Goal: Task Accomplishment & Management: Manage account settings

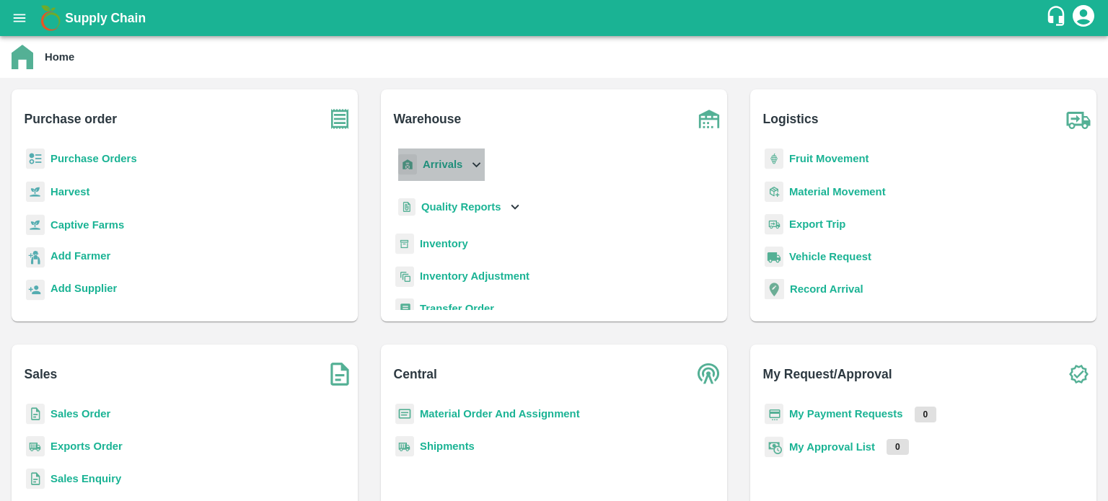
click at [469, 170] on icon at bounding box center [476, 165] width 16 height 16
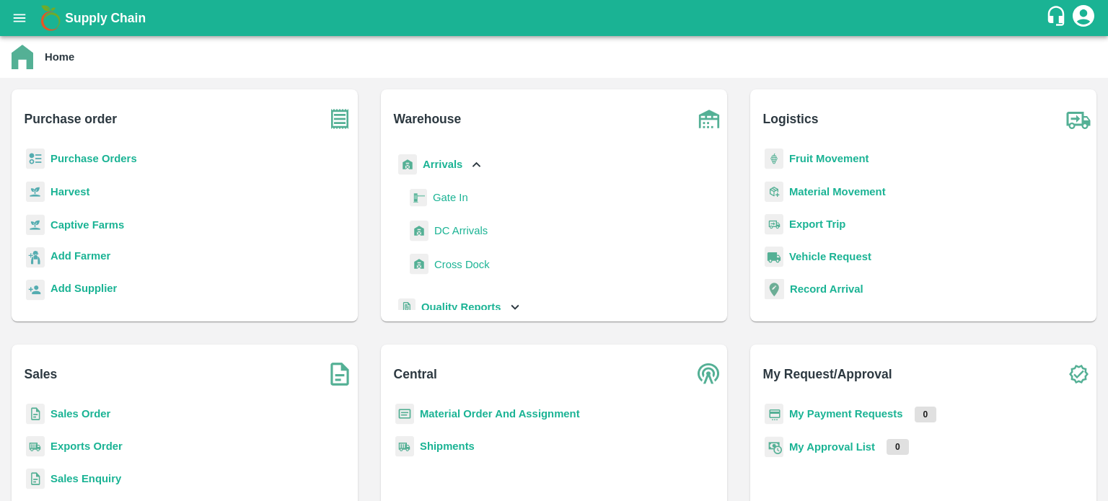
click at [470, 234] on span "DC Arrivals" at bounding box center [460, 231] width 53 height 16
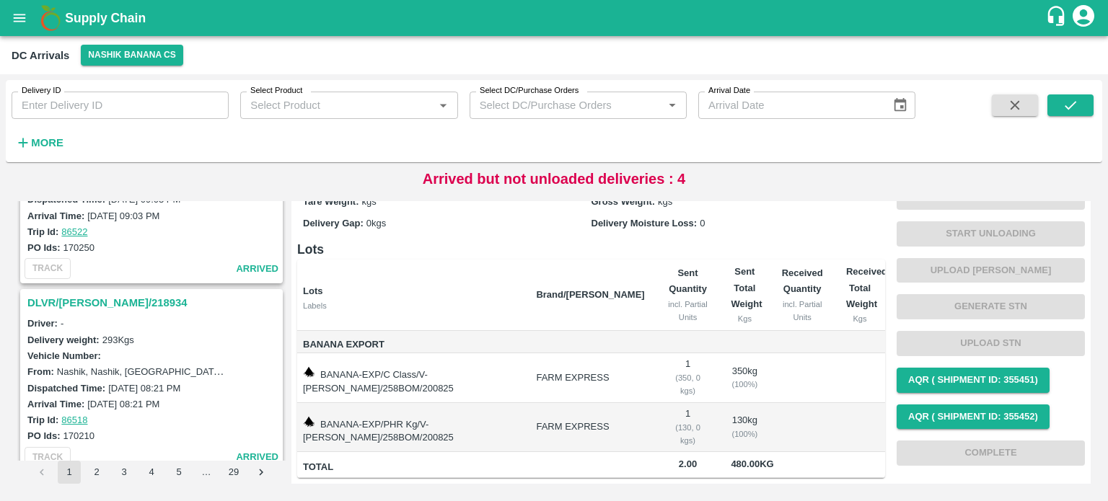
scroll to position [2934, 0]
click at [104, 294] on h3 "DLVR/[PERSON_NAME]/218934" at bounding box center [153, 303] width 252 height 19
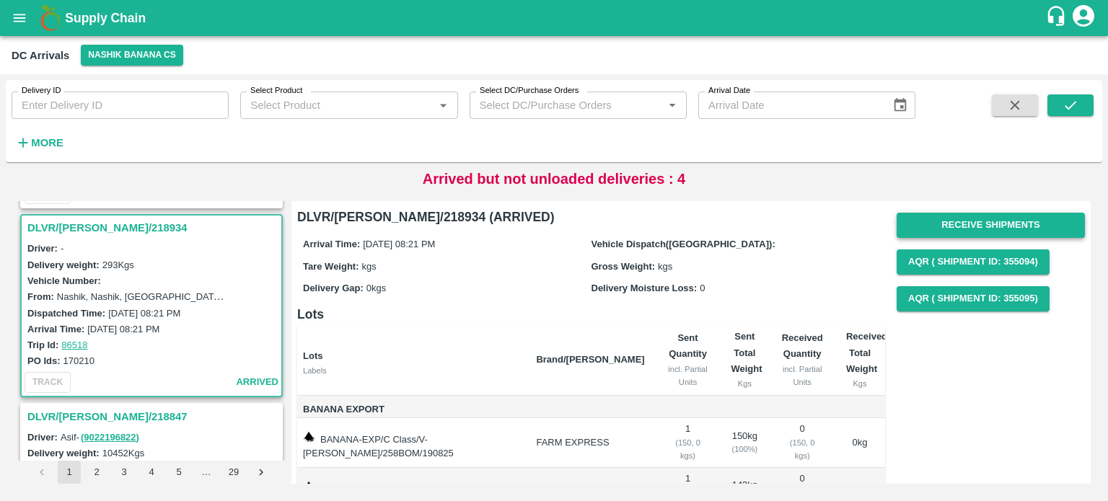
click at [966, 221] on button "Receive Shipments" at bounding box center [991, 225] width 188 height 25
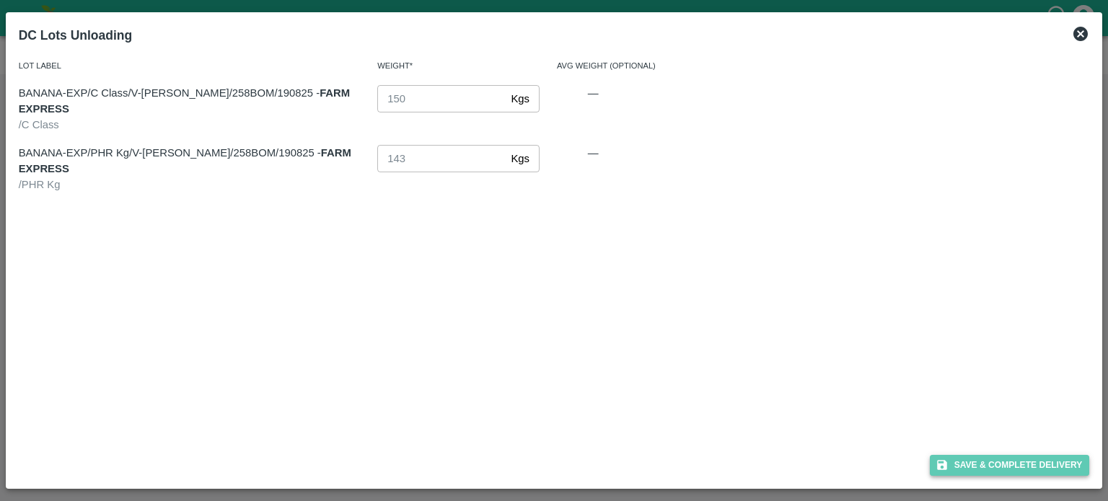
click at [999, 458] on button "Save & Complete Delivery" at bounding box center [1010, 465] width 160 height 21
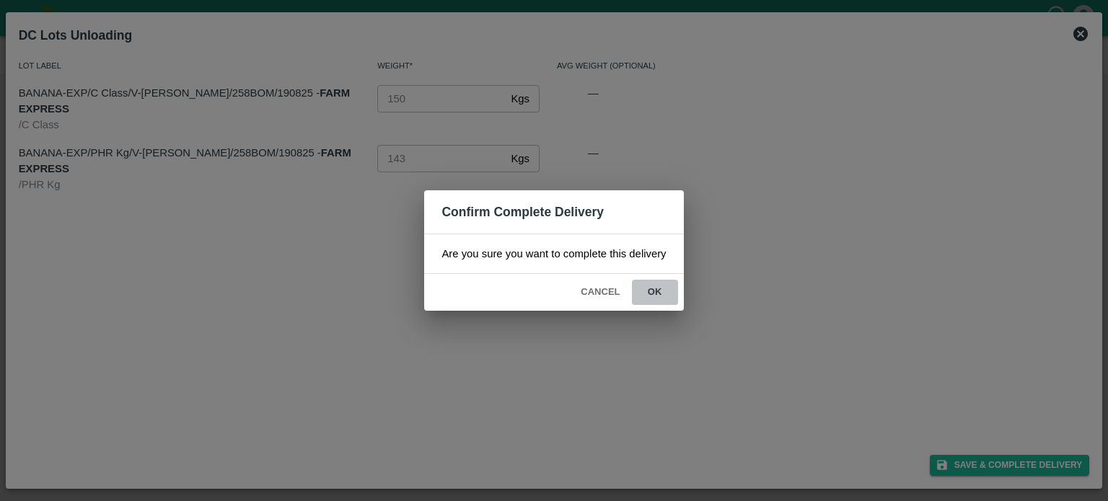
click at [659, 293] on button "ok" at bounding box center [655, 292] width 46 height 25
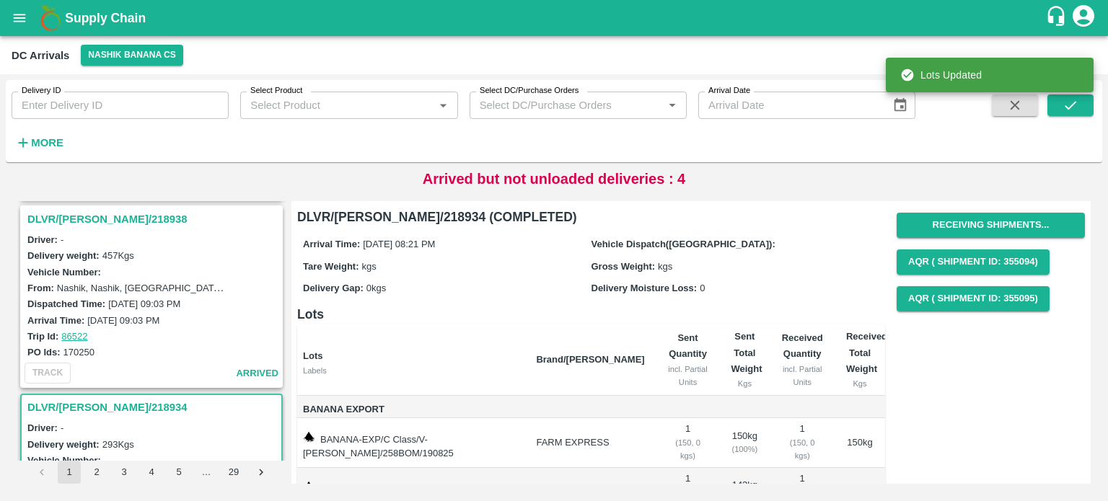
scroll to position [2782, 0]
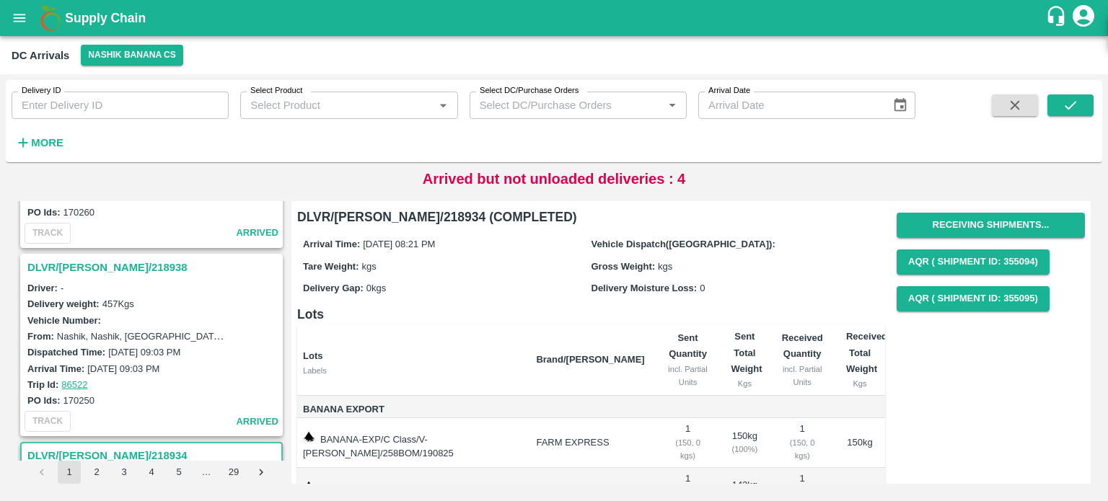
click at [107, 258] on h3 "DLVR/[PERSON_NAME]/218938" at bounding box center [153, 267] width 252 height 19
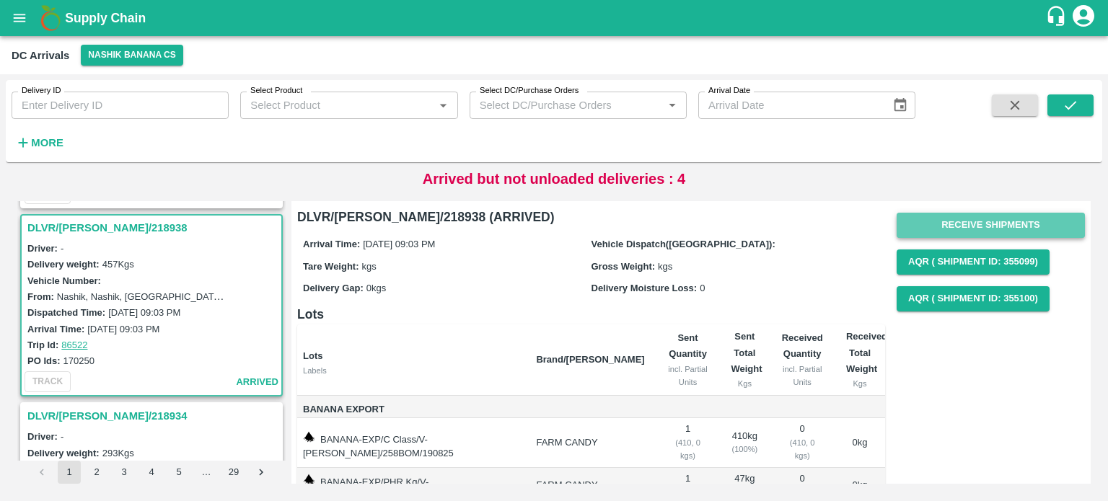
click at [961, 232] on button "Receive Shipments" at bounding box center [991, 225] width 188 height 25
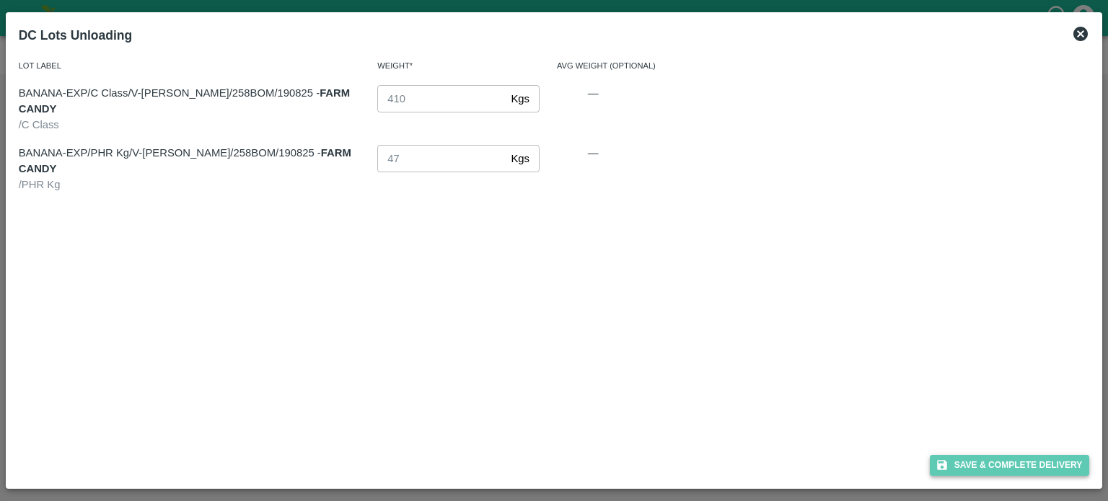
click at [995, 461] on button "Save & Complete Delivery" at bounding box center [1010, 465] width 160 height 21
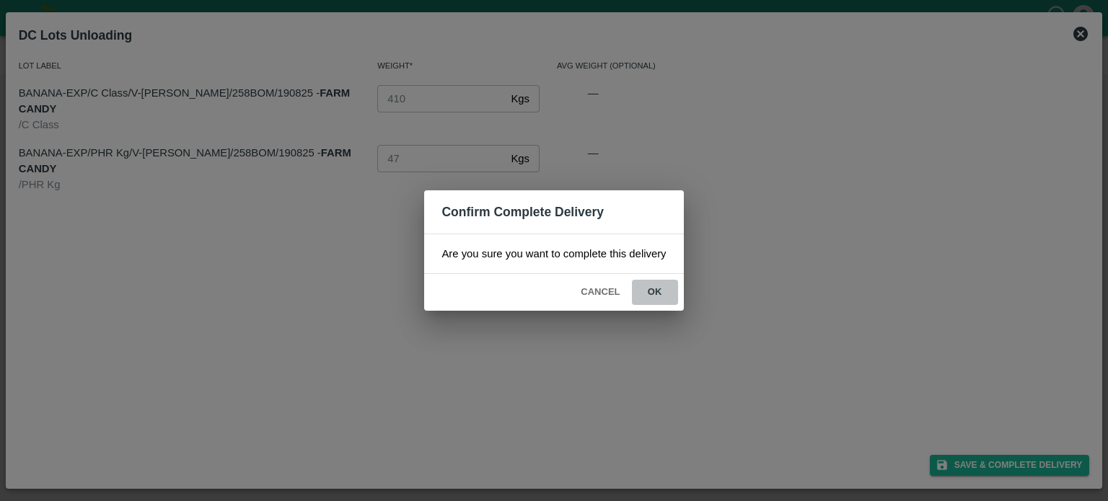
click at [653, 291] on button "ok" at bounding box center [655, 292] width 46 height 25
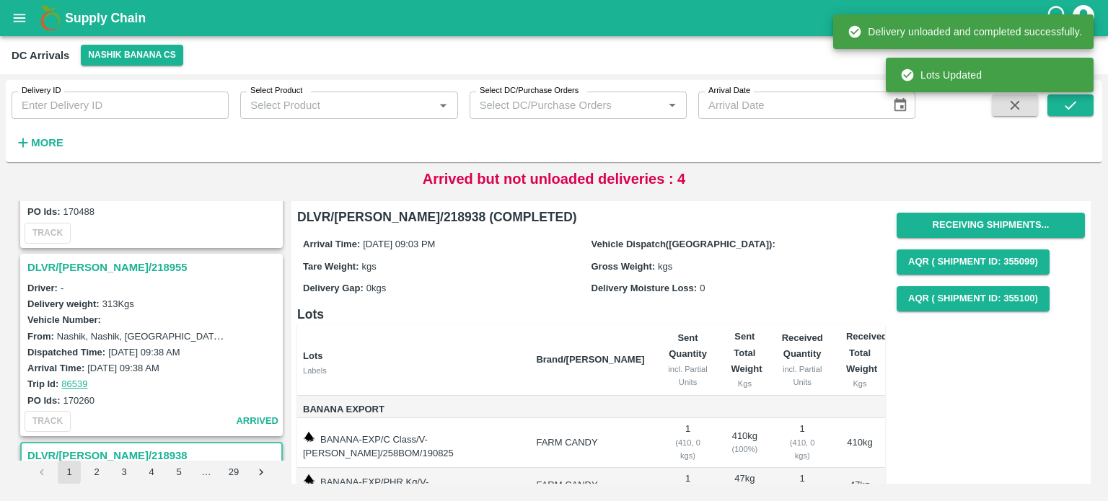
scroll to position [2561, 0]
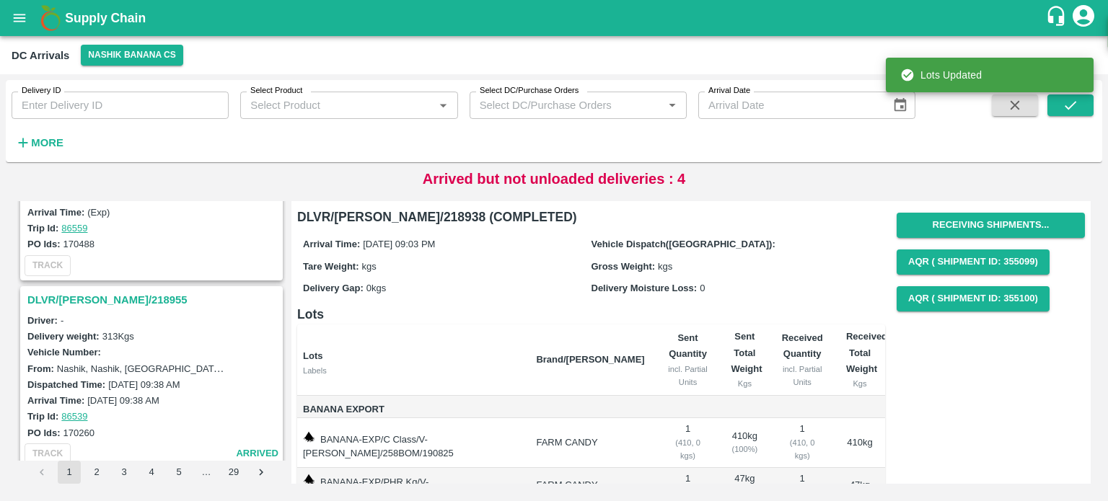
click at [77, 291] on h3 "DLVR/[PERSON_NAME]/218955" at bounding box center [153, 300] width 252 height 19
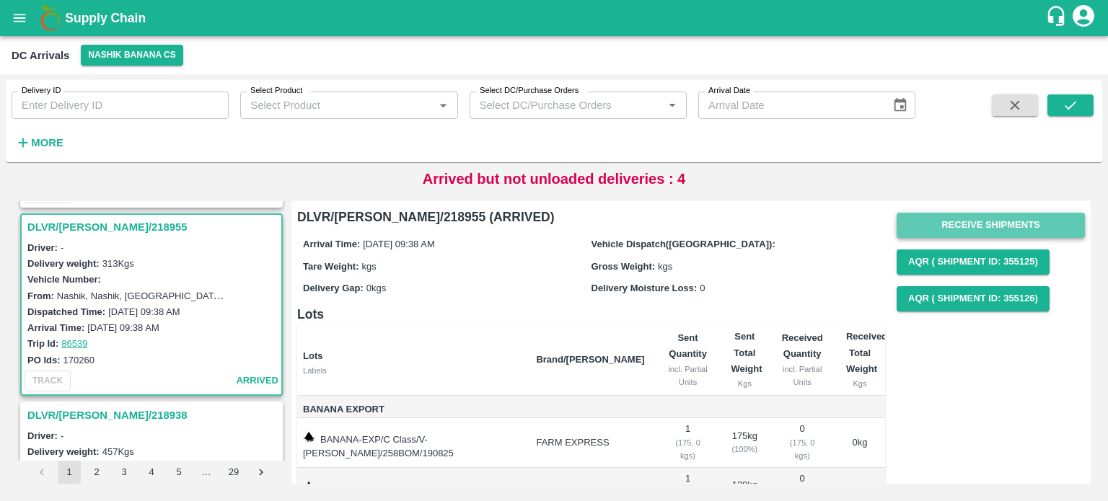
click at [969, 227] on button "Receive Shipments" at bounding box center [991, 225] width 188 height 25
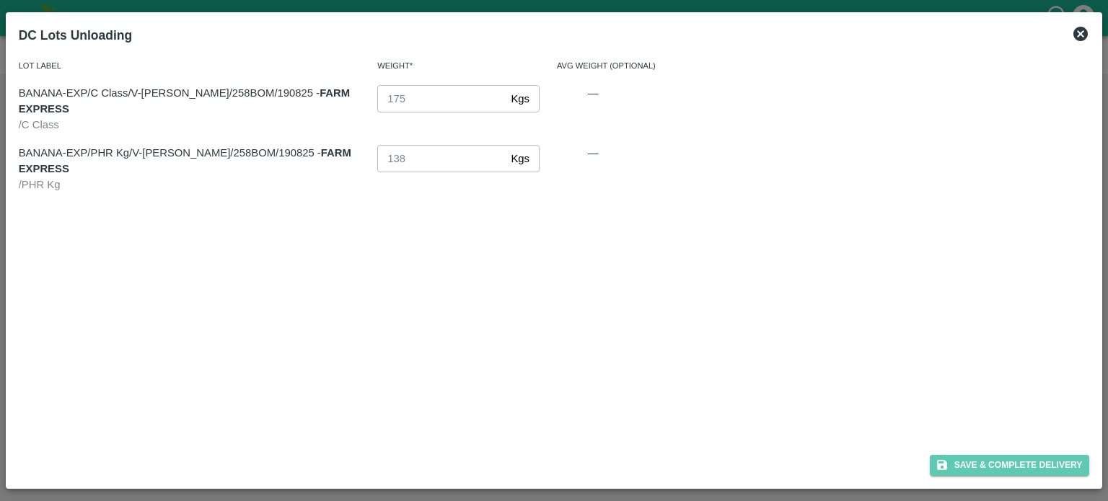
click at [1010, 460] on button "Save & Complete Delivery" at bounding box center [1010, 465] width 160 height 21
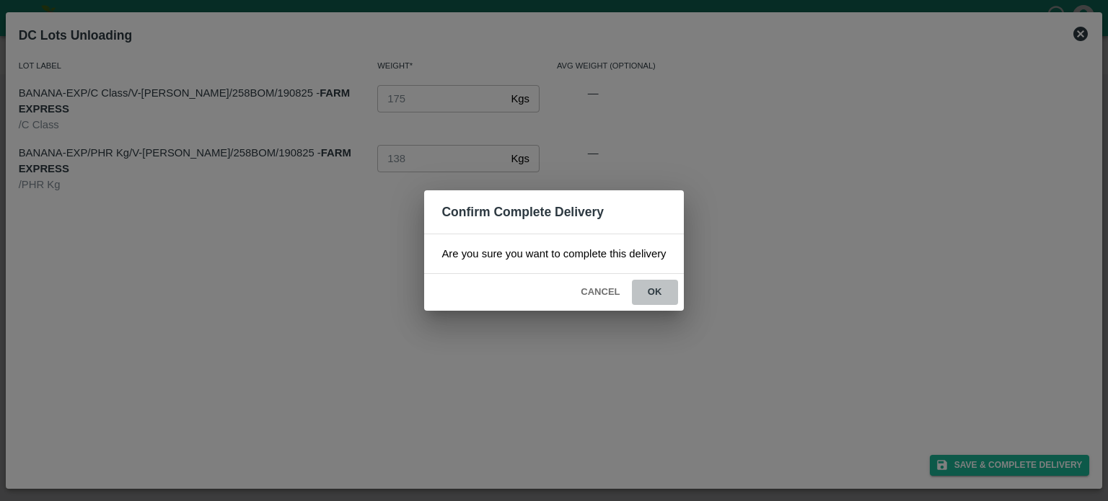
click at [652, 294] on button "ok" at bounding box center [655, 292] width 46 height 25
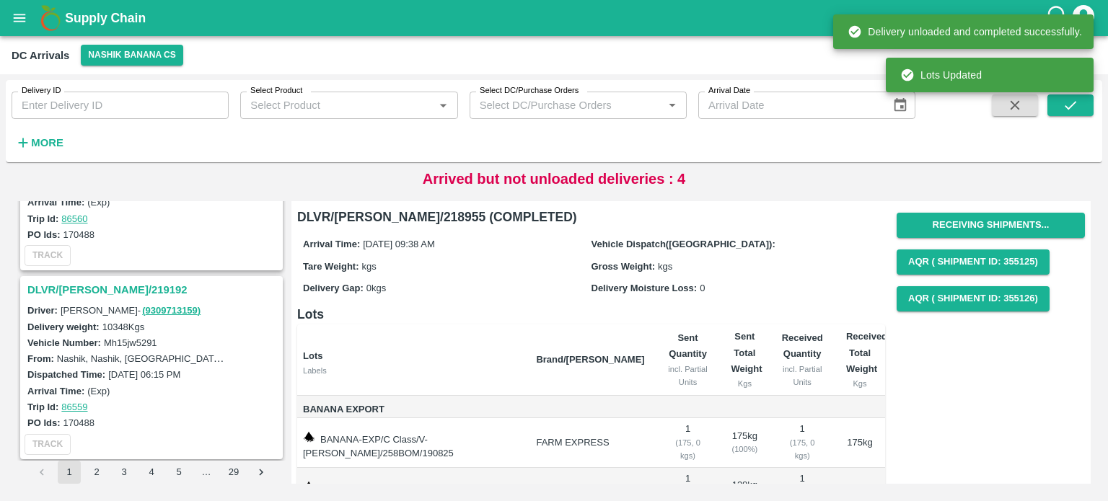
scroll to position [2371, 0]
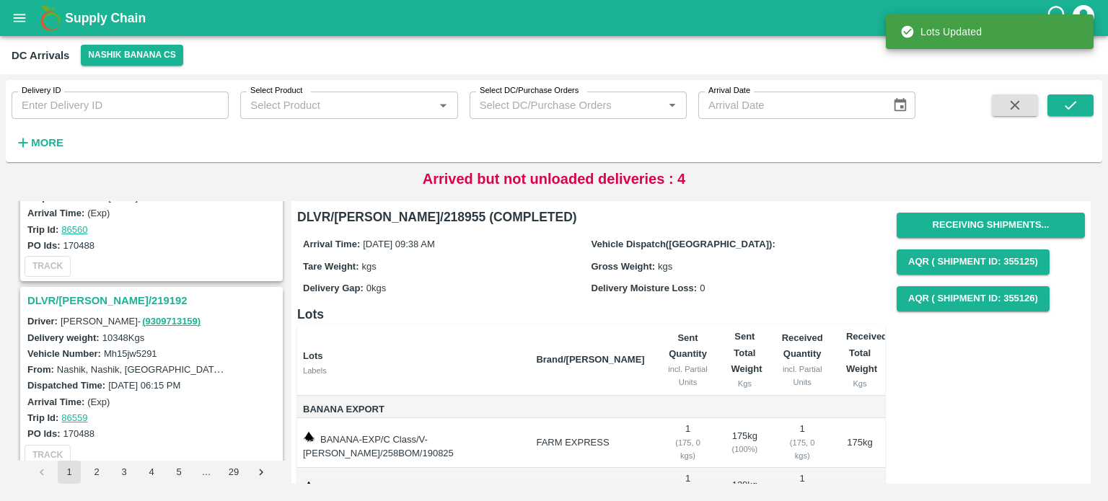
click at [76, 291] on h3 "DLVR/[PERSON_NAME]/219192" at bounding box center [153, 300] width 252 height 19
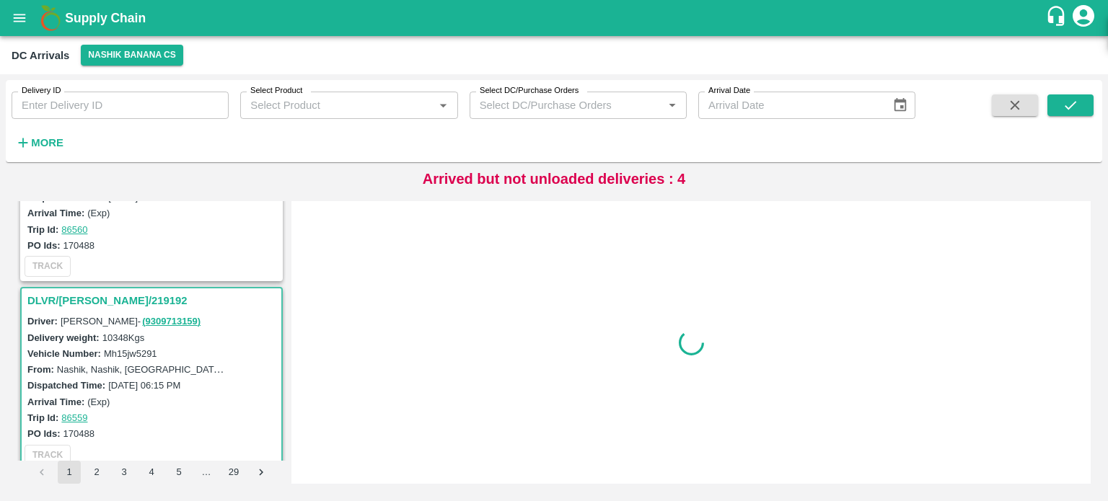
scroll to position [2446, 0]
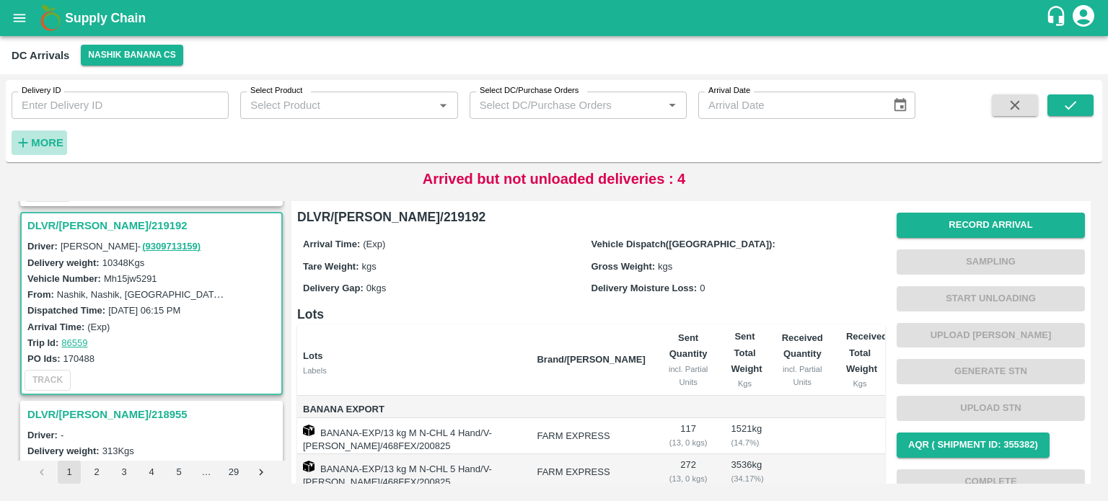
click at [40, 135] on h6 "More" at bounding box center [47, 142] width 32 height 19
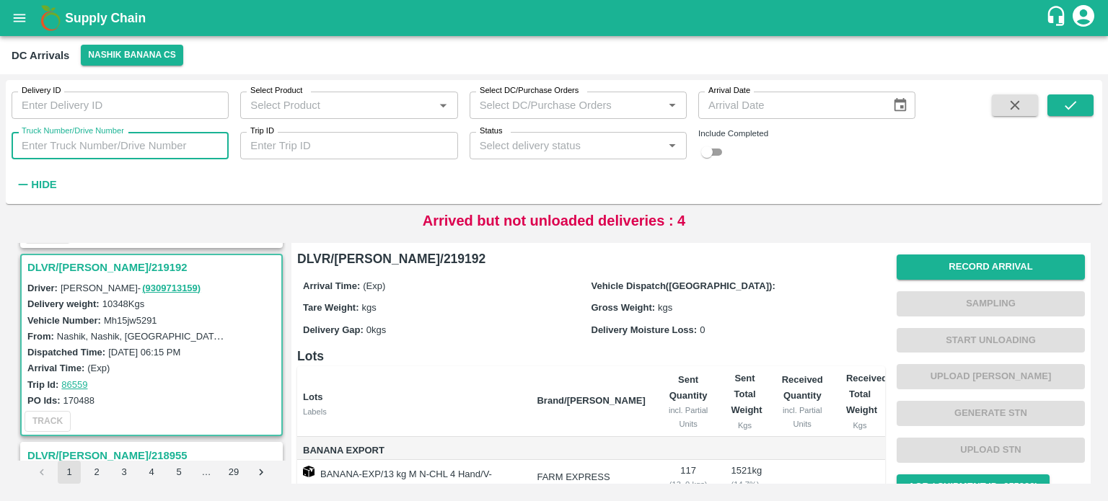
click at [91, 149] on input "Truck Number/Drive Number" at bounding box center [120, 145] width 217 height 27
type input "2490"
click at [721, 151] on input "checkbox" at bounding box center [707, 152] width 52 height 17
checkbox input "true"
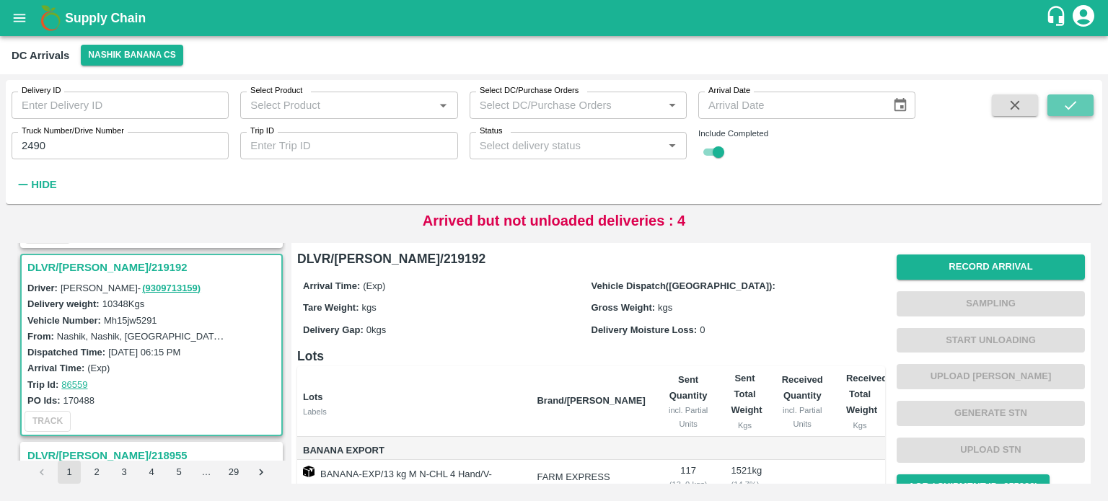
click at [1078, 107] on icon "submit" at bounding box center [1071, 105] width 16 height 16
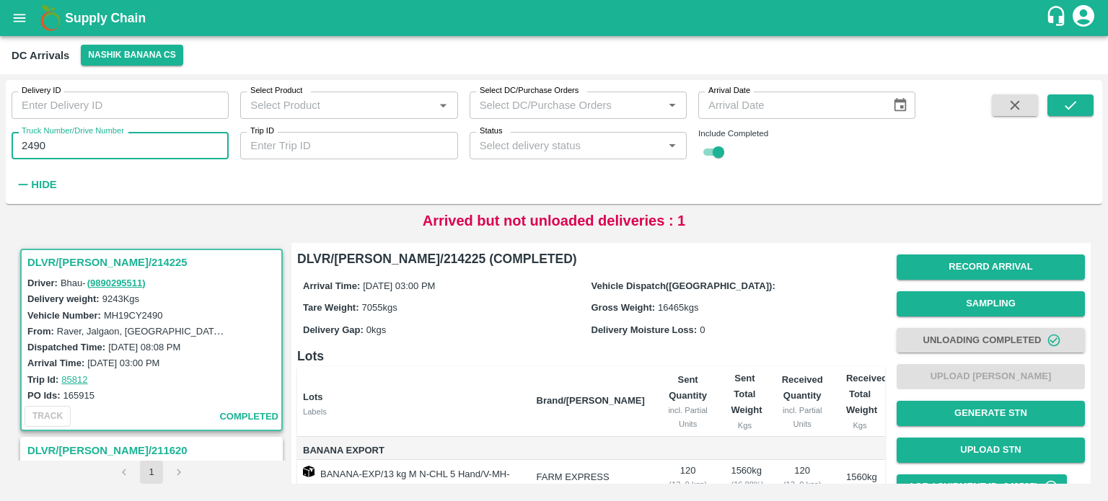
click at [38, 144] on input "2490" at bounding box center [120, 145] width 217 height 27
type input "4367"
click at [1073, 103] on icon "submit" at bounding box center [1071, 105] width 12 height 9
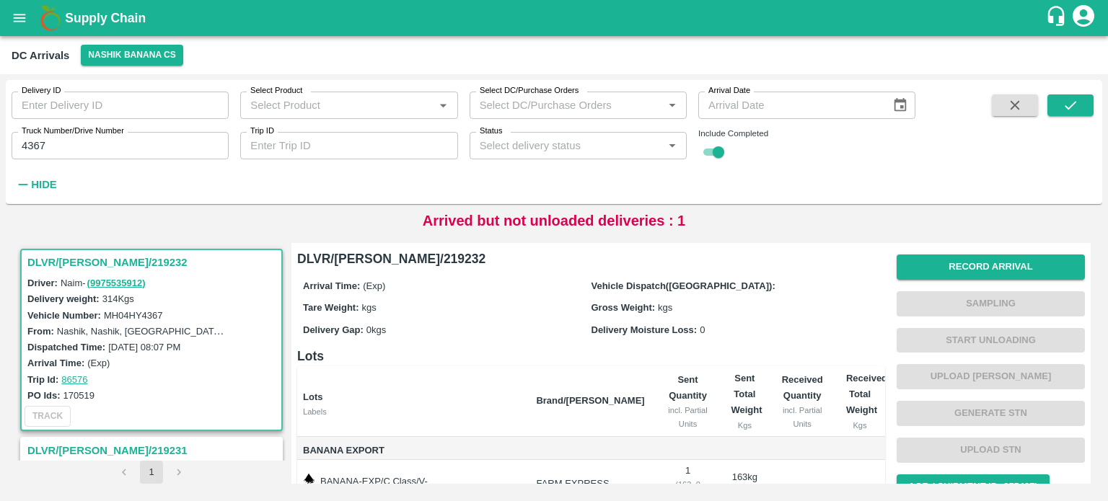
scroll to position [121, 0]
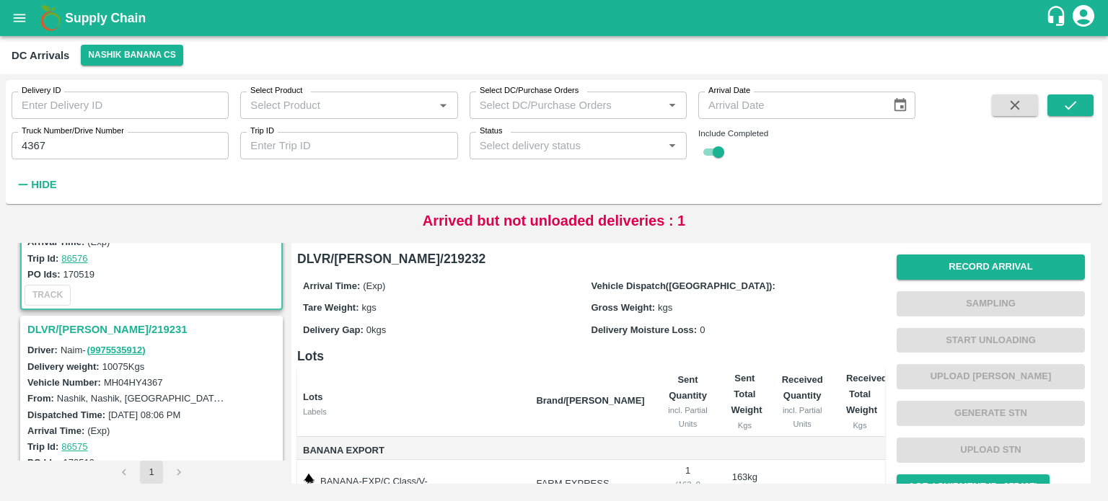
click at [92, 326] on h3 "DLVR/[PERSON_NAME]/219231" at bounding box center [153, 329] width 252 height 19
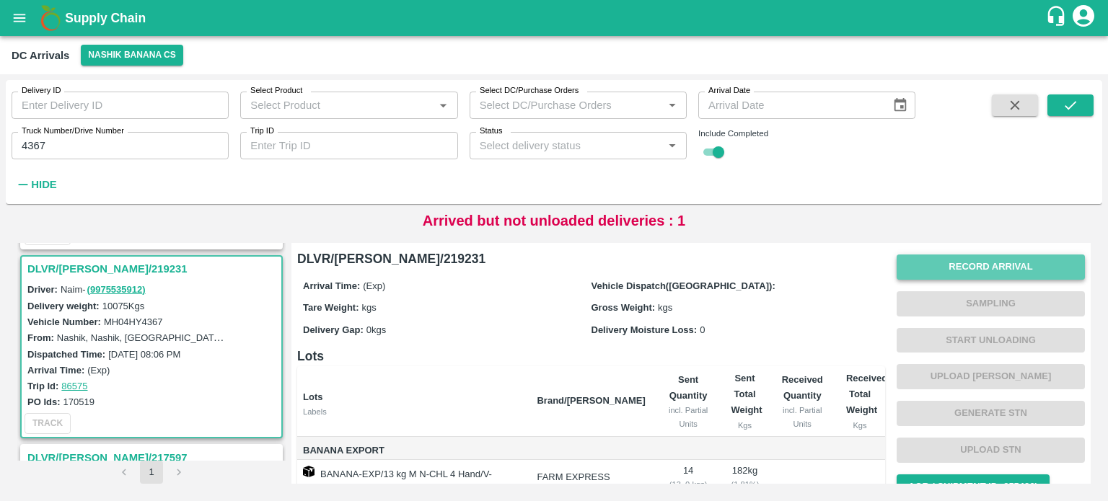
click at [969, 268] on button "Record Arrival" at bounding box center [991, 267] width 188 height 25
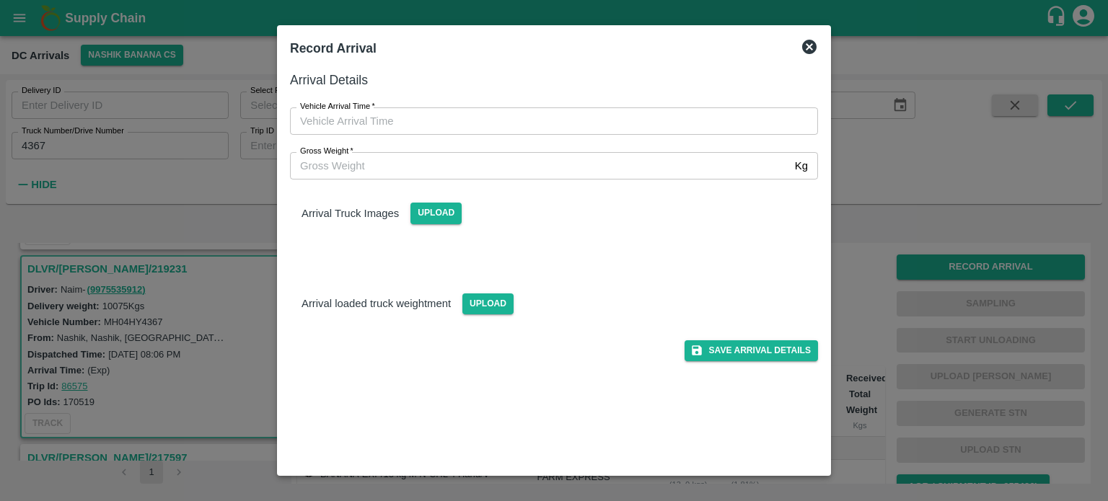
type input "DD/MM/YYYY hh:mm aa"
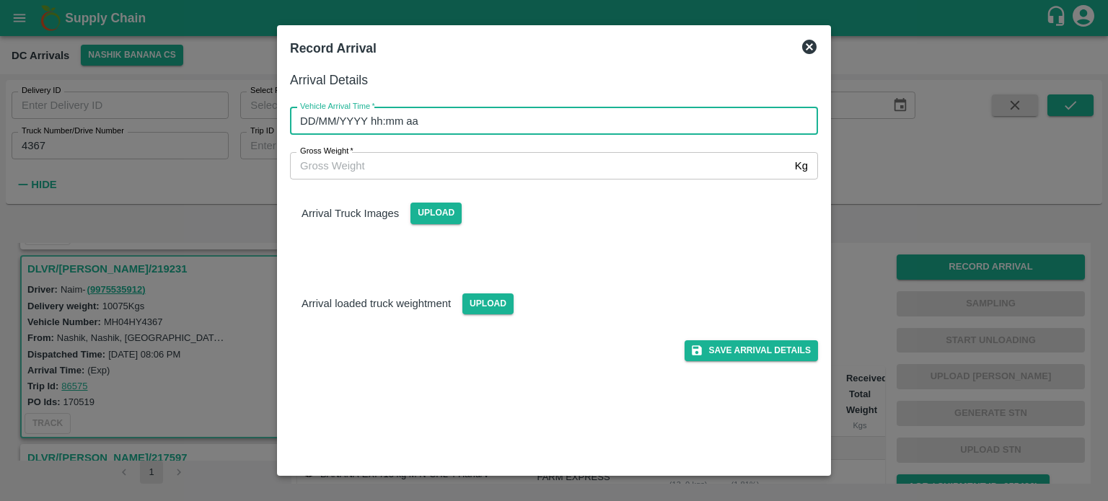
click at [600, 117] on input "DD/MM/YYYY hh:mm aa" at bounding box center [549, 120] width 518 height 27
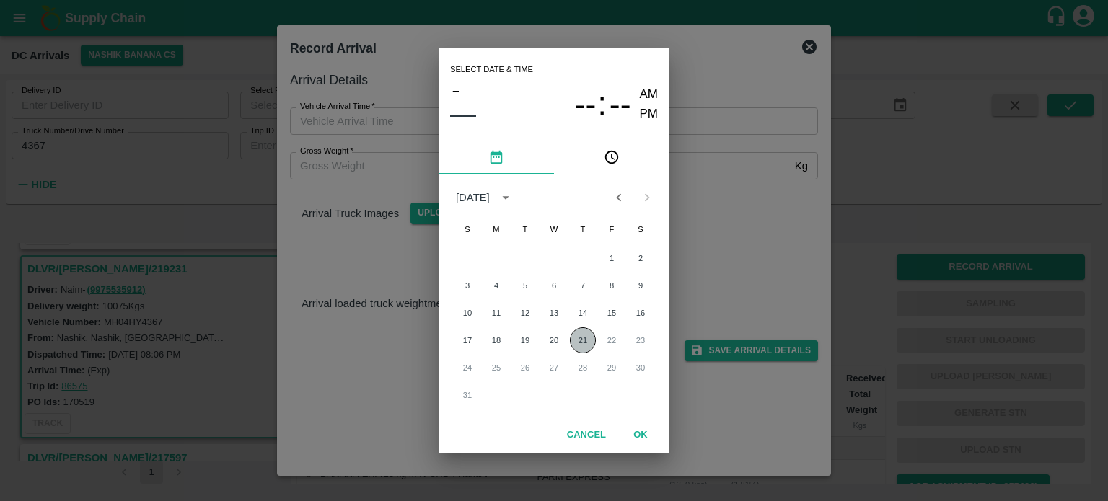
click at [578, 340] on button "21" at bounding box center [583, 340] width 26 height 26
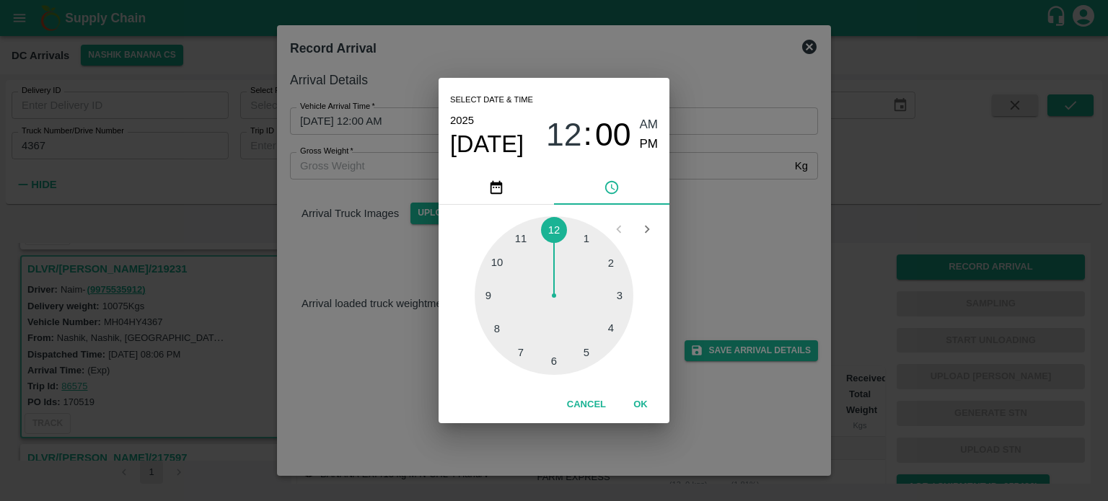
click at [521, 351] on div at bounding box center [554, 295] width 159 height 159
click at [616, 296] on div at bounding box center [554, 295] width 159 height 159
type input "[DATE] 07:15 AM"
click at [690, 271] on div "Select date & time [DATE] 07 : 15 AM PM 05 10 15 20 25 30 35 40 45 50 55 00 Can…" at bounding box center [554, 250] width 1108 height 501
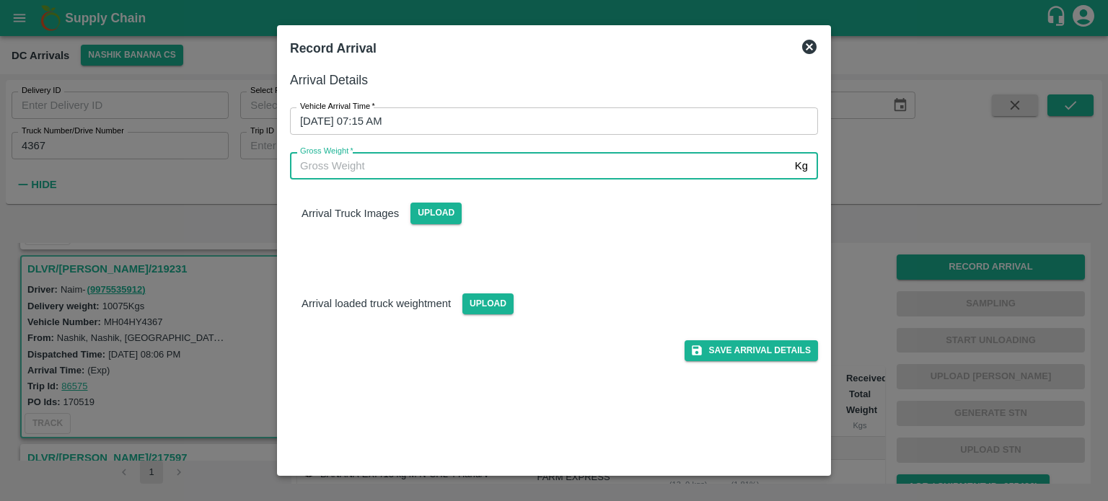
click at [369, 165] on input "Gross Weight   *" at bounding box center [539, 165] width 499 height 27
type input "17475"
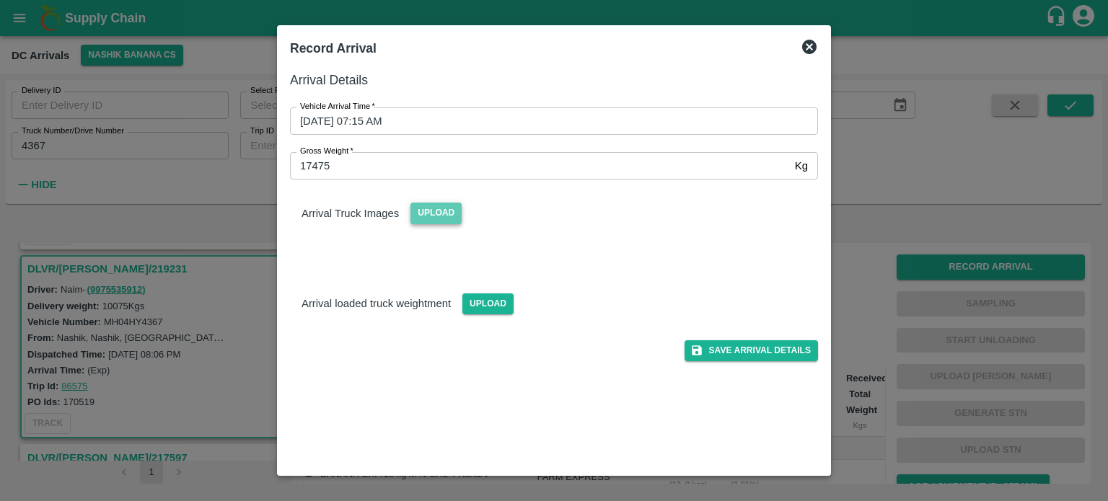
click at [444, 217] on span "Upload" at bounding box center [435, 213] width 51 height 21
click at [0, 0] on input "Upload" at bounding box center [0, 0] width 0 height 0
click at [481, 307] on span "Upload" at bounding box center [487, 304] width 51 height 21
click at [0, 0] on input "Upload" at bounding box center [0, 0] width 0 height 0
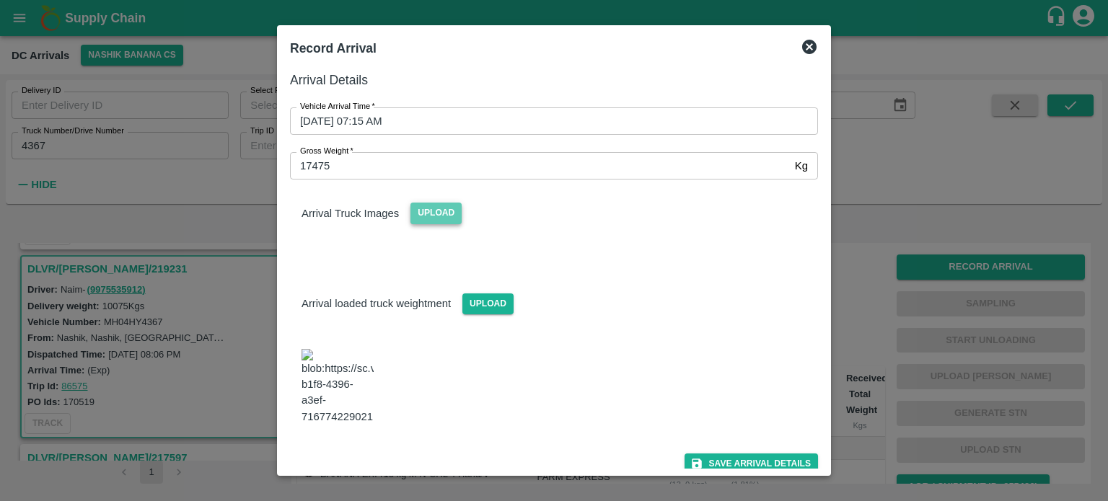
click at [442, 214] on span "Upload" at bounding box center [435, 213] width 51 height 21
click at [0, 0] on input "Upload" at bounding box center [0, 0] width 0 height 0
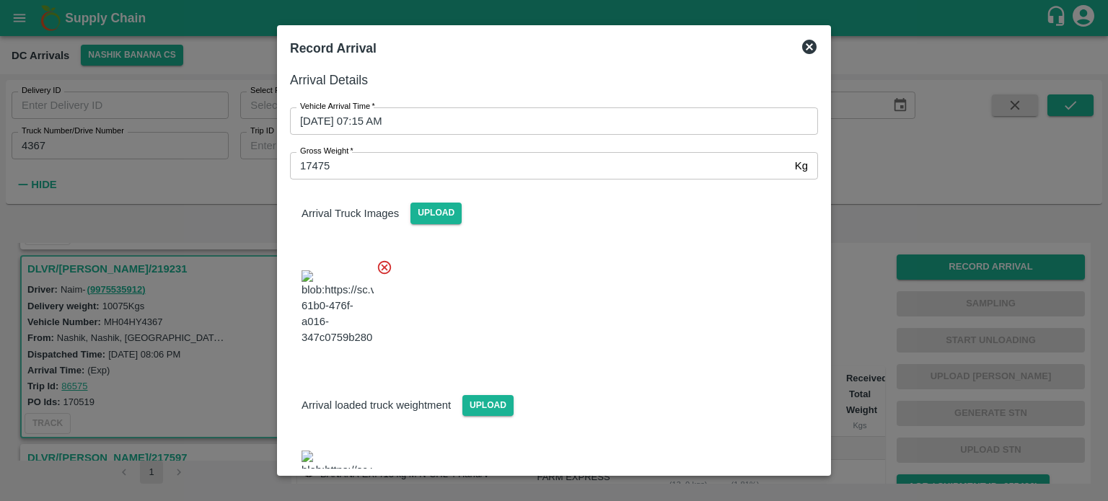
scroll to position [66, 0]
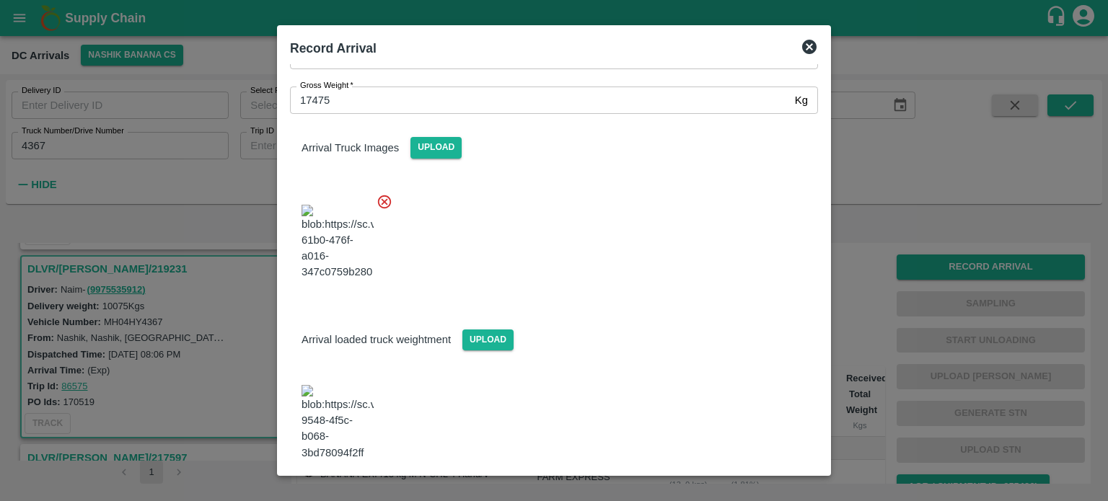
click at [744, 490] on button "Save Arrival Details" at bounding box center [751, 500] width 133 height 21
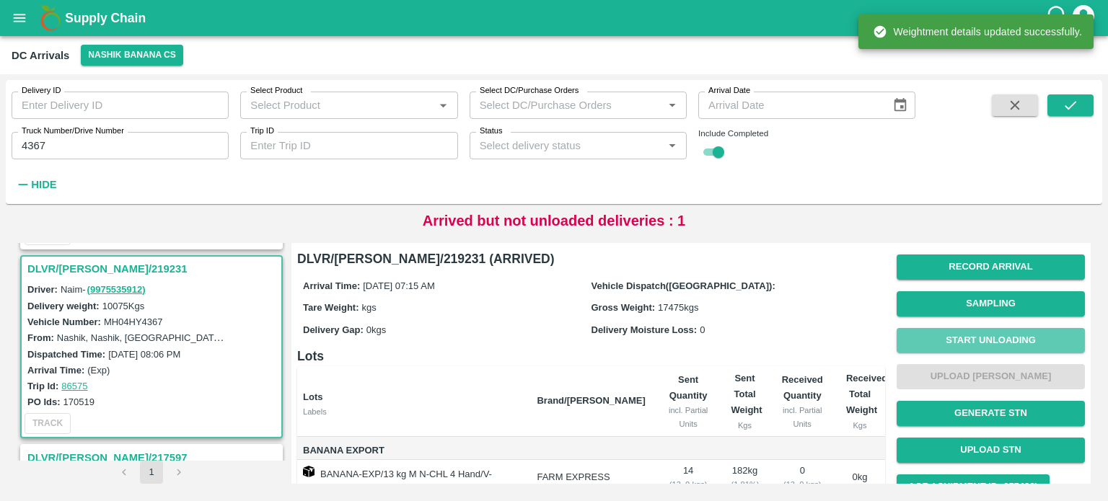
click at [995, 338] on button "Start Unloading" at bounding box center [991, 340] width 188 height 25
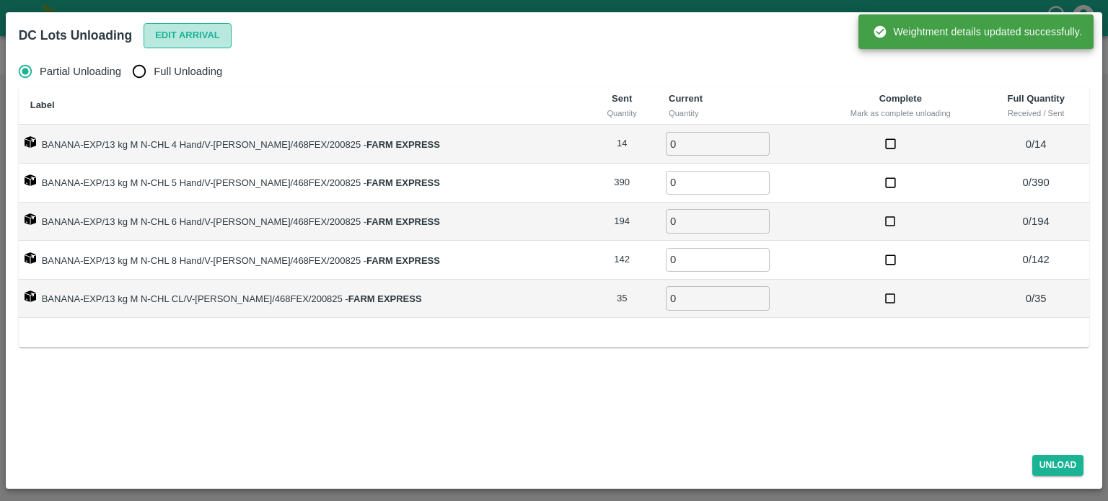
click at [174, 31] on button "Edit Arrival" at bounding box center [188, 35] width 88 height 25
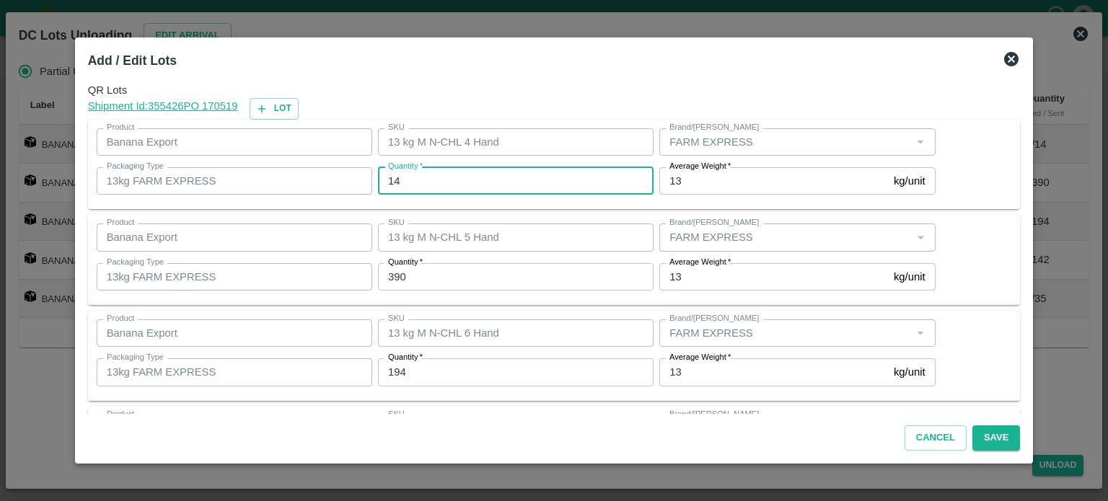
click at [398, 181] on input "14" at bounding box center [516, 180] width 276 height 27
type input "13"
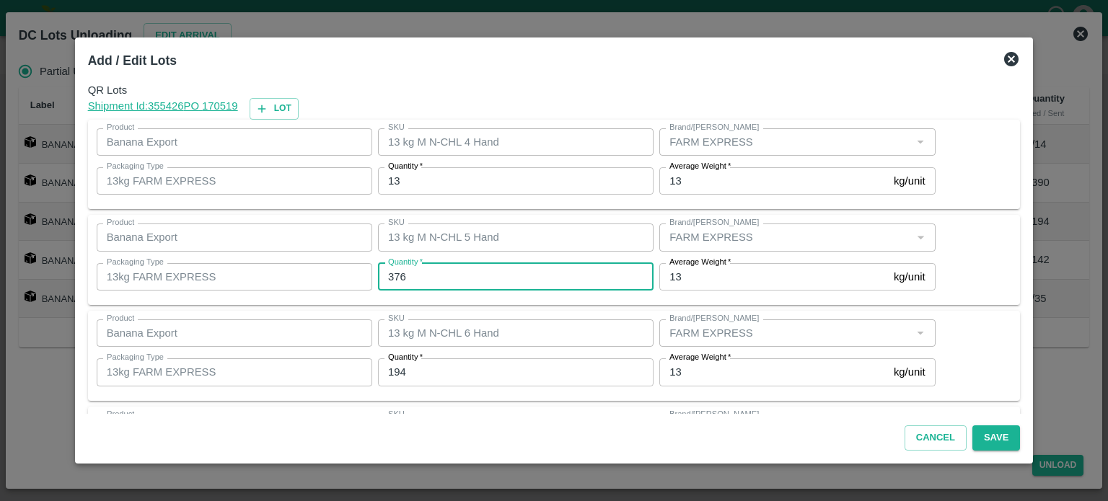
type input "376"
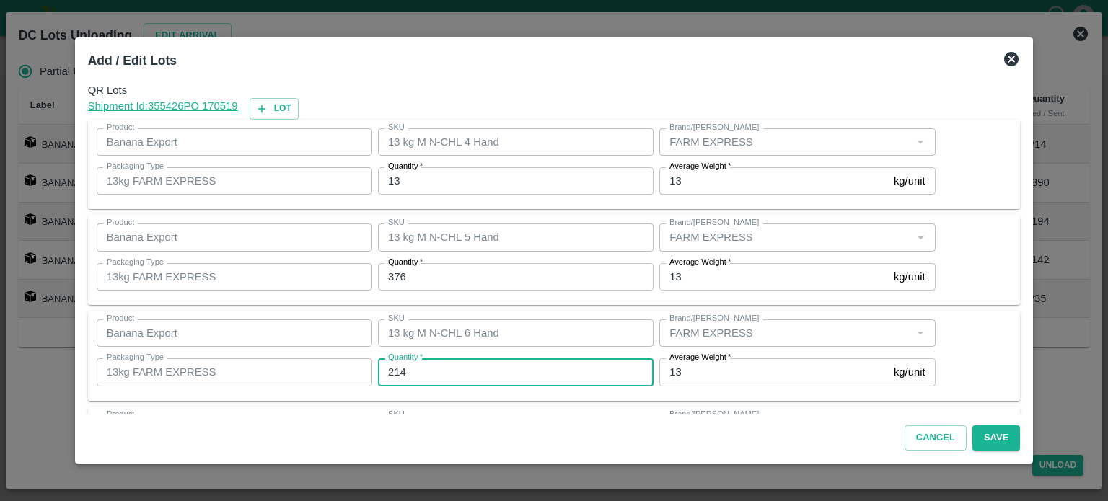
type input "214"
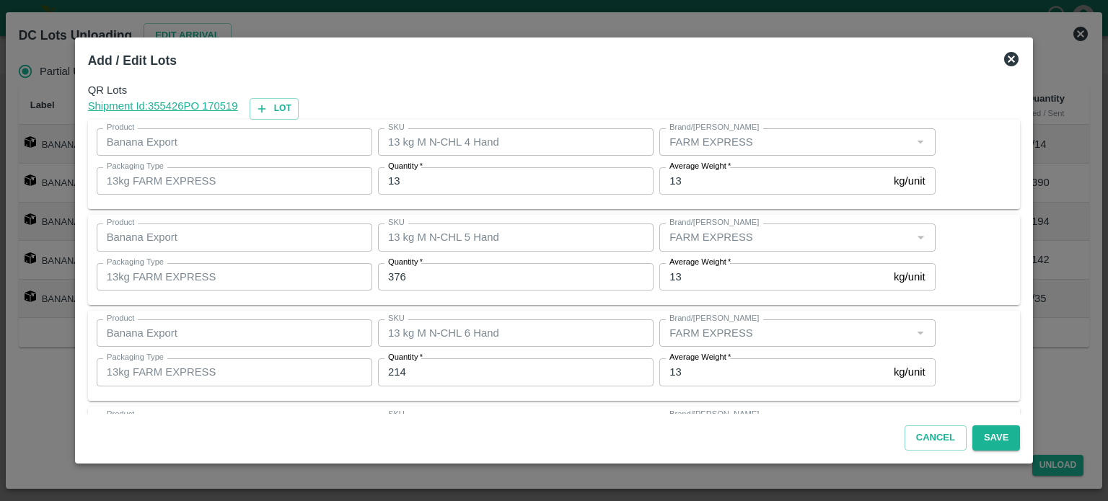
scroll to position [189, 0]
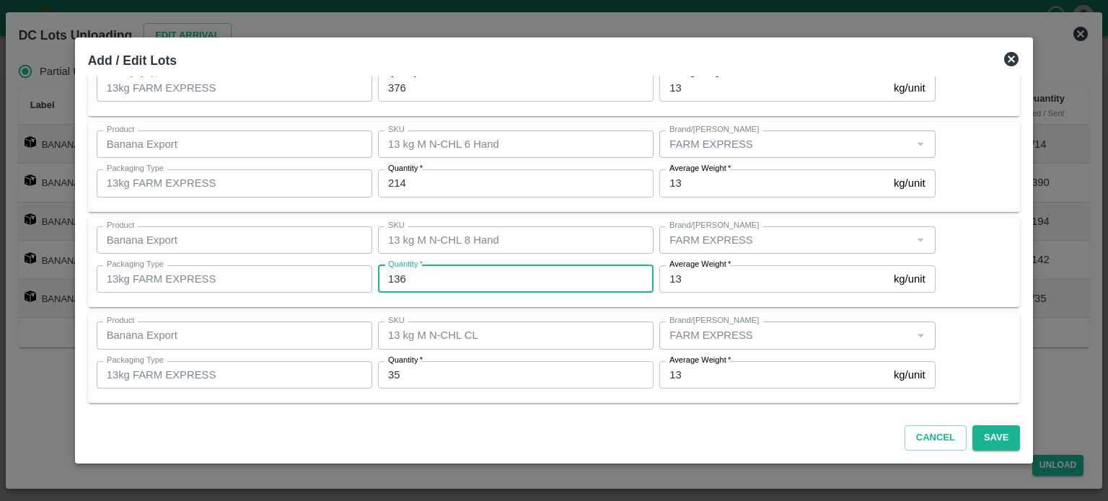
type input "136"
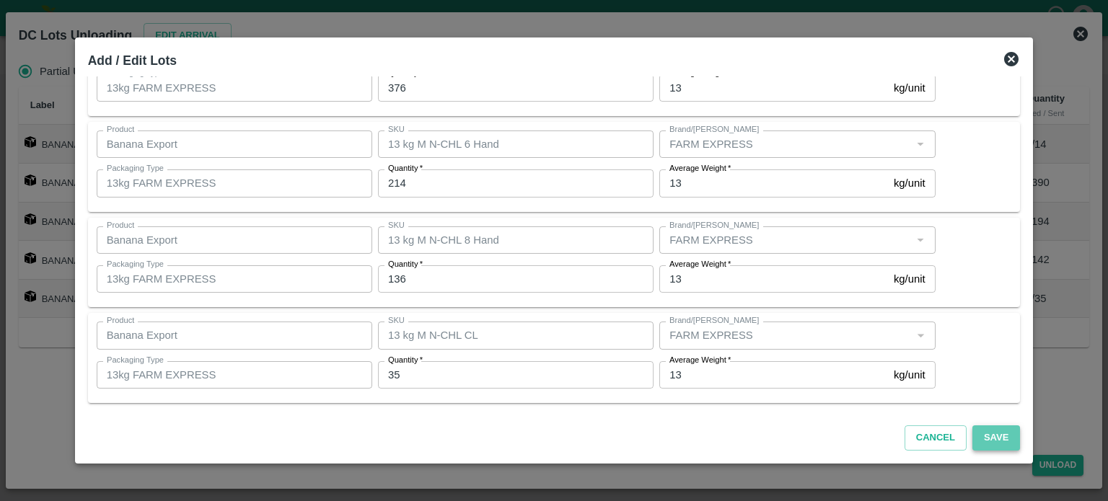
click at [975, 429] on button "Save" at bounding box center [996, 438] width 48 height 25
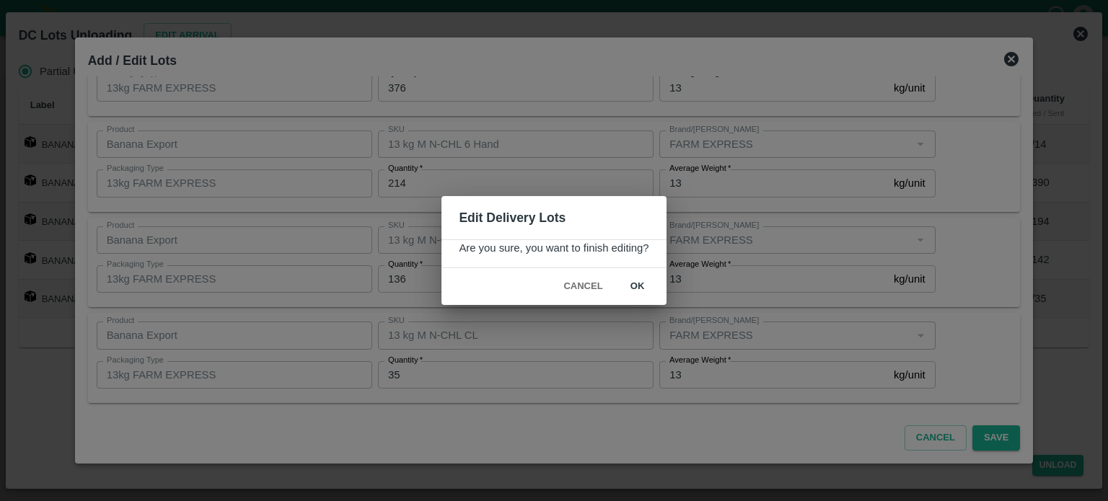
click at [636, 289] on button "ok" at bounding box center [638, 286] width 46 height 25
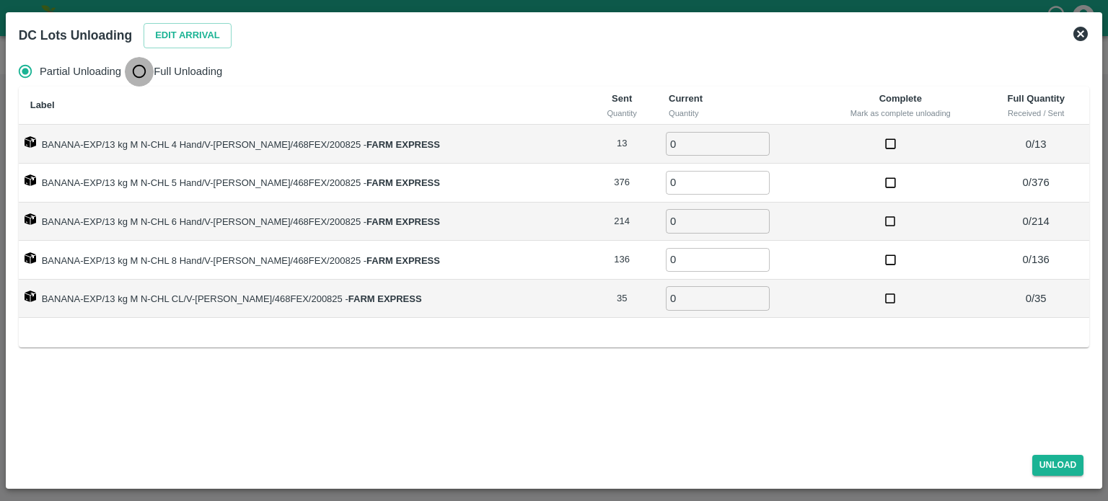
click at [133, 74] on input "Full Unloading" at bounding box center [139, 71] width 29 height 29
radio input "true"
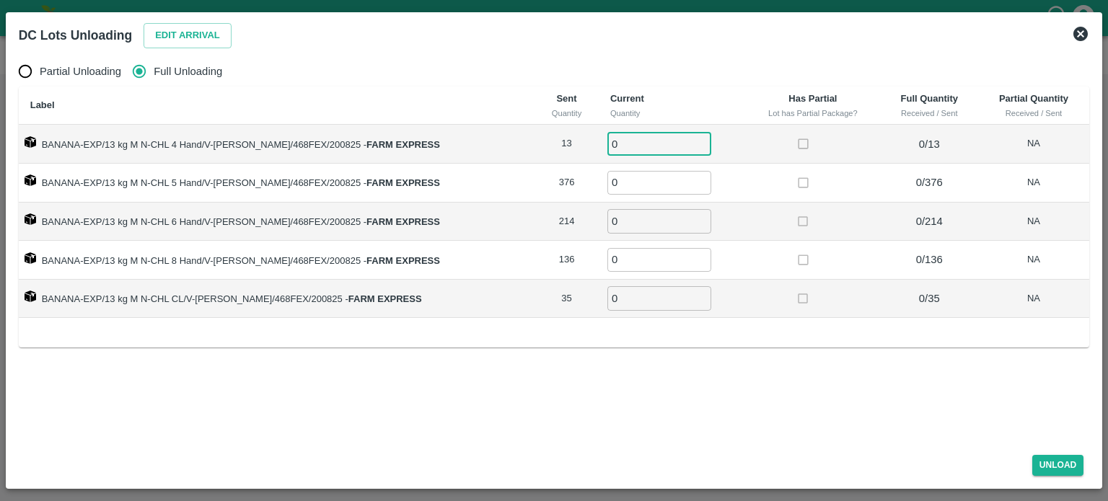
click at [622, 141] on input "0" at bounding box center [659, 144] width 104 height 24
type input "13"
type input "376"
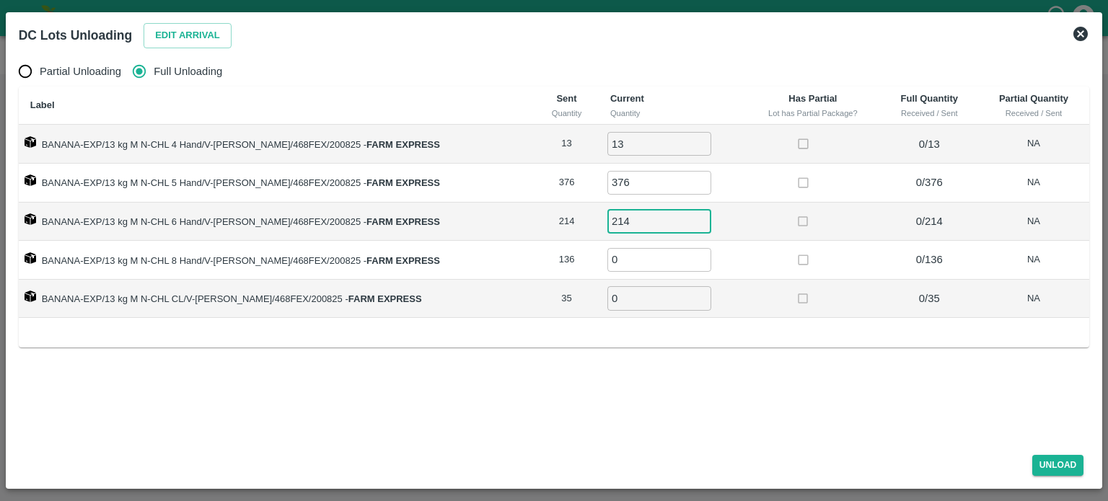
type input "214"
type input "136"
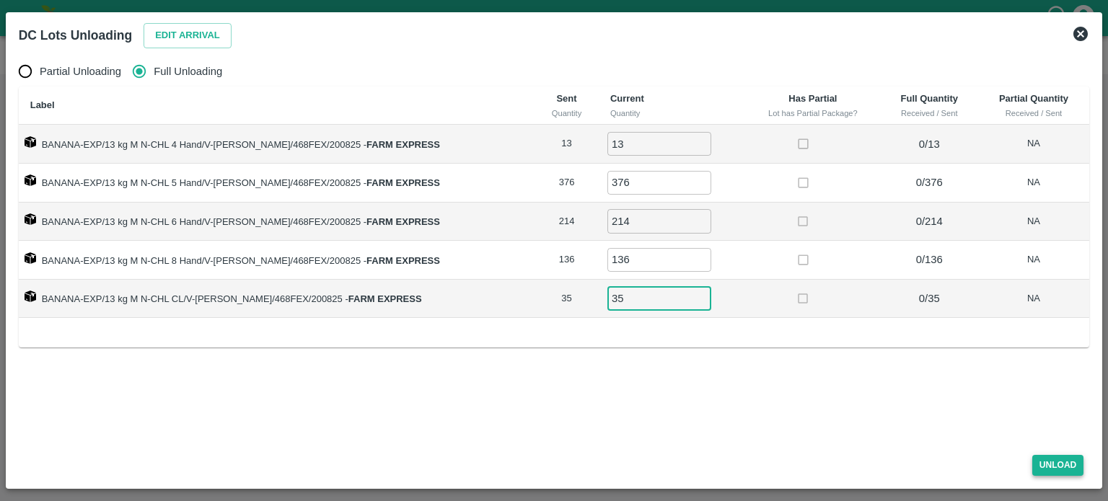
type input "35"
click at [1052, 467] on button "Unload" at bounding box center [1058, 465] width 52 height 21
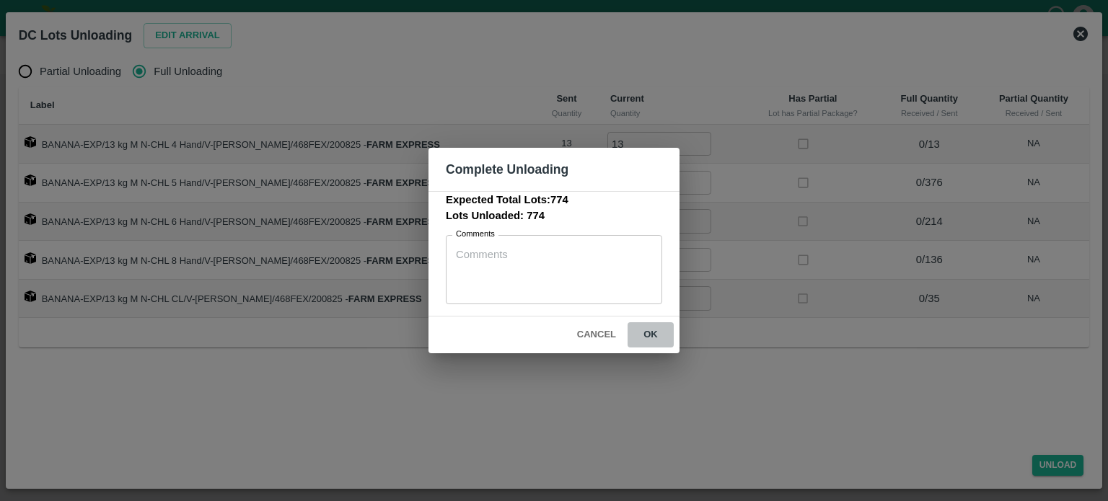
click at [646, 336] on button "ok" at bounding box center [651, 334] width 46 height 25
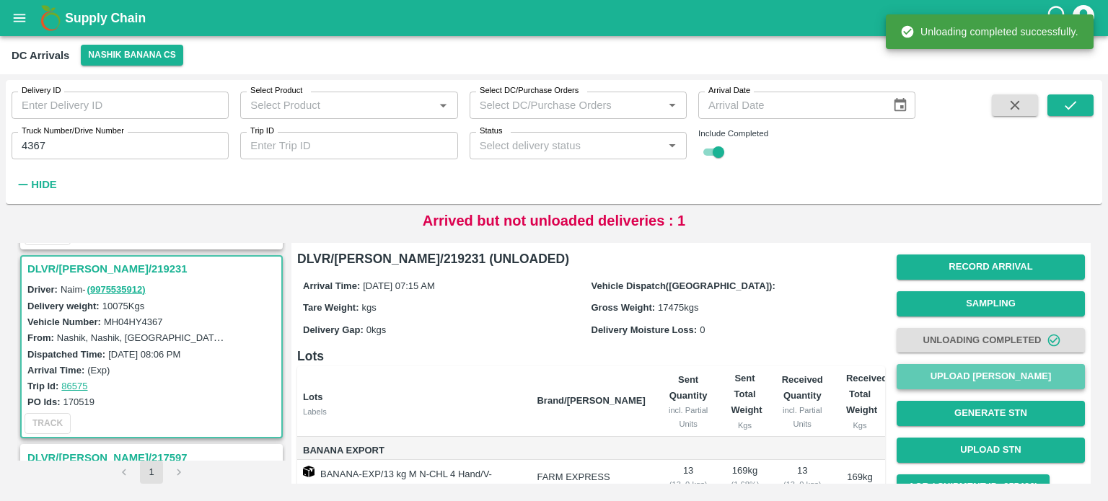
click at [984, 382] on button "Upload [PERSON_NAME]" at bounding box center [991, 376] width 188 height 25
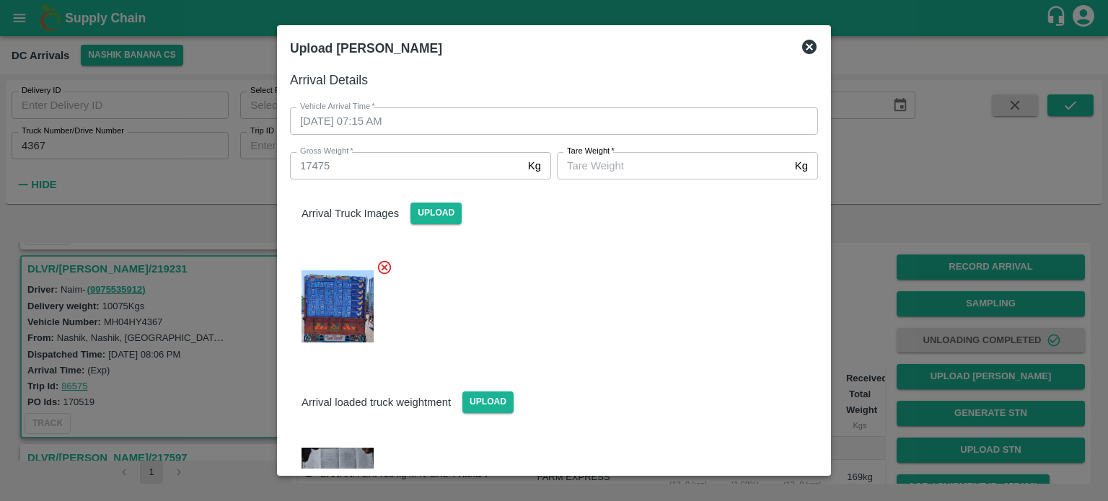
click at [697, 166] on input "[PERSON_NAME]   *" at bounding box center [673, 165] width 232 height 27
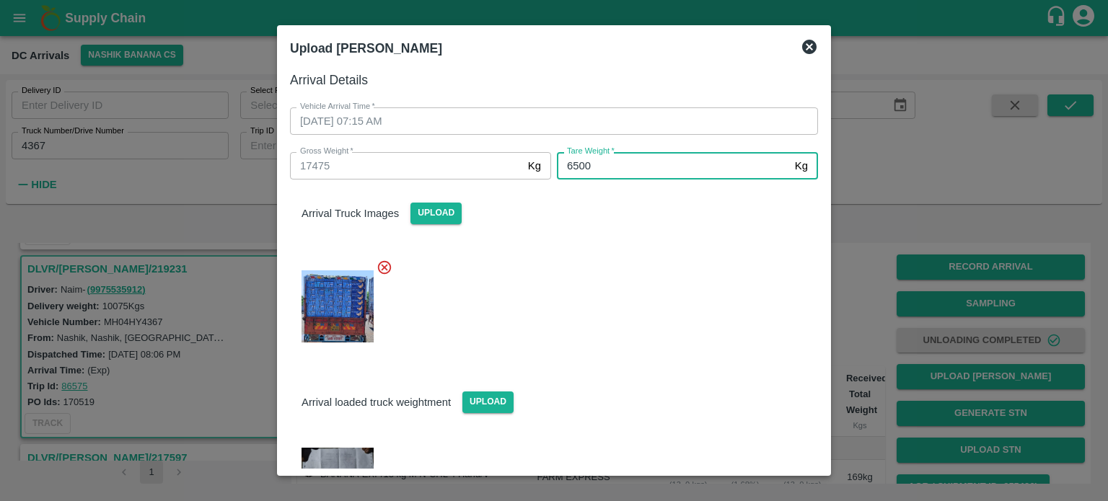
type input "6500"
click at [664, 322] on div at bounding box center [548, 302] width 540 height 110
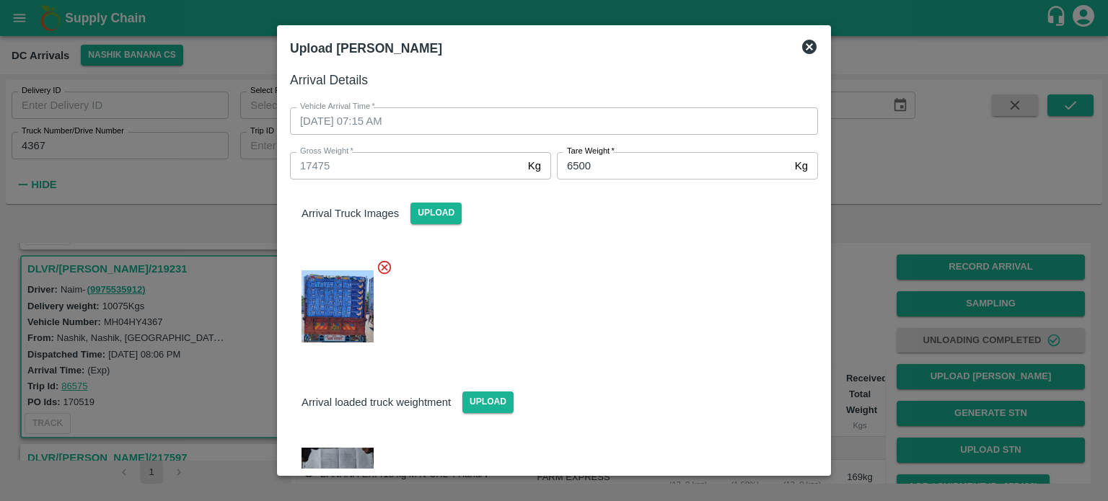
scroll to position [66, 0]
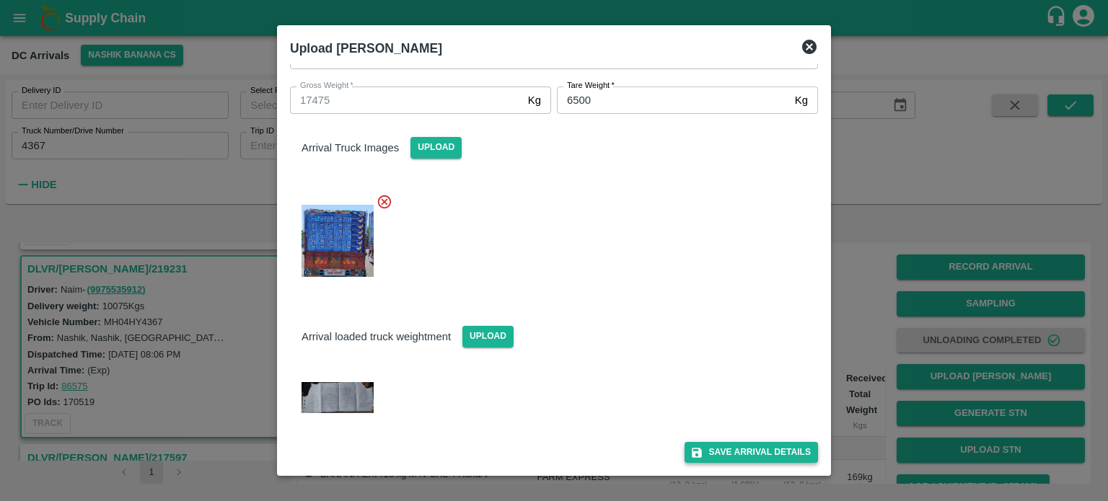
click at [730, 450] on button "Save Arrival Details" at bounding box center [751, 452] width 133 height 21
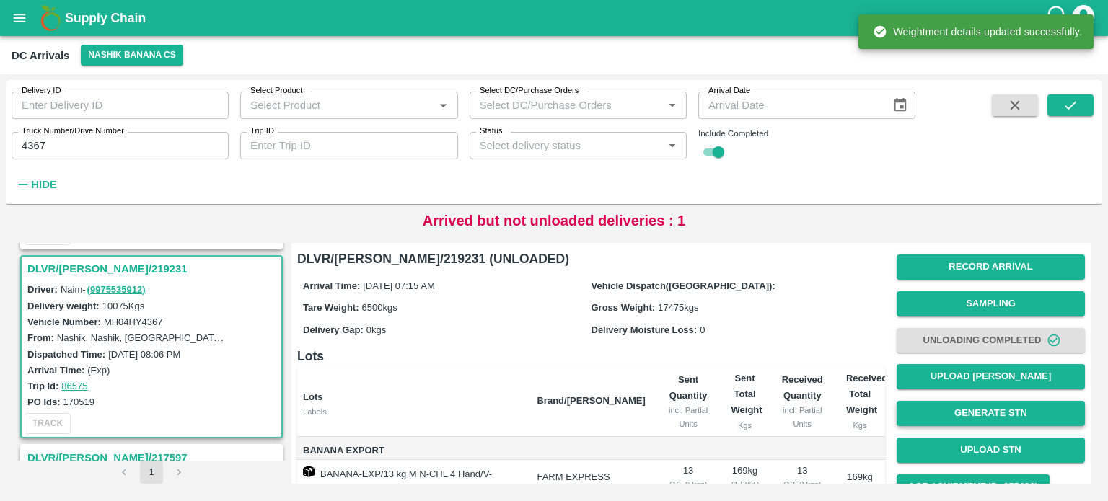
scroll to position [124, 0]
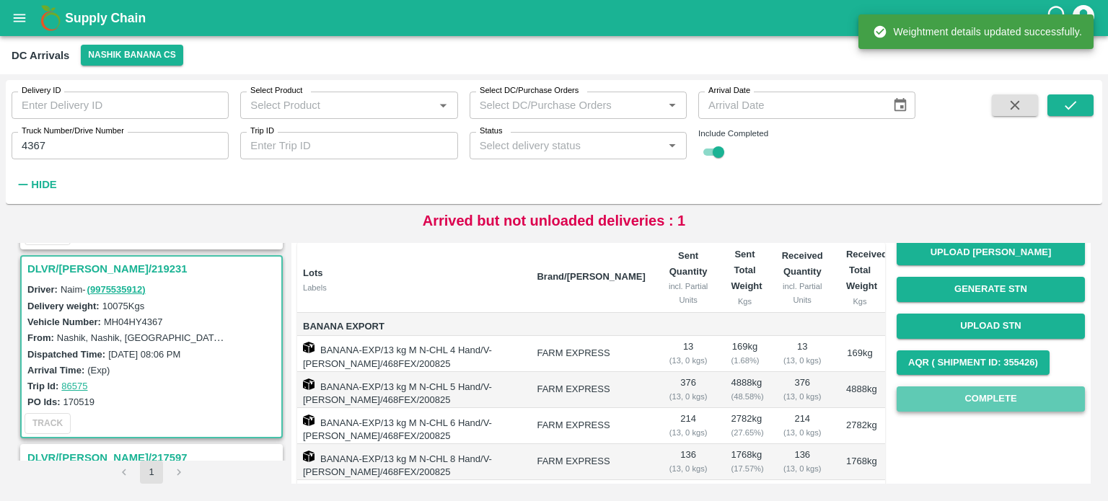
click at [974, 403] on button "Complete" at bounding box center [991, 399] width 188 height 25
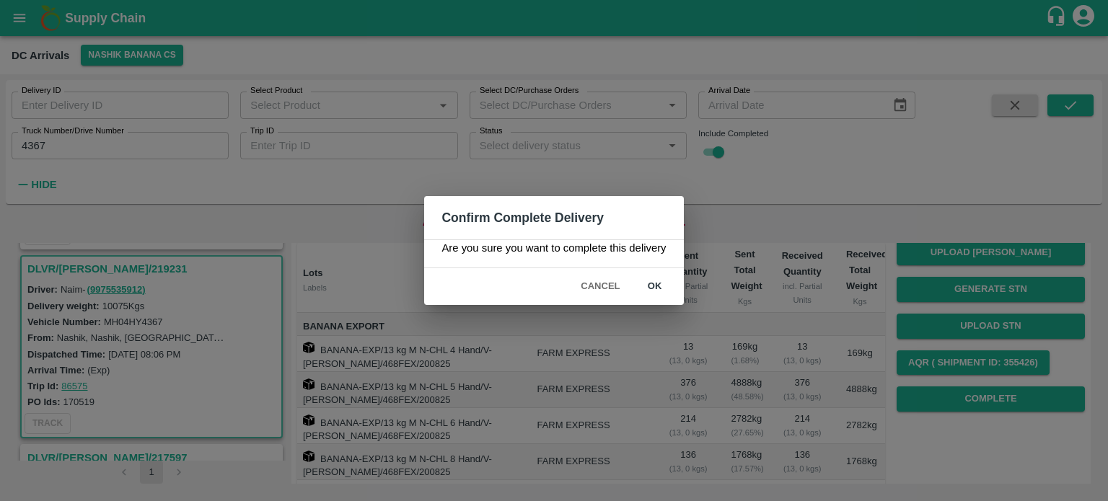
click at [658, 286] on button "ok" at bounding box center [655, 286] width 46 height 25
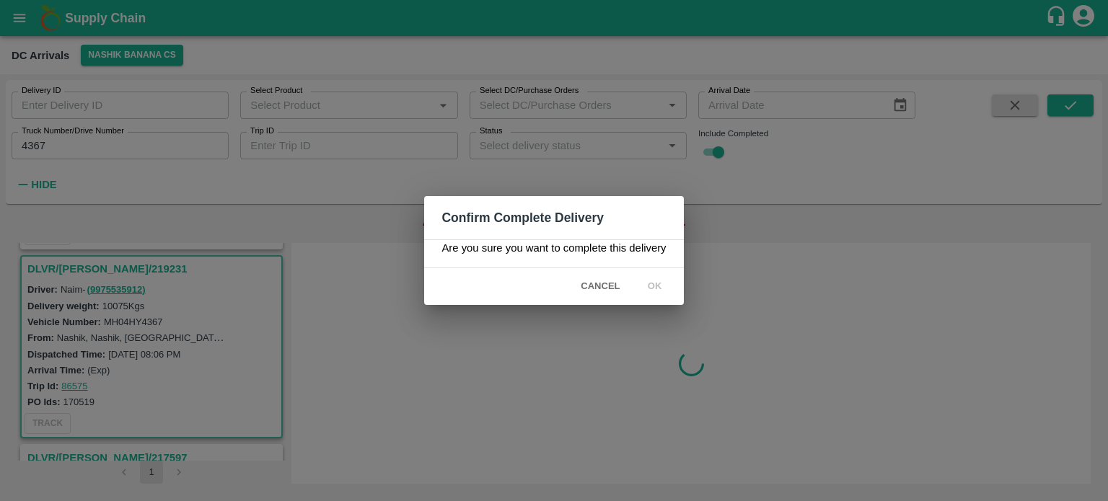
scroll to position [0, 0]
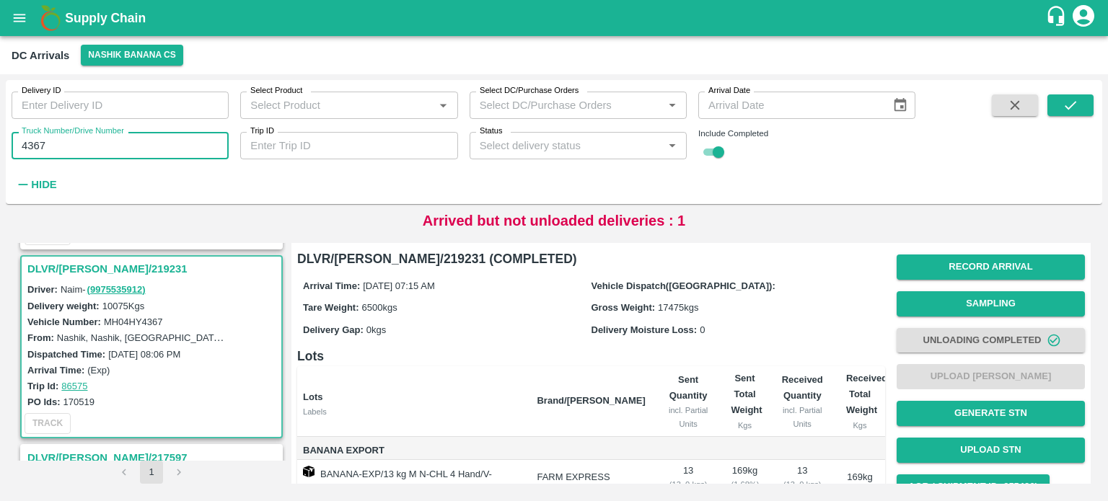
click at [38, 146] on input "4367" at bounding box center [120, 145] width 217 height 27
type input "9853"
click at [1067, 107] on icon "submit" at bounding box center [1071, 105] width 12 height 9
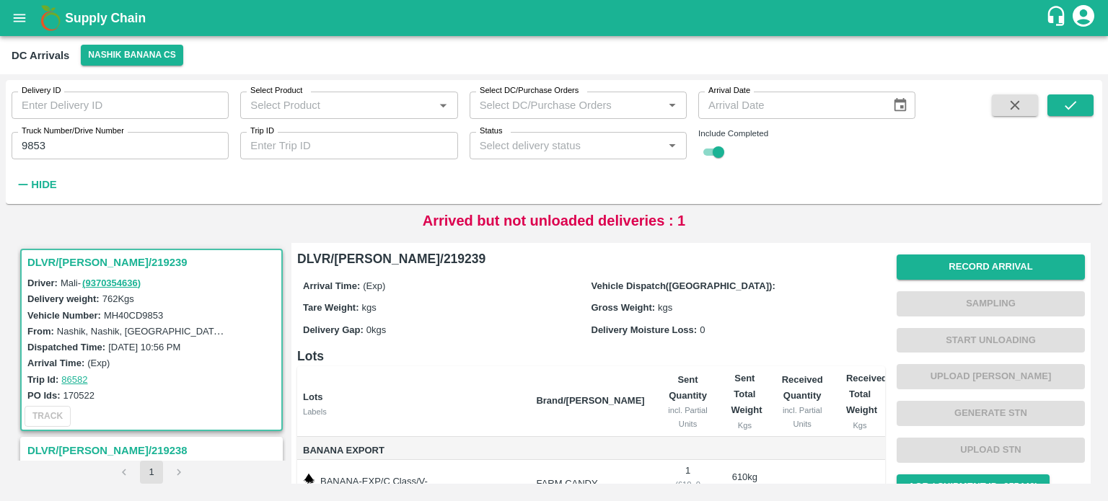
scroll to position [84, 0]
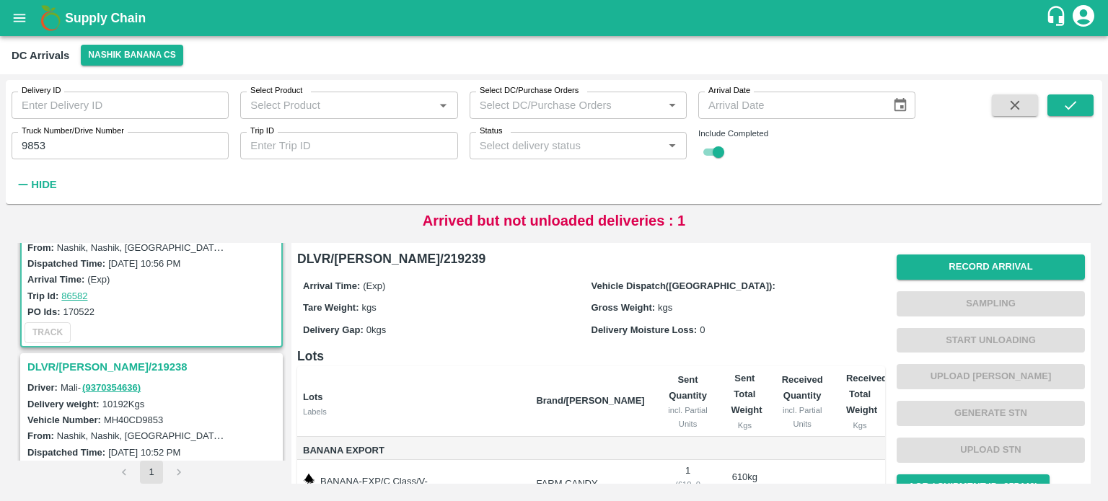
click at [66, 361] on h3 "DLVR/[PERSON_NAME]/219238" at bounding box center [153, 367] width 252 height 19
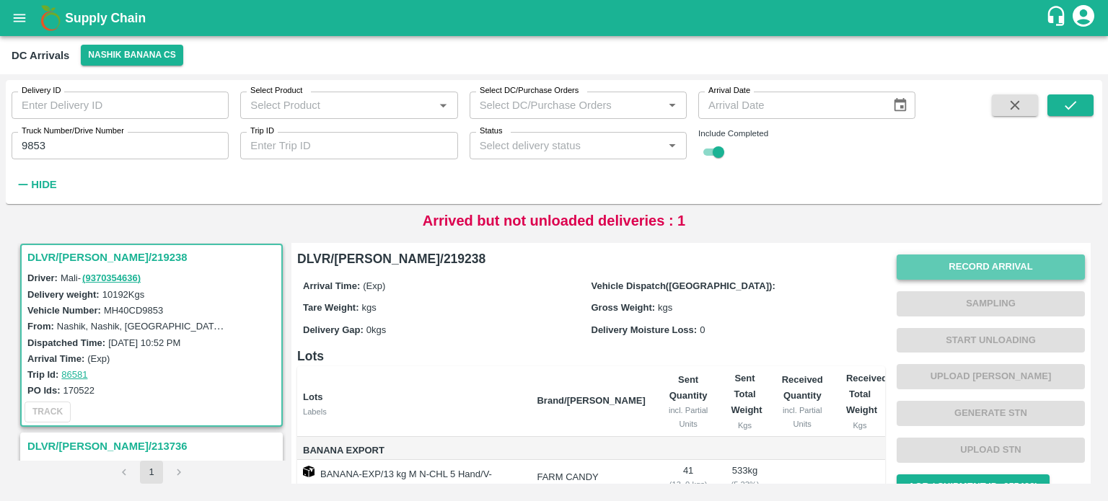
click at [991, 271] on button "Record Arrival" at bounding box center [991, 267] width 188 height 25
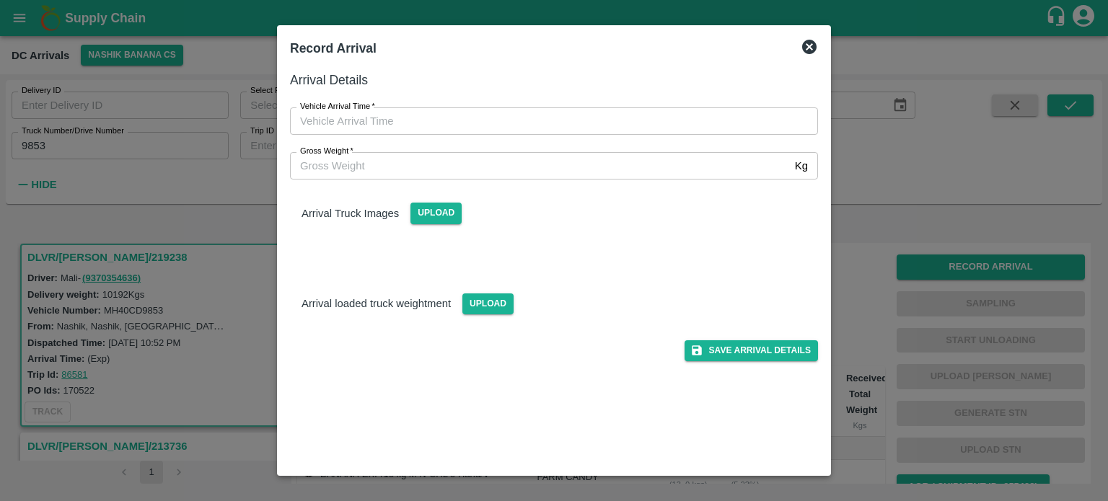
type input "DD/MM/YYYY hh:mm aa"
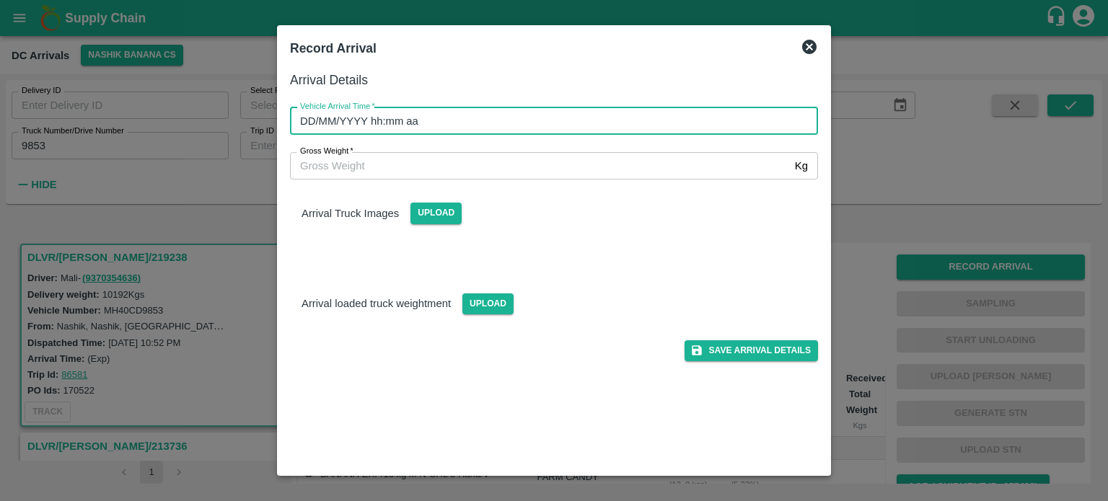
click at [530, 120] on input "DD/MM/YYYY hh:mm aa" at bounding box center [549, 120] width 518 height 27
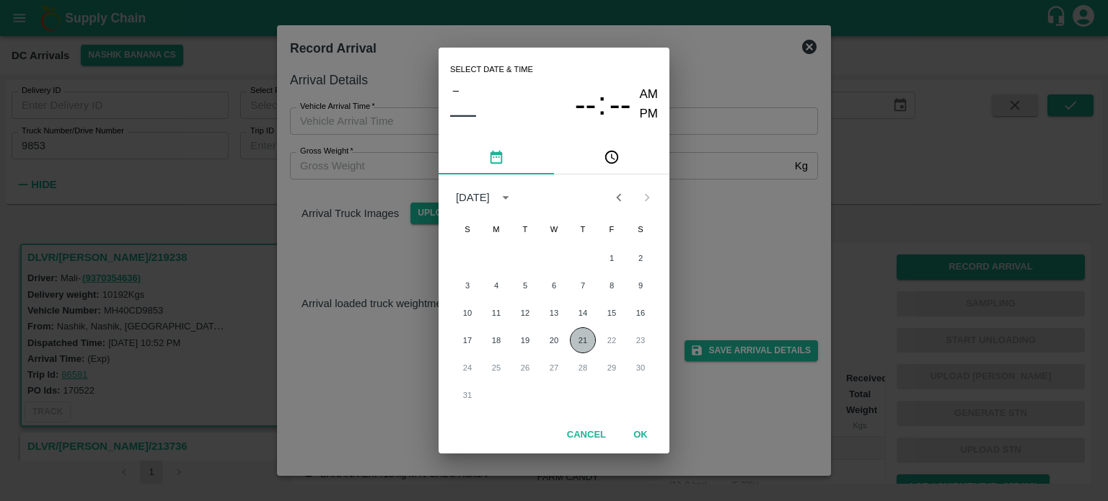
click at [583, 343] on button "21" at bounding box center [583, 340] width 26 height 26
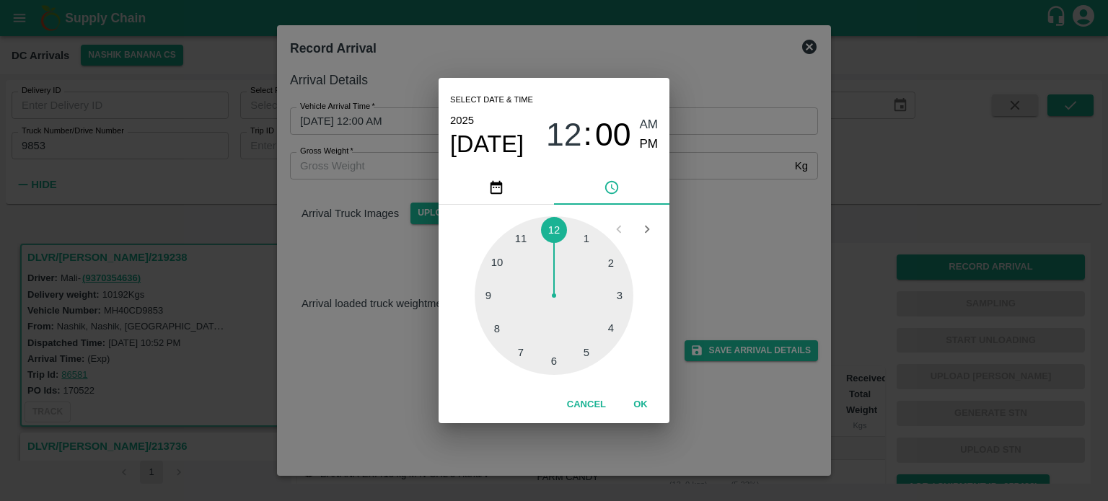
click at [554, 365] on div at bounding box center [554, 295] width 159 height 159
type input "[DATE] 06:30 AM"
click at [698, 250] on div "Select date & time [DATE] 06 : 30 AM PM 05 10 15 20 25 30 35 40 45 50 55 00 Can…" at bounding box center [554, 250] width 1108 height 501
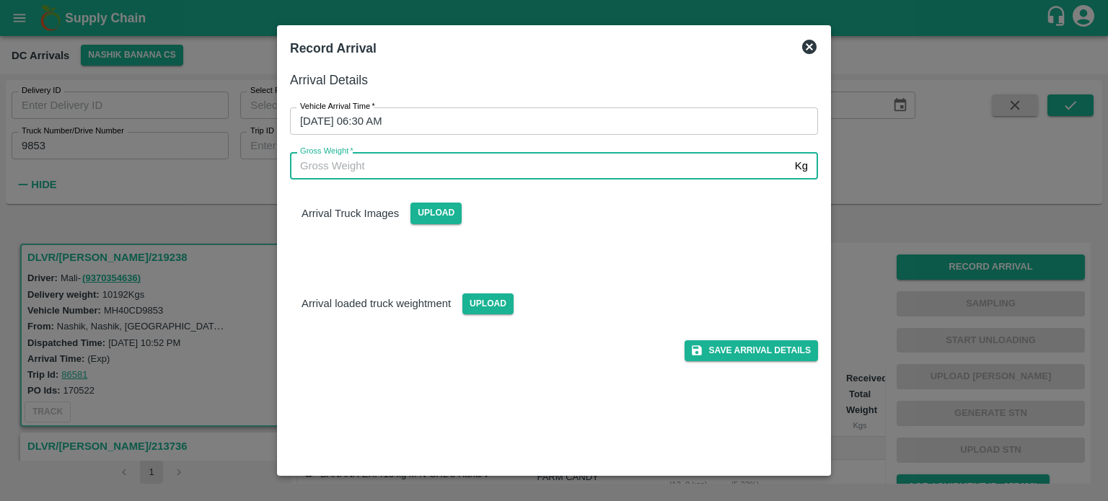
click at [349, 163] on input "Gross Weight   *" at bounding box center [539, 165] width 499 height 27
type input "17515"
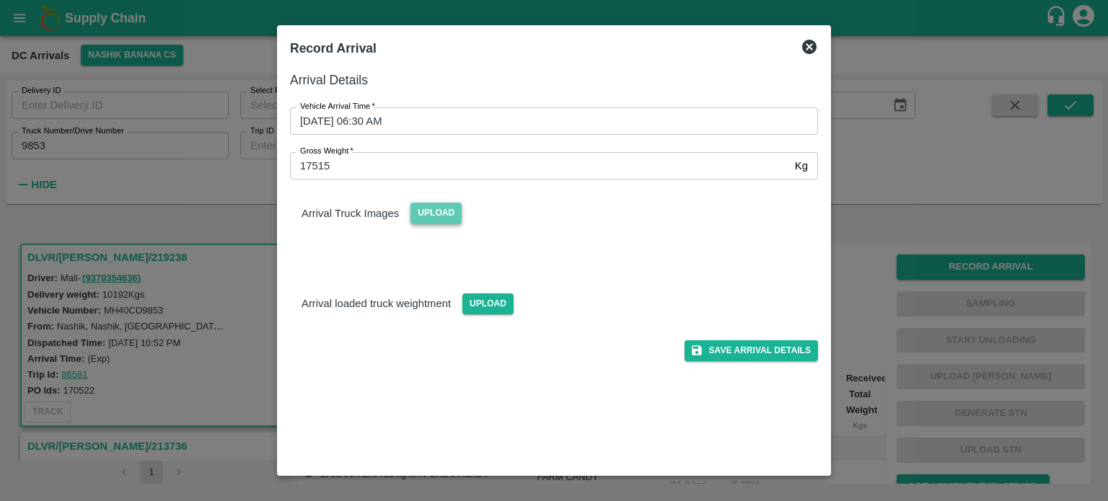
click at [442, 218] on span "Upload" at bounding box center [435, 213] width 51 height 21
click at [0, 0] on input "Upload" at bounding box center [0, 0] width 0 height 0
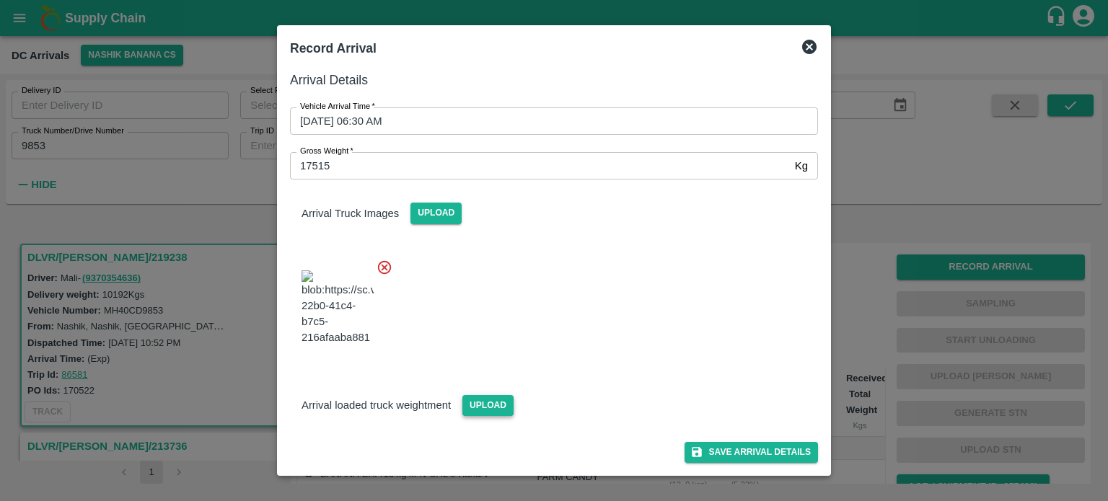
click at [486, 416] on span "Upload" at bounding box center [487, 405] width 51 height 21
click at [0, 0] on input "Upload" at bounding box center [0, 0] width 0 height 0
click at [612, 353] on div at bounding box center [548, 303] width 540 height 113
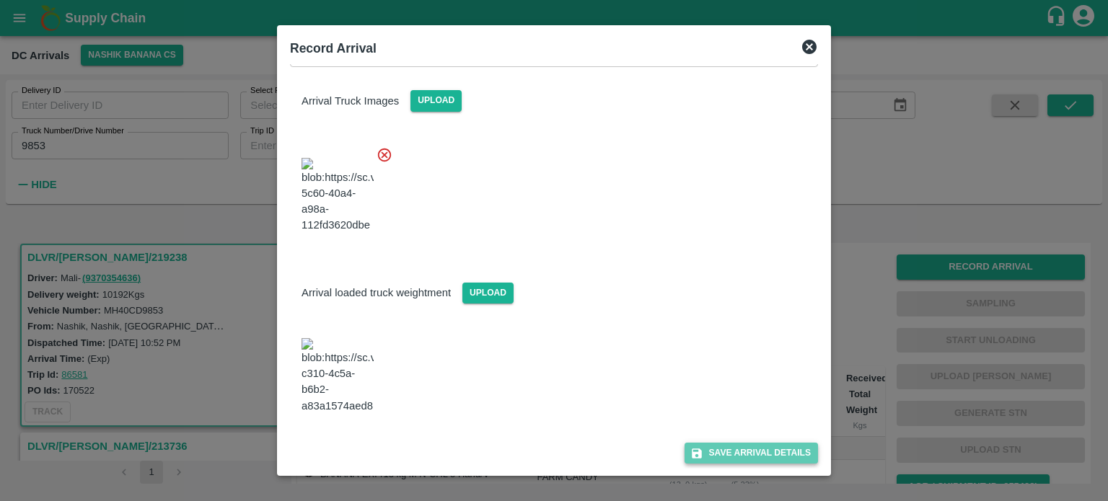
click at [728, 449] on button "Save Arrival Details" at bounding box center [751, 453] width 133 height 21
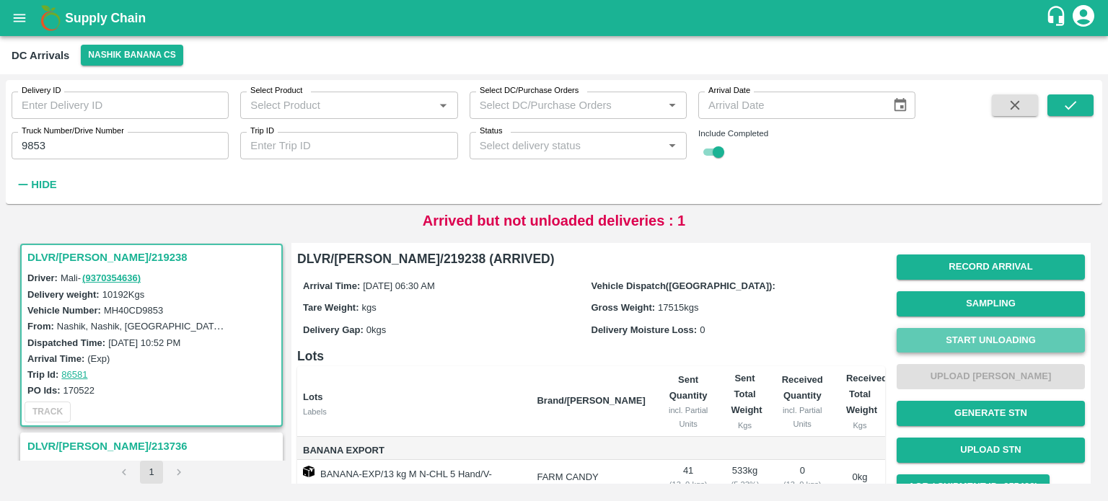
click at [985, 342] on button "Start Unloading" at bounding box center [991, 340] width 188 height 25
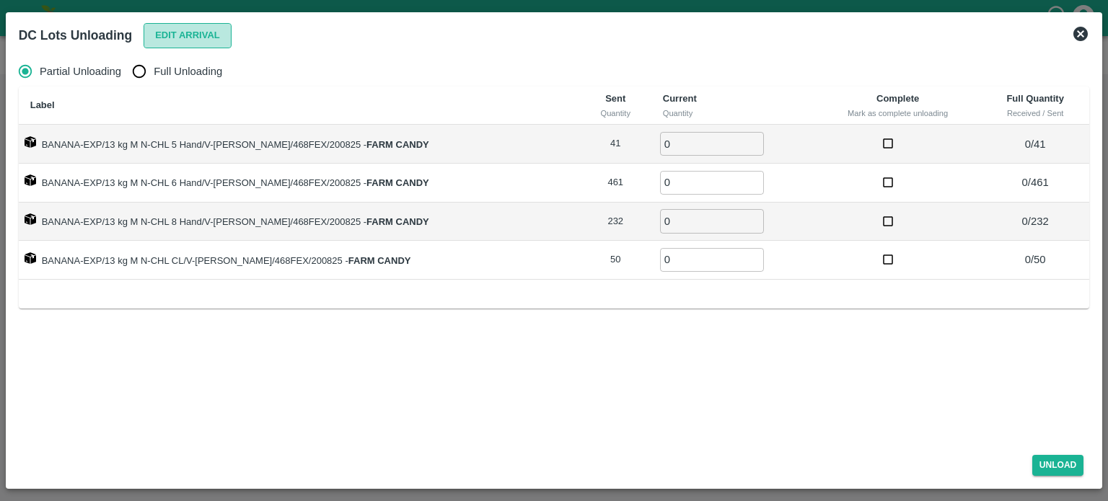
click at [190, 34] on button "Edit Arrival" at bounding box center [188, 35] width 88 height 25
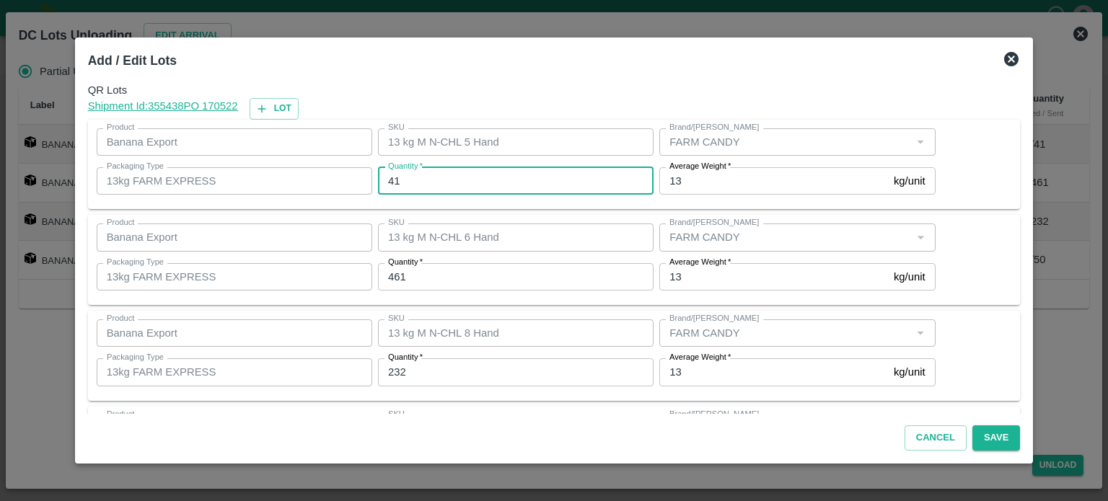
click at [398, 176] on input "41" at bounding box center [516, 180] width 276 height 27
type input "31"
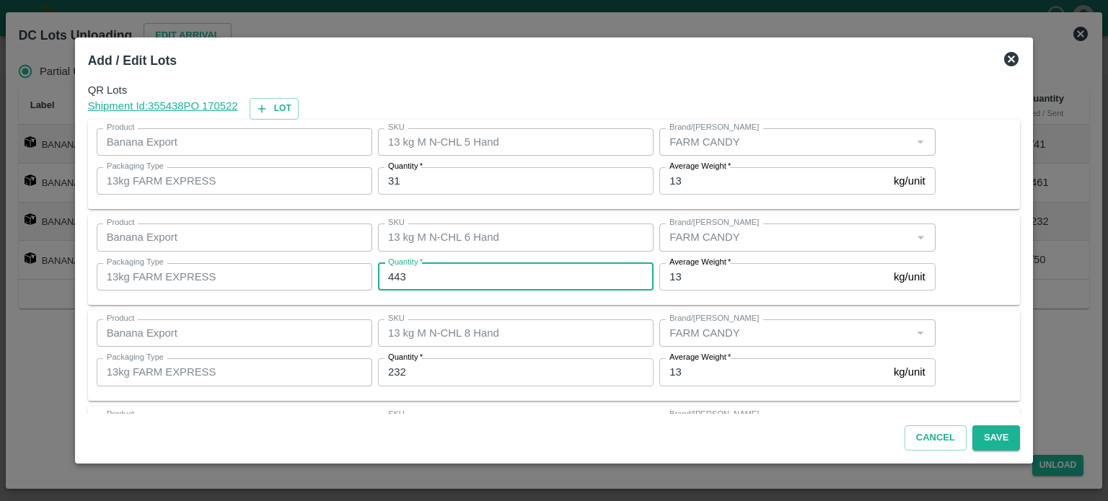
type input "443"
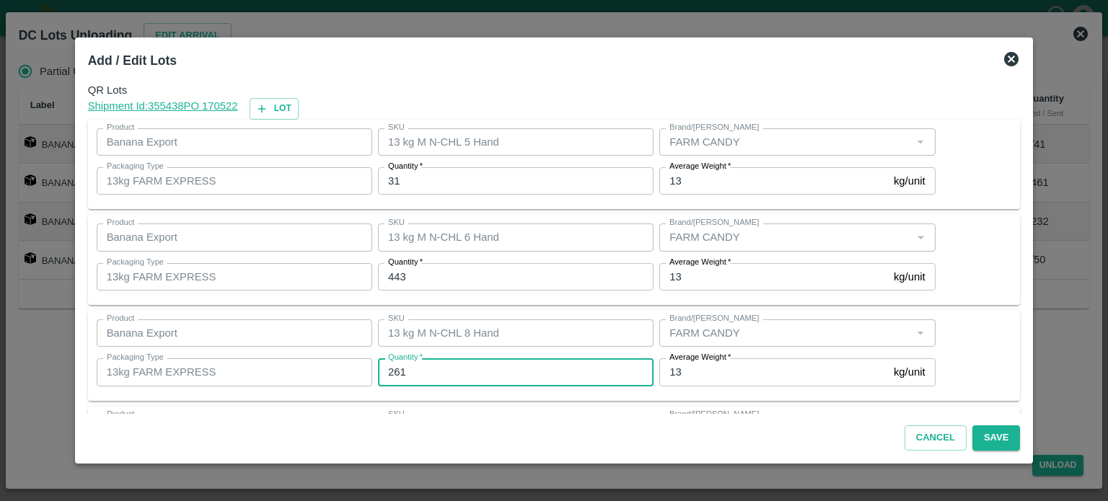
type input "261"
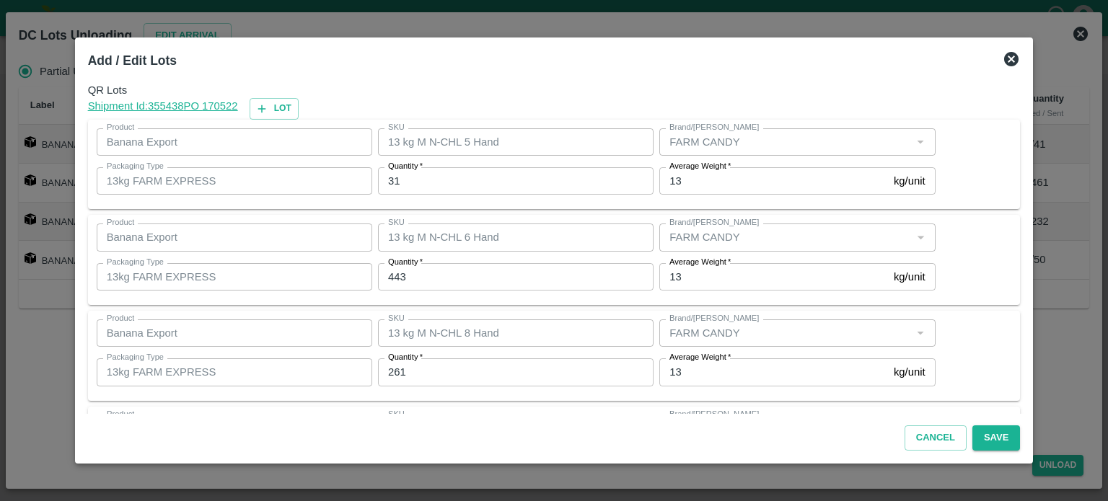
scroll to position [93, 0]
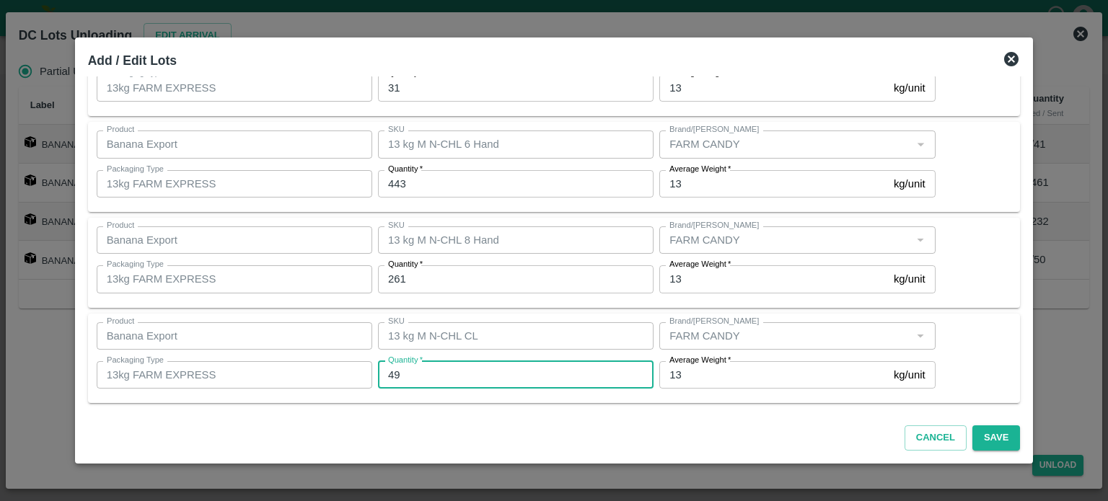
type input "49"
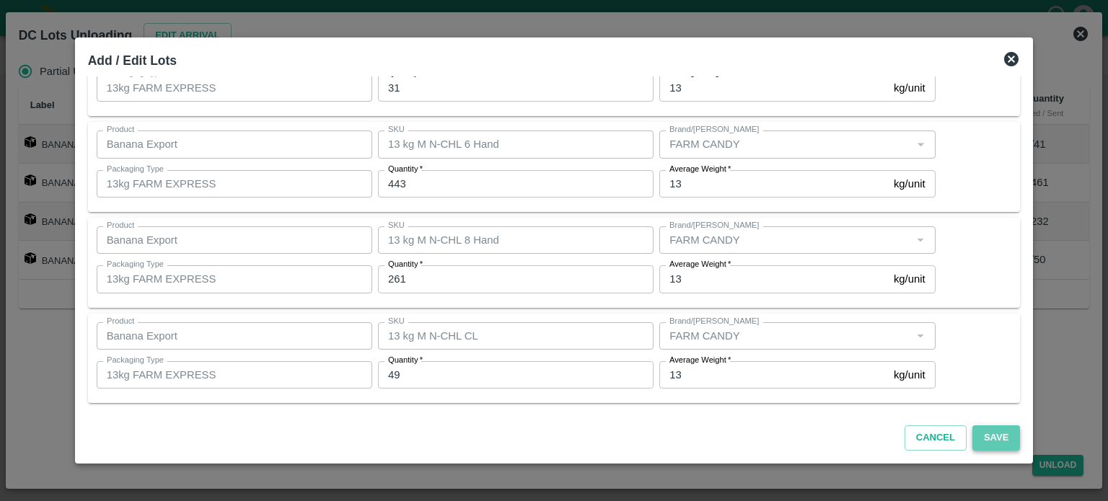
click at [981, 439] on button "Save" at bounding box center [996, 438] width 48 height 25
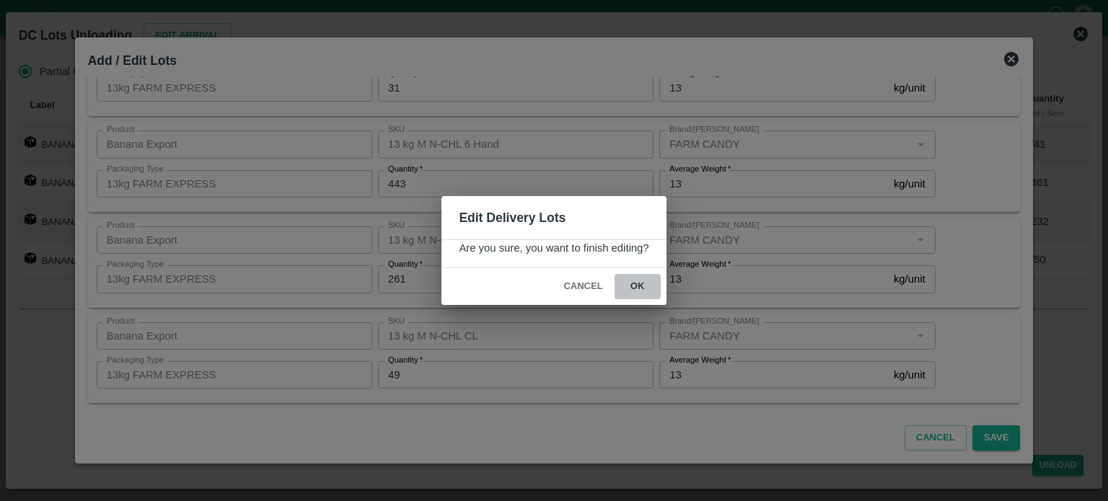
click at [635, 285] on button "ok" at bounding box center [638, 286] width 46 height 25
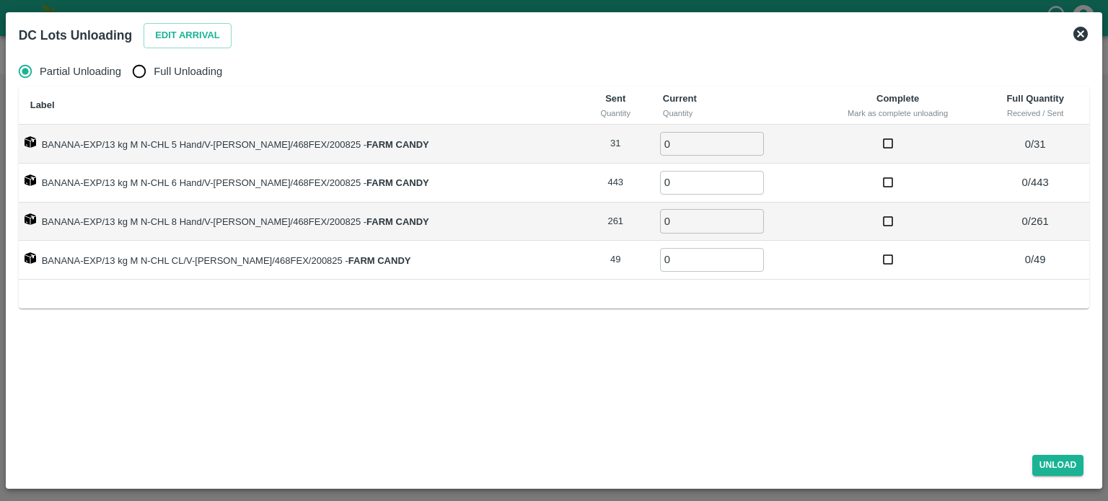
click at [143, 75] on input "Full Unloading" at bounding box center [139, 71] width 29 height 29
radio input "true"
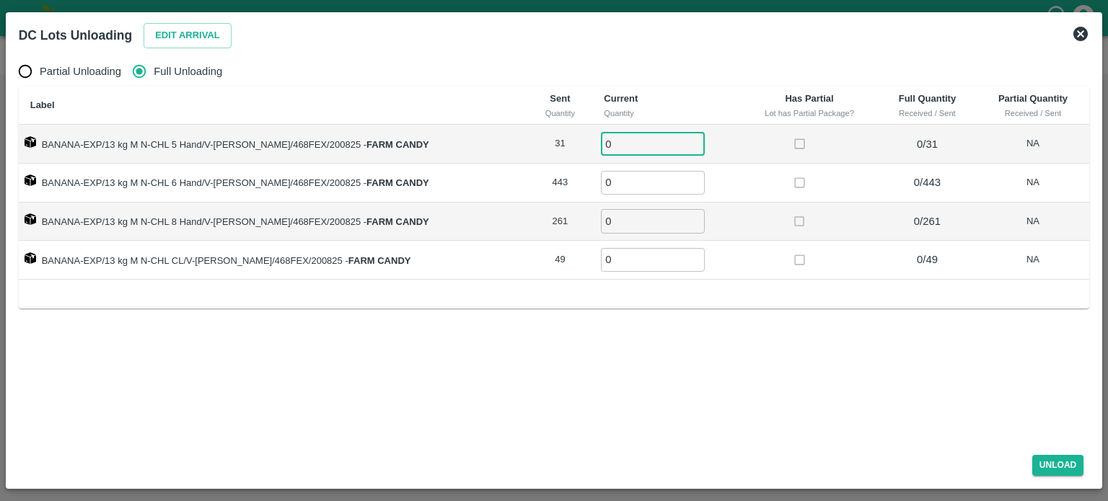
click at [601, 154] on input "0" at bounding box center [653, 144] width 104 height 24
type input "31"
type input "443"
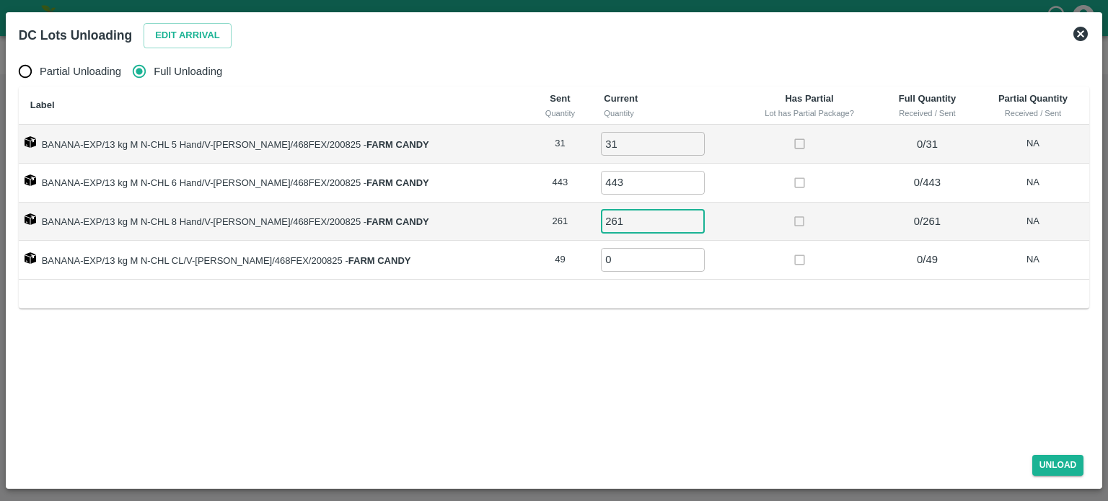
type input "261"
type input "49"
click at [1066, 470] on button "Unload" at bounding box center [1058, 465] width 52 height 21
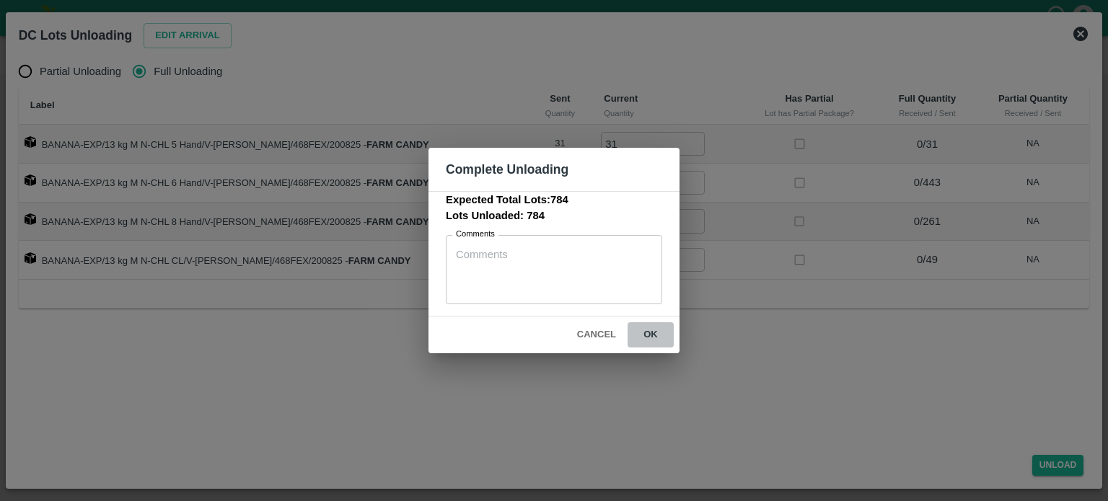
click at [647, 337] on button "ok" at bounding box center [651, 334] width 46 height 25
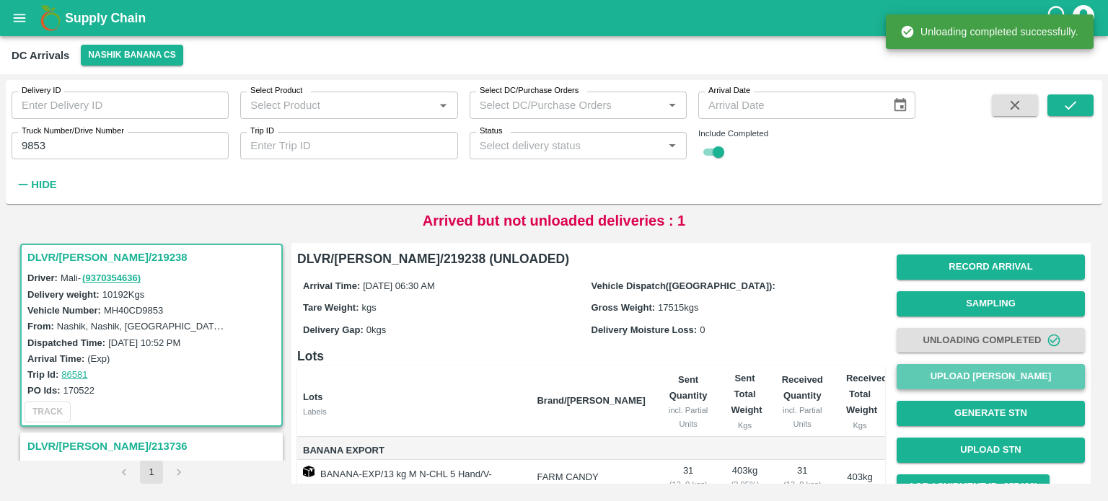
click at [985, 380] on button "Upload [PERSON_NAME]" at bounding box center [991, 376] width 188 height 25
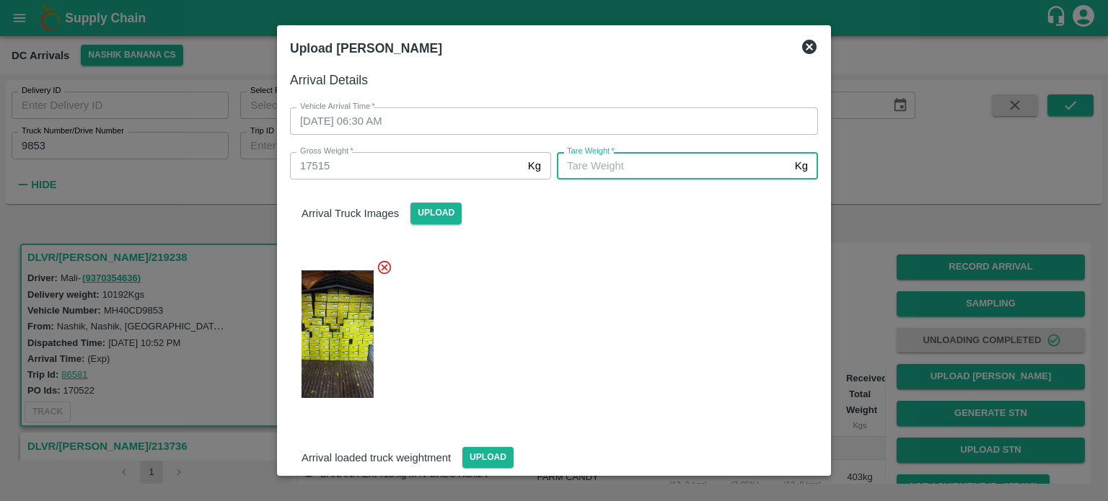
click at [675, 174] on input "[PERSON_NAME]   *" at bounding box center [673, 165] width 232 height 27
type input "6275"
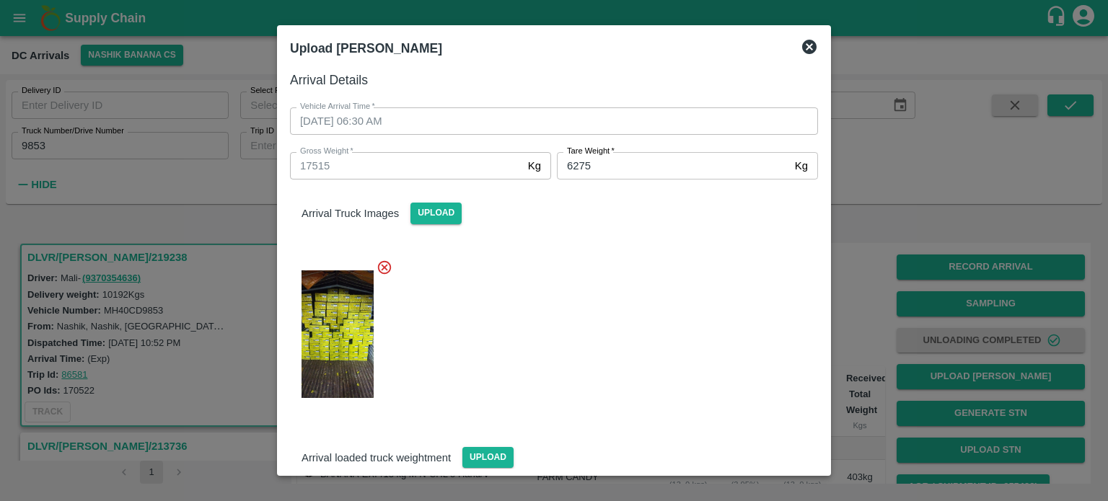
click at [615, 362] on div at bounding box center [548, 330] width 540 height 166
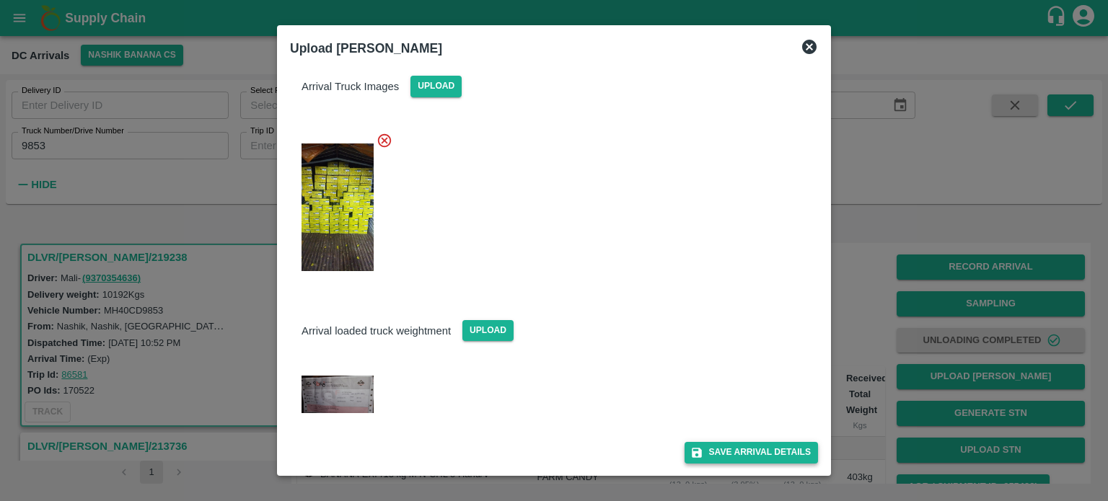
click at [744, 455] on button "Save Arrival Details" at bounding box center [751, 452] width 133 height 21
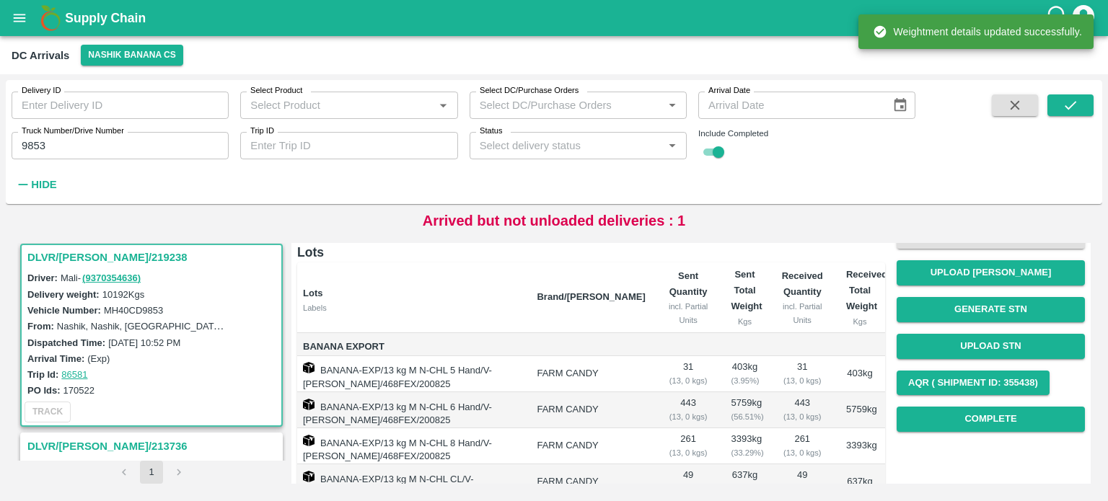
scroll to position [105, 0]
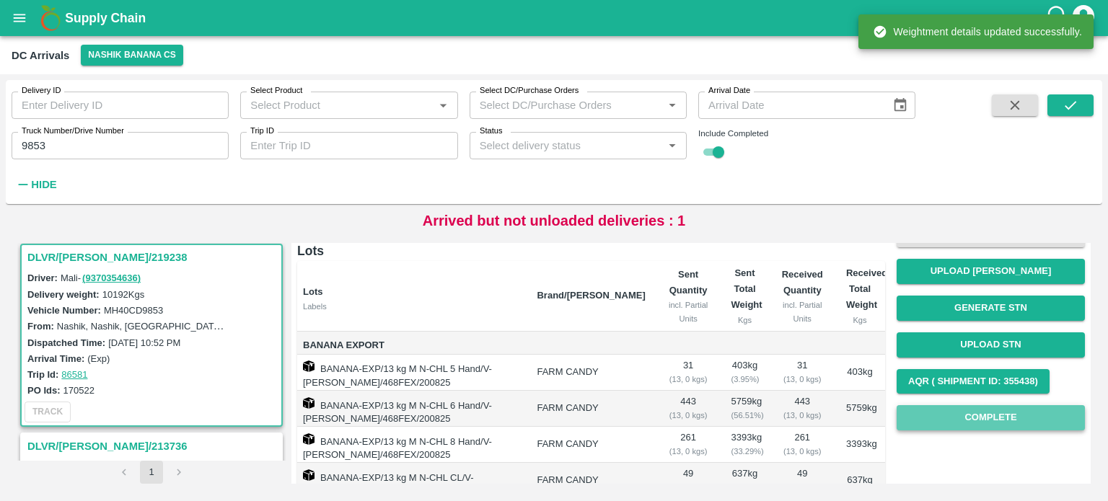
click at [982, 425] on button "Complete" at bounding box center [991, 417] width 188 height 25
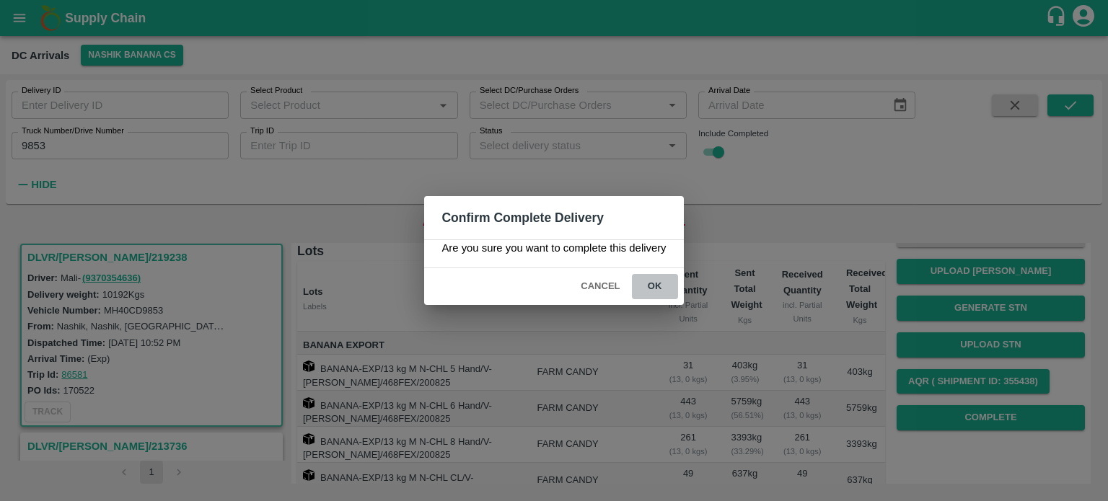
click at [654, 289] on button "ok" at bounding box center [655, 286] width 46 height 25
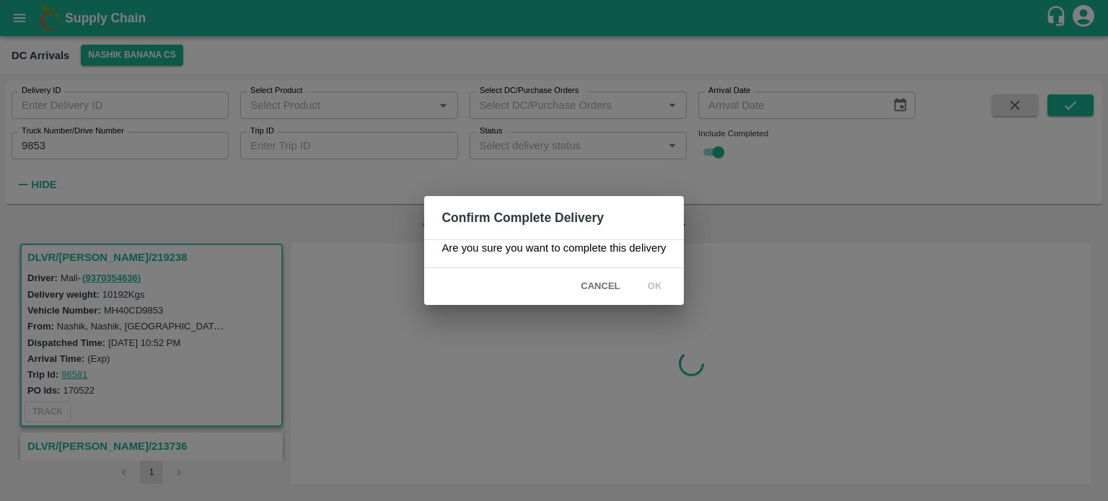
scroll to position [0, 0]
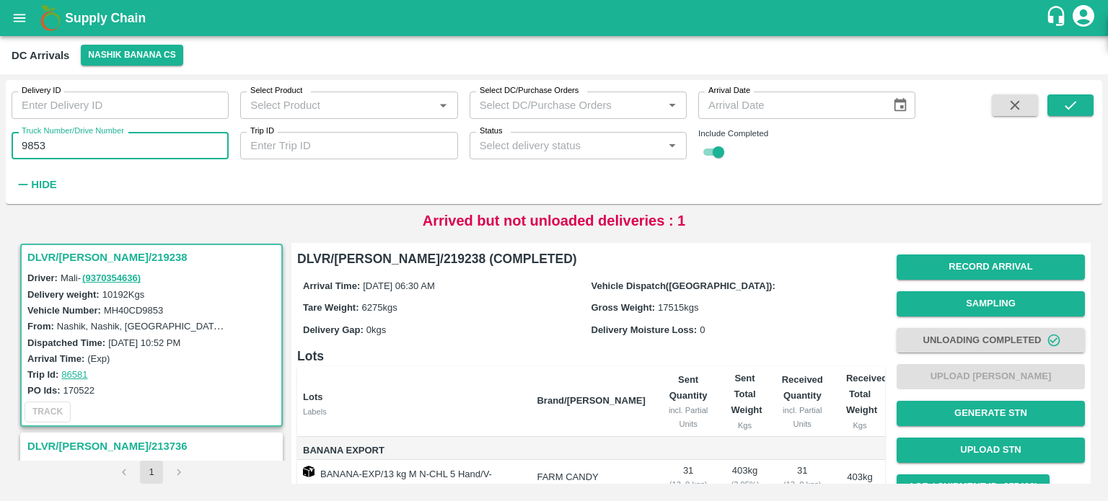
click at [35, 144] on input "9853" at bounding box center [120, 145] width 217 height 27
type input "9586"
click at [1069, 102] on icon "submit" at bounding box center [1071, 105] width 16 height 16
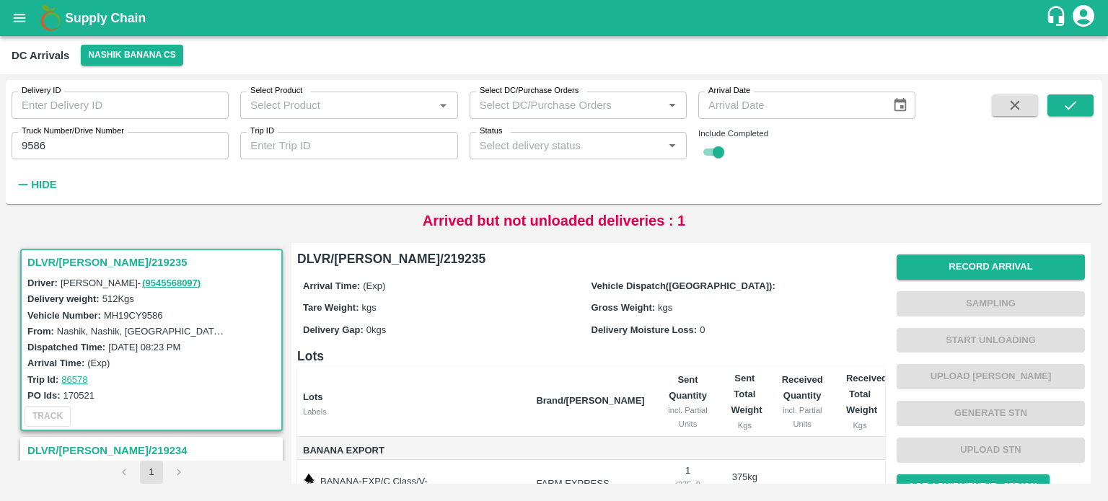
scroll to position [124, 0]
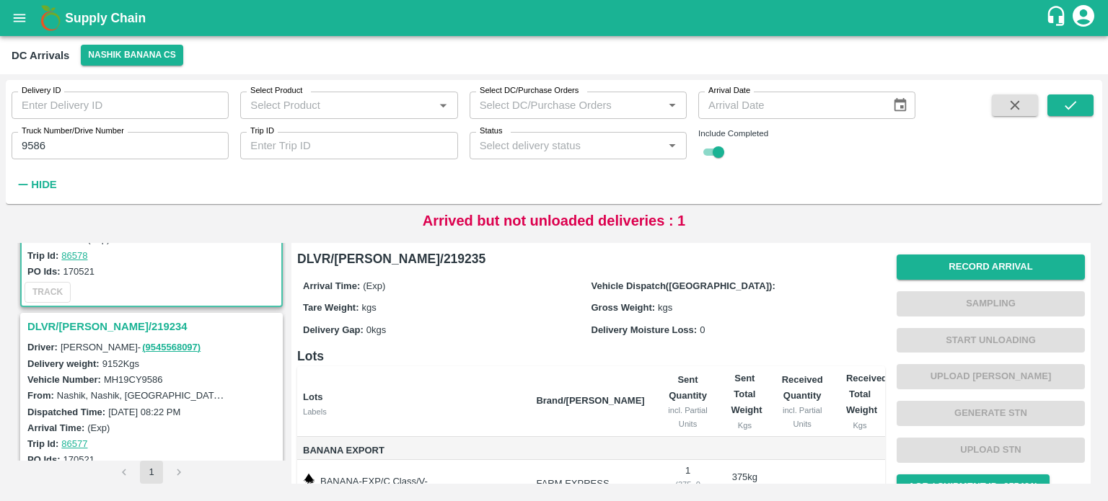
click at [107, 325] on h3 "DLVR/[PERSON_NAME]/219234" at bounding box center [153, 326] width 252 height 19
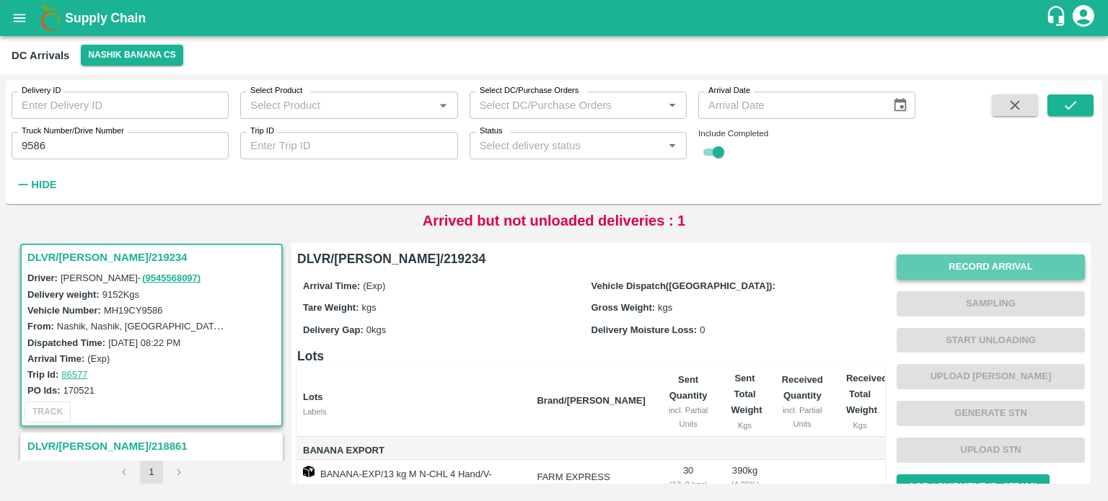
click at [989, 271] on button "Record Arrival" at bounding box center [991, 267] width 188 height 25
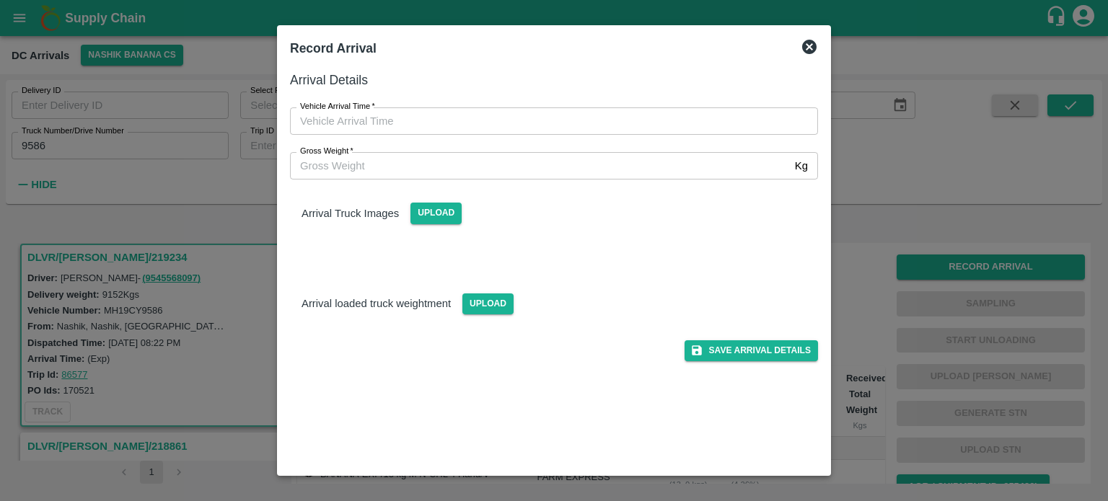
type input "DD/MM/YYYY hh:mm aa"
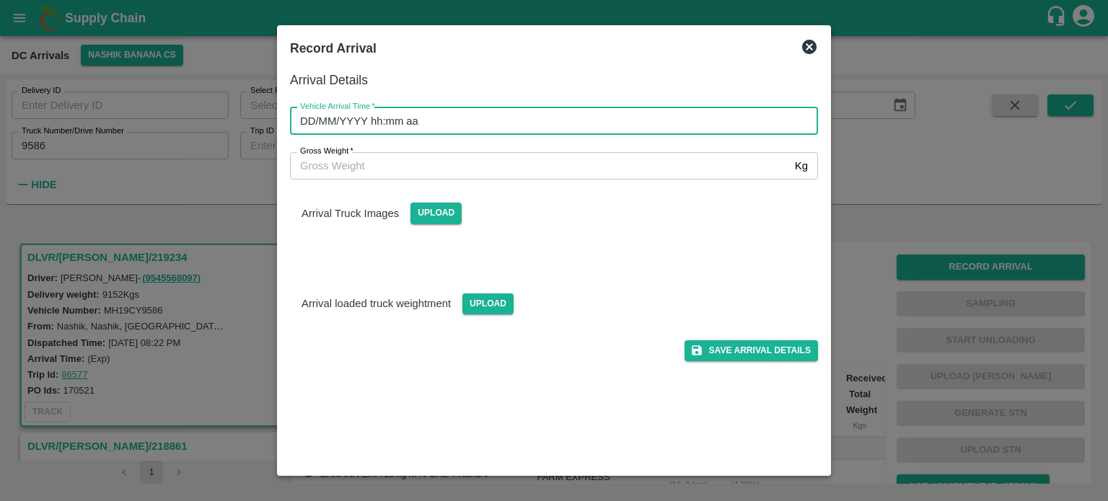
click at [524, 113] on input "DD/MM/YYYY hh:mm aa" at bounding box center [549, 120] width 518 height 27
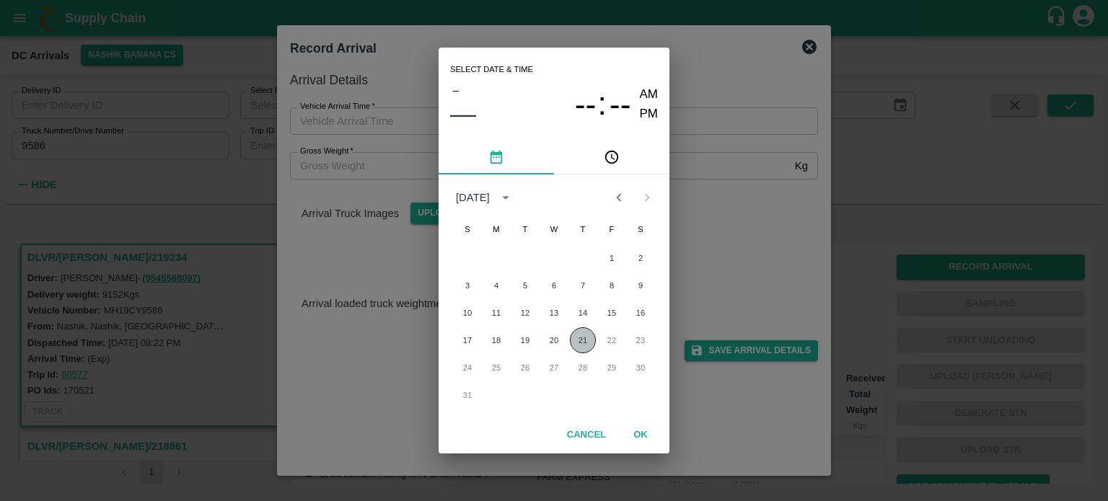
click at [581, 337] on button "21" at bounding box center [583, 340] width 26 height 26
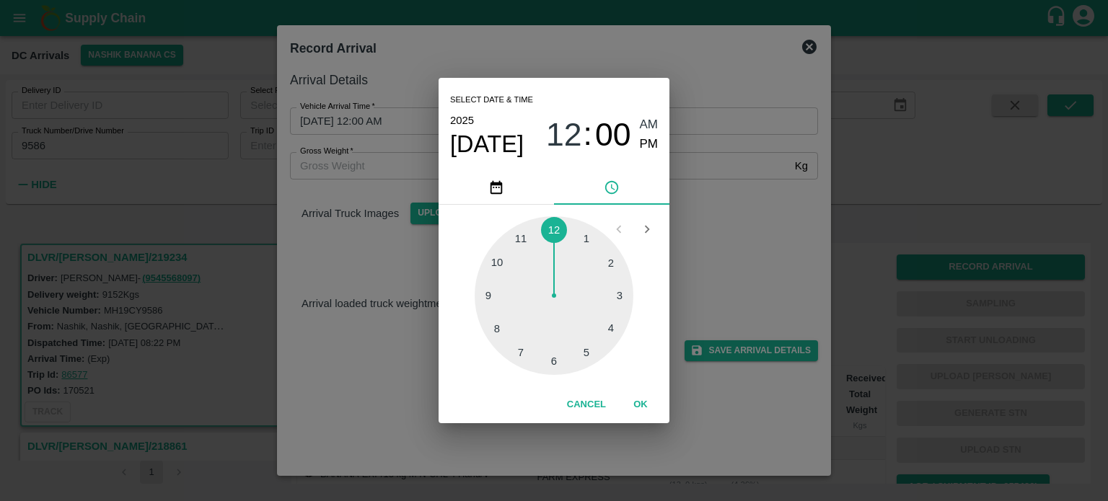
click at [584, 356] on div at bounding box center [554, 295] width 159 height 159
click at [493, 294] on div at bounding box center [554, 295] width 159 height 159
type input "[DATE] 05:45 AM"
click at [741, 245] on div "Select date & time [DATE] 05 : 45 AM PM 05 10 15 20 25 30 35 40 45 50 55 00 Can…" at bounding box center [554, 250] width 1108 height 501
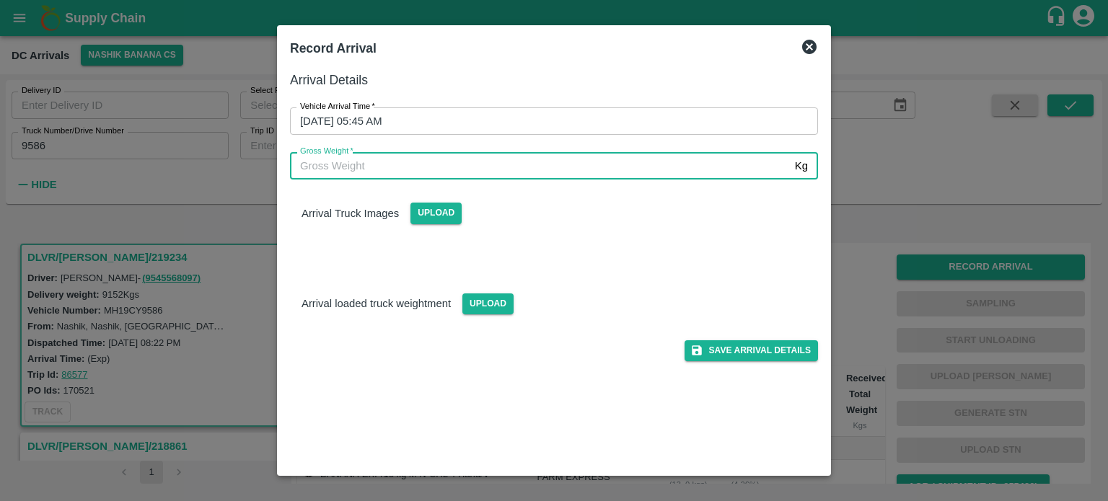
click at [399, 164] on input "Gross Weight   *" at bounding box center [539, 165] width 499 height 27
type input "15930"
click at [439, 214] on span "Upload" at bounding box center [435, 213] width 51 height 21
click at [0, 0] on input "Upload" at bounding box center [0, 0] width 0 height 0
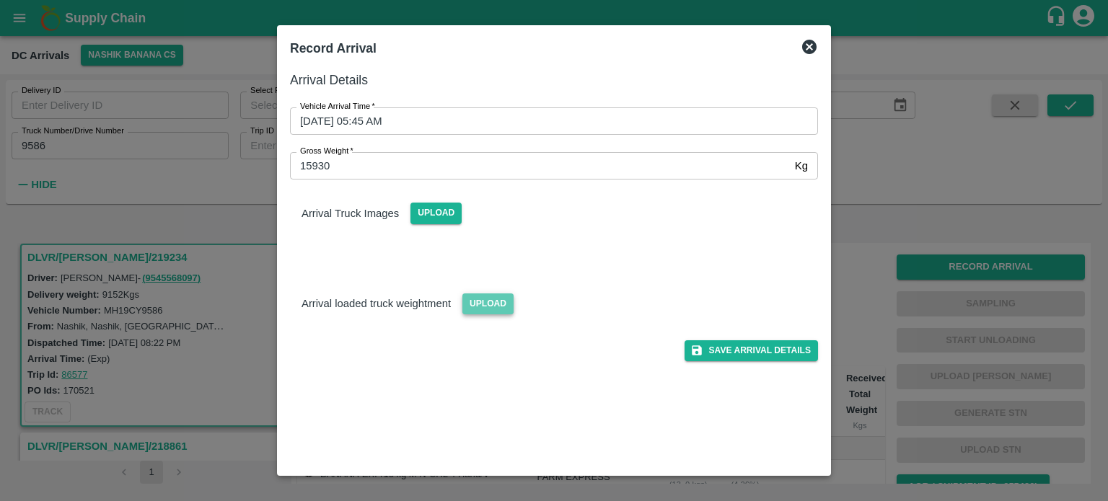
click at [480, 312] on span "Upload" at bounding box center [487, 304] width 51 height 21
click at [0, 0] on input "Upload" at bounding box center [0, 0] width 0 height 0
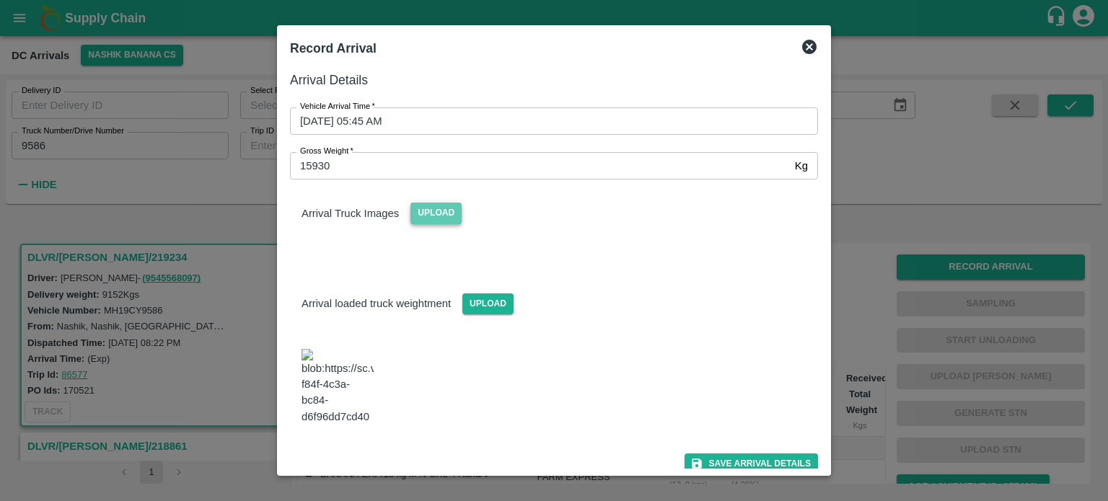
click at [443, 216] on span "Upload" at bounding box center [435, 213] width 51 height 21
click at [0, 0] on input "Upload" at bounding box center [0, 0] width 0 height 0
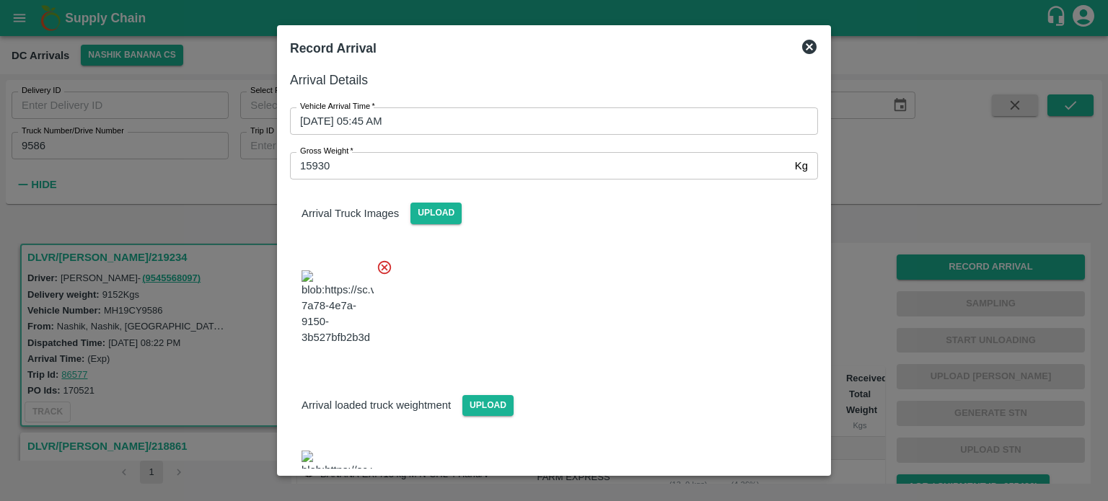
scroll to position [223, 0]
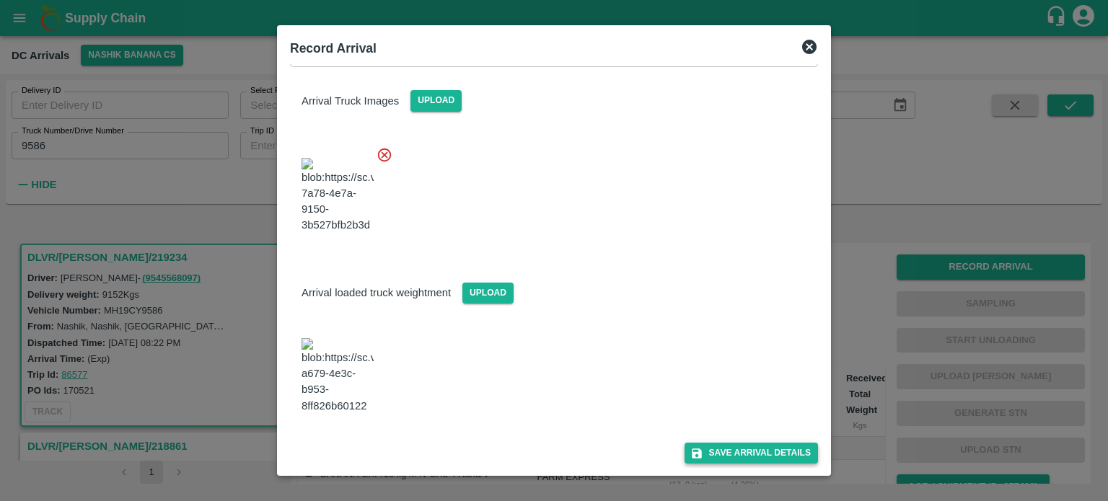
click at [736, 452] on button "Save Arrival Details" at bounding box center [751, 453] width 133 height 21
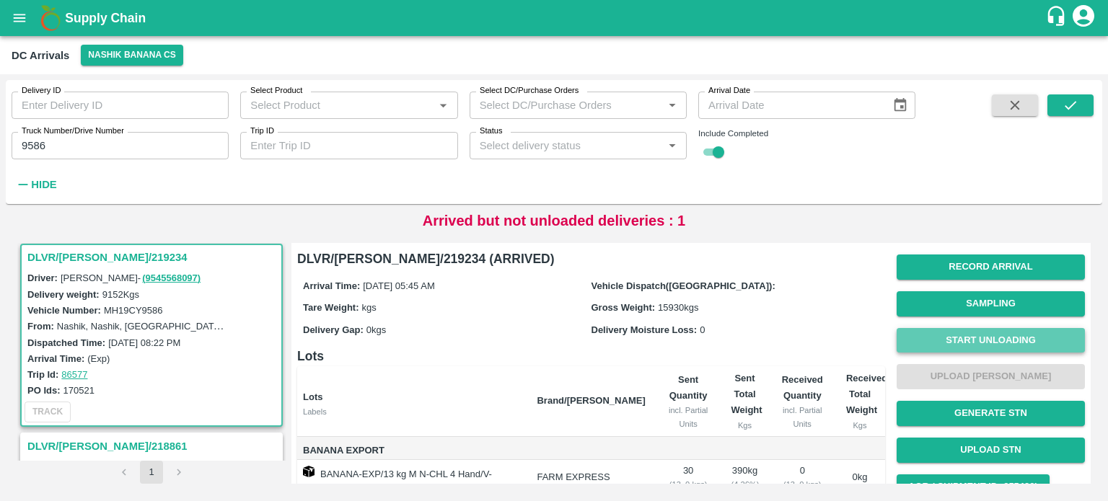
click at [976, 340] on button "Start Unloading" at bounding box center [991, 340] width 188 height 25
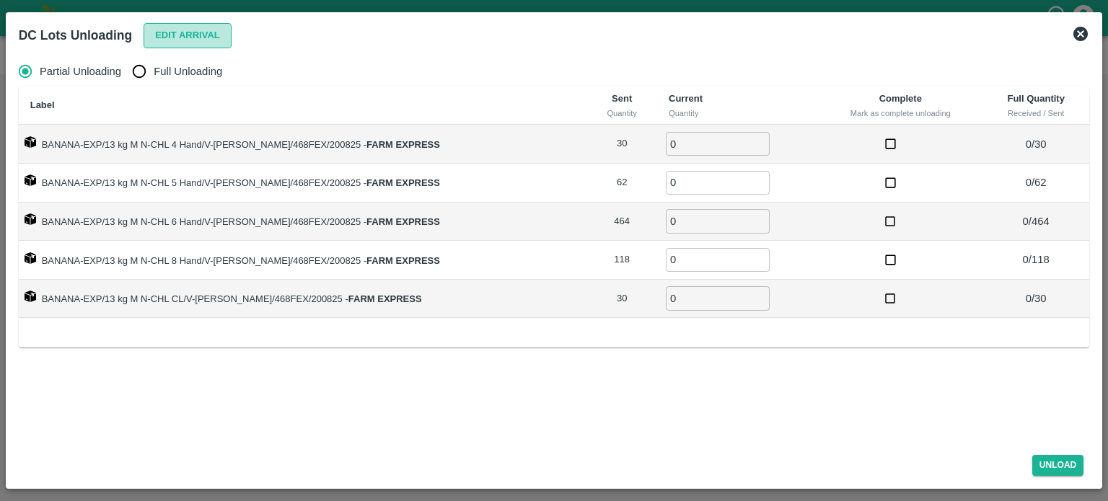
click at [185, 30] on button "Edit Arrival" at bounding box center [188, 35] width 88 height 25
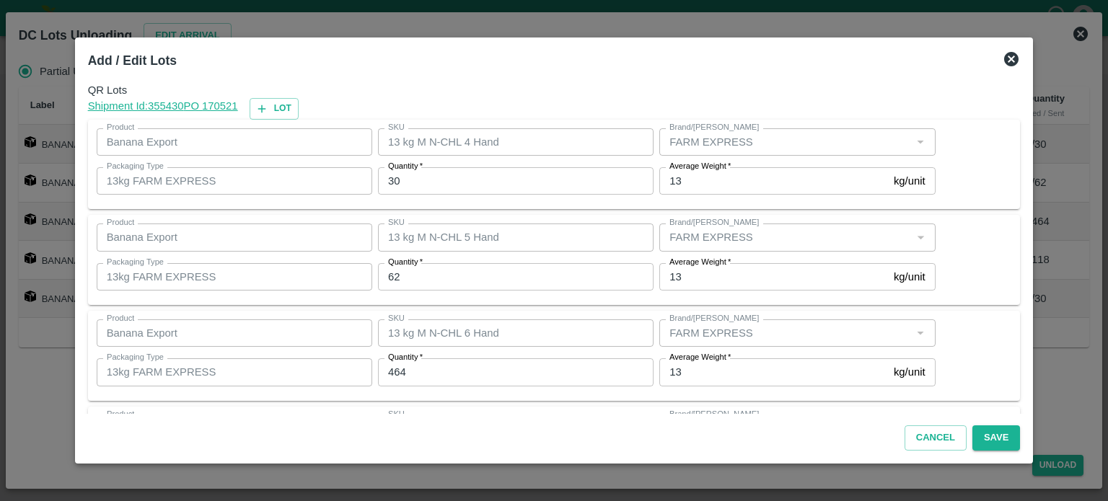
click at [398, 183] on input "30" at bounding box center [516, 180] width 276 height 27
type input "12"
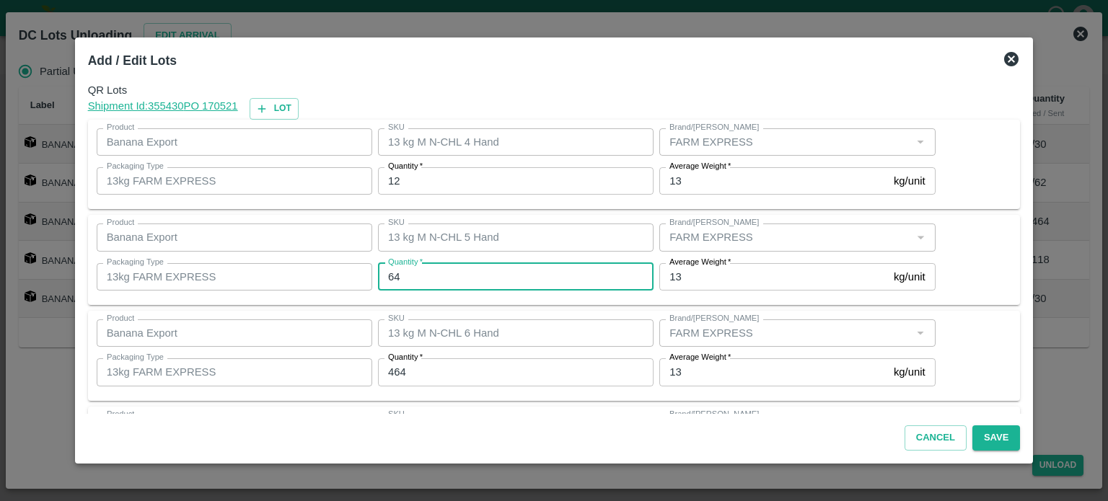
type input "64"
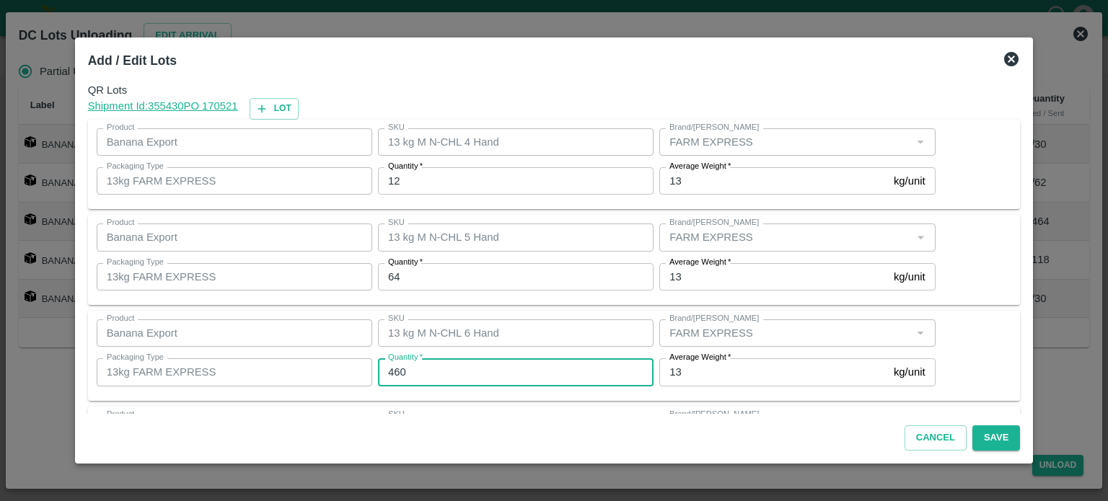
type input "460"
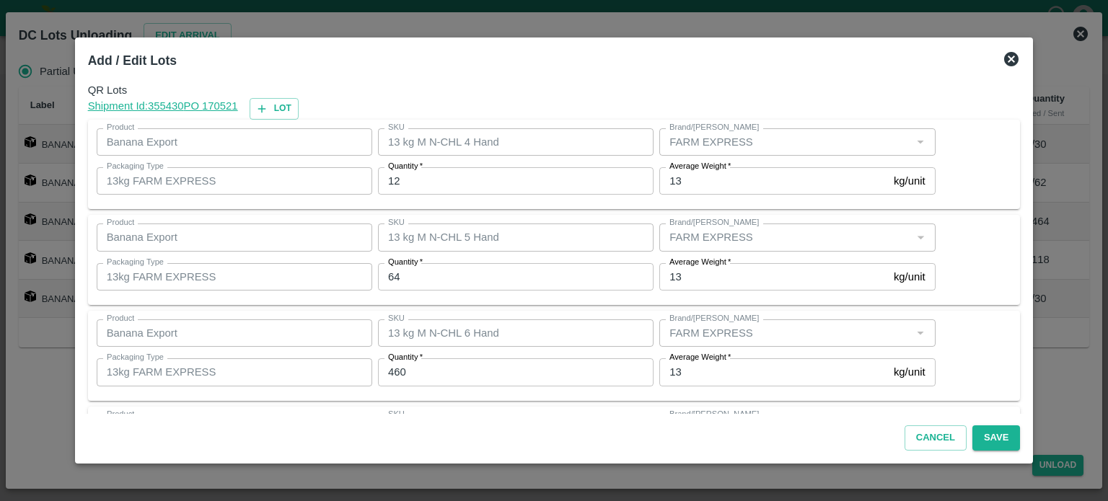
scroll to position [189, 0]
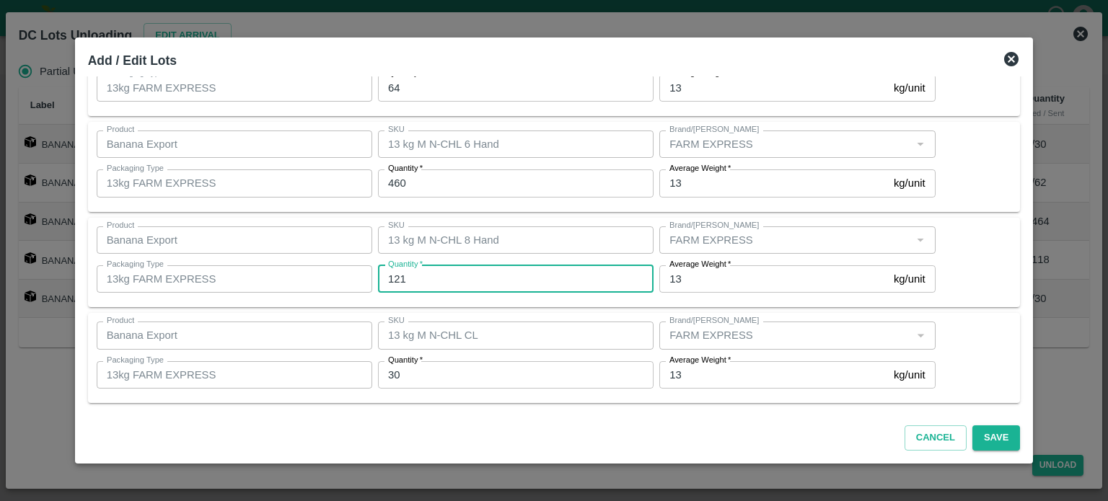
type input "121"
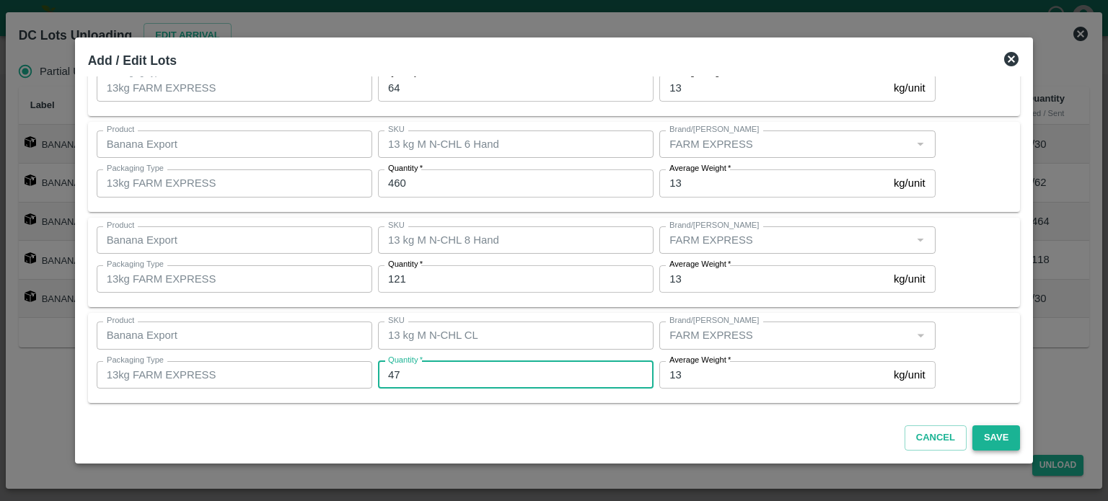
type input "47"
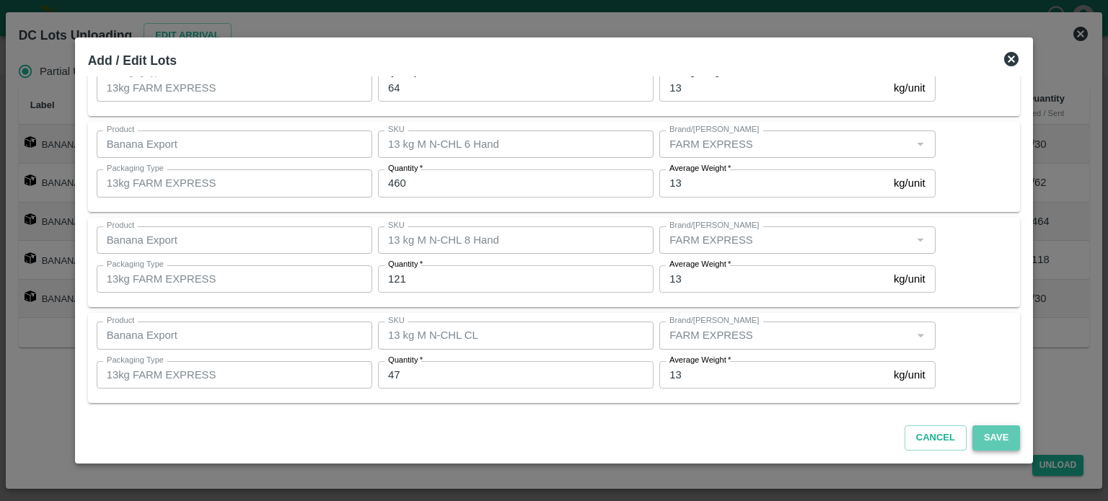
click at [984, 436] on button "Save" at bounding box center [996, 438] width 48 height 25
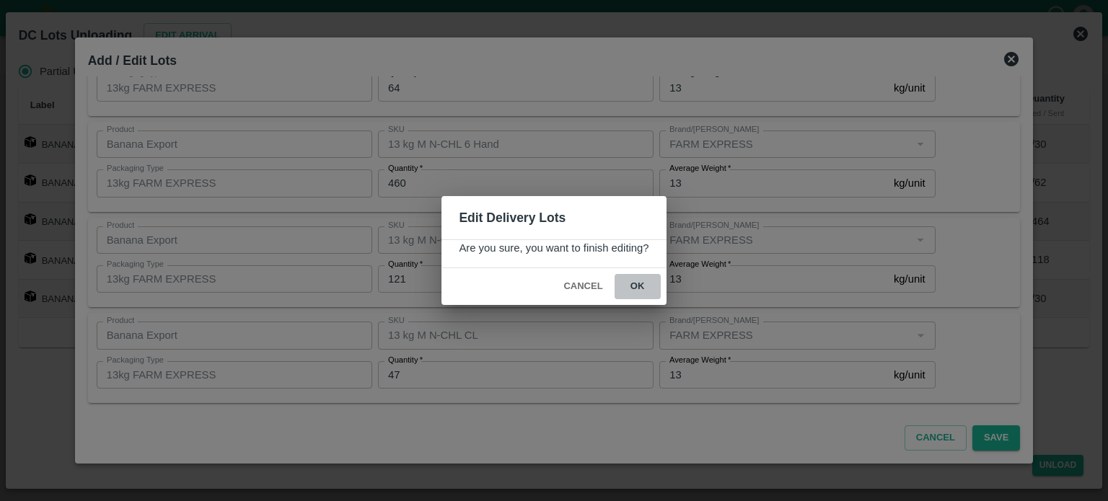
click at [637, 288] on button "ok" at bounding box center [638, 286] width 46 height 25
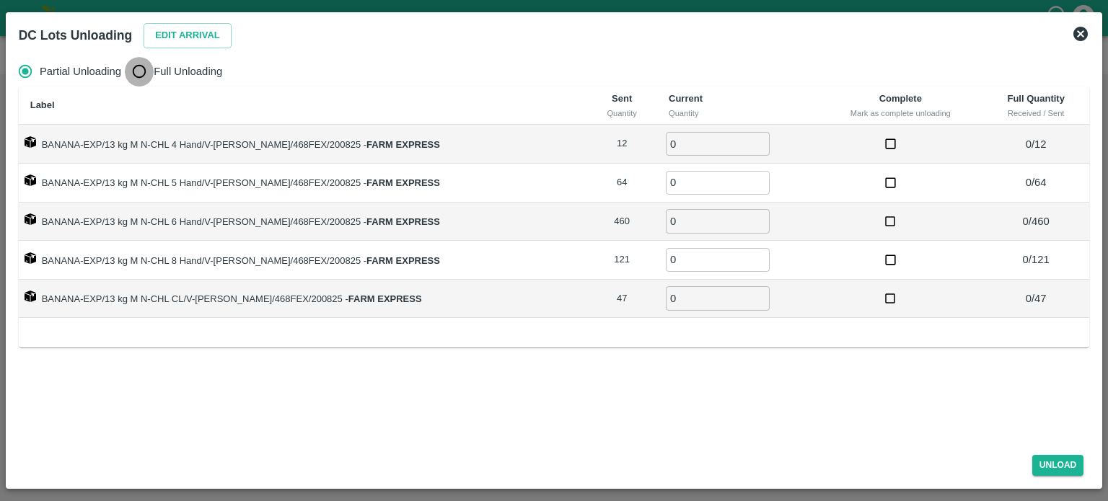
click at [144, 74] on input "Full Unloading" at bounding box center [139, 71] width 29 height 29
radio input "true"
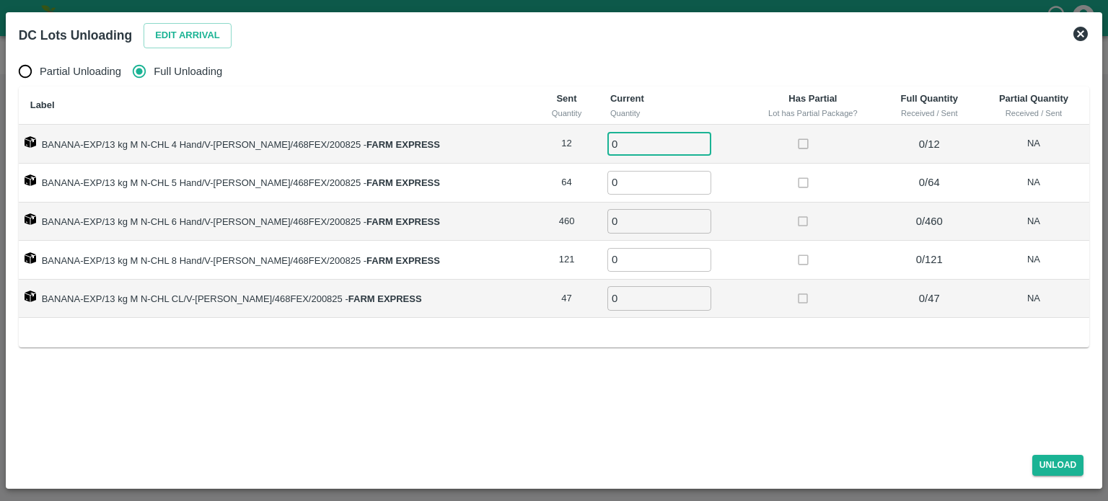
click at [615, 141] on input "0" at bounding box center [659, 144] width 104 height 24
type input "12"
type input "9"
type input "64"
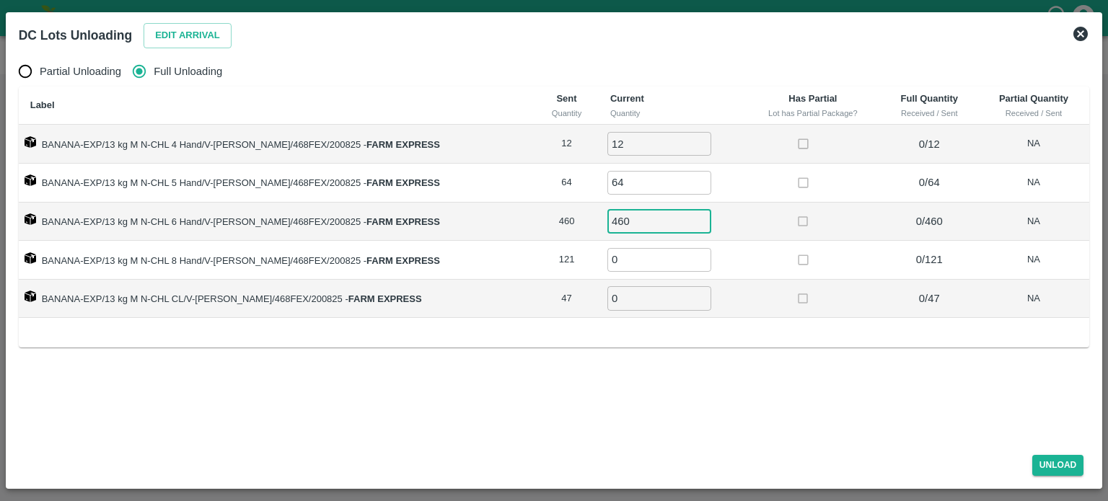
type input "460"
type input "121"
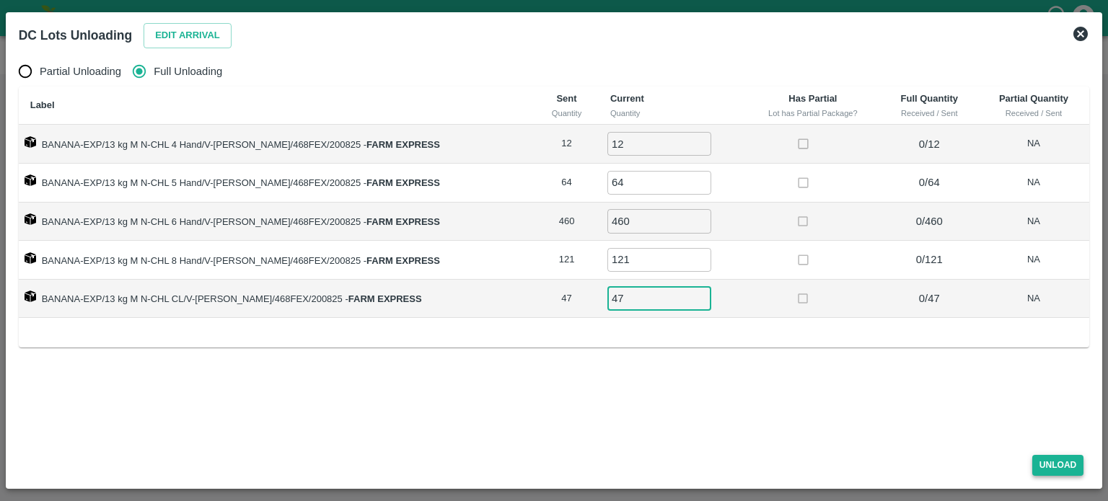
type input "47"
click at [1047, 462] on button "Unload" at bounding box center [1058, 465] width 52 height 21
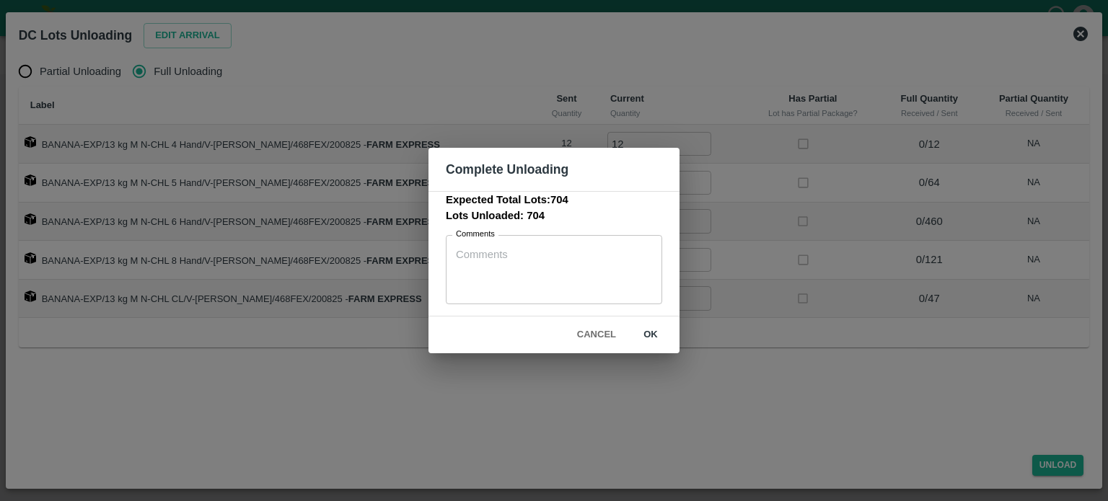
click at [643, 336] on button "ok" at bounding box center [651, 334] width 46 height 25
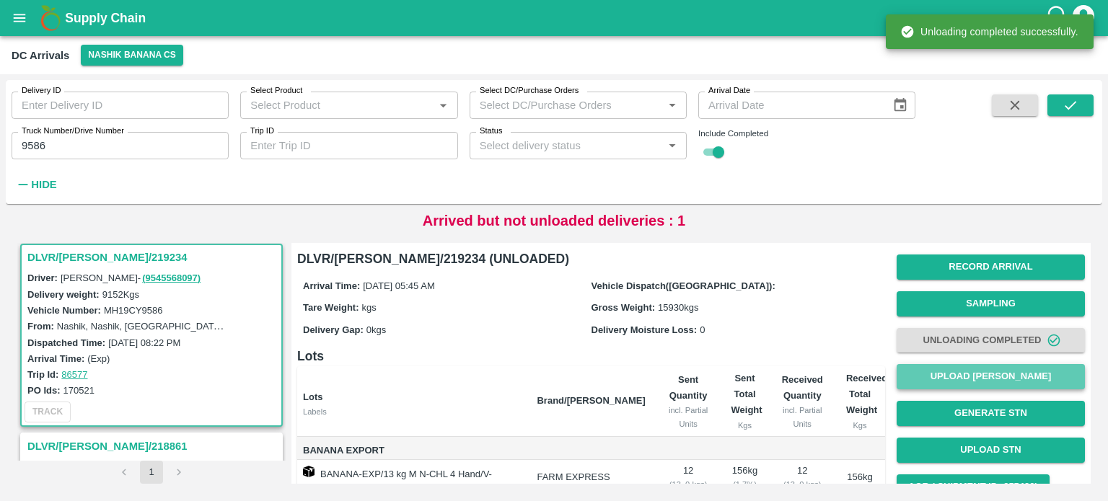
click at [959, 377] on button "Upload [PERSON_NAME]" at bounding box center [991, 376] width 188 height 25
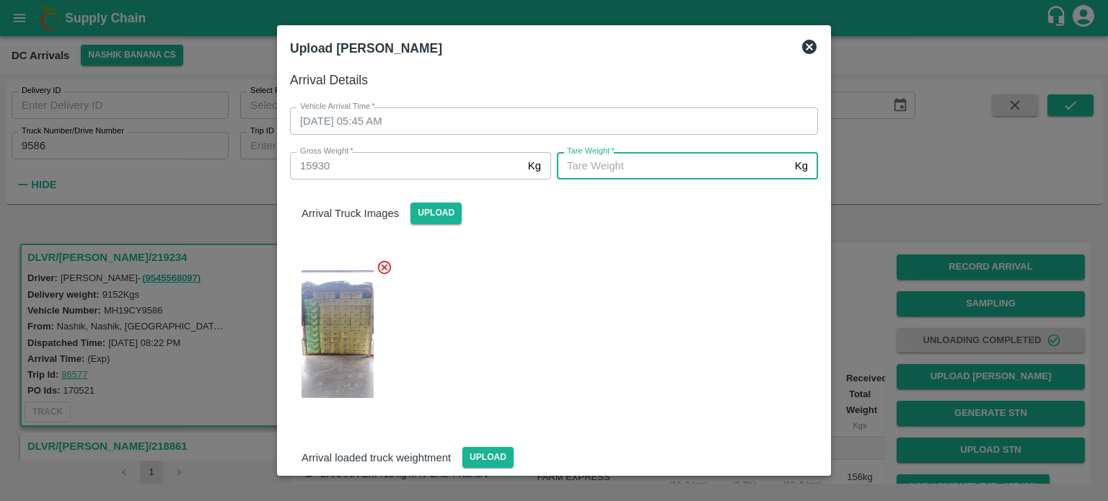
click at [663, 171] on input "[PERSON_NAME]   *" at bounding box center [673, 165] width 232 height 27
type input "5960"
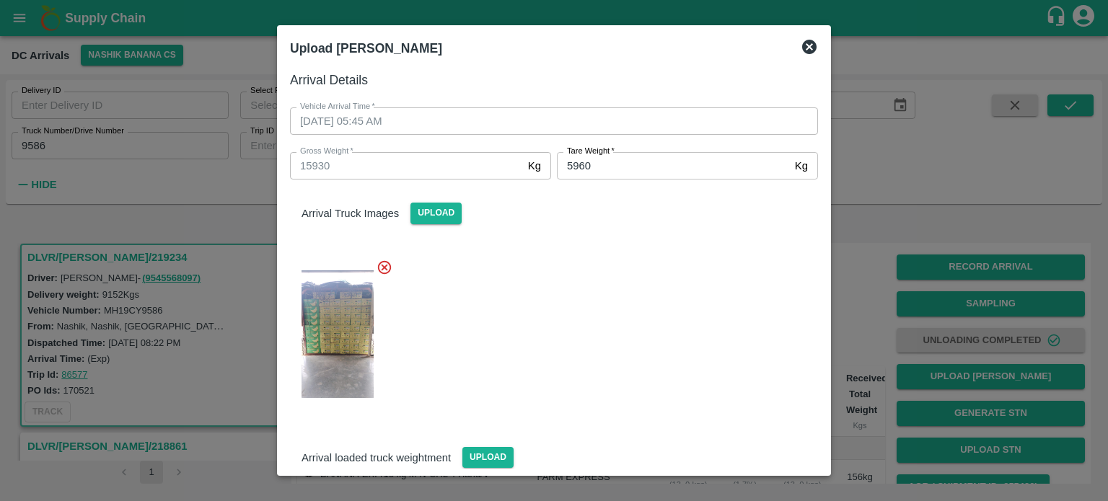
click at [627, 357] on div at bounding box center [548, 330] width 540 height 166
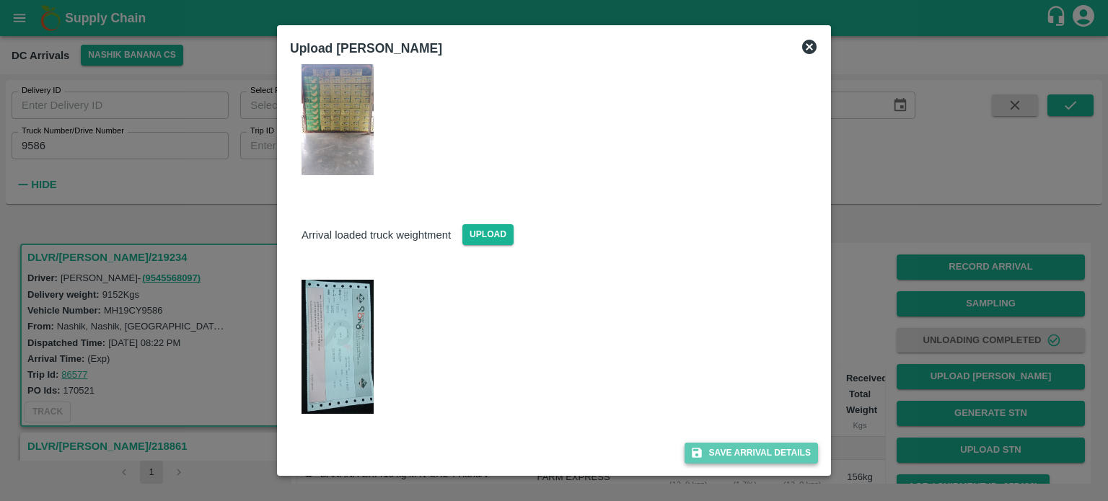
click at [744, 460] on button "Save Arrival Details" at bounding box center [751, 453] width 133 height 21
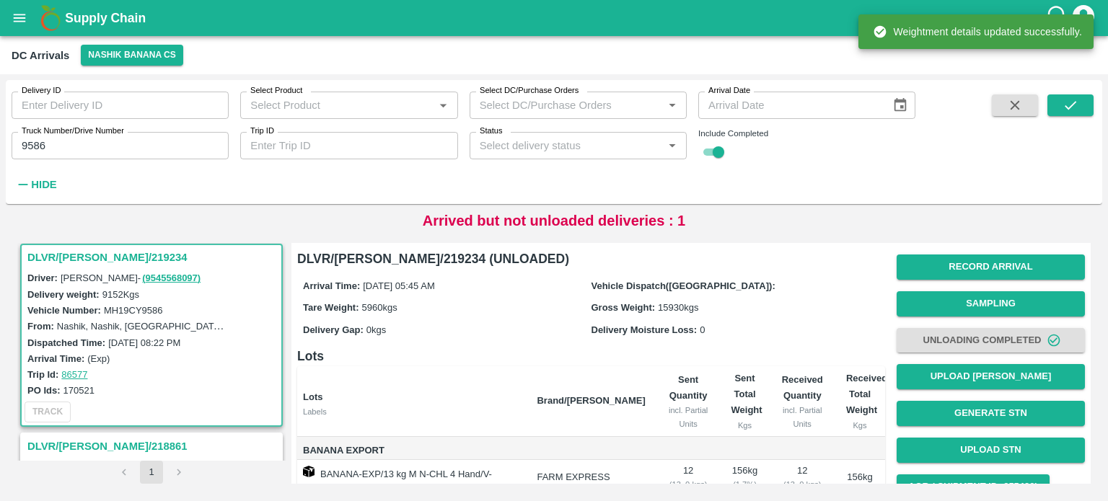
scroll to position [144, 0]
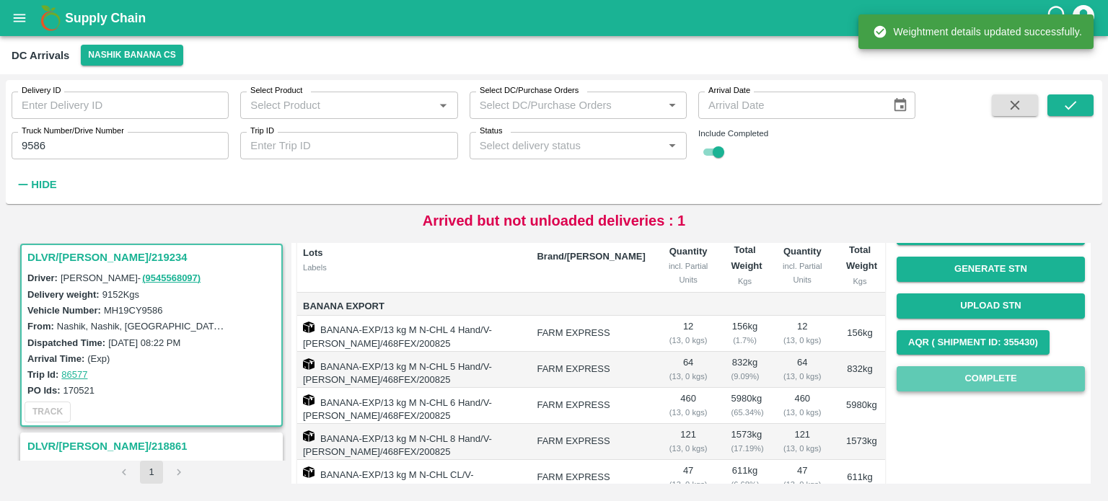
click at [980, 379] on button "Complete" at bounding box center [991, 378] width 188 height 25
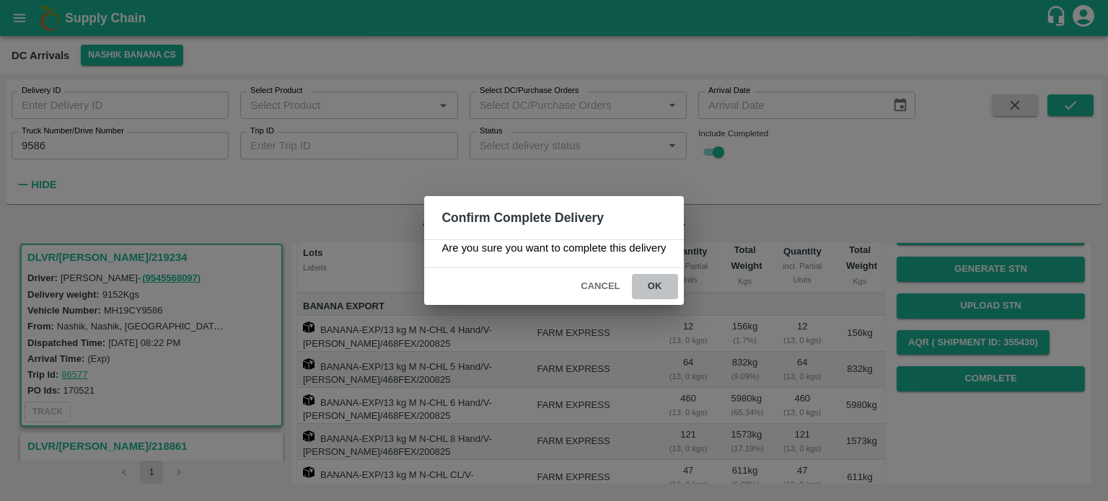
click at [652, 286] on button "ok" at bounding box center [655, 286] width 46 height 25
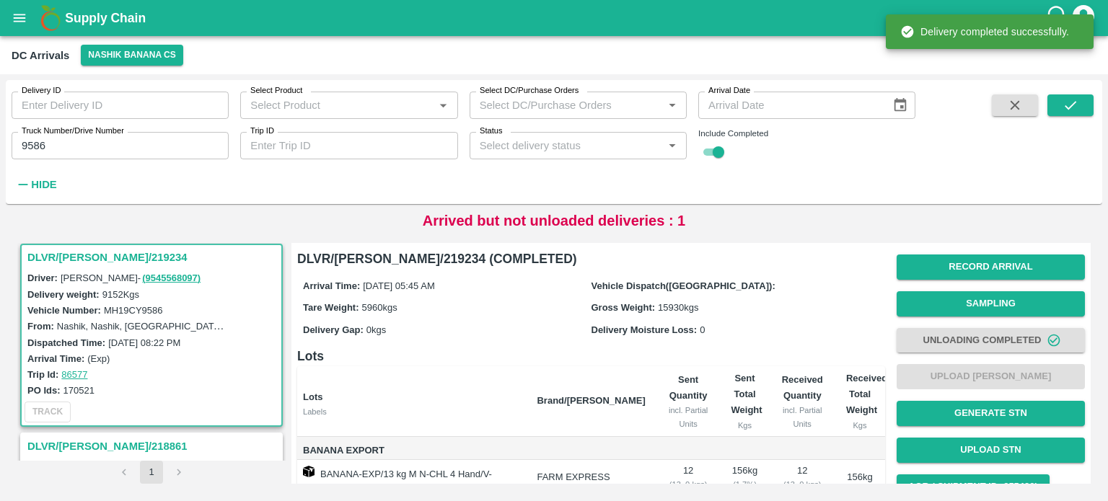
scroll to position [276, 0]
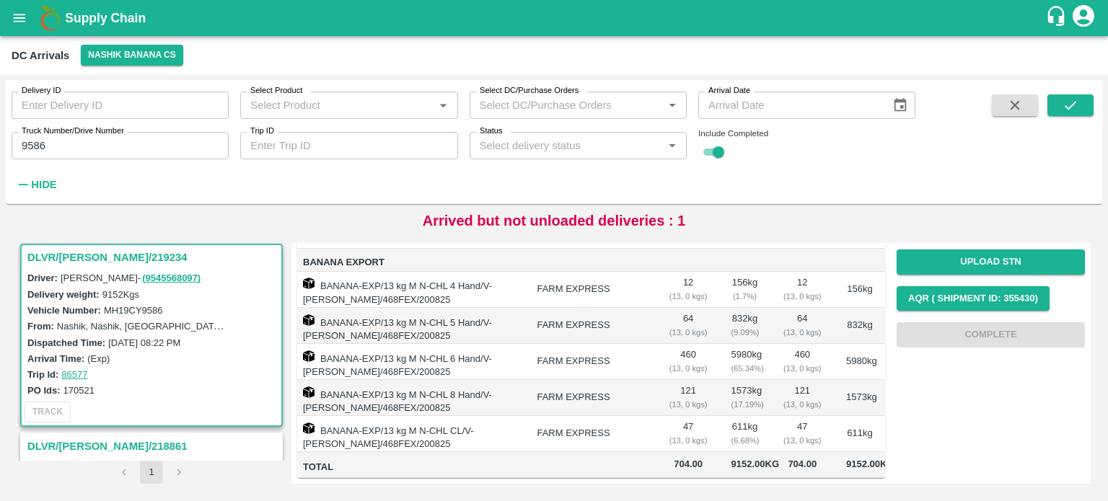
click at [39, 143] on input "9586" at bounding box center [120, 145] width 217 height 27
type input "8057"
click at [1073, 102] on icon "submit" at bounding box center [1071, 105] width 16 height 16
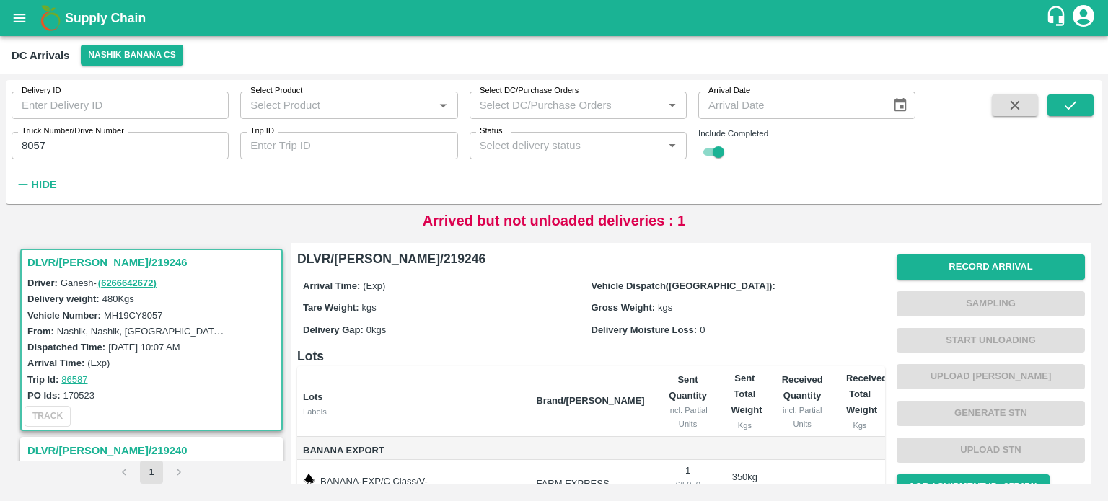
scroll to position [141, 0]
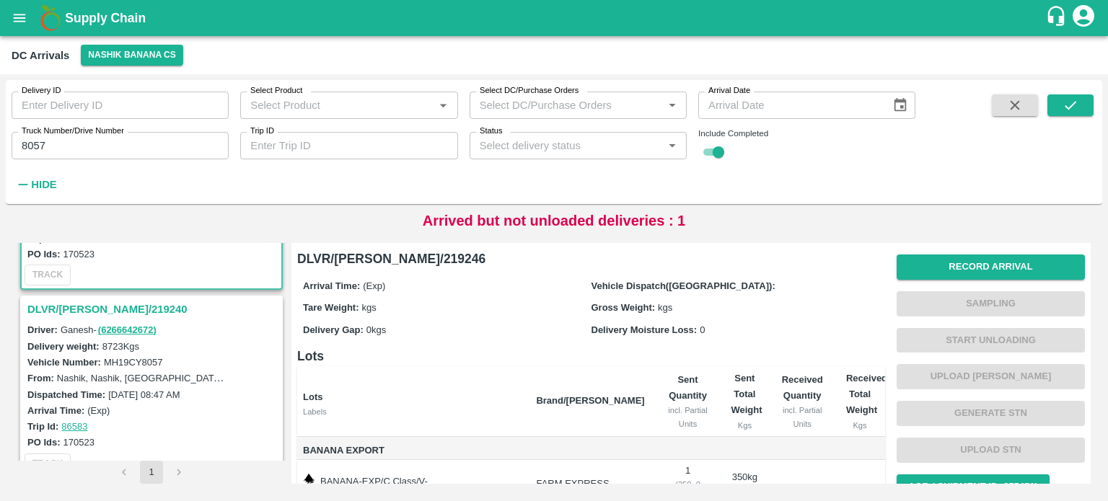
click at [102, 307] on h3 "DLVR/[PERSON_NAME]/219240" at bounding box center [153, 309] width 252 height 19
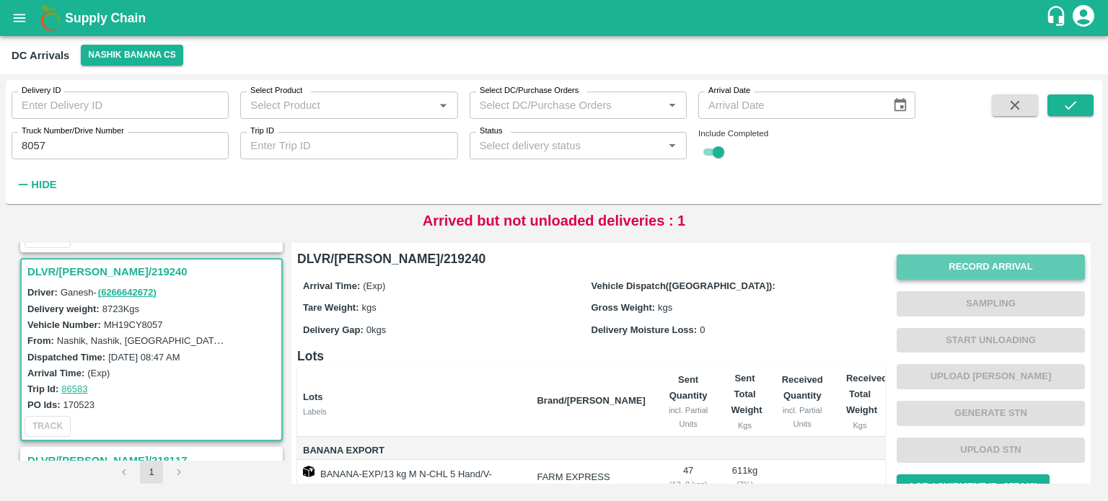
click at [966, 268] on button "Record Arrival" at bounding box center [991, 267] width 188 height 25
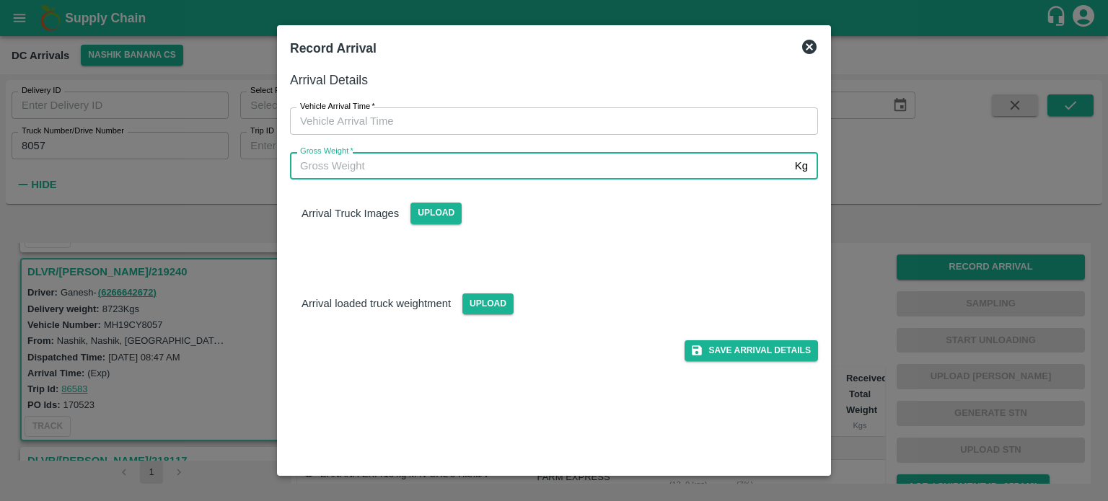
click at [522, 172] on input "Gross Weight   *" at bounding box center [539, 165] width 499 height 27
type input "15430"
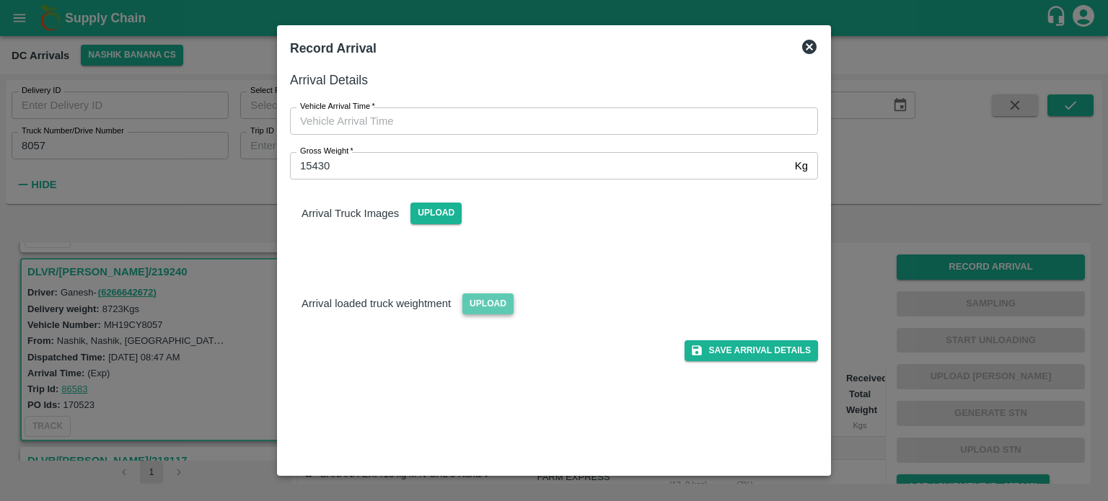
click at [478, 304] on span "Upload" at bounding box center [487, 304] width 51 height 21
click at [0, 0] on input "Upload" at bounding box center [0, 0] width 0 height 0
click at [426, 210] on span "Upload" at bounding box center [435, 213] width 51 height 21
click at [0, 0] on input "Upload" at bounding box center [0, 0] width 0 height 0
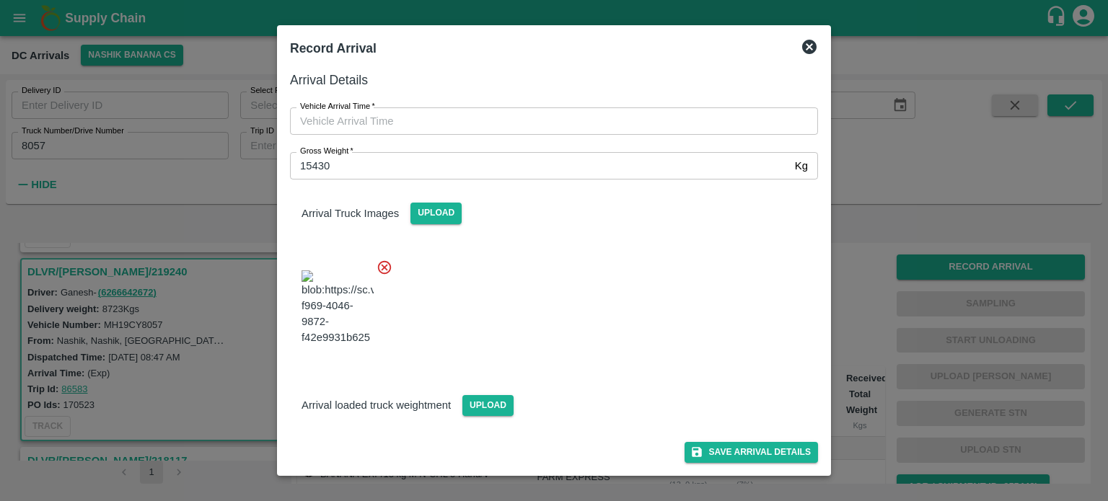
type input "DD/MM/YYYY hh:mm aa"
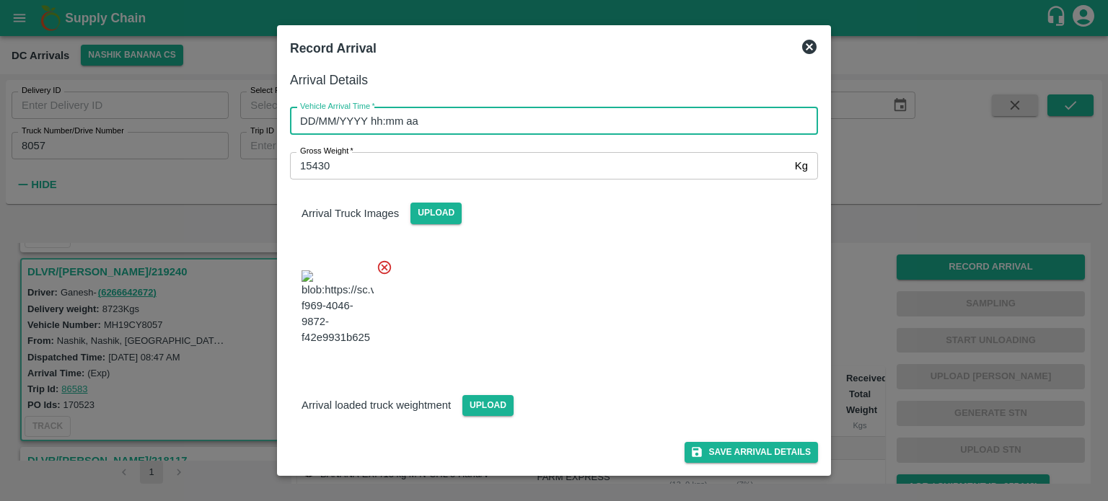
click at [563, 124] on input "DD/MM/YYYY hh:mm aa" at bounding box center [549, 120] width 518 height 27
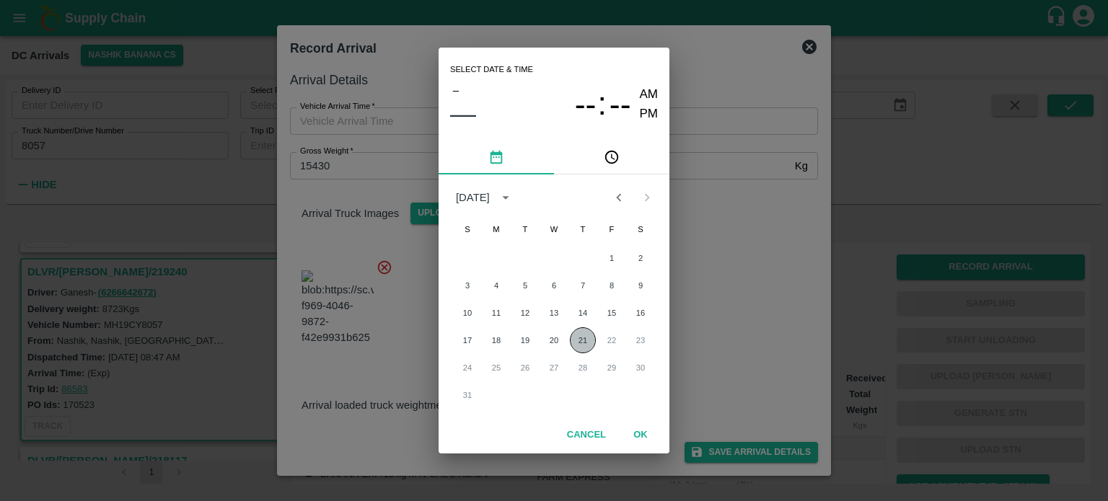
click at [576, 343] on button "21" at bounding box center [583, 340] width 26 height 26
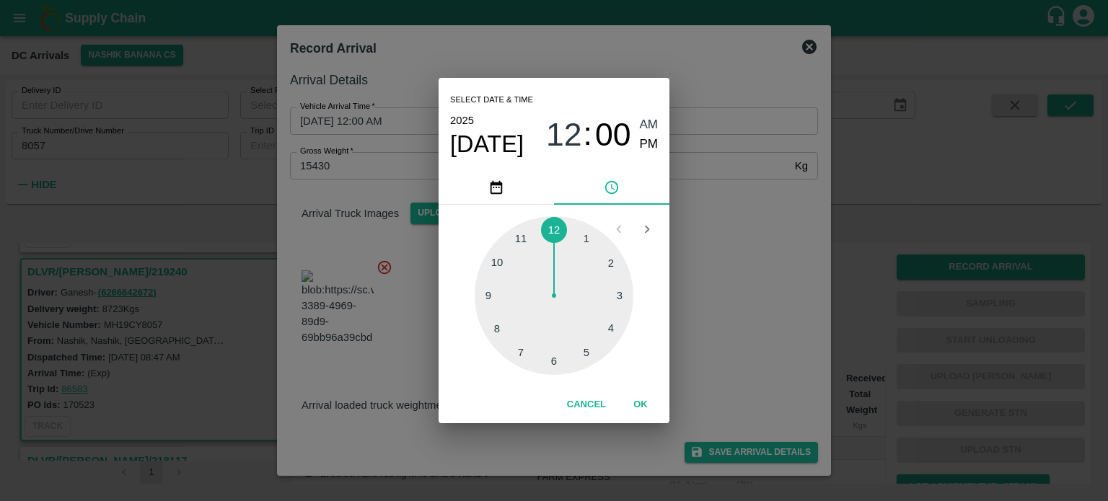
click at [518, 351] on div at bounding box center [554, 295] width 159 height 159
type input "[DATE] 07:00 AM"
click at [730, 281] on div "Select date & time [DATE] 07 : 00 AM PM 05 10 15 20 25 30 35 40 45 50 55 00 Can…" at bounding box center [554, 250] width 1108 height 501
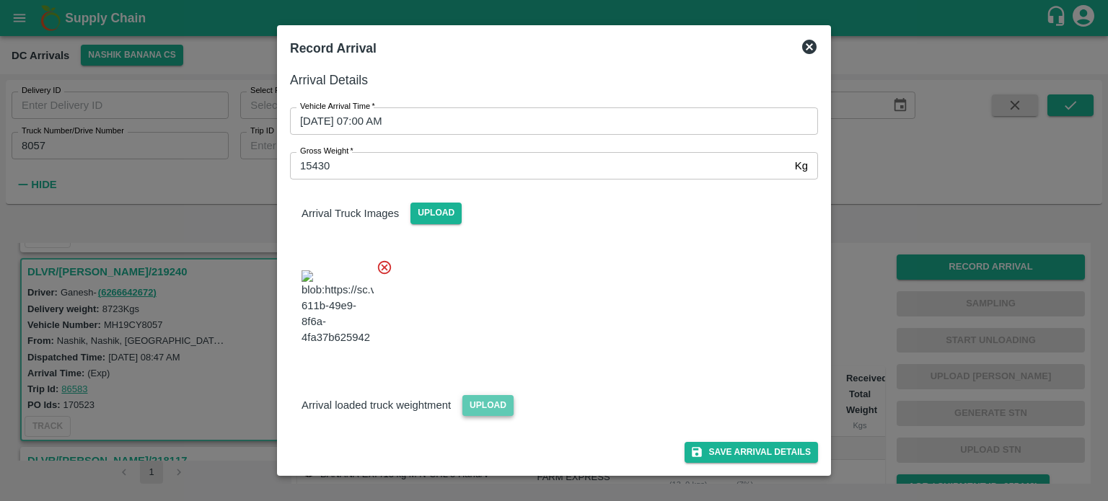
click at [481, 401] on span "Upload" at bounding box center [487, 405] width 51 height 21
click at [0, 0] on input "Upload" at bounding box center [0, 0] width 0 height 0
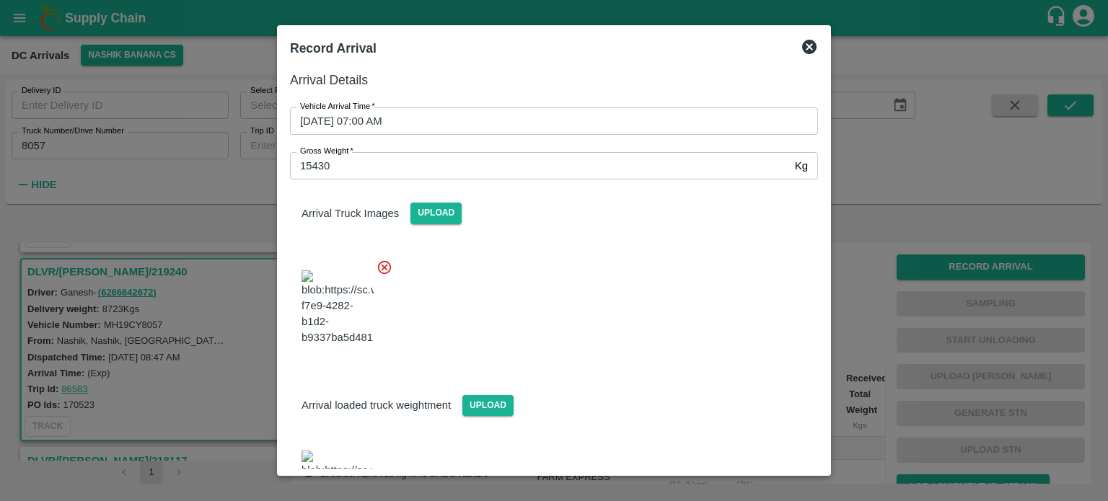
click at [570, 320] on div at bounding box center [548, 303] width 540 height 113
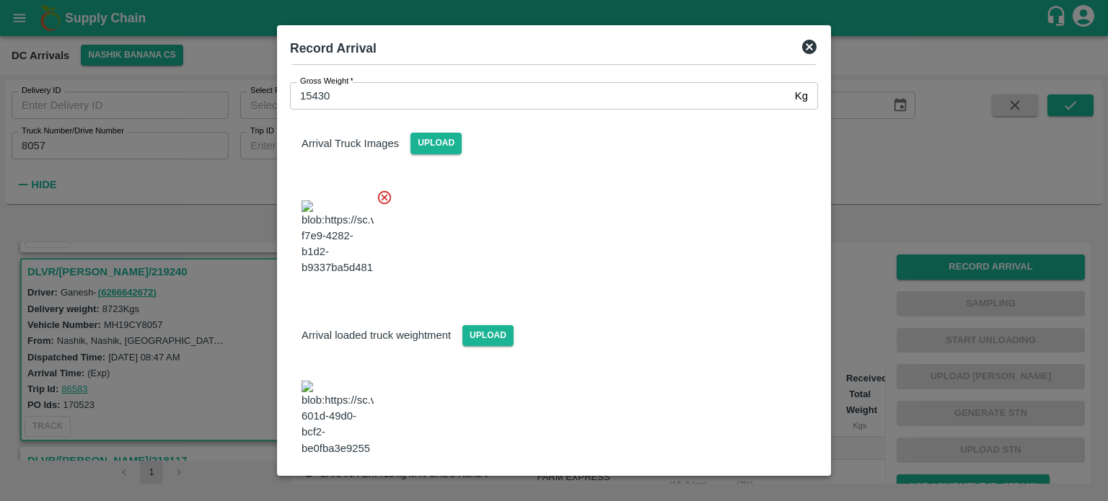
click at [753, 485] on button "Save Arrival Details" at bounding box center [751, 495] width 133 height 21
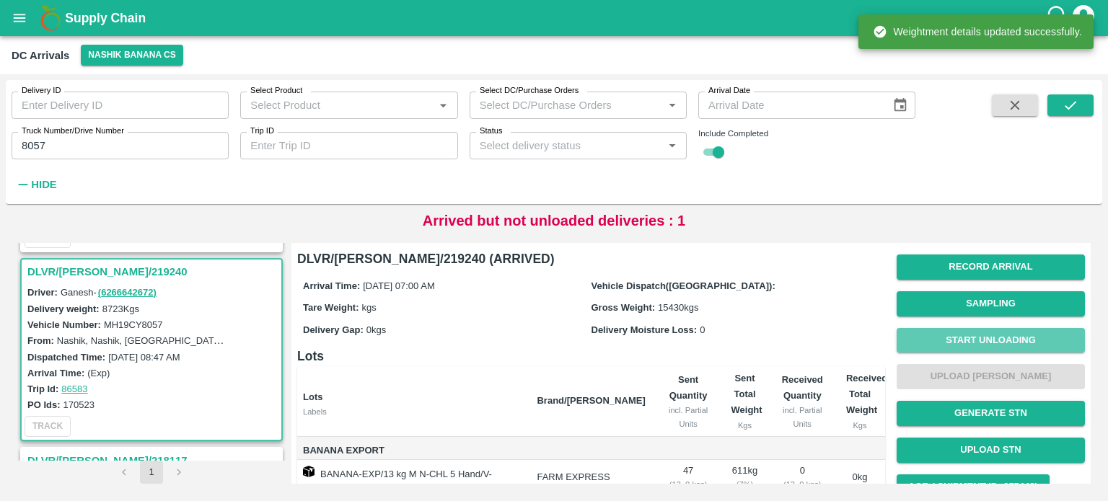
click at [975, 335] on button "Start Unloading" at bounding box center [991, 340] width 188 height 25
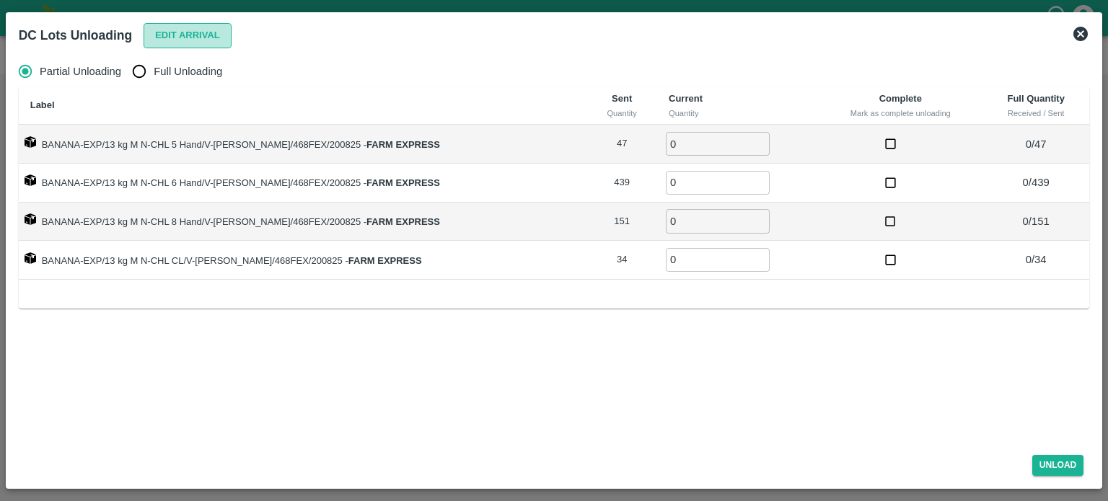
click at [195, 34] on button "Edit Arrival" at bounding box center [188, 35] width 88 height 25
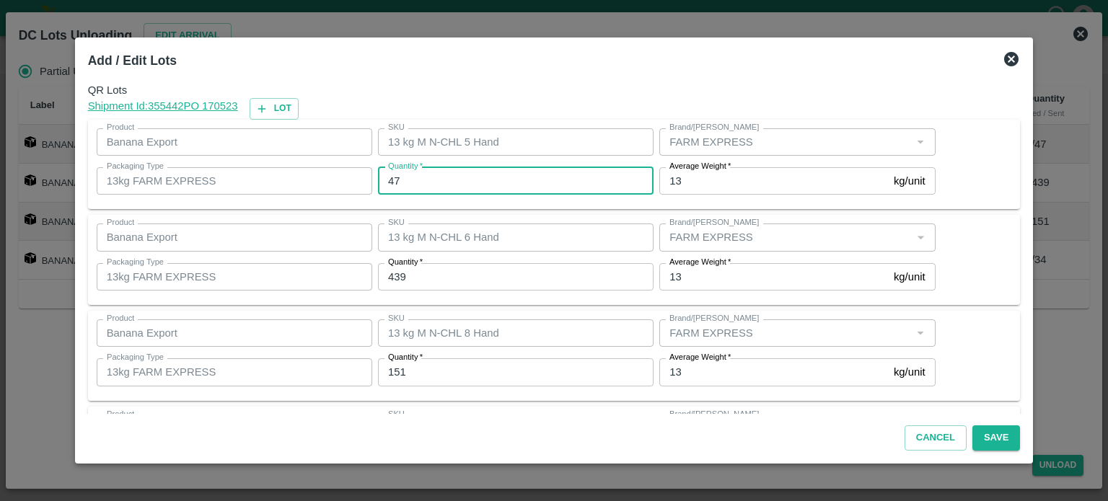
click at [397, 178] on input "47" at bounding box center [516, 180] width 276 height 27
type input "26"
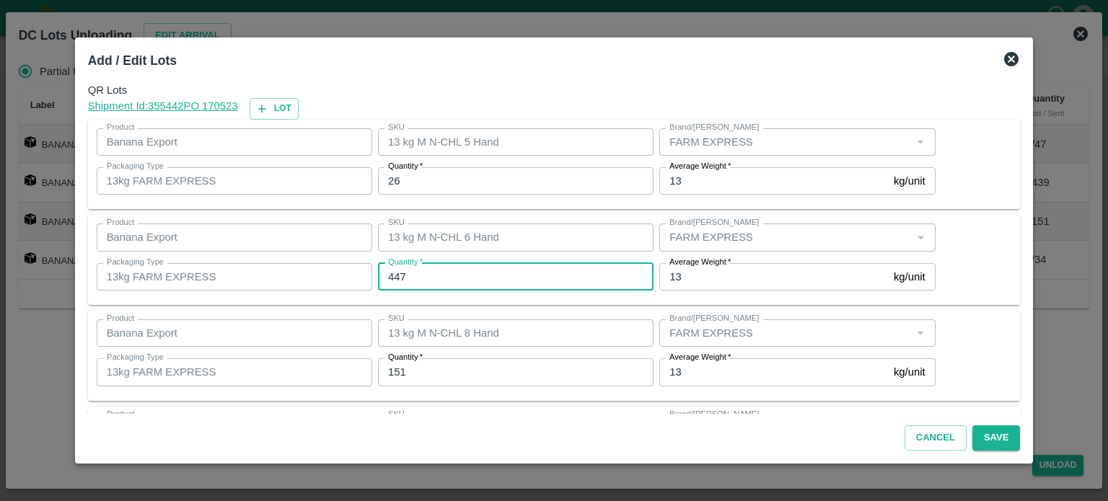
type input "447"
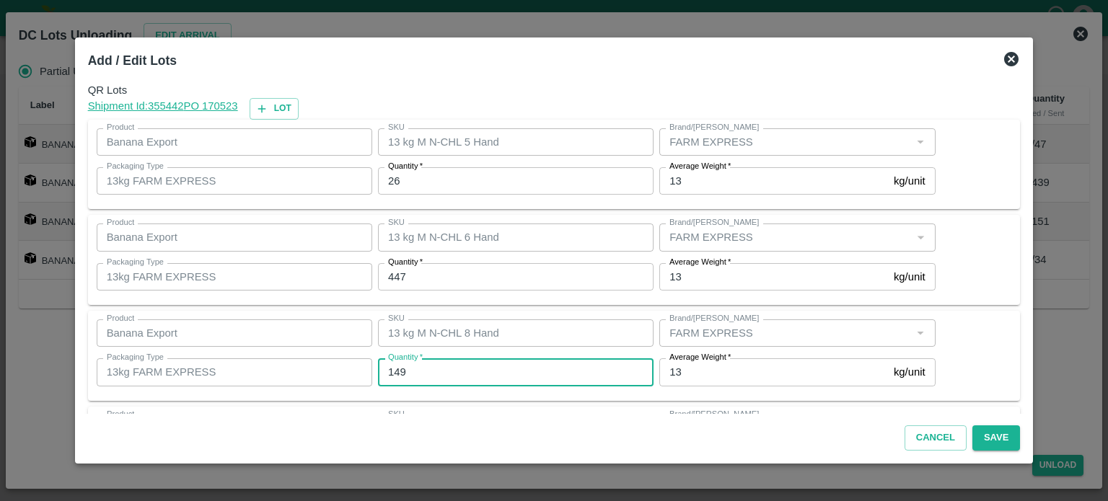
type input "149"
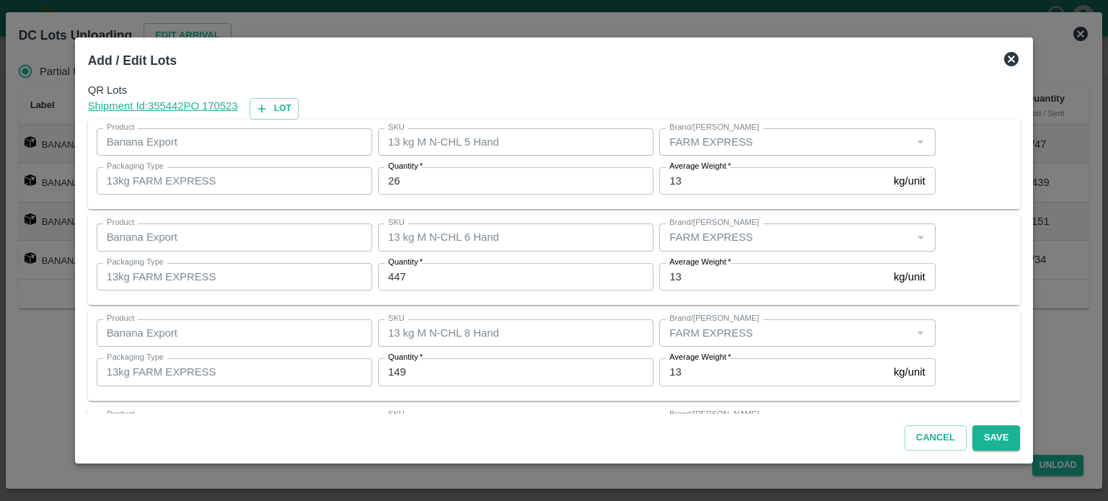
scroll to position [93, 0]
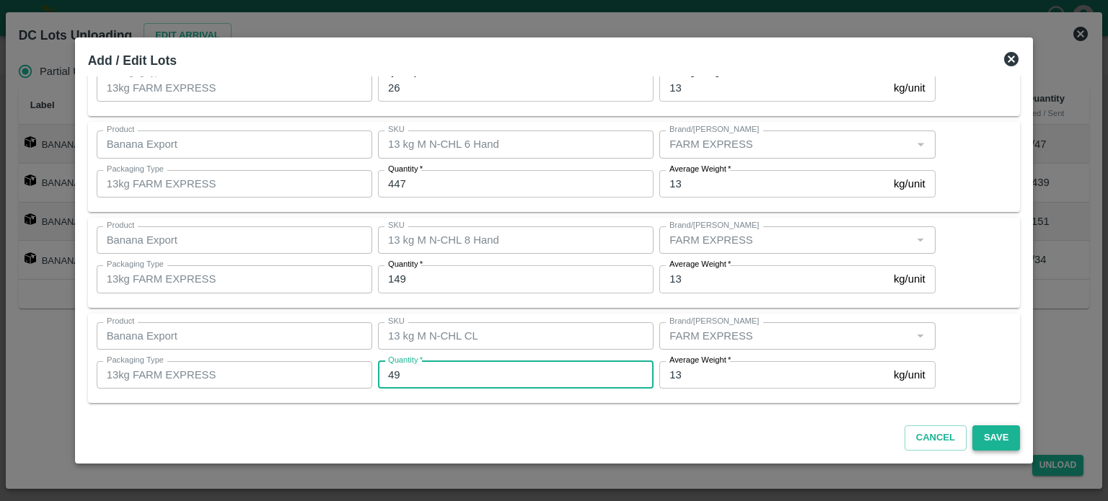
type input "49"
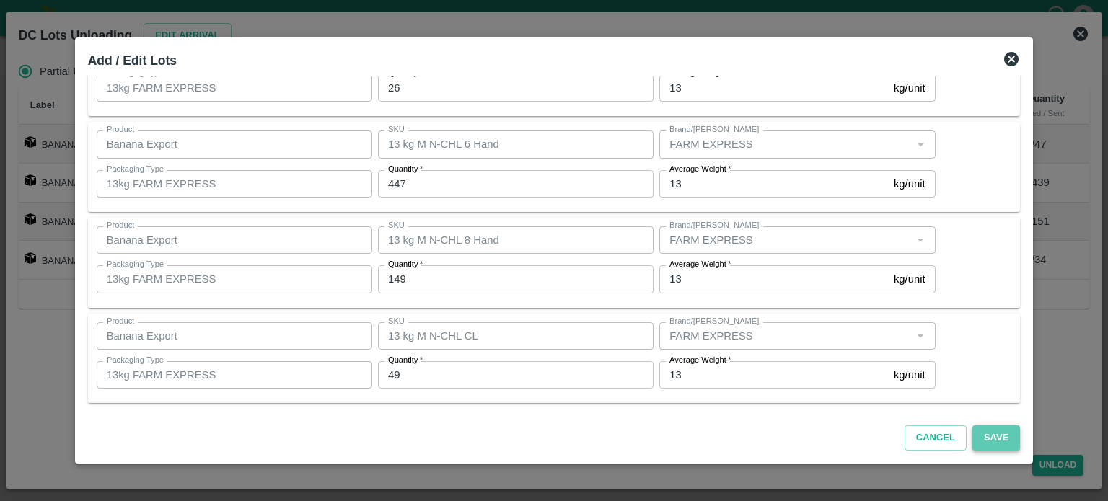
click at [977, 436] on button "Save" at bounding box center [996, 438] width 48 height 25
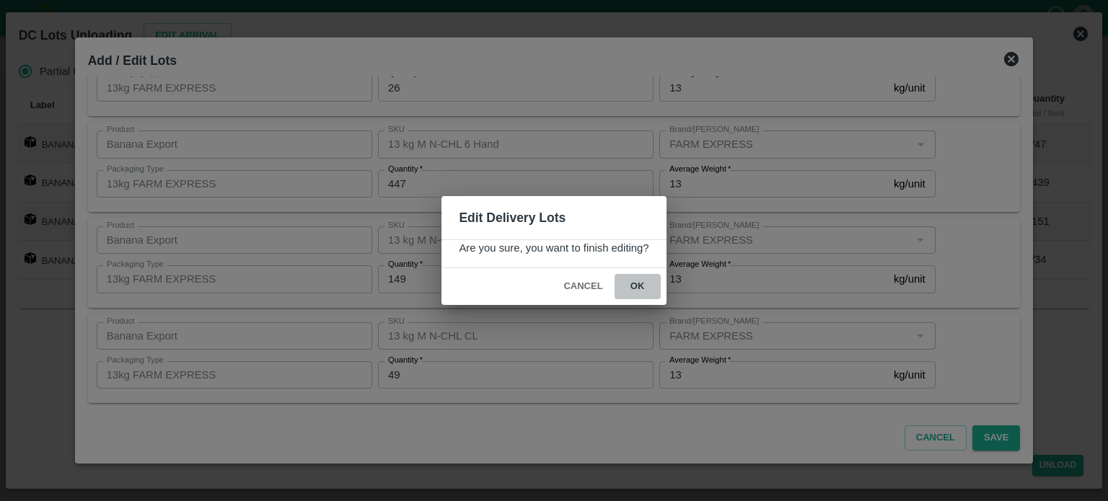
click at [635, 291] on button "ok" at bounding box center [638, 286] width 46 height 25
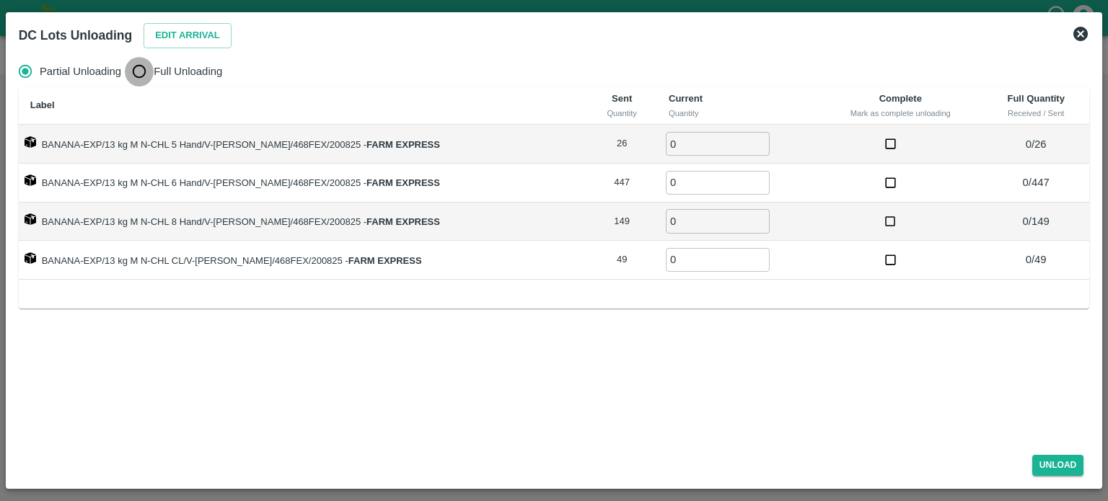
click at [138, 70] on input "Full Unloading" at bounding box center [139, 71] width 29 height 29
radio input "true"
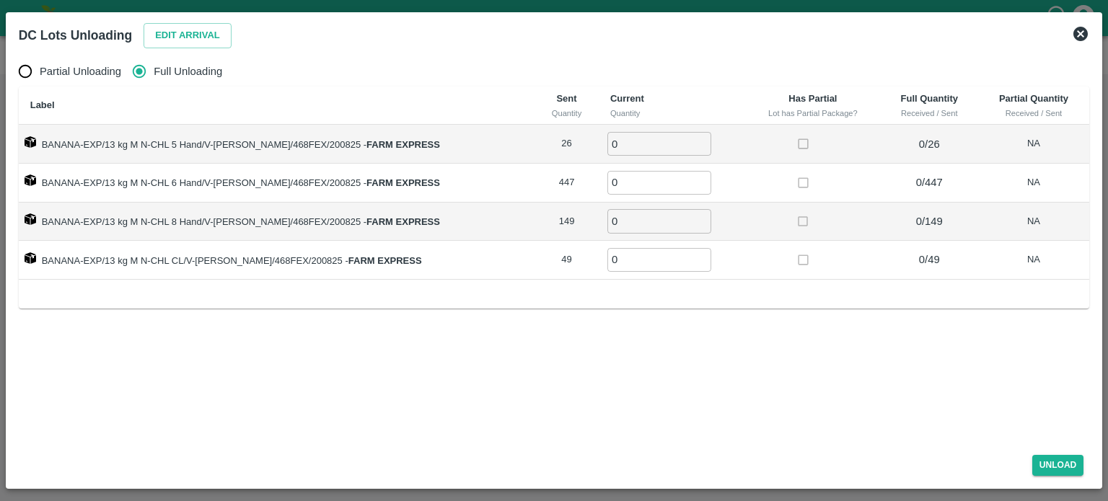
click at [615, 146] on input "0" at bounding box center [659, 144] width 104 height 24
type input "26"
type input "447"
type input "149"
type input "49"
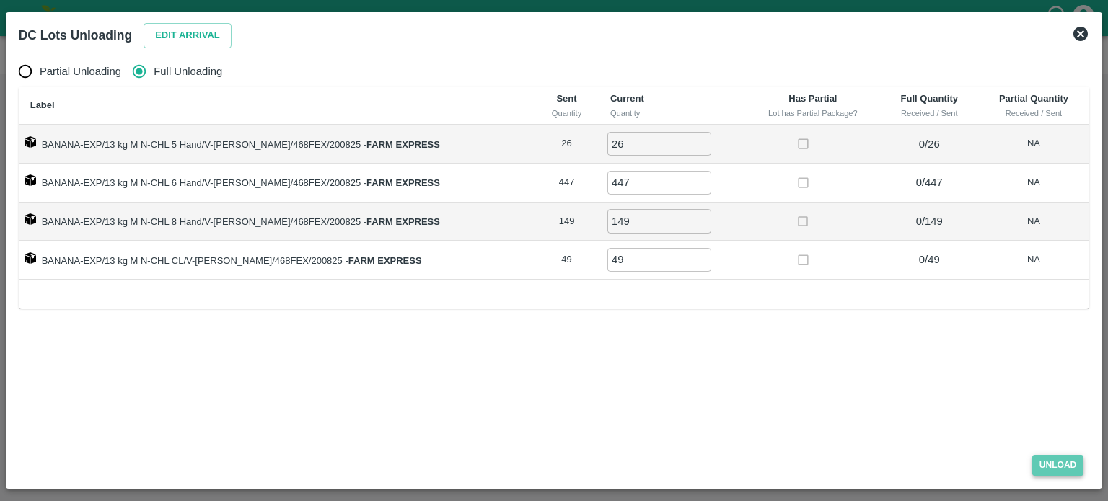
click at [1064, 466] on button "Unload" at bounding box center [1058, 465] width 52 height 21
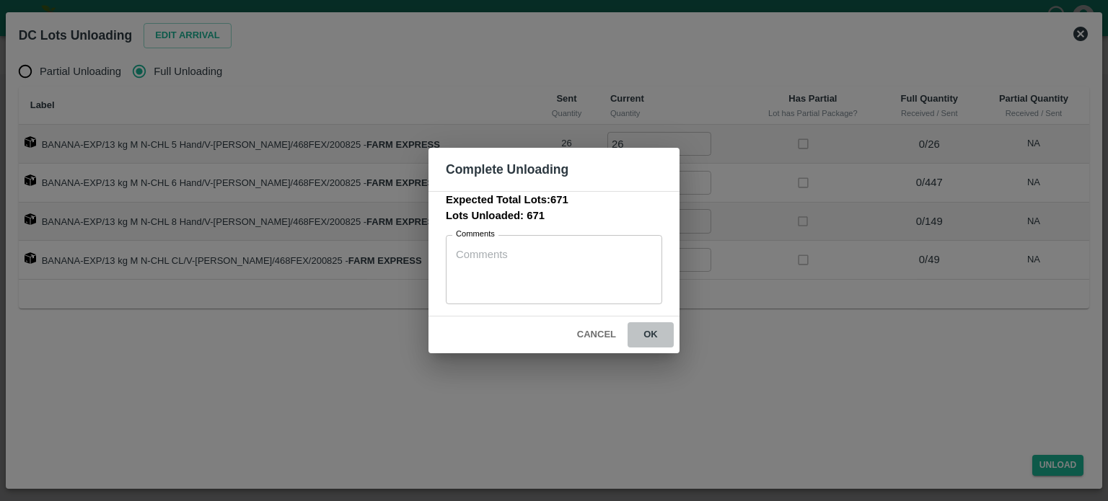
click at [649, 339] on button "ok" at bounding box center [651, 334] width 46 height 25
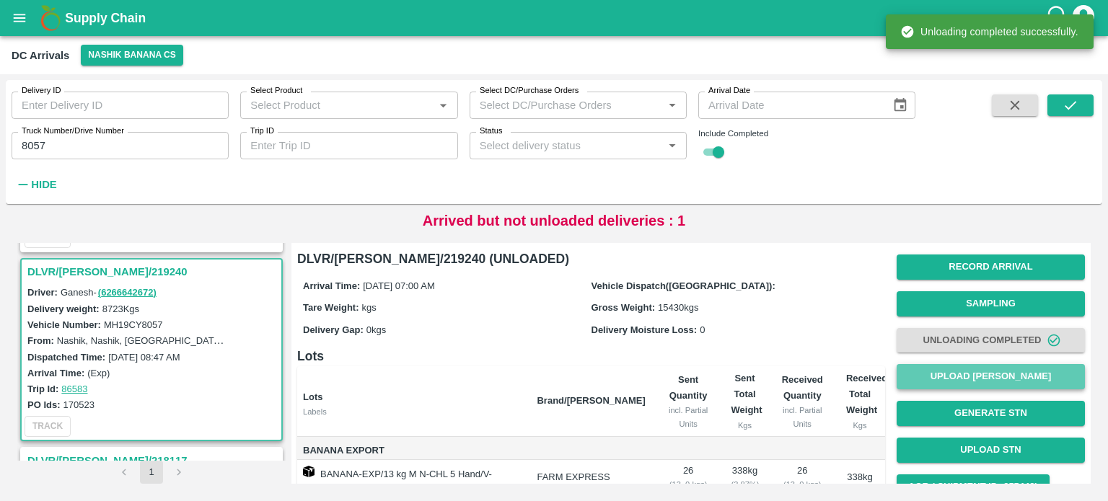
click at [982, 386] on button "Upload [PERSON_NAME]" at bounding box center [991, 376] width 188 height 25
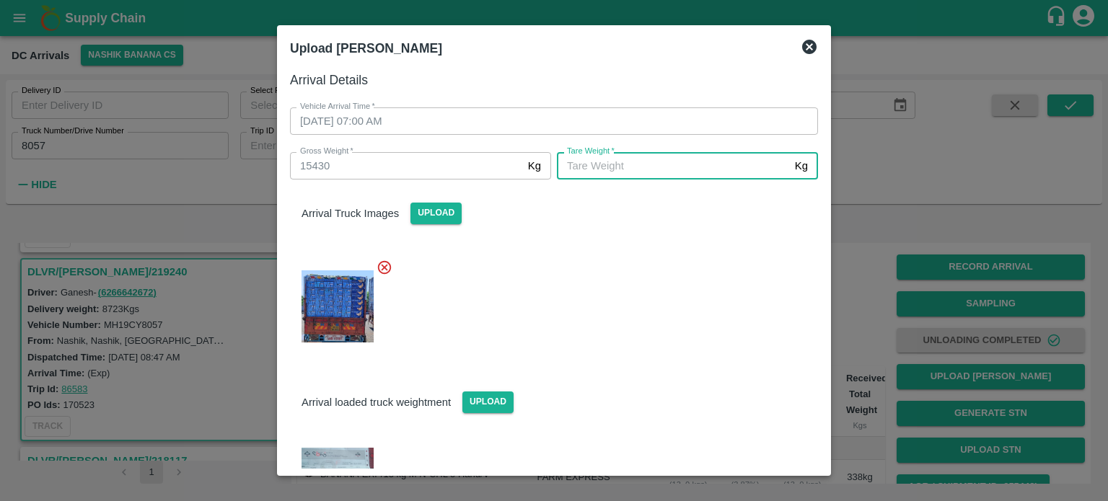
click at [617, 171] on input "[PERSON_NAME]   *" at bounding box center [673, 165] width 232 height 27
type input "5970"
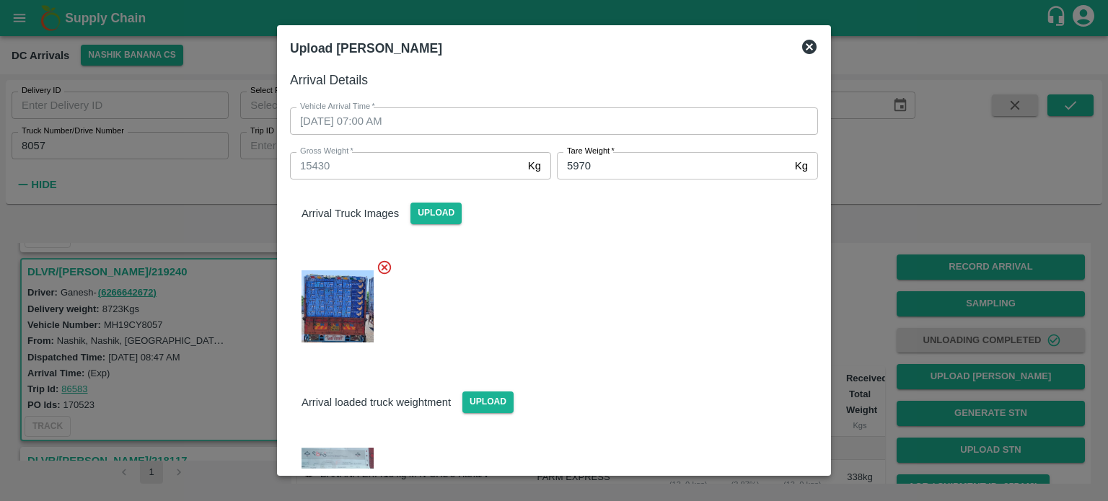
click at [644, 282] on div at bounding box center [548, 302] width 540 height 110
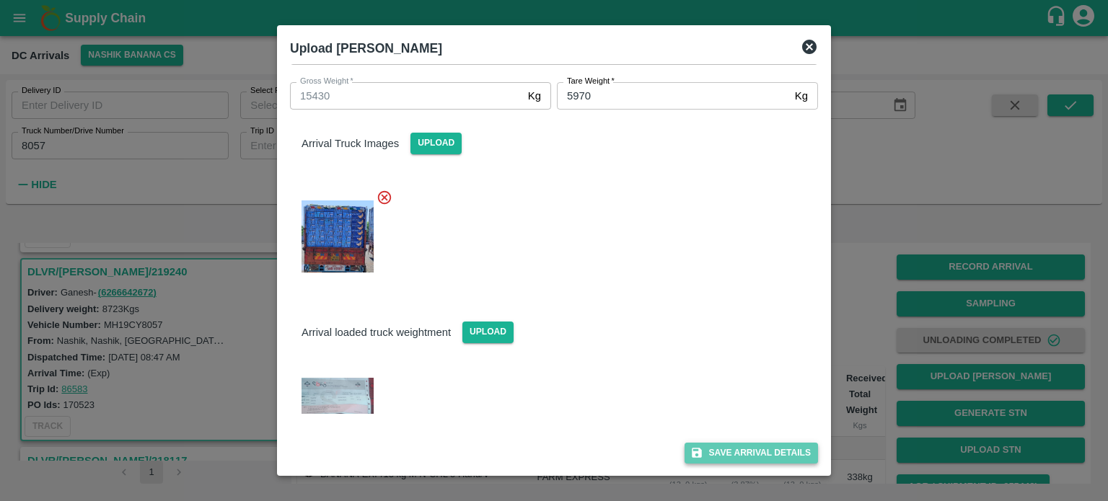
click at [736, 454] on button "Save Arrival Details" at bounding box center [751, 453] width 133 height 21
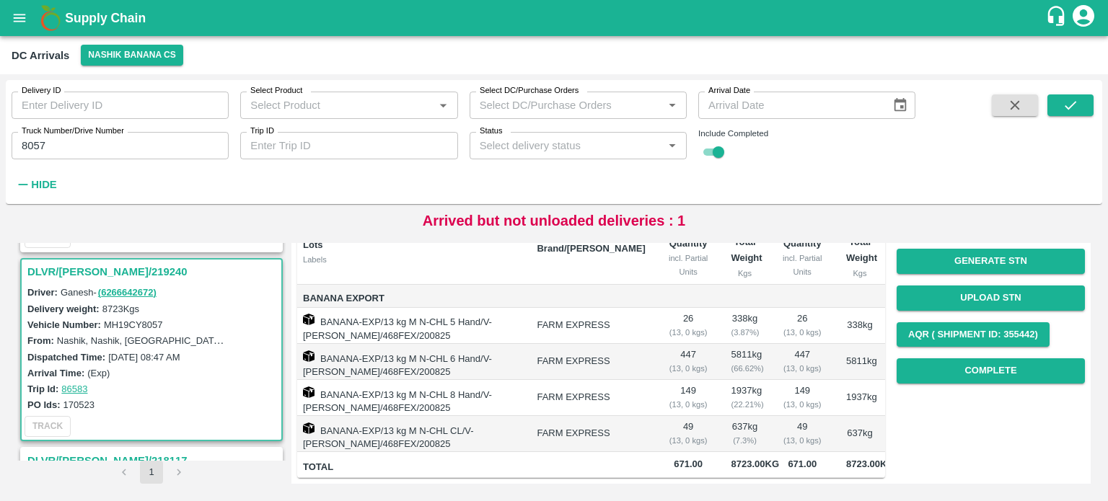
scroll to position [157, 0]
click at [969, 375] on button "Complete" at bounding box center [991, 371] width 188 height 25
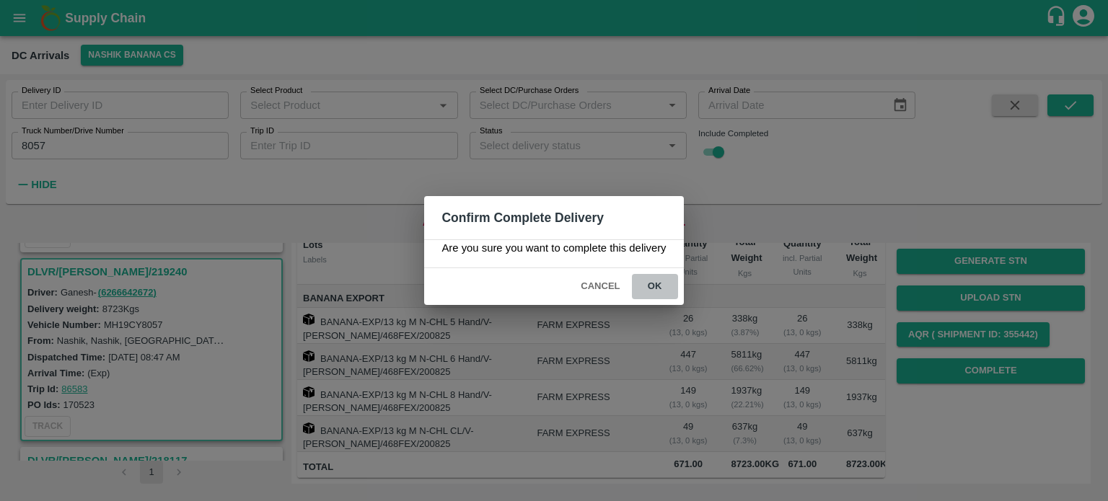
click at [655, 284] on button "ok" at bounding box center [655, 286] width 46 height 25
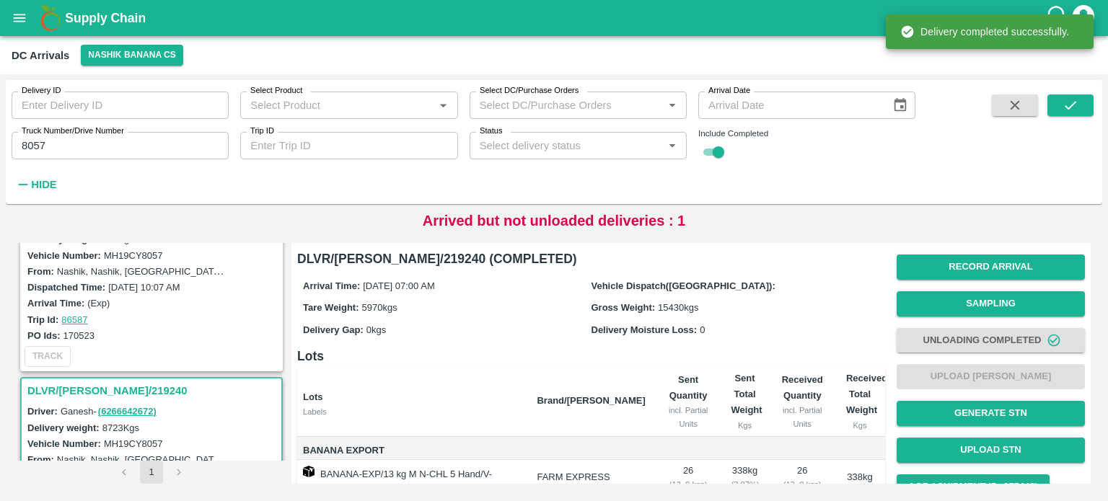
scroll to position [0, 0]
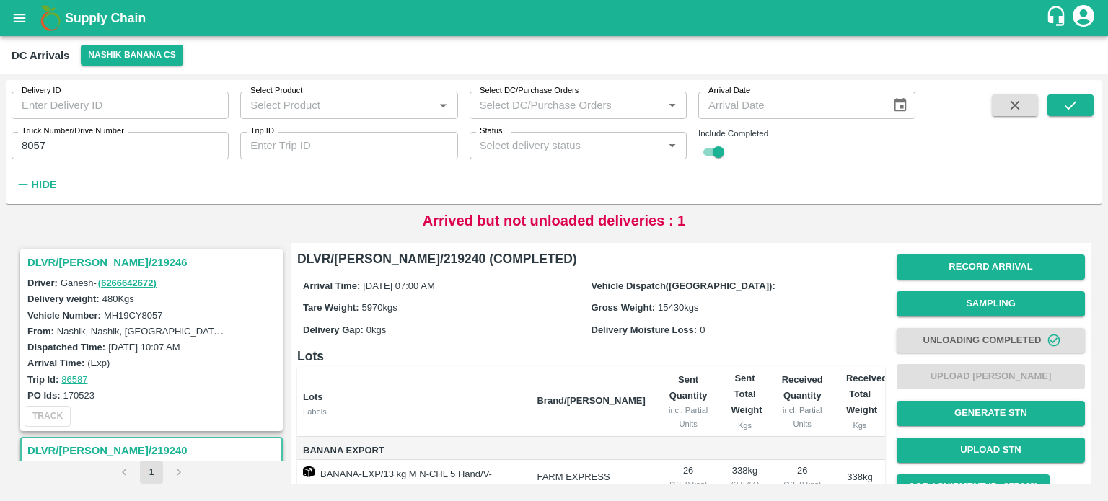
click at [32, 141] on input "8057" at bounding box center [120, 145] width 217 height 27
type input "5291"
click at [1067, 105] on icon "submit" at bounding box center [1071, 105] width 16 height 16
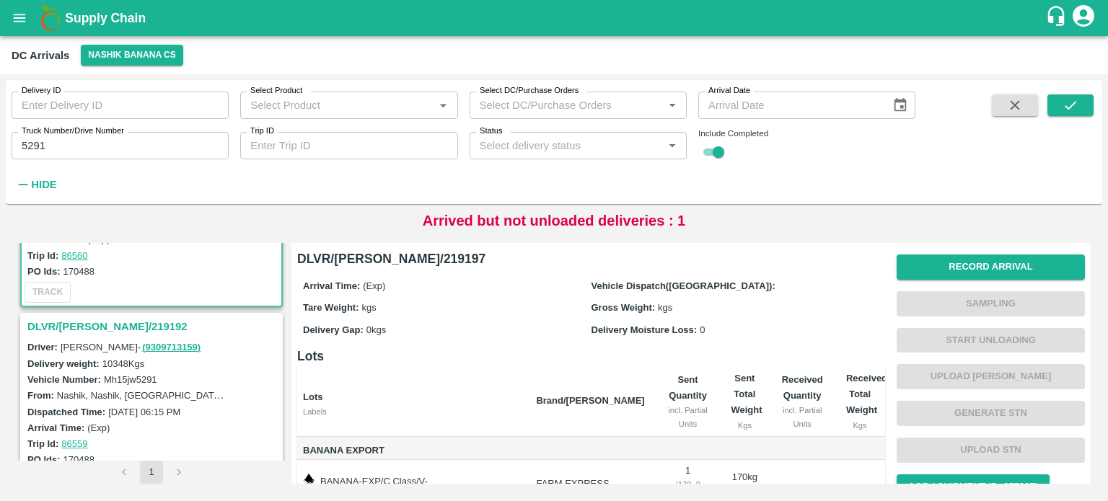
scroll to position [150, 0]
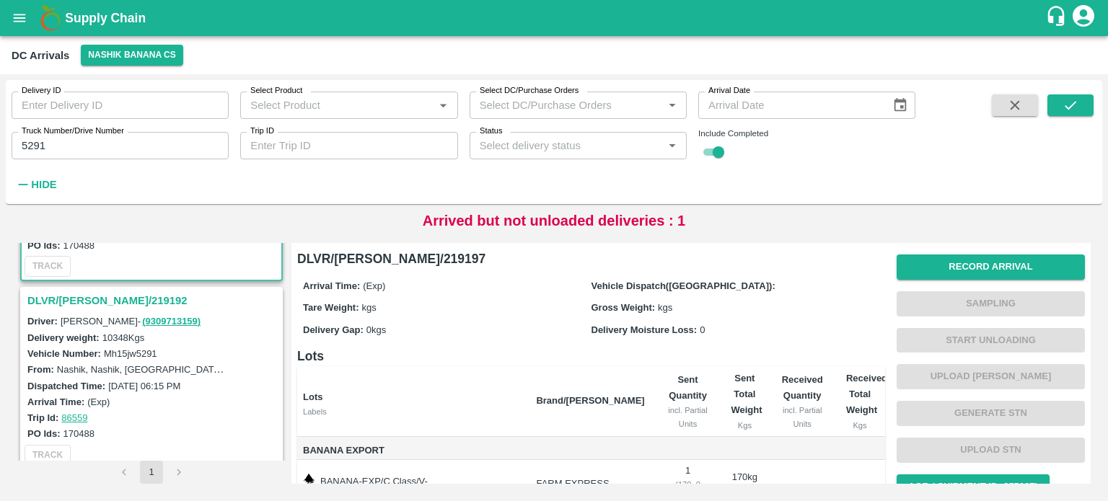
click at [115, 299] on h3 "DLVR/[PERSON_NAME]/219192" at bounding box center [153, 300] width 252 height 19
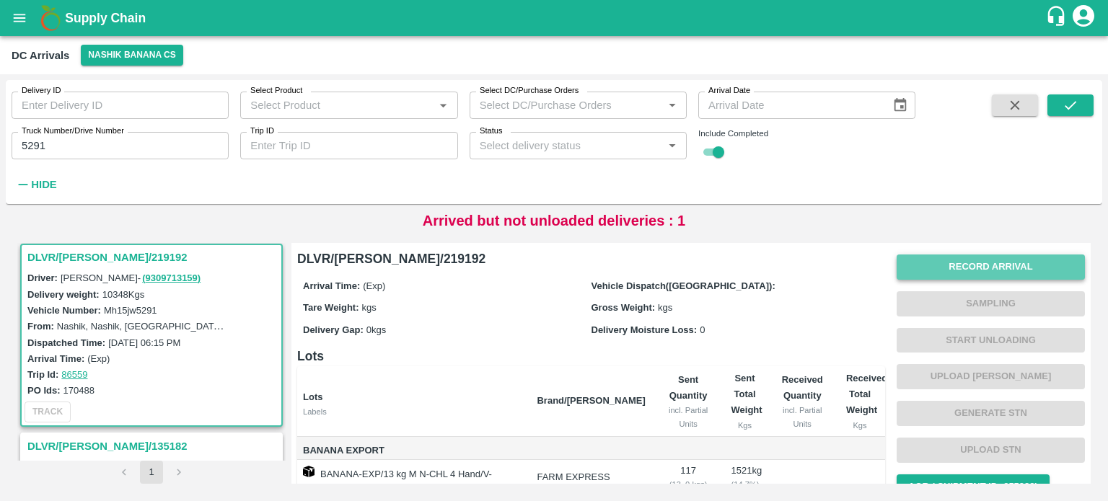
click at [987, 273] on button "Record Arrival" at bounding box center [991, 267] width 188 height 25
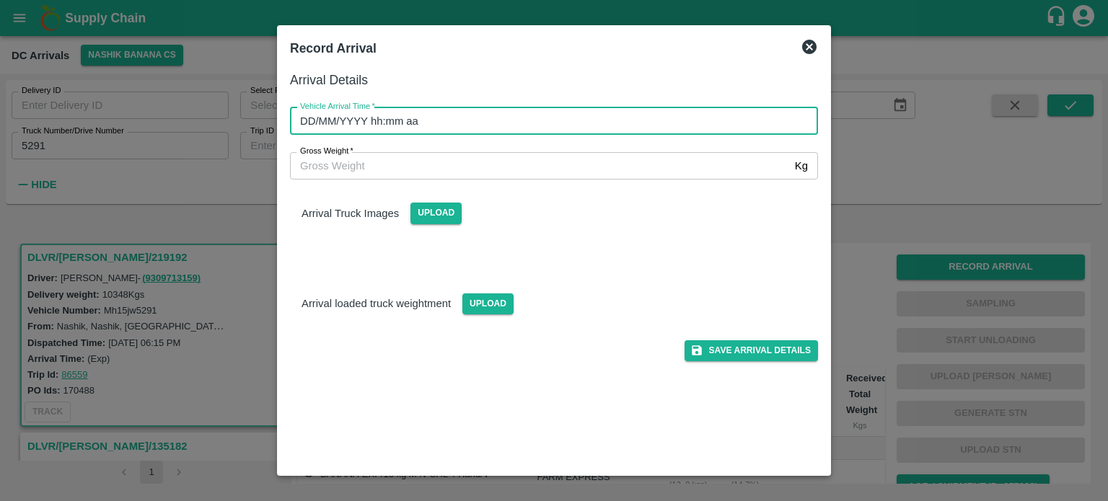
type input "DD/MM/YYYY hh:mm aa"
click at [599, 128] on input "DD/MM/YYYY hh:mm aa" at bounding box center [549, 120] width 518 height 27
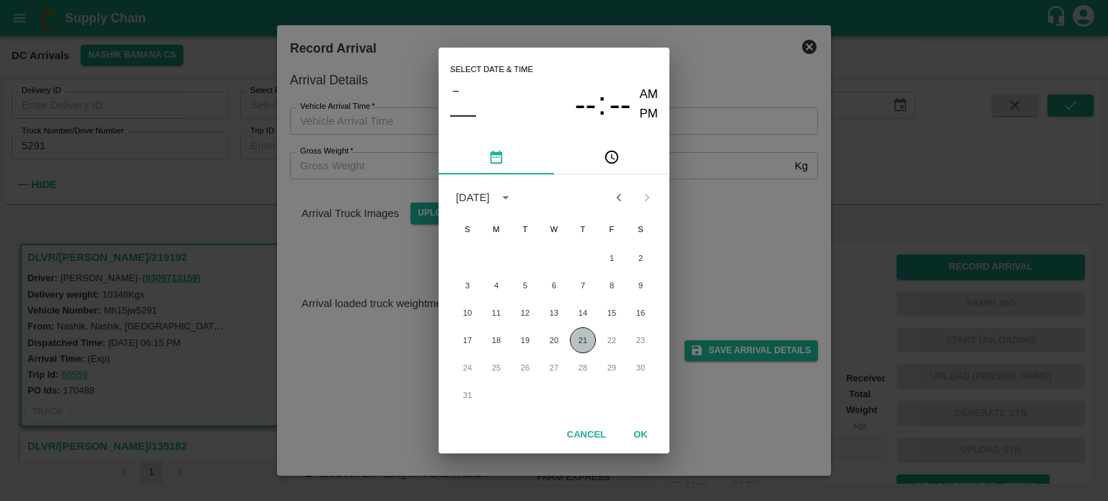
click at [583, 340] on button "21" at bounding box center [583, 340] width 26 height 26
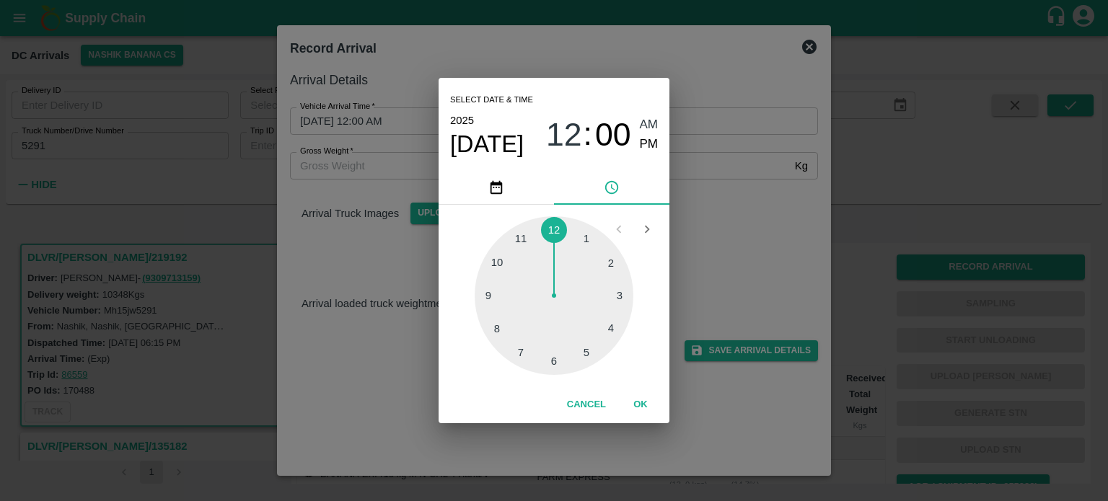
click at [554, 223] on div at bounding box center [554, 295] width 159 height 159
click at [502, 293] on div at bounding box center [554, 295] width 159 height 159
type input "[DATE] 12:46 AM"
click at [742, 262] on div "Select date & time [DATE] 12 : 46 AM PM 05 10 15 20 25 30 35 40 45 50 55 00 Can…" at bounding box center [554, 250] width 1108 height 501
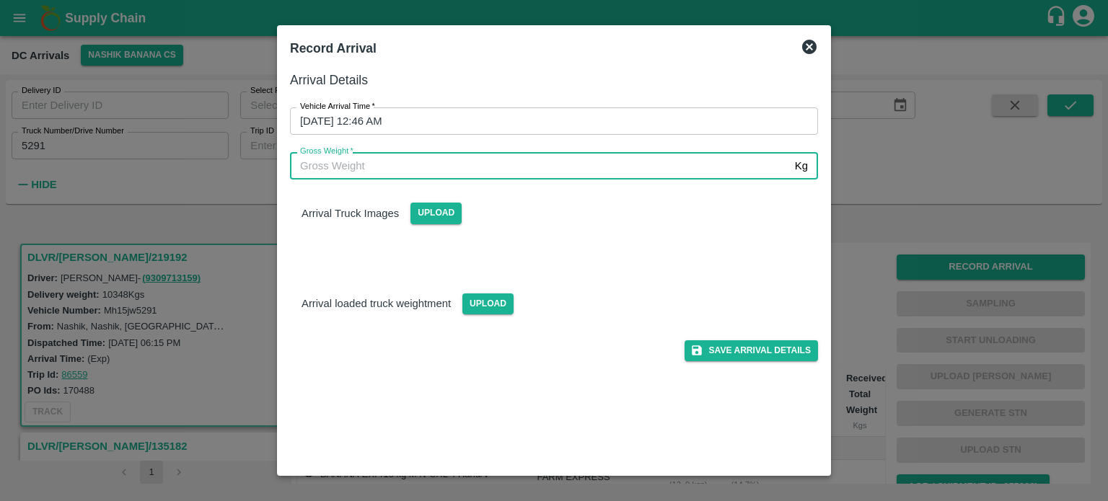
click at [374, 173] on input "Gross Weight   *" at bounding box center [539, 165] width 499 height 27
type input "18155"
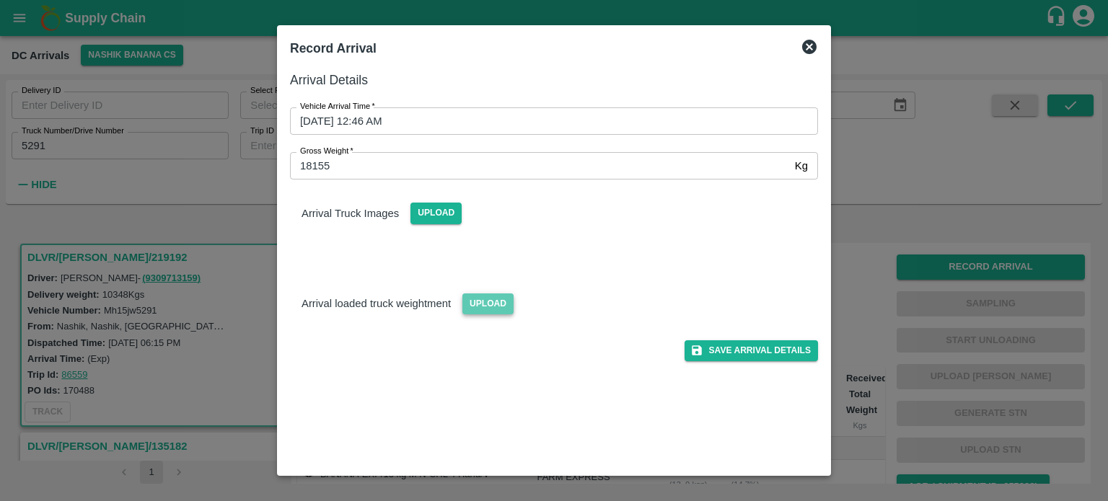
click at [485, 298] on span "Upload" at bounding box center [487, 304] width 51 height 21
click at [0, 0] on input "Upload" at bounding box center [0, 0] width 0 height 0
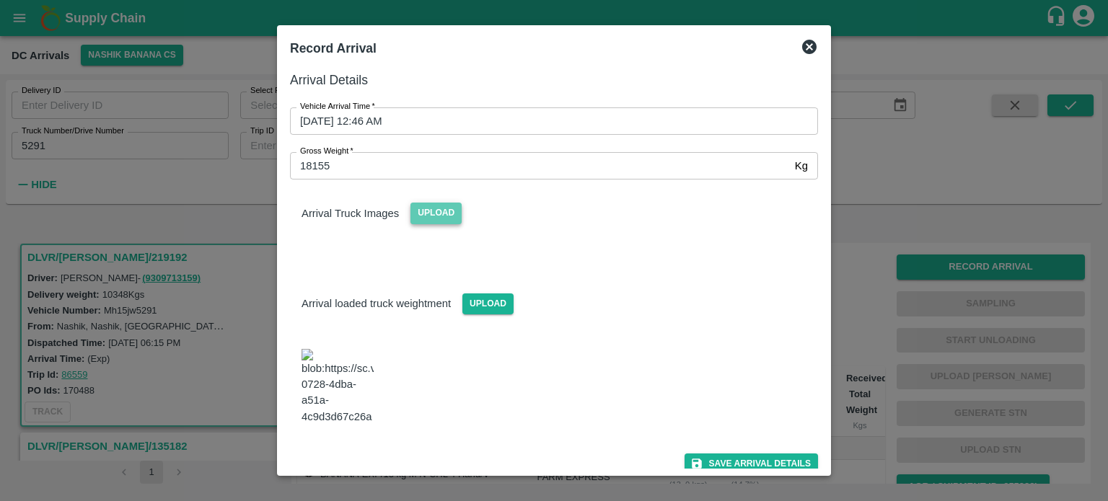
click at [439, 216] on span "Upload" at bounding box center [435, 213] width 51 height 21
click at [0, 0] on input "Upload" at bounding box center [0, 0] width 0 height 0
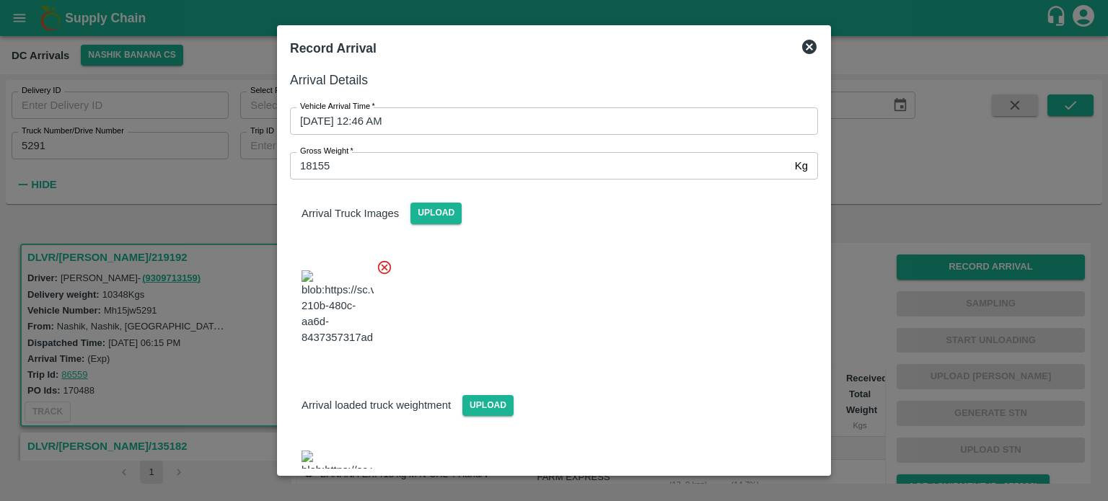
scroll to position [155, 0]
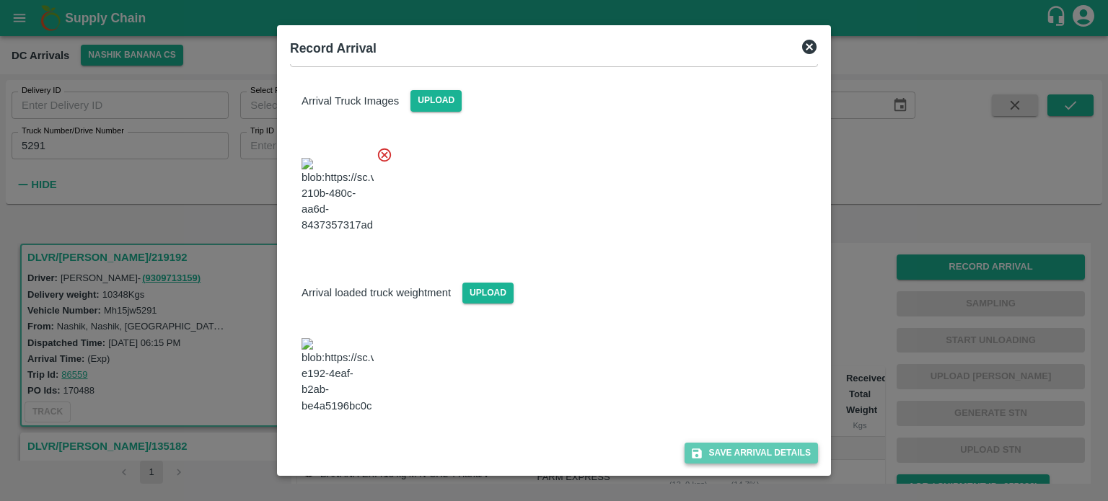
click at [736, 454] on button "Save Arrival Details" at bounding box center [751, 453] width 133 height 21
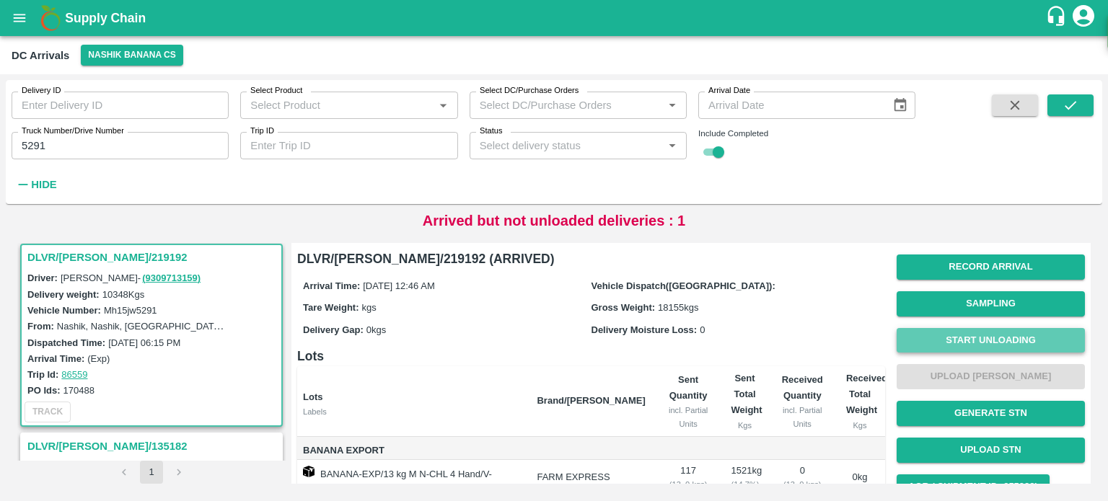
click at [980, 344] on button "Start Unloading" at bounding box center [991, 340] width 188 height 25
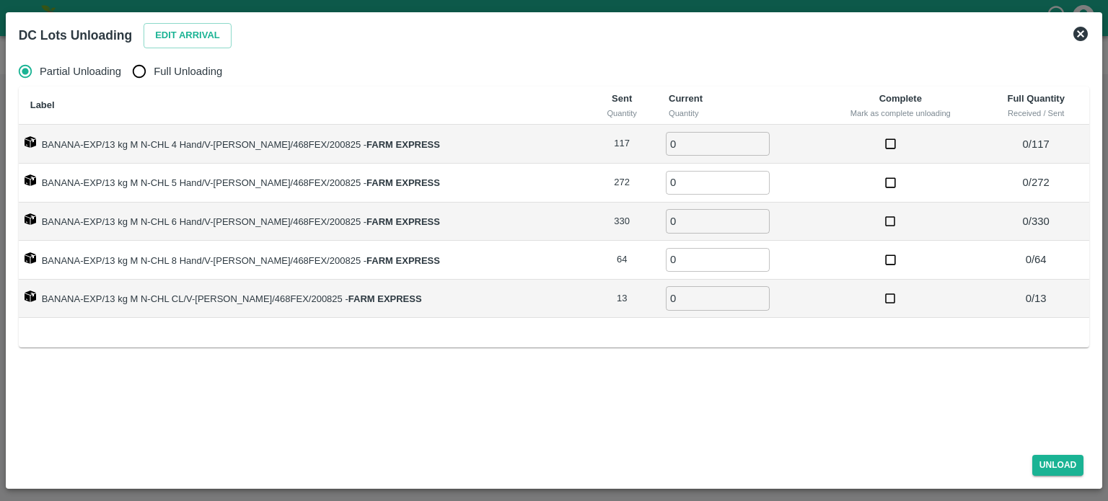
click at [142, 69] on input "Full Unloading" at bounding box center [139, 71] width 29 height 29
radio input "true"
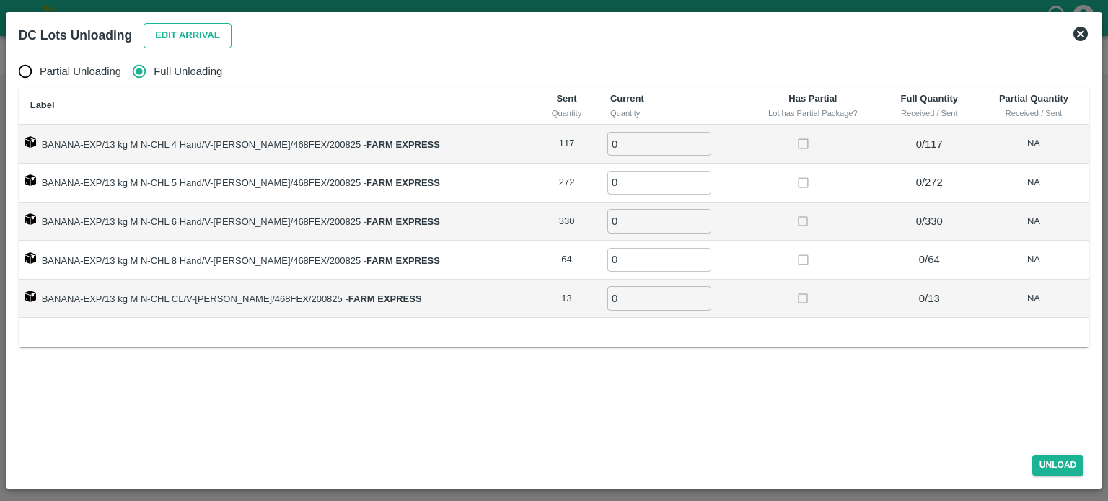
click at [151, 38] on button "Edit Arrival" at bounding box center [188, 35] width 88 height 25
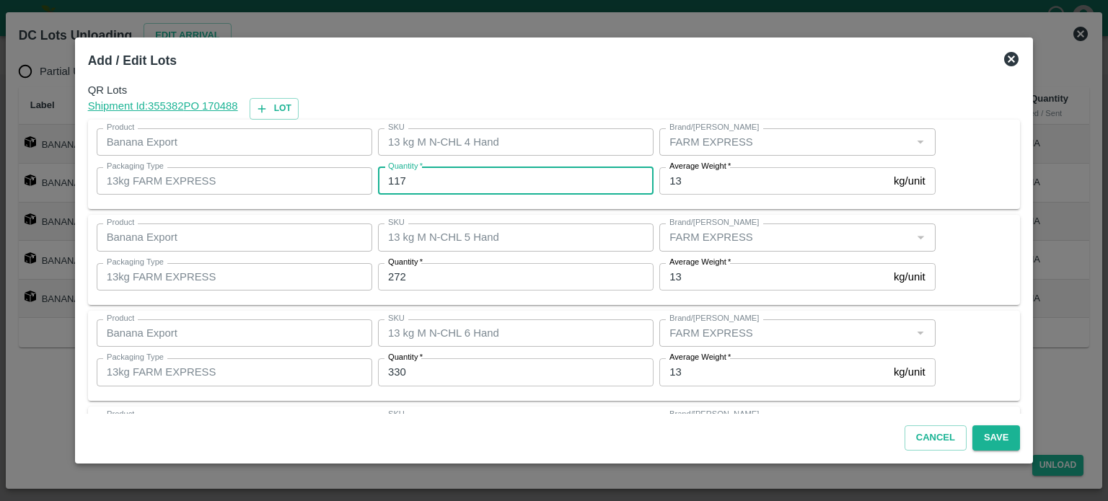
click at [399, 176] on input "117" at bounding box center [516, 180] width 276 height 27
type input "116"
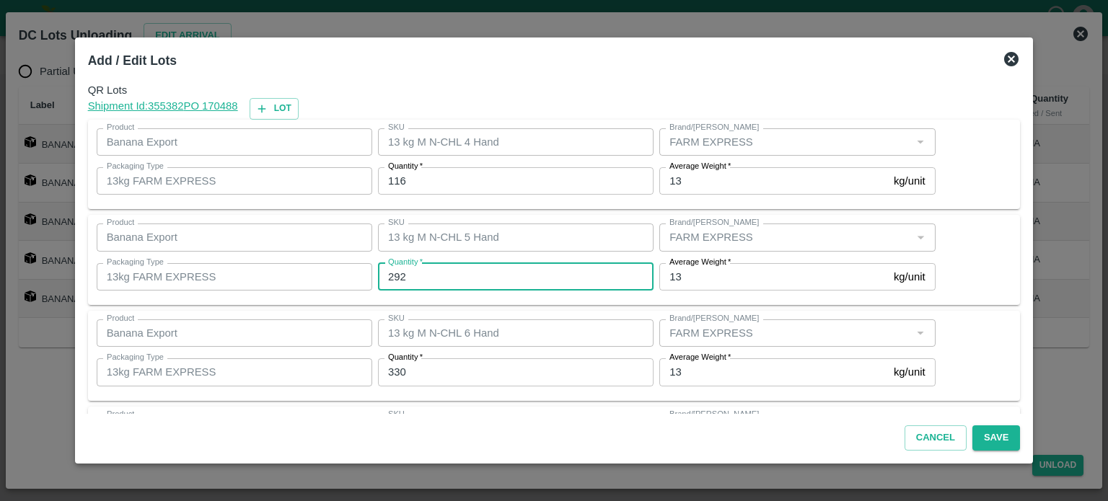
type input "292"
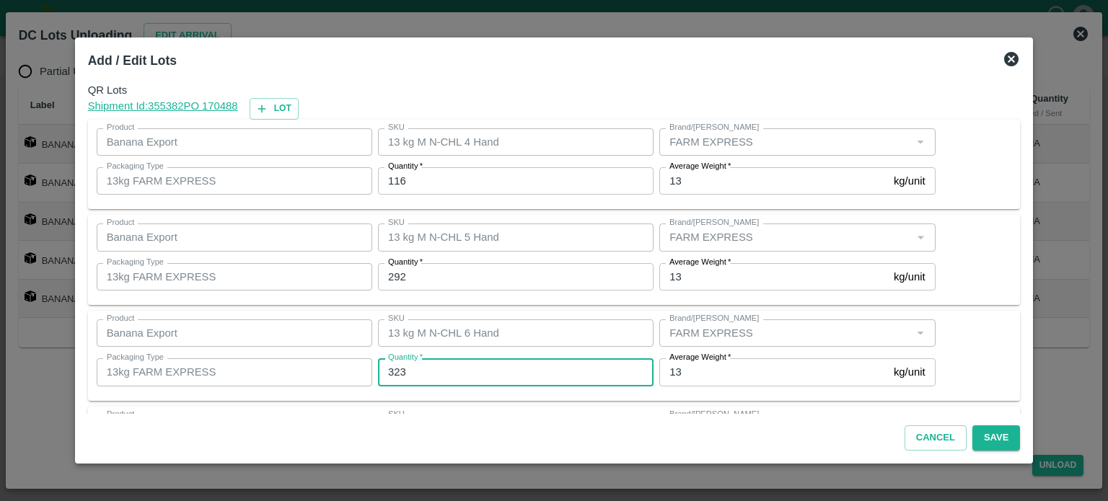
type input "323"
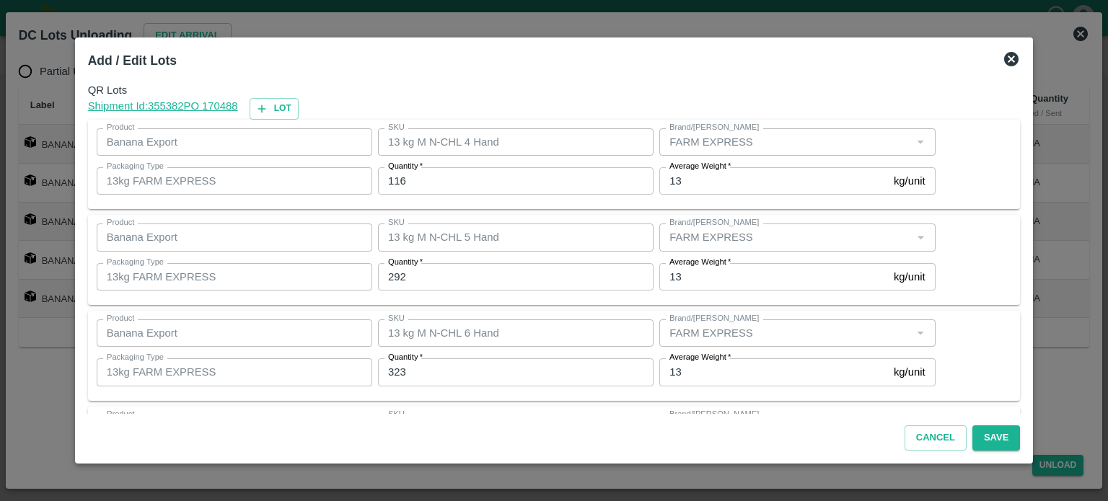
scroll to position [189, 0]
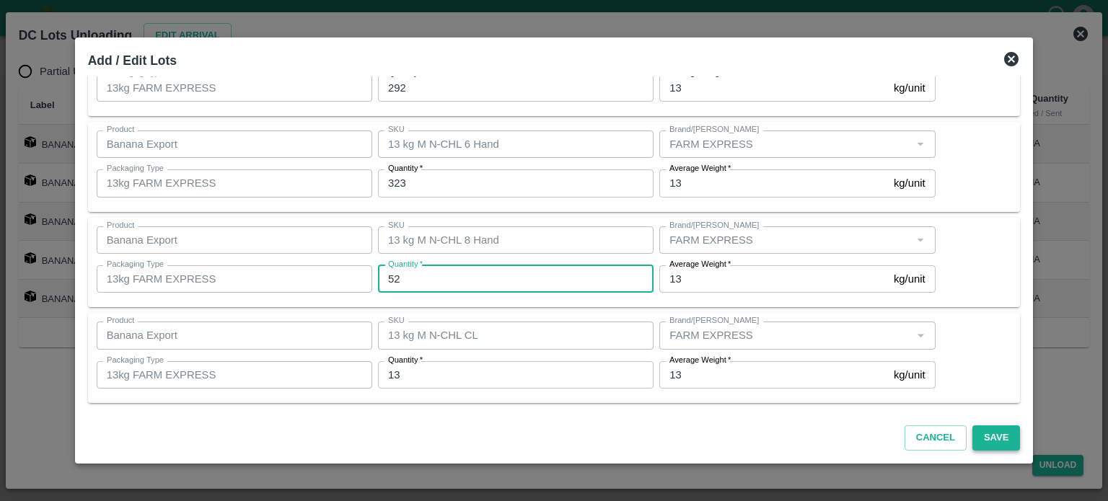
type input "52"
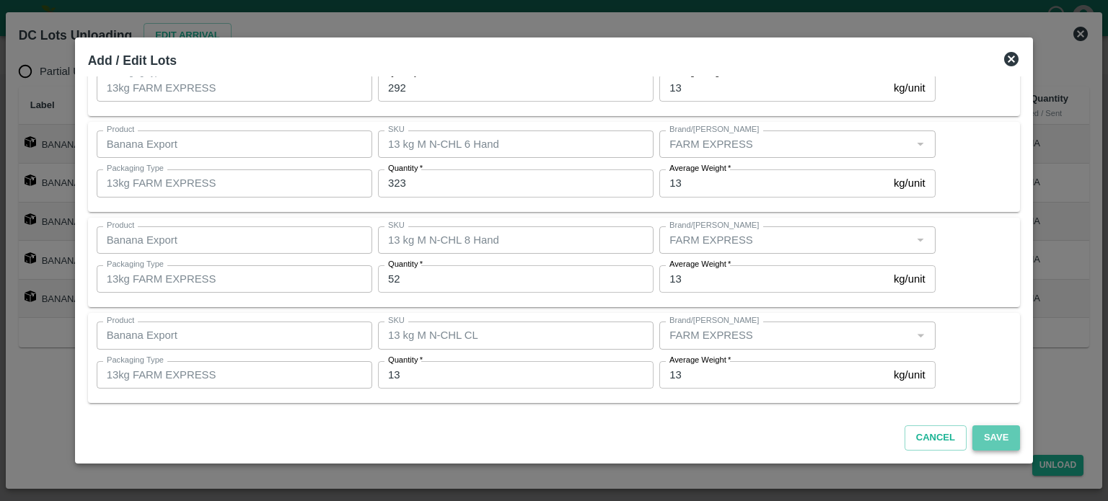
click at [984, 434] on button "Save" at bounding box center [996, 438] width 48 height 25
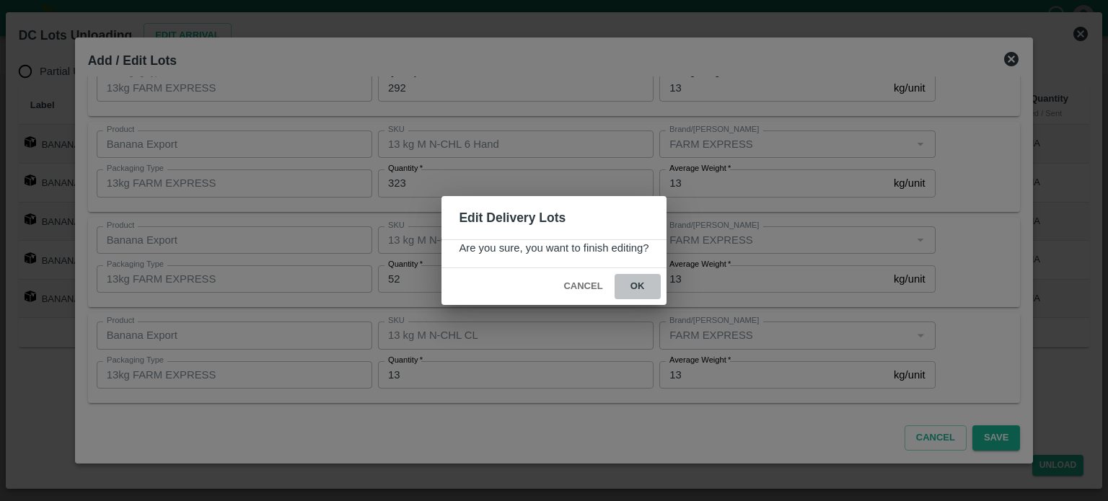
click at [635, 285] on button "ok" at bounding box center [638, 286] width 46 height 25
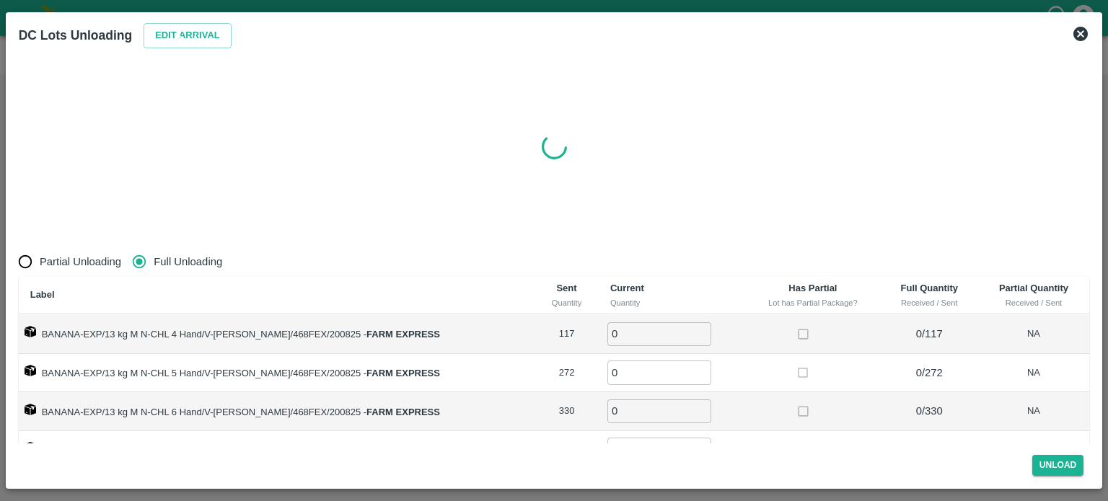
radio input "true"
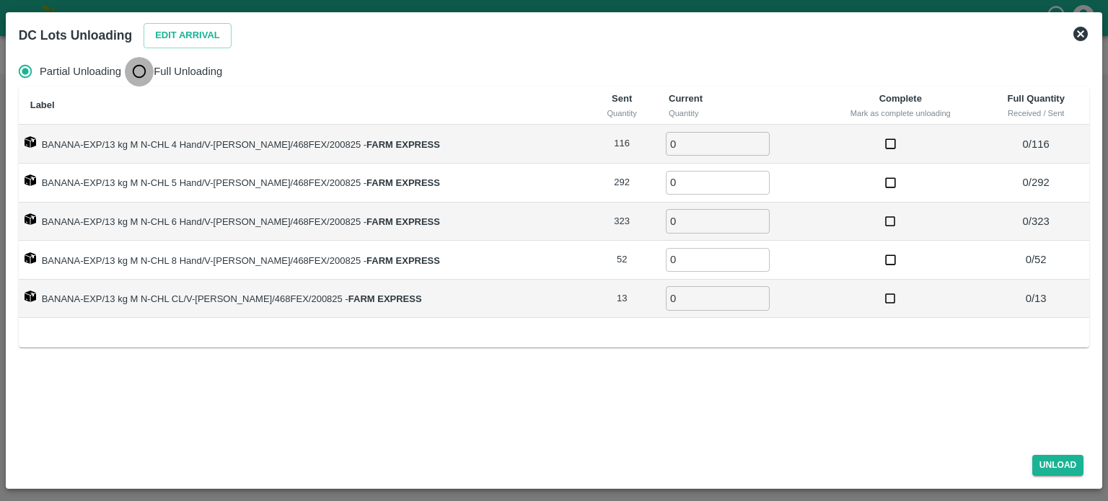
click at [141, 77] on input "Full Unloading" at bounding box center [139, 71] width 29 height 29
radio input "true"
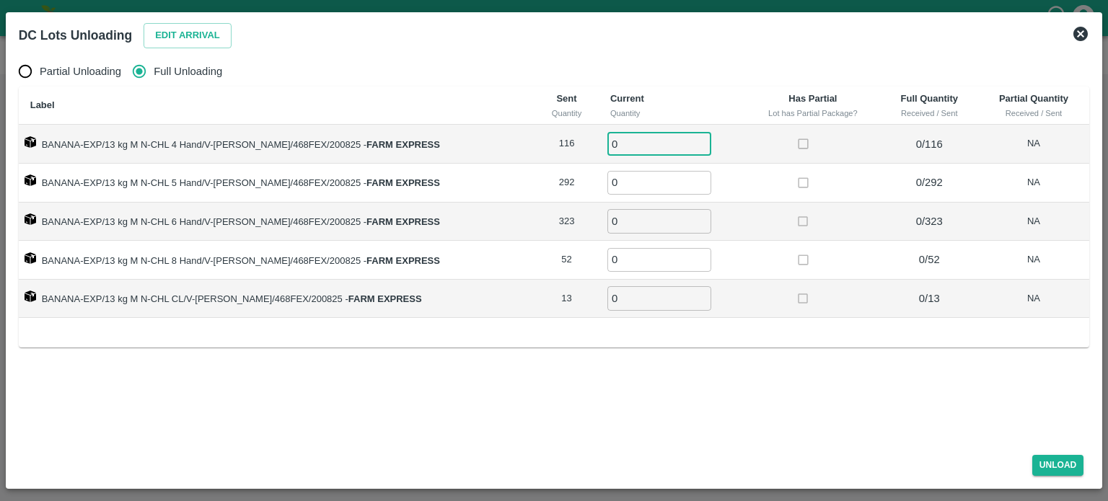
click at [629, 146] on input "0" at bounding box center [659, 144] width 104 height 24
type input "116"
type input "292"
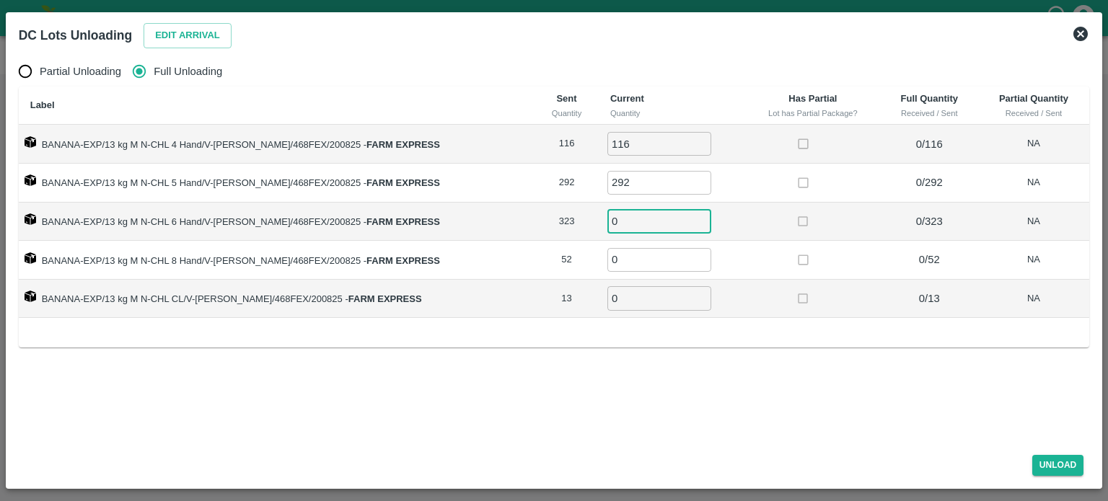
type input "2"
type input "323"
type input "52"
type input "13"
click at [1044, 460] on button "Unload" at bounding box center [1058, 465] width 52 height 21
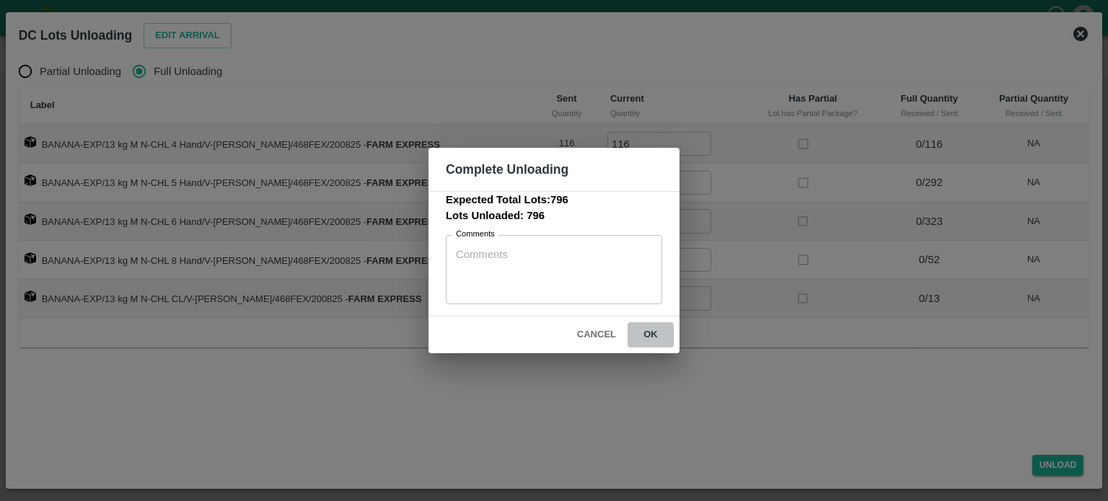
click at [648, 337] on button "ok" at bounding box center [651, 334] width 46 height 25
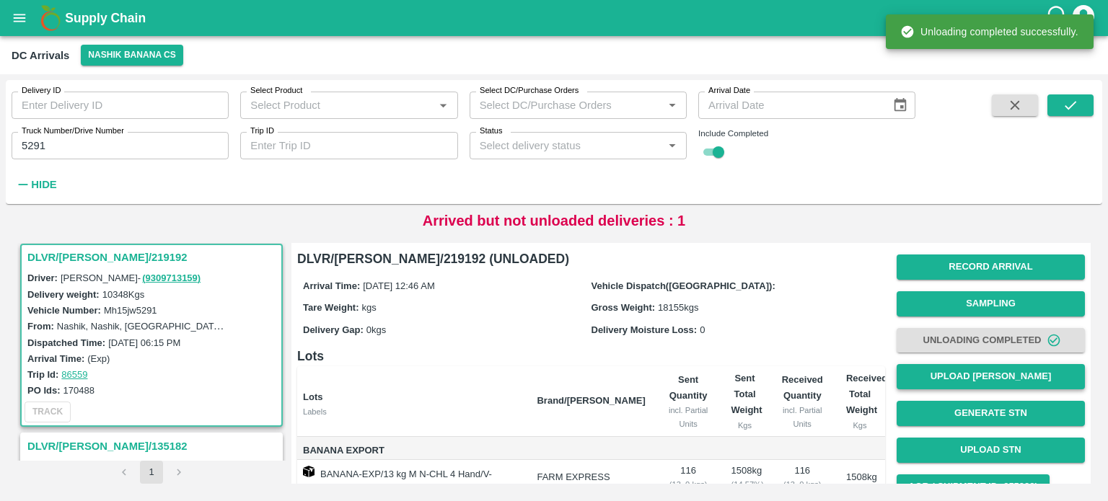
click at [977, 371] on button "Upload [PERSON_NAME]" at bounding box center [991, 376] width 188 height 25
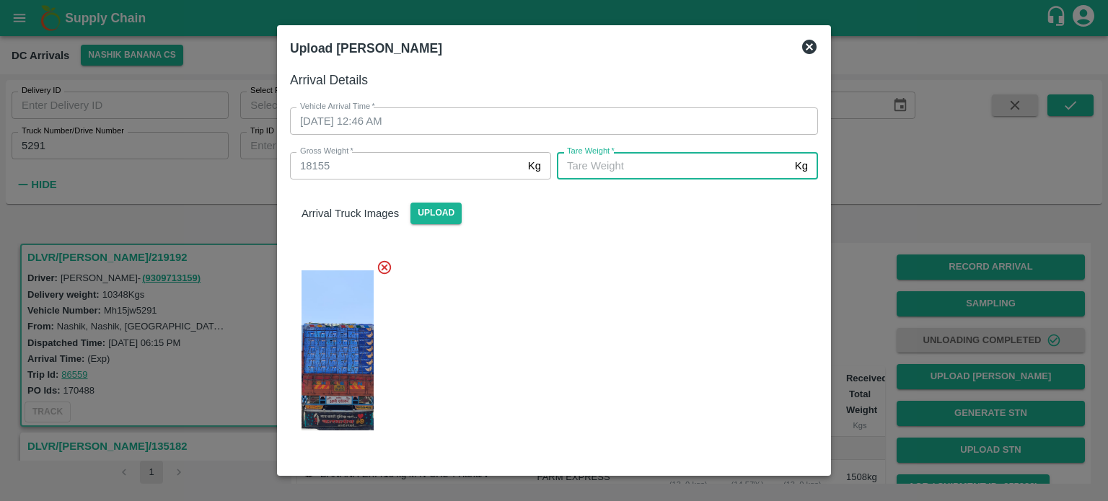
click at [655, 167] on input "[PERSON_NAME]   *" at bounding box center [673, 165] width 232 height 27
type input "7000"
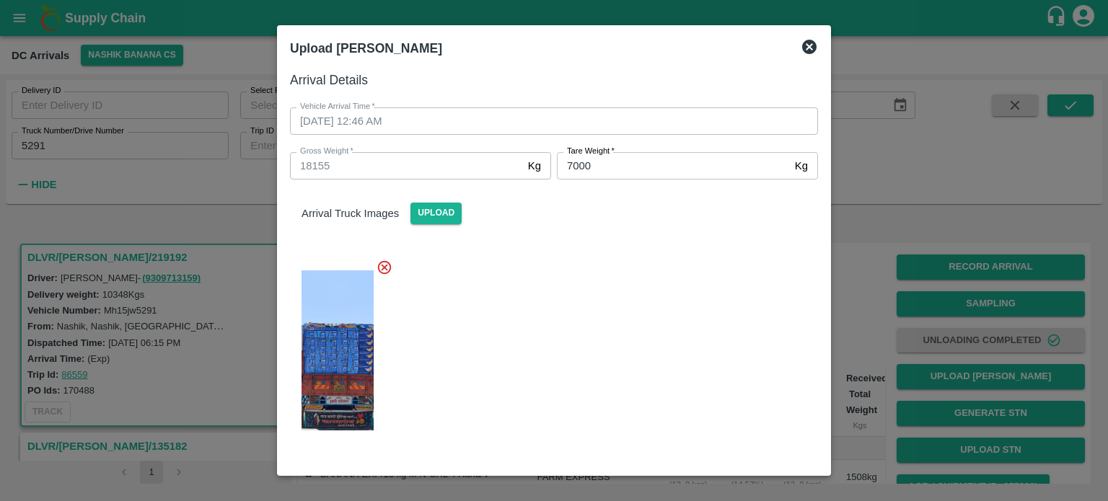
click at [643, 400] on div at bounding box center [548, 346] width 540 height 198
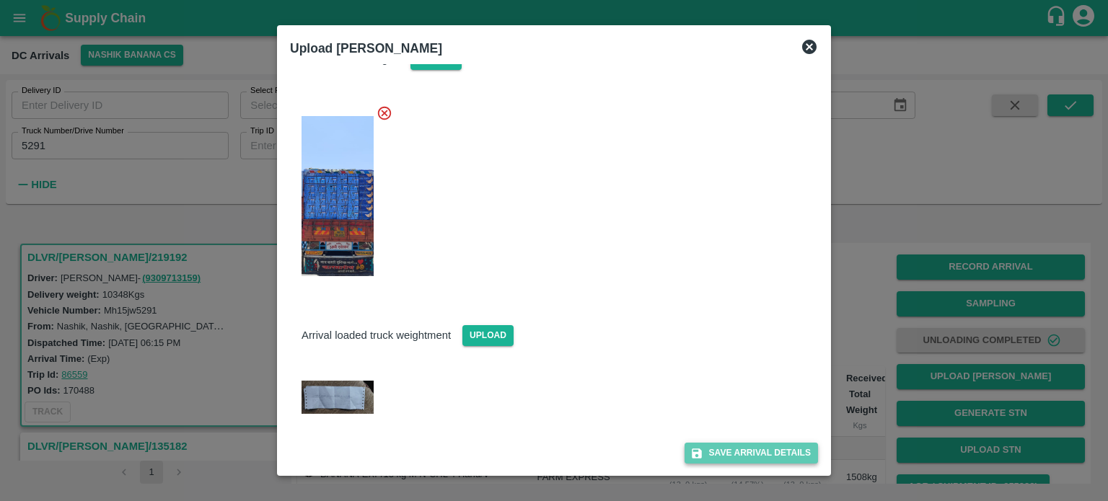
click at [726, 454] on button "Save Arrival Details" at bounding box center [751, 453] width 133 height 21
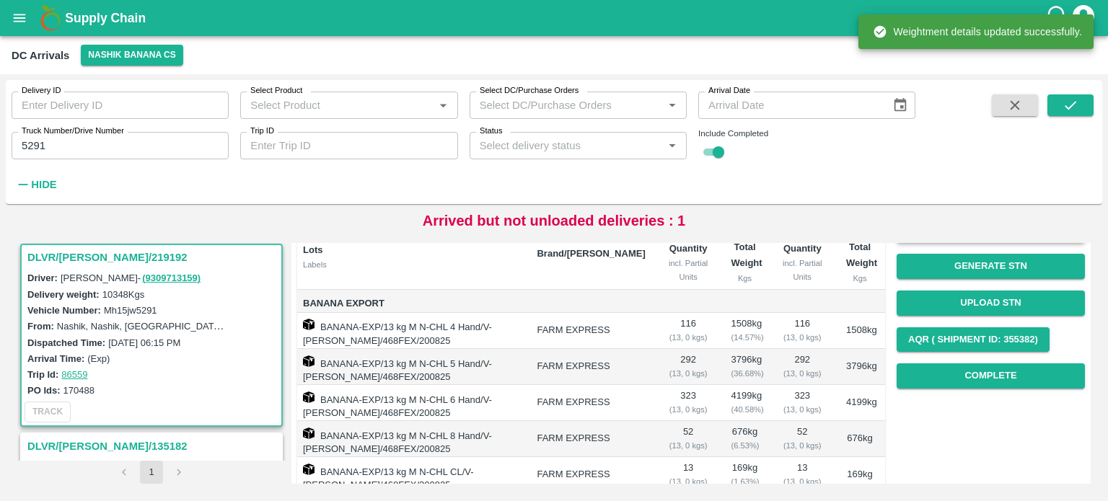
scroll to position [151, 0]
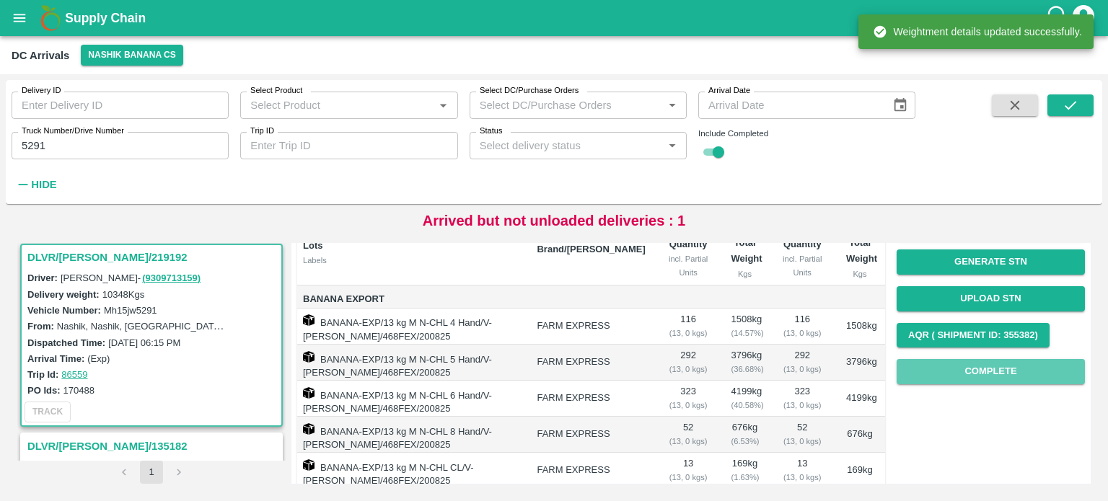
click at [985, 377] on button "Complete" at bounding box center [991, 371] width 188 height 25
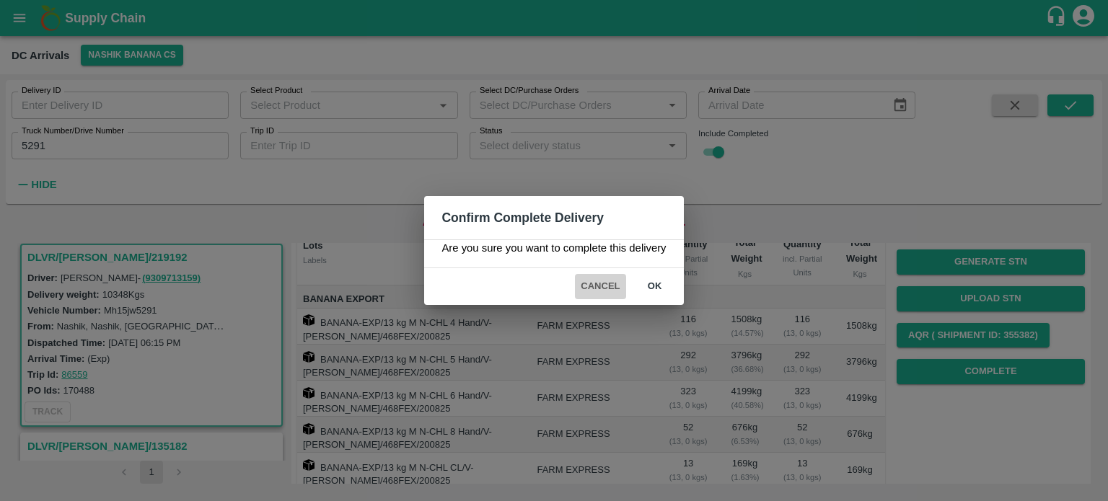
click at [600, 284] on button "Cancel" at bounding box center [600, 286] width 50 height 25
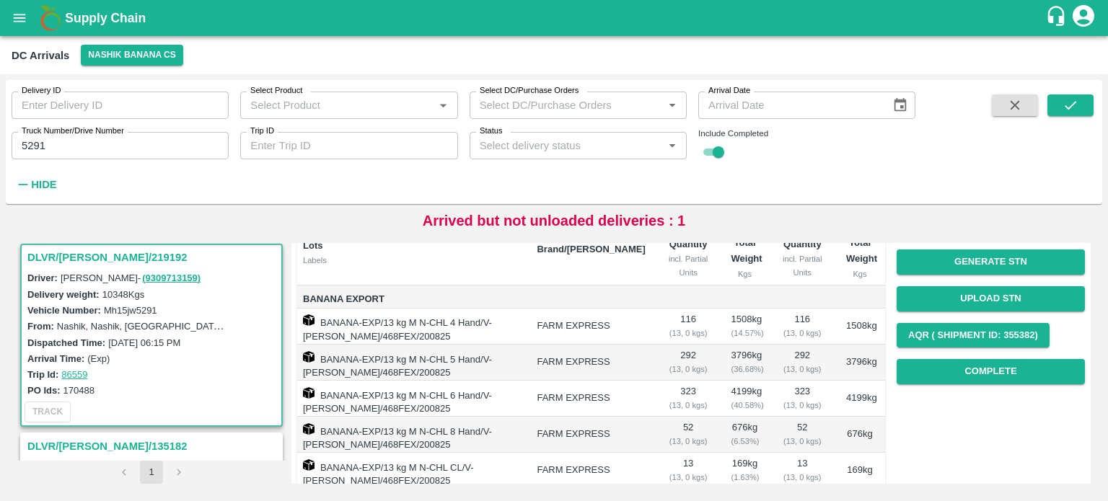
scroll to position [0, 0]
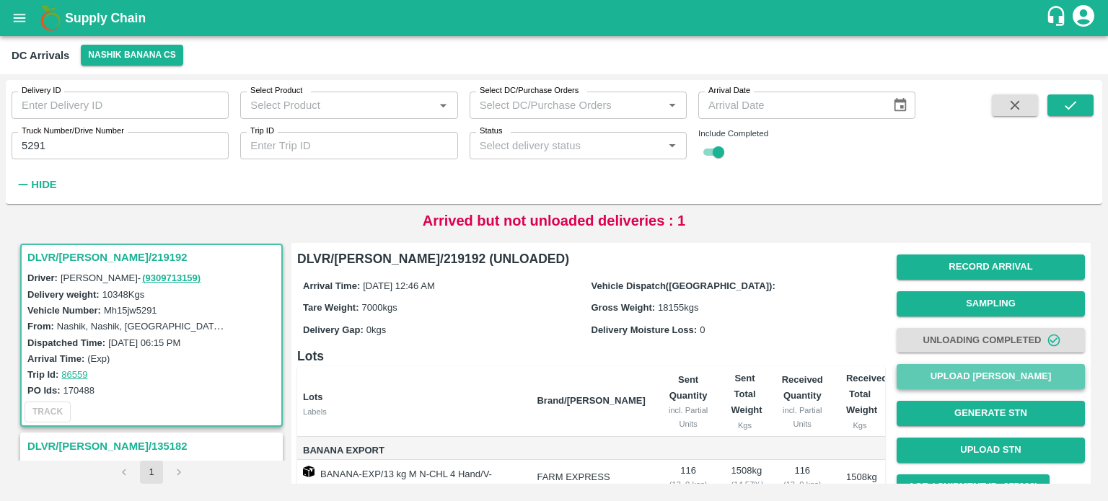
click at [958, 370] on button "Upload [PERSON_NAME]" at bounding box center [991, 376] width 188 height 25
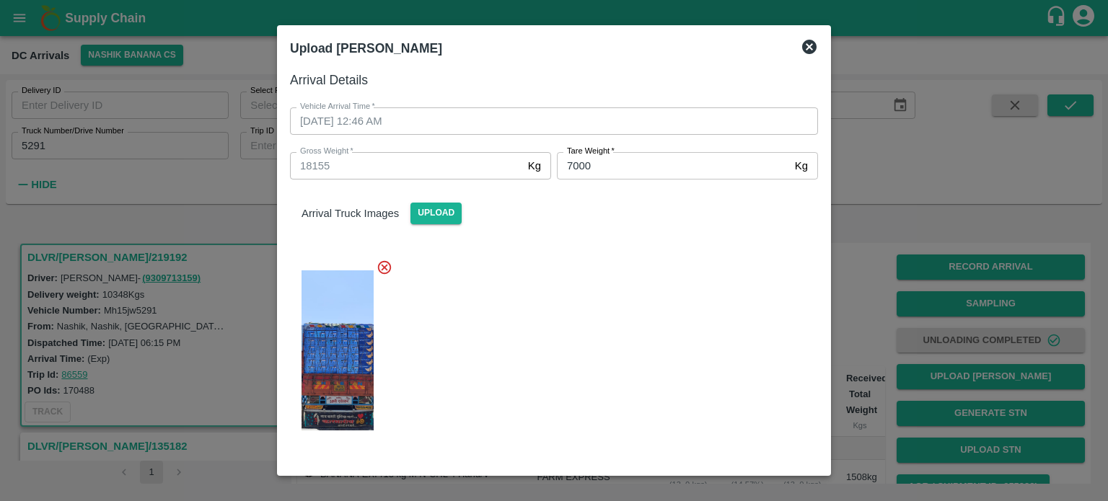
click at [808, 50] on icon at bounding box center [809, 47] width 14 height 14
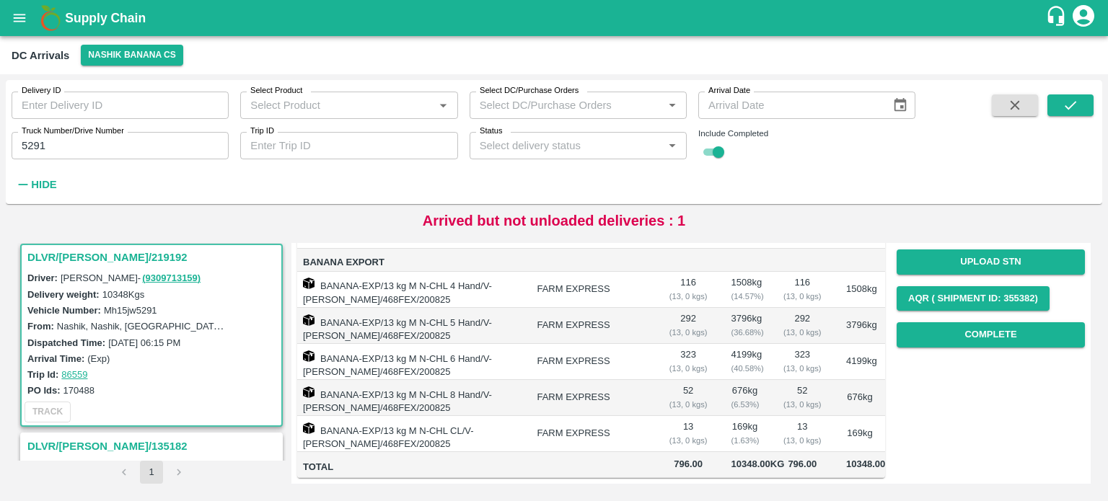
scroll to position [268, 0]
click at [986, 322] on button "Complete" at bounding box center [991, 334] width 188 height 25
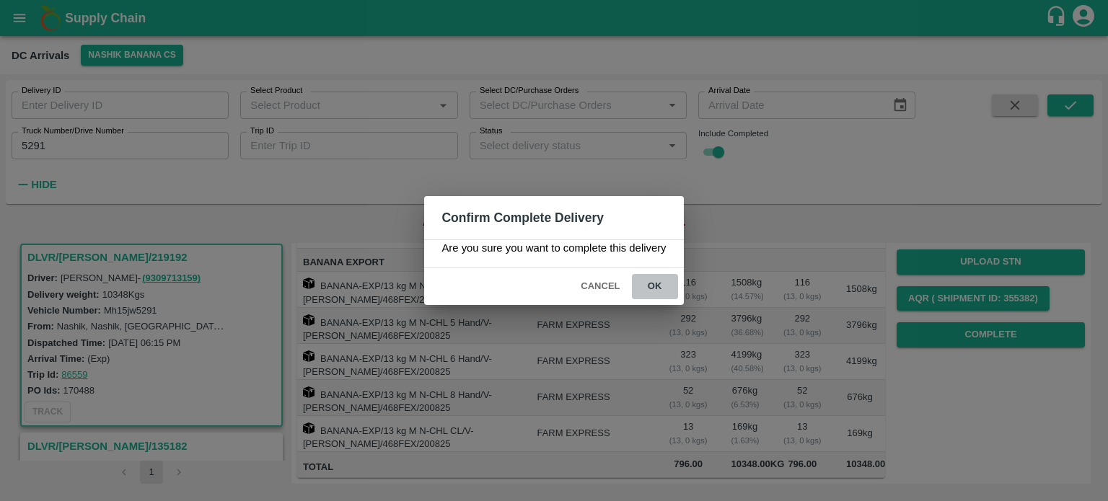
click at [654, 283] on button "ok" at bounding box center [655, 286] width 46 height 25
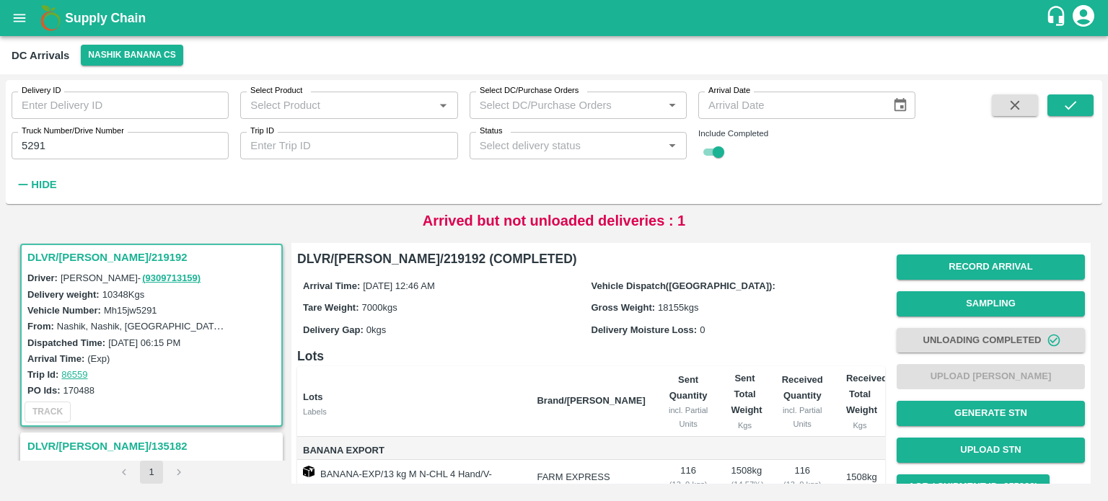
scroll to position [276, 0]
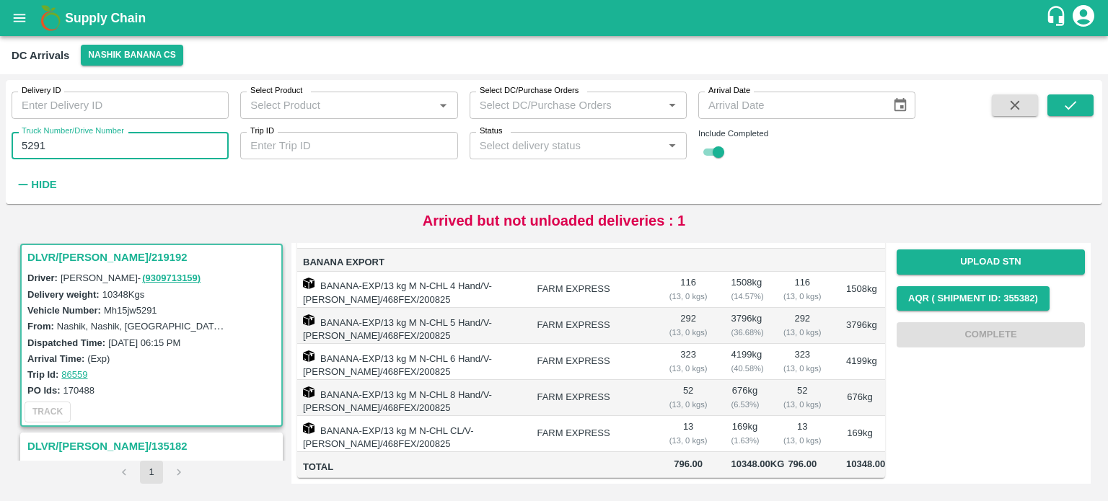
click at [33, 146] on input "5291" at bounding box center [120, 145] width 217 height 27
type input "1468"
click at [1067, 109] on icon "submit" at bounding box center [1071, 105] width 16 height 16
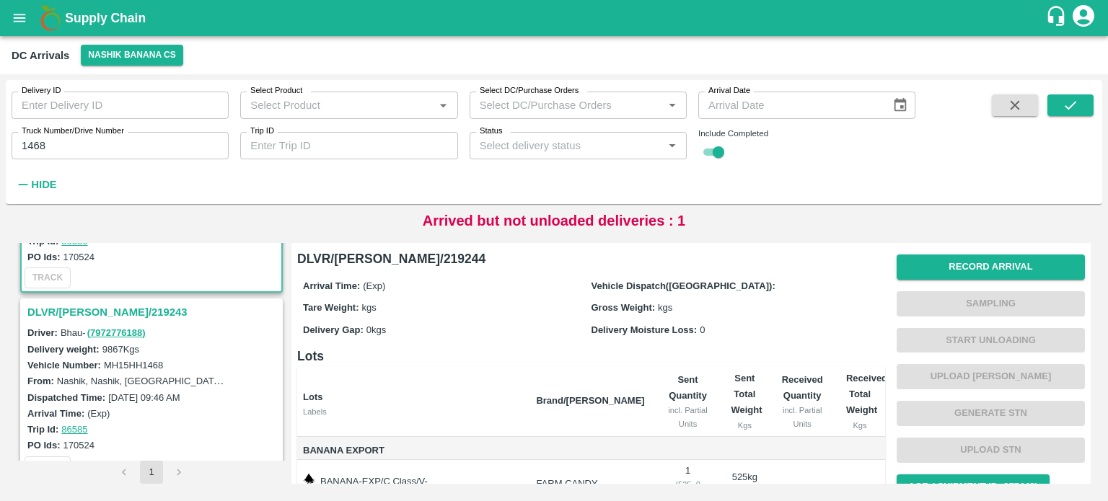
scroll to position [141, 0]
click at [97, 307] on h3 "DLVR/[PERSON_NAME]/219243" at bounding box center [153, 309] width 252 height 19
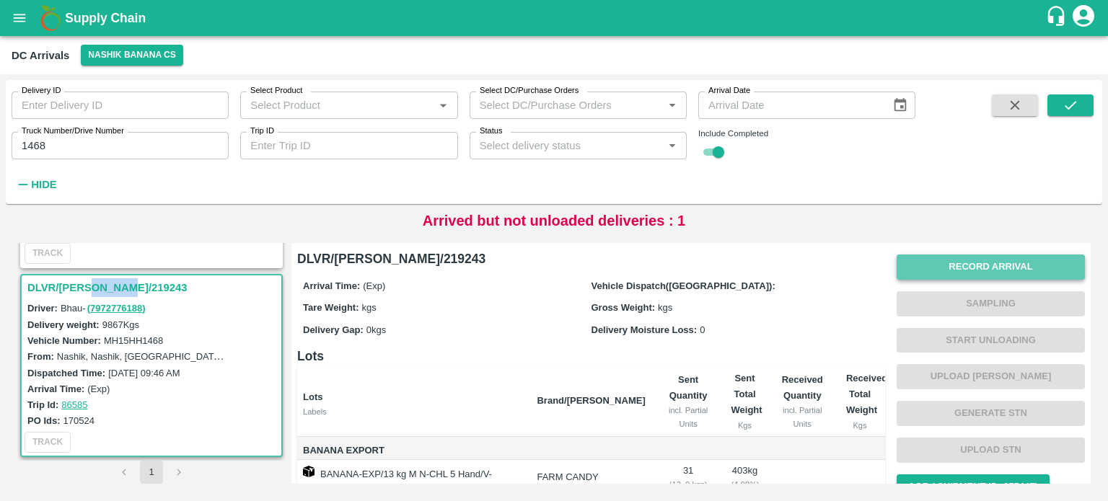
click at [1003, 262] on button "Record Arrival" at bounding box center [991, 267] width 188 height 25
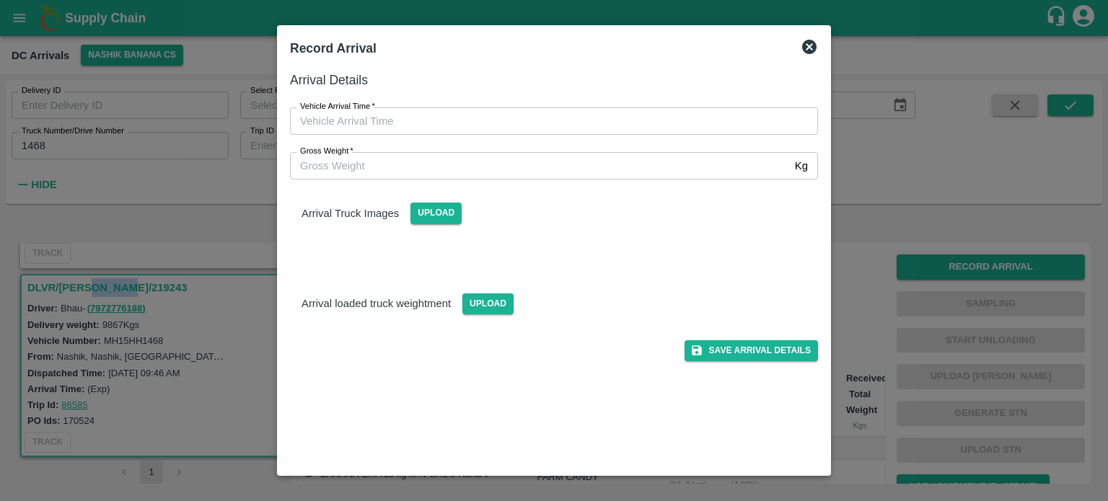
type input "DD/MM/YYYY hh:mm aa"
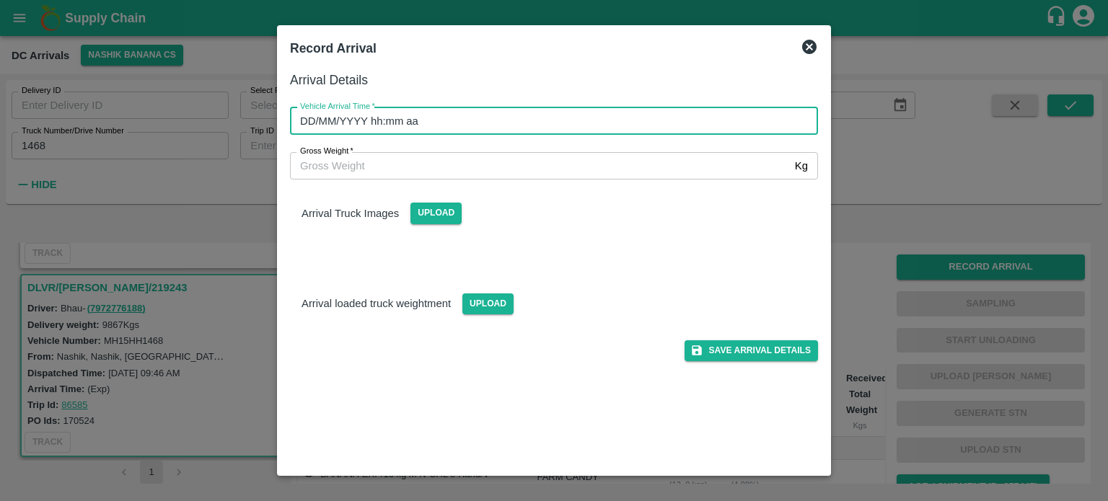
click at [586, 117] on input "DD/MM/YYYY hh:mm aa" at bounding box center [549, 120] width 518 height 27
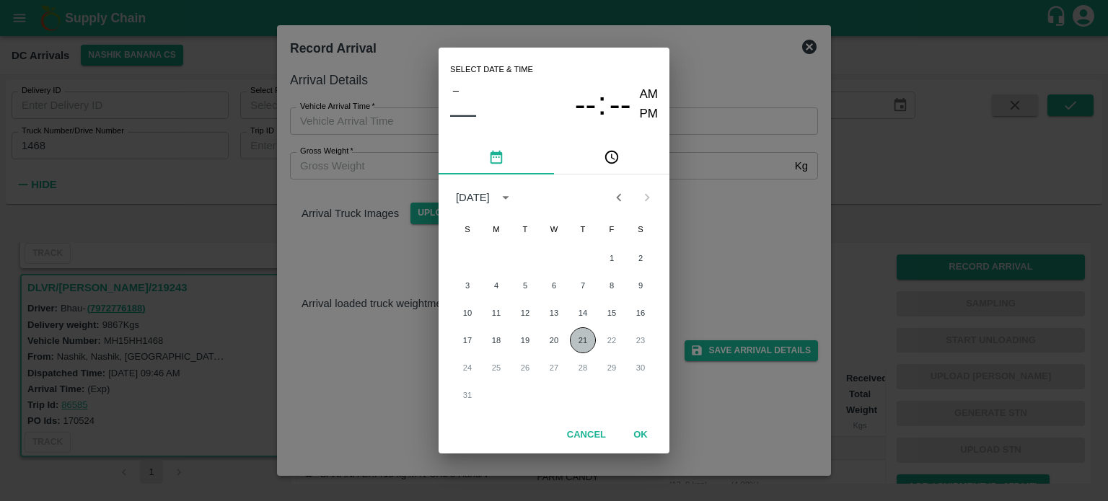
click at [580, 343] on button "21" at bounding box center [583, 340] width 26 height 26
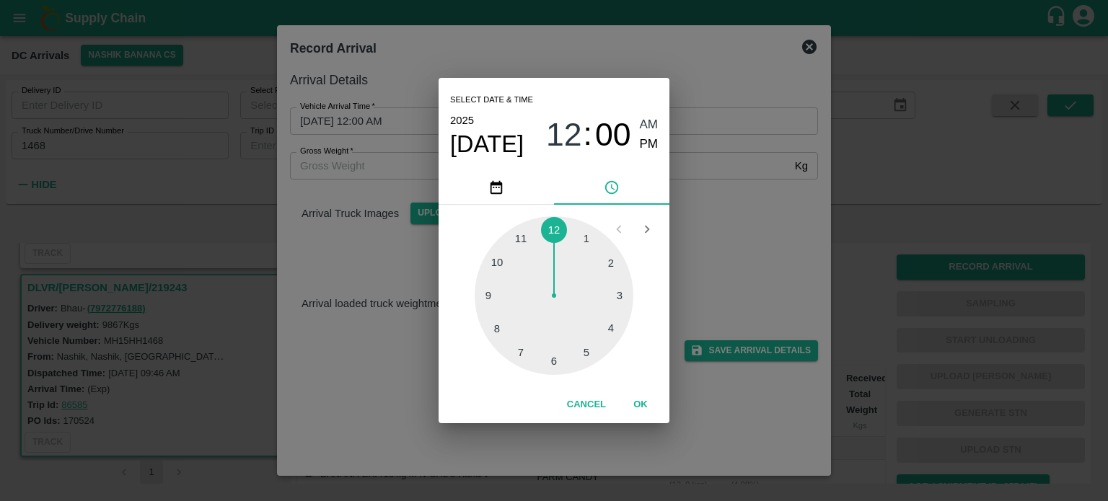
click at [584, 240] on div at bounding box center [554, 295] width 159 height 159
click at [486, 296] on div at bounding box center [554, 295] width 159 height 159
type input "[DATE] 01:45 AM"
click at [758, 207] on div "Select date & time [DATE] 01 : 45 AM PM 05 10 15 20 25 30 35 40 45 50 55 00 Can…" at bounding box center [554, 250] width 1108 height 501
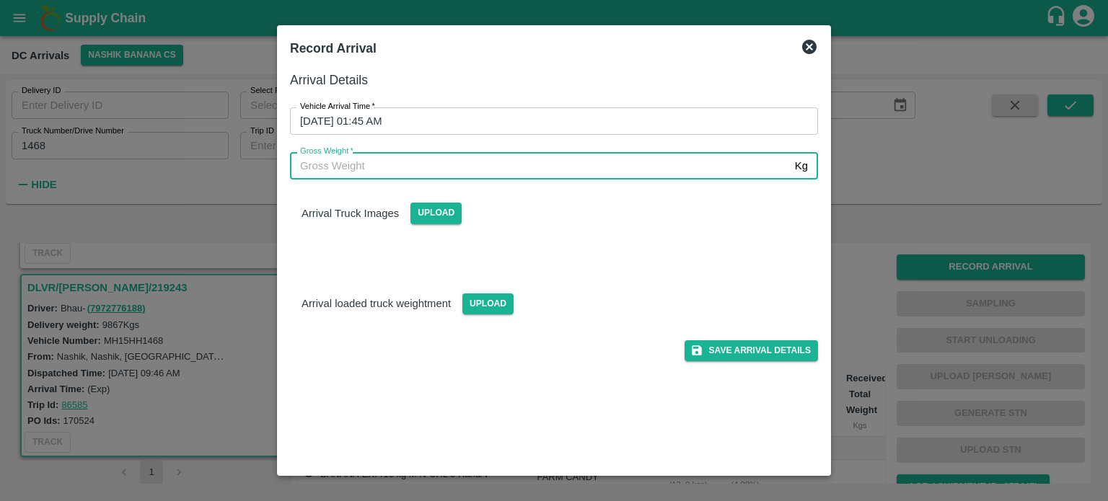
click at [452, 160] on input "Gross Weight   *" at bounding box center [539, 165] width 499 height 27
type input "16450"
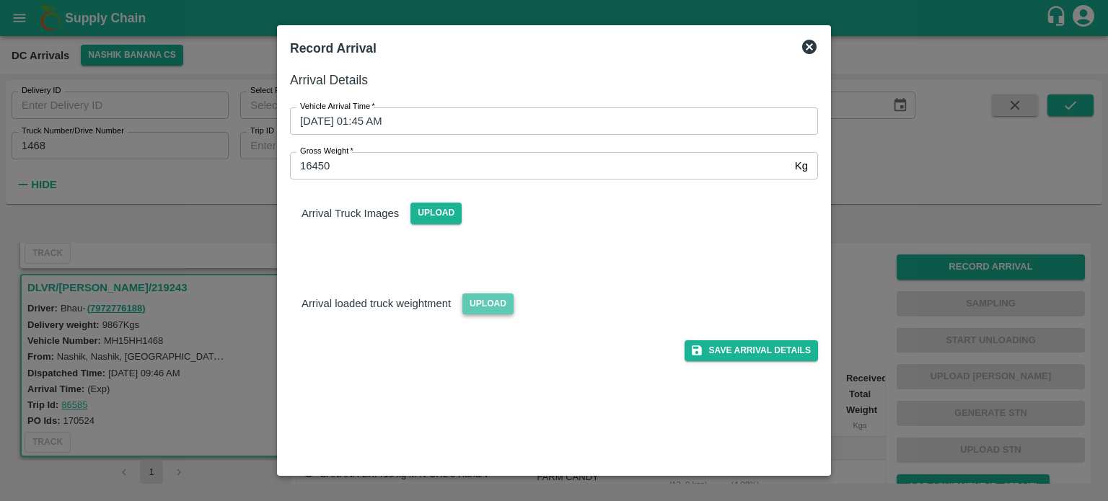
click at [489, 307] on span "Upload" at bounding box center [487, 304] width 51 height 21
click at [0, 0] on input "Upload" at bounding box center [0, 0] width 0 height 0
click at [439, 208] on span "Upload" at bounding box center [435, 213] width 51 height 21
click at [0, 0] on input "Upload" at bounding box center [0, 0] width 0 height 0
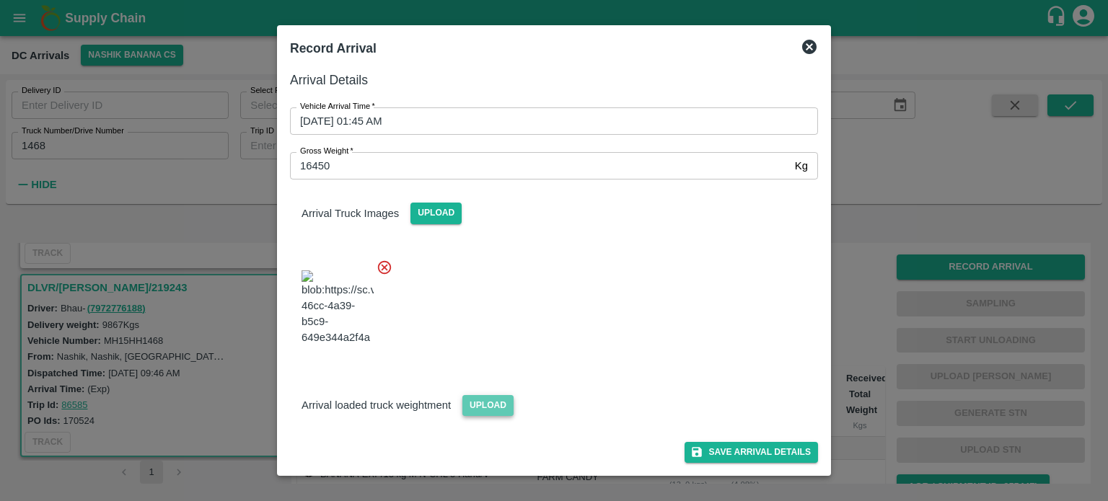
click at [491, 416] on span "Upload" at bounding box center [487, 405] width 51 height 21
click at [0, 0] on input "Upload" at bounding box center [0, 0] width 0 height 0
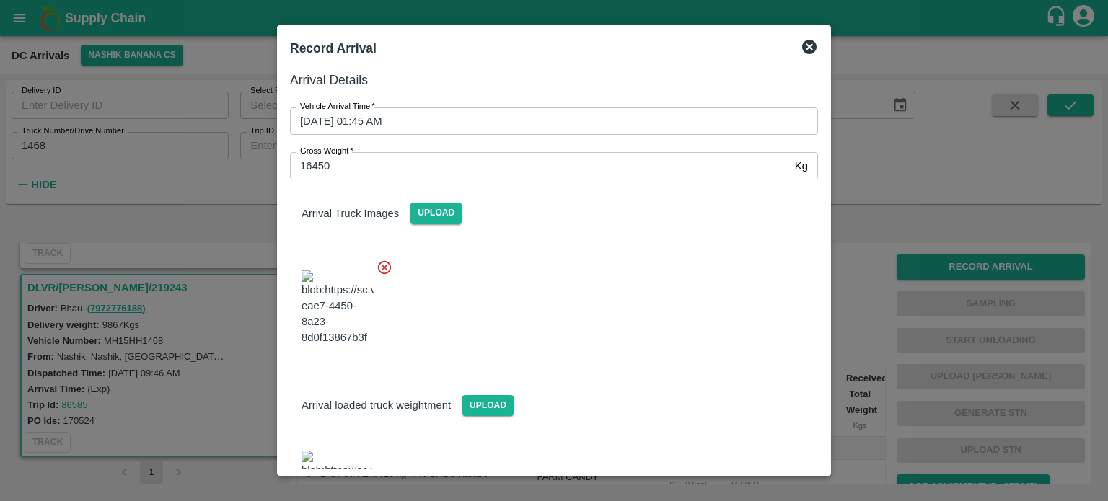
scroll to position [102, 0]
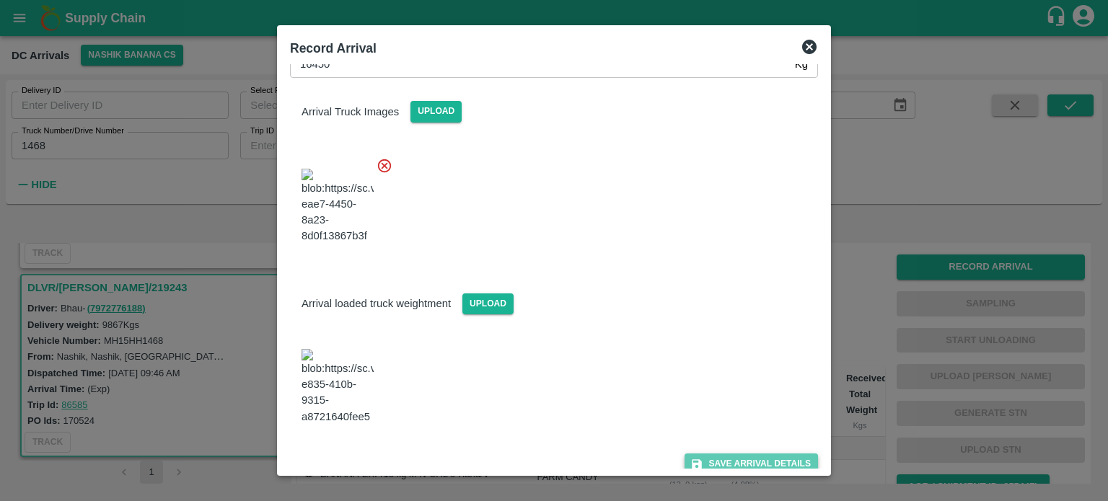
click at [735, 454] on button "Save Arrival Details" at bounding box center [751, 464] width 133 height 21
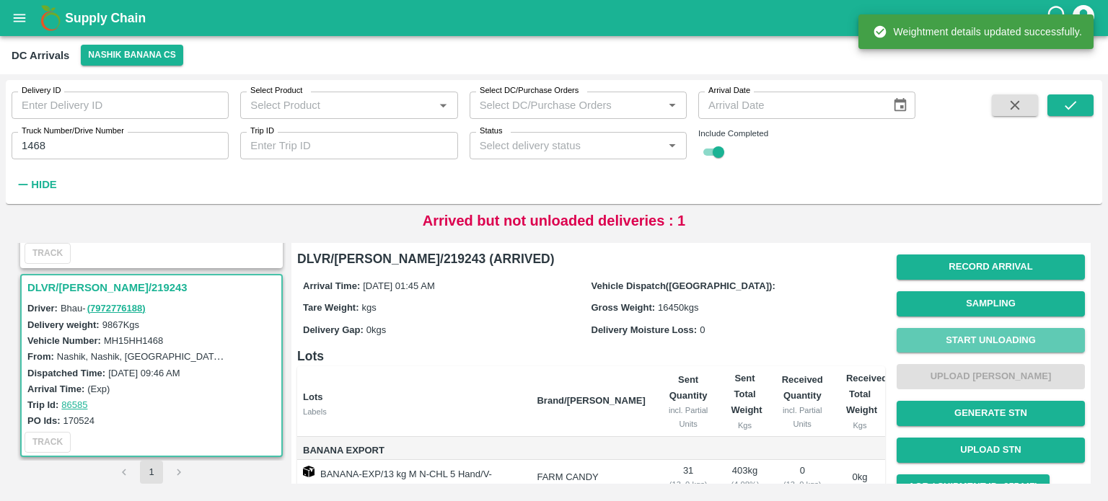
click at [978, 339] on button "Start Unloading" at bounding box center [991, 340] width 188 height 25
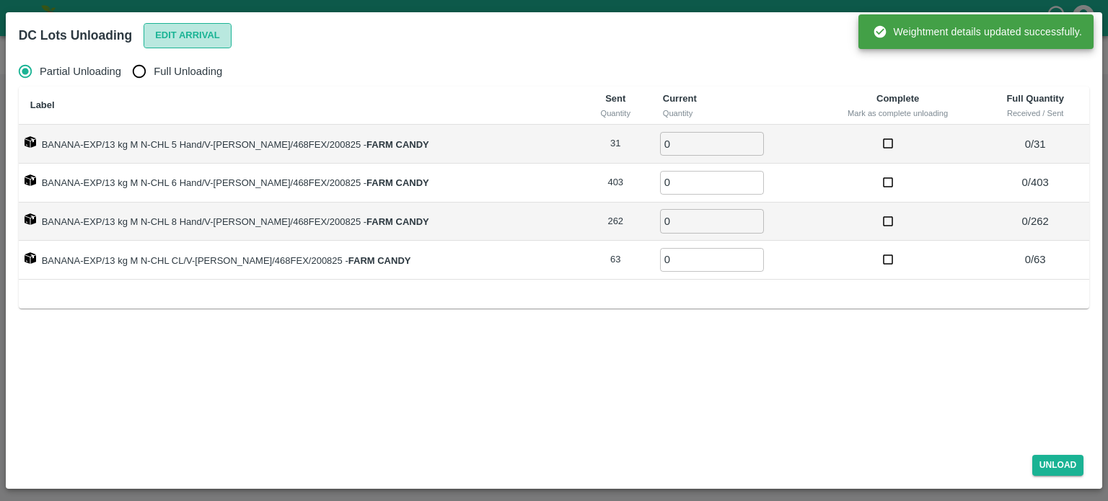
click at [183, 34] on button "Edit Arrival" at bounding box center [188, 35] width 88 height 25
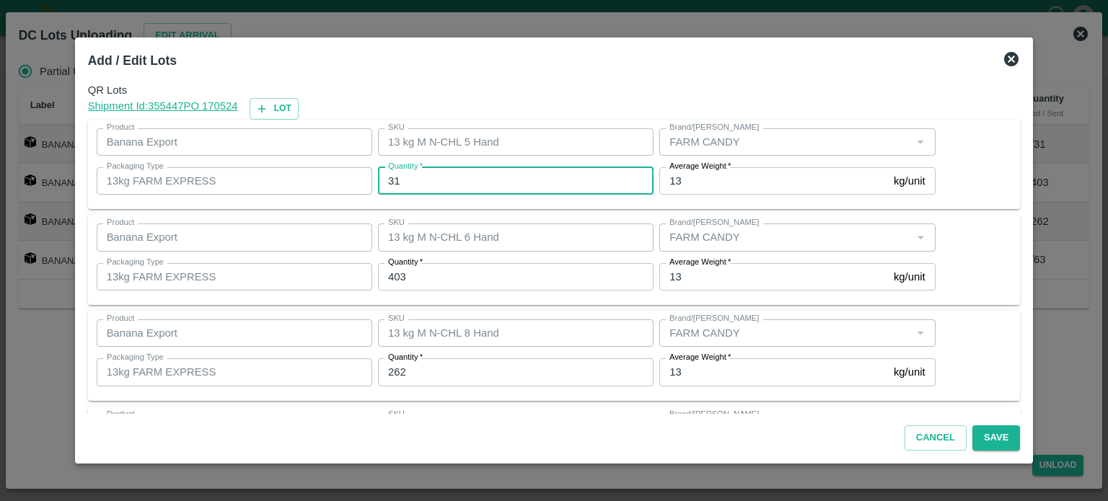
click at [397, 182] on input "31" at bounding box center [516, 180] width 276 height 27
type input "37"
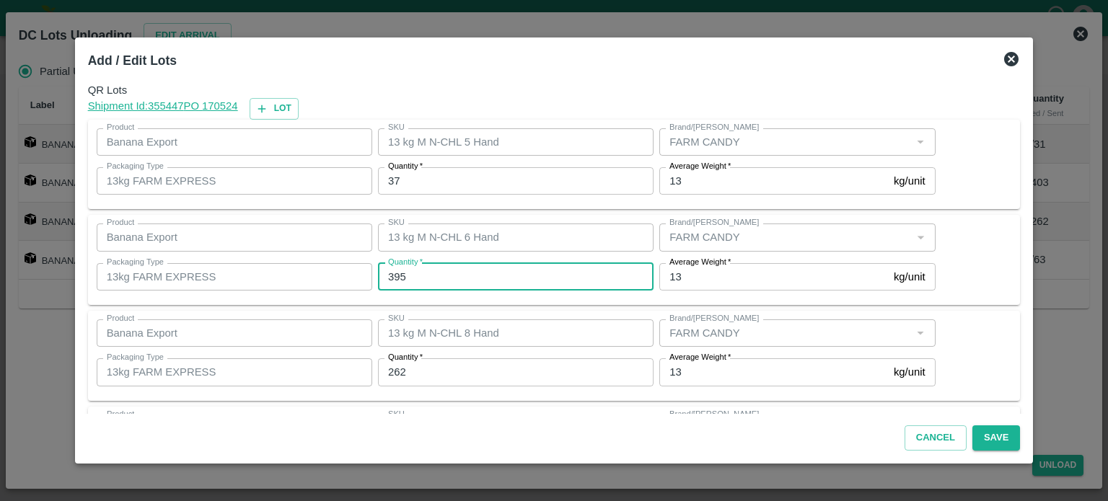
type input "395"
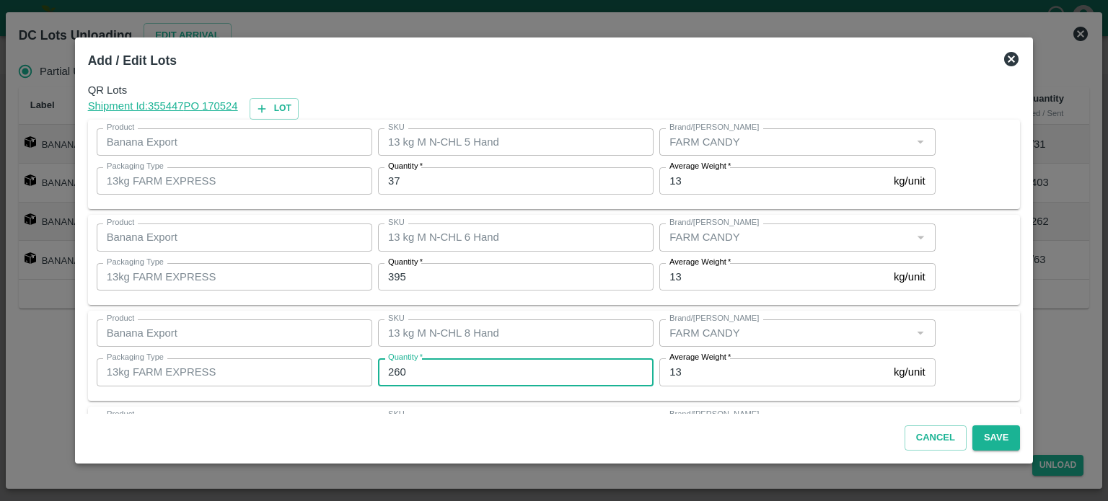
type input "260"
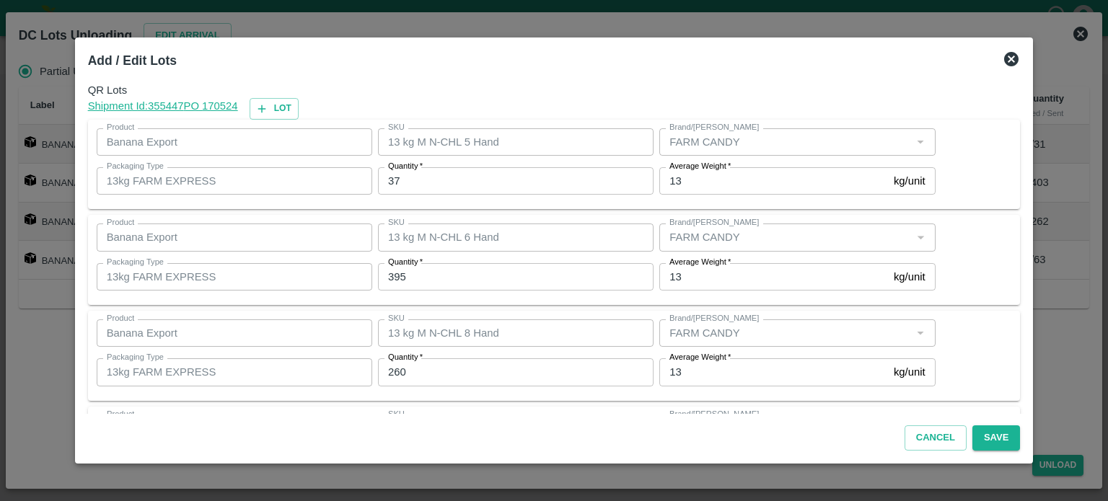
scroll to position [93, 0]
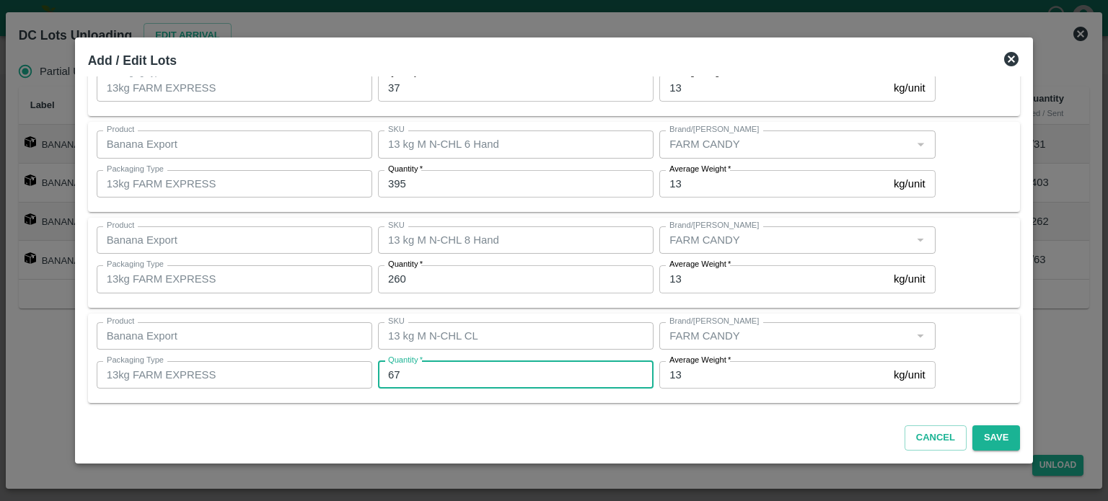
type input "67"
click at [976, 441] on button "Save" at bounding box center [996, 438] width 48 height 25
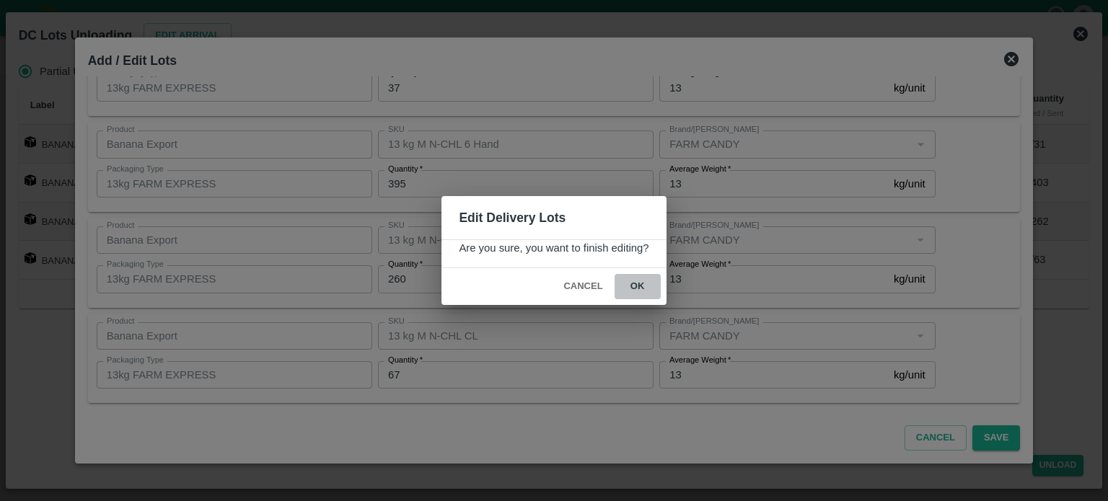
click at [635, 289] on button "ok" at bounding box center [638, 286] width 46 height 25
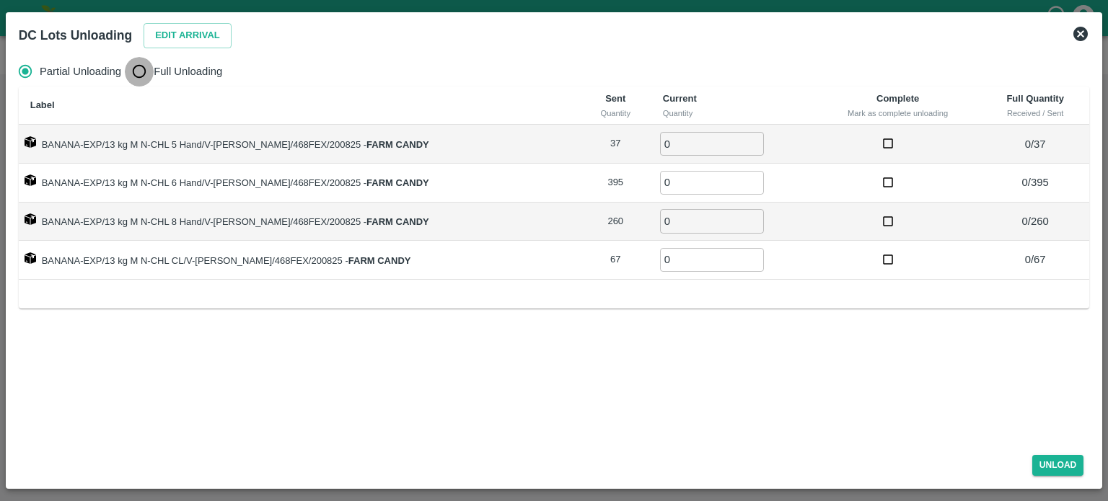
click at [137, 67] on input "Full Unloading" at bounding box center [139, 71] width 29 height 29
radio input "true"
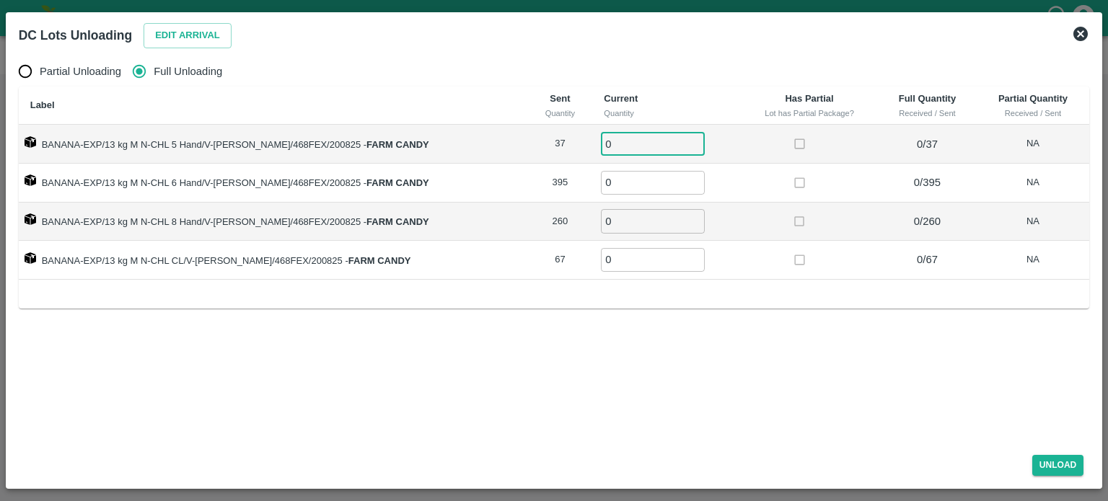
click at [608, 145] on input "0" at bounding box center [653, 144] width 104 height 24
type input "37"
type input "395"
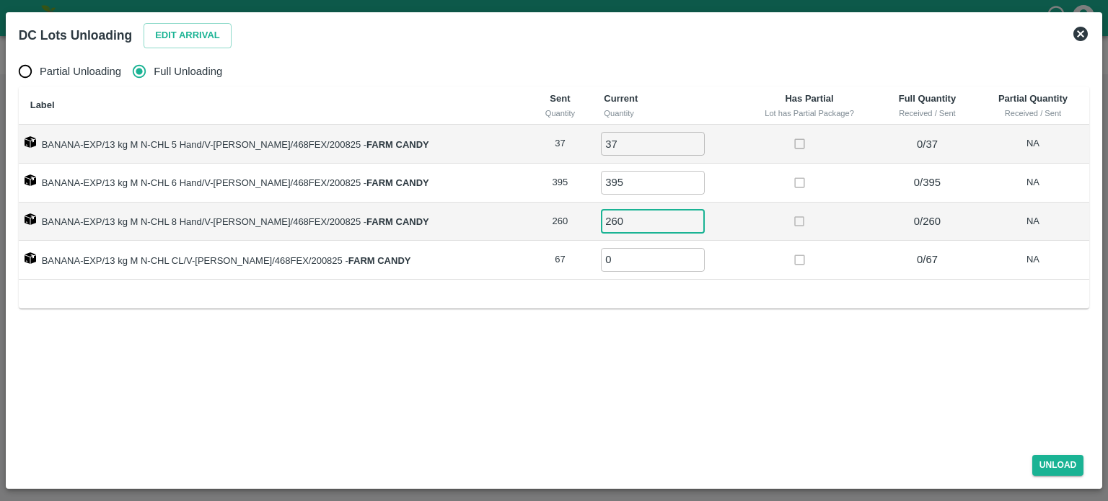
type input "260"
type input "67"
click at [1052, 460] on button "Unload" at bounding box center [1058, 465] width 52 height 21
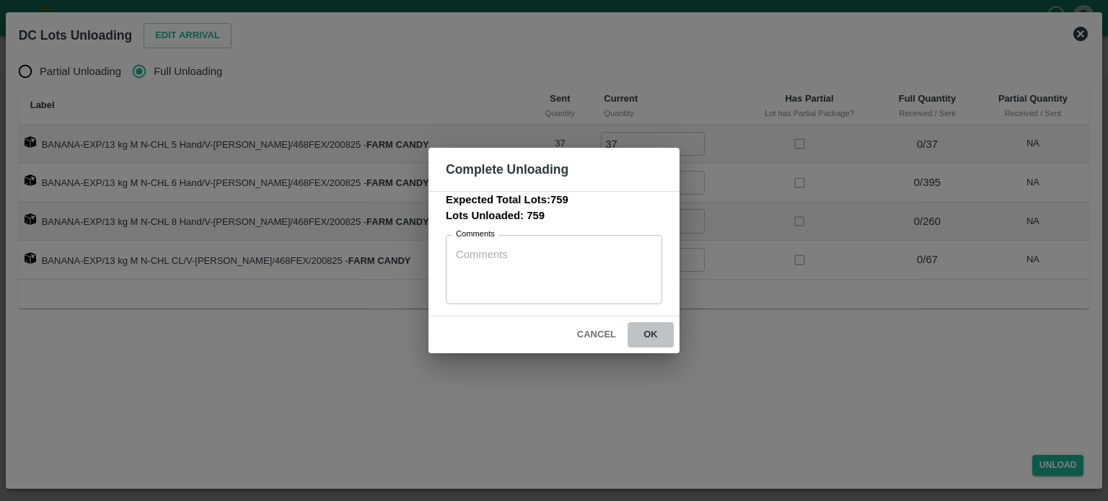
click at [648, 331] on button "ok" at bounding box center [651, 334] width 46 height 25
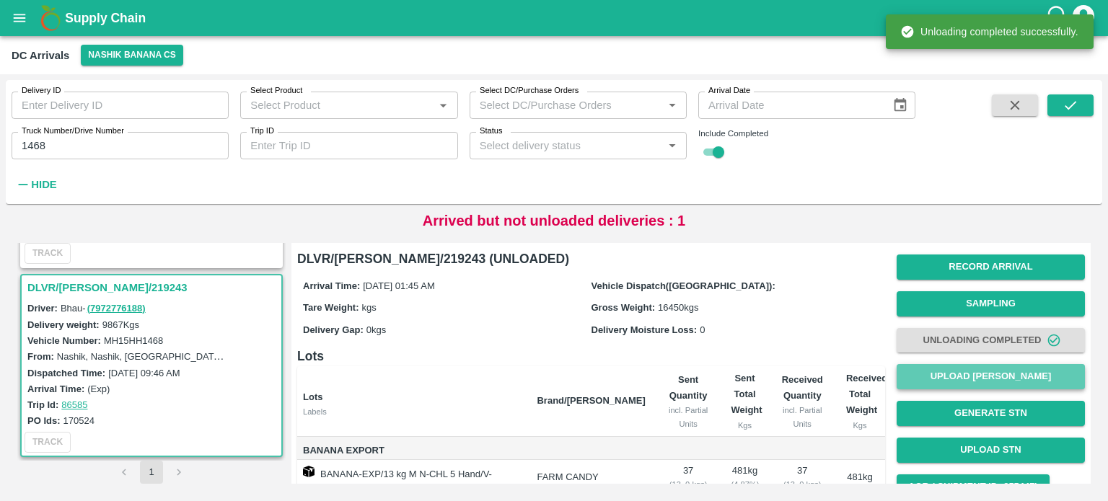
click at [977, 377] on button "Upload [PERSON_NAME]" at bounding box center [991, 376] width 188 height 25
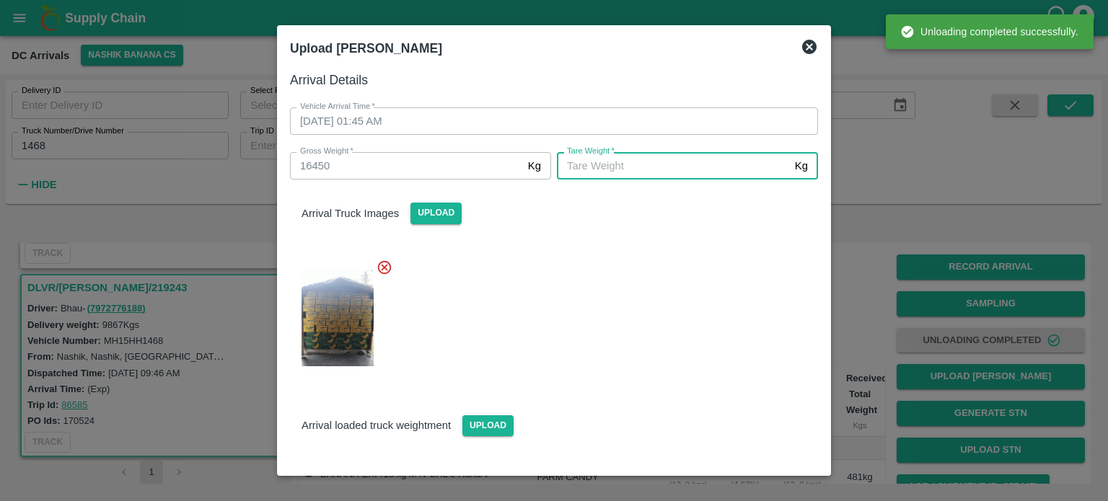
click at [652, 162] on input "[PERSON_NAME]   *" at bounding box center [673, 165] width 232 height 27
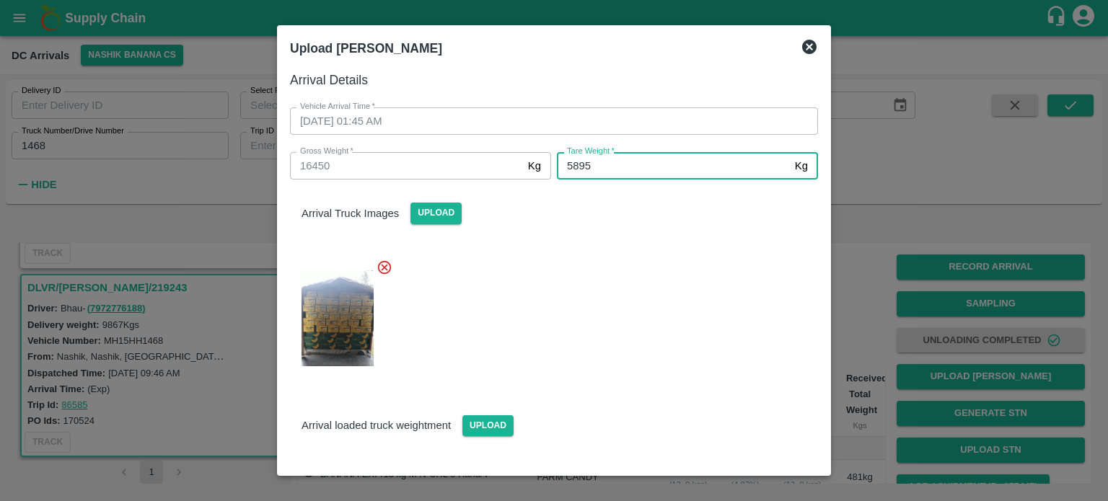
type input "5895"
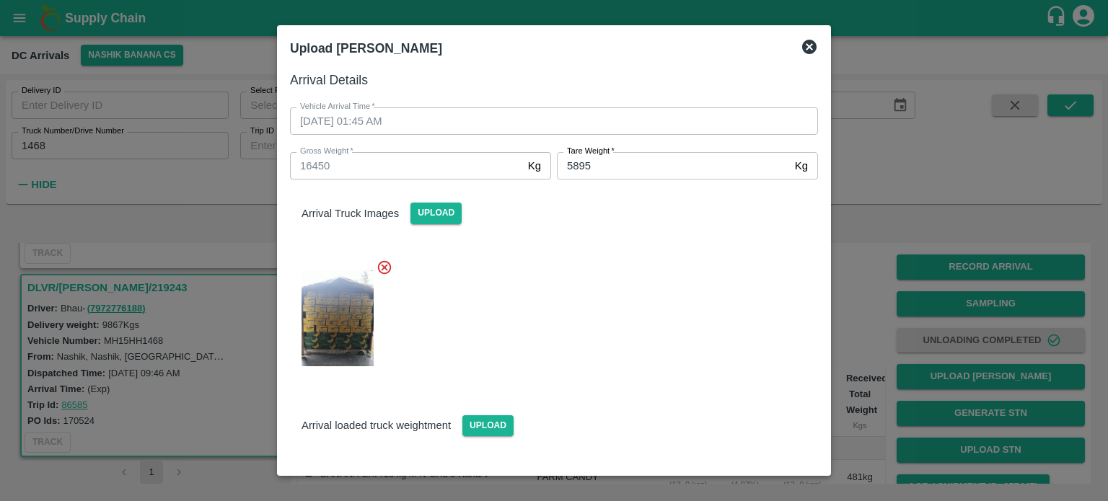
click at [564, 346] on div at bounding box center [548, 313] width 540 height 133
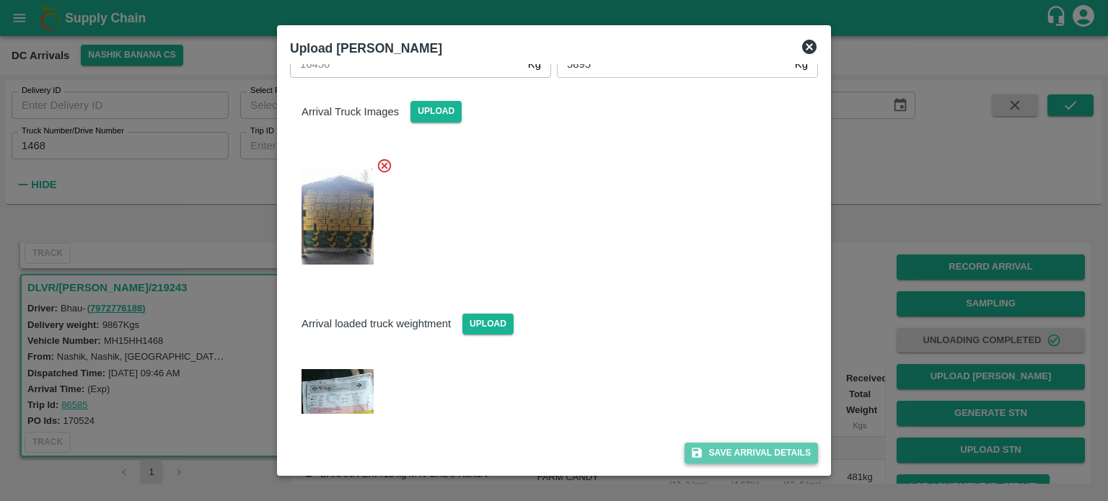
click at [732, 452] on button "Save Arrival Details" at bounding box center [751, 453] width 133 height 21
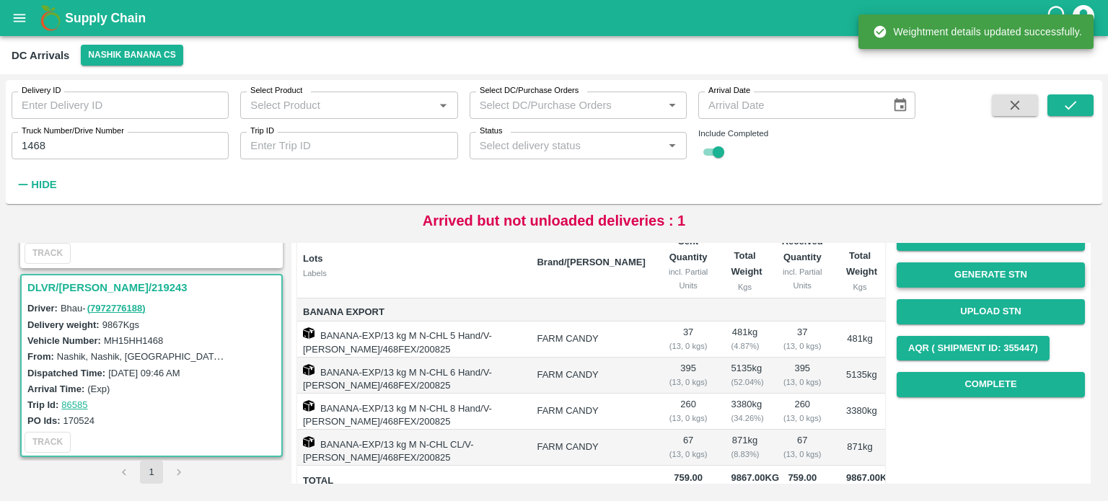
scroll to position [140, 0]
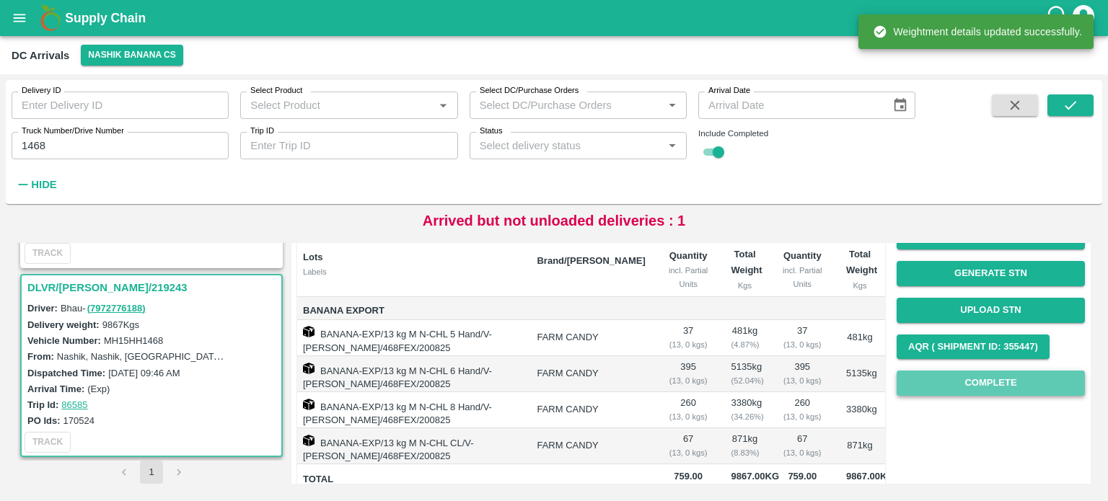
click at [981, 389] on button "Complete" at bounding box center [991, 383] width 188 height 25
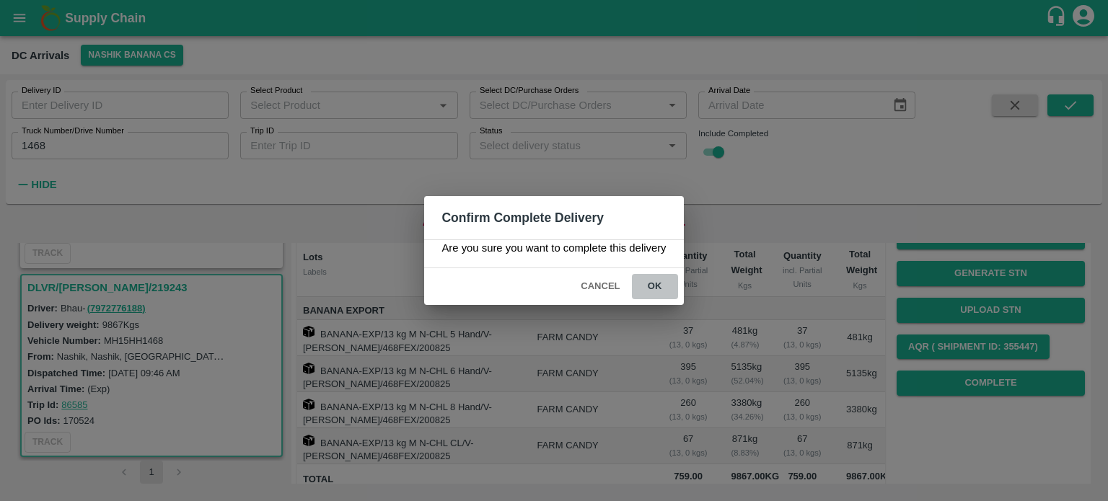
click at [652, 283] on button "ok" at bounding box center [655, 286] width 46 height 25
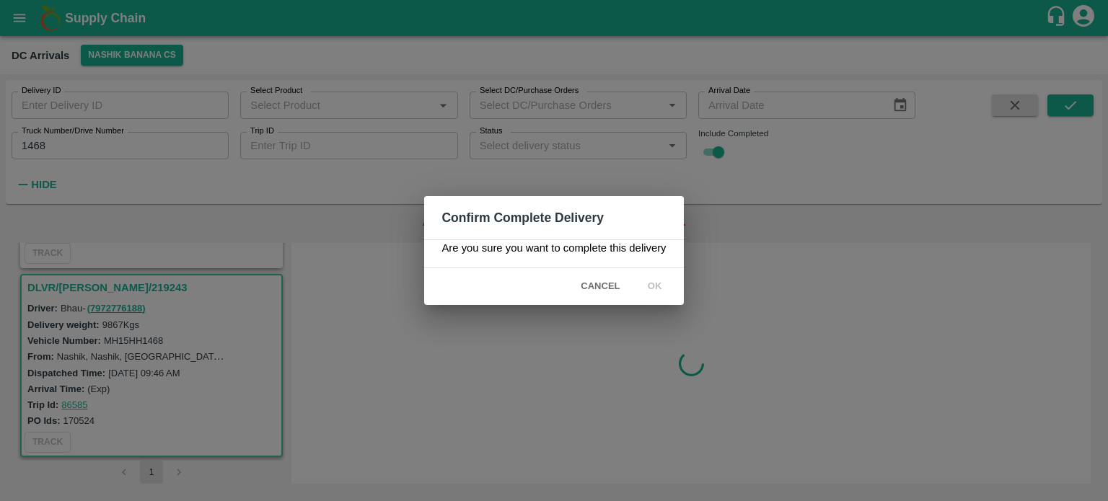
scroll to position [0, 0]
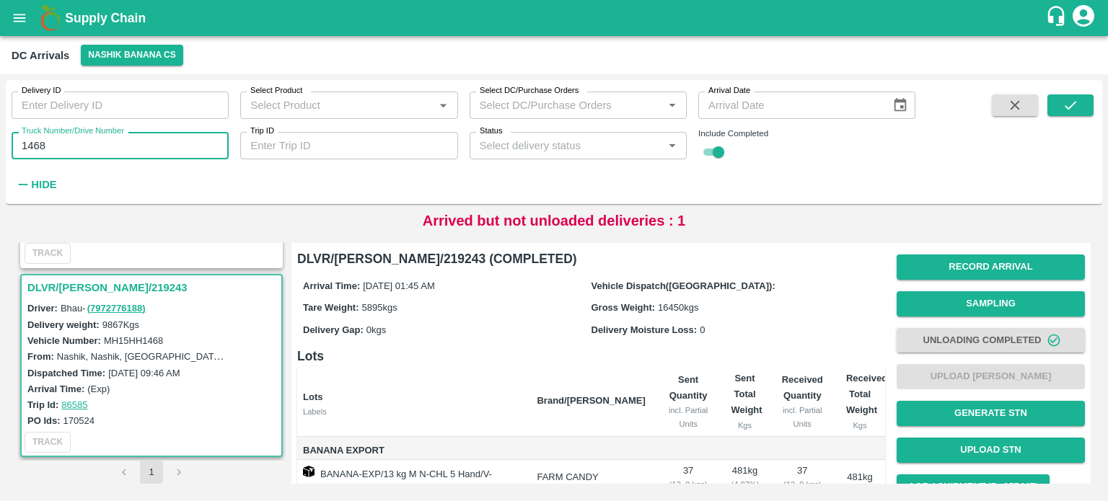
click at [31, 146] on input "1468" at bounding box center [120, 145] width 217 height 27
type input "4747"
click at [1065, 110] on icon "submit" at bounding box center [1071, 105] width 16 height 16
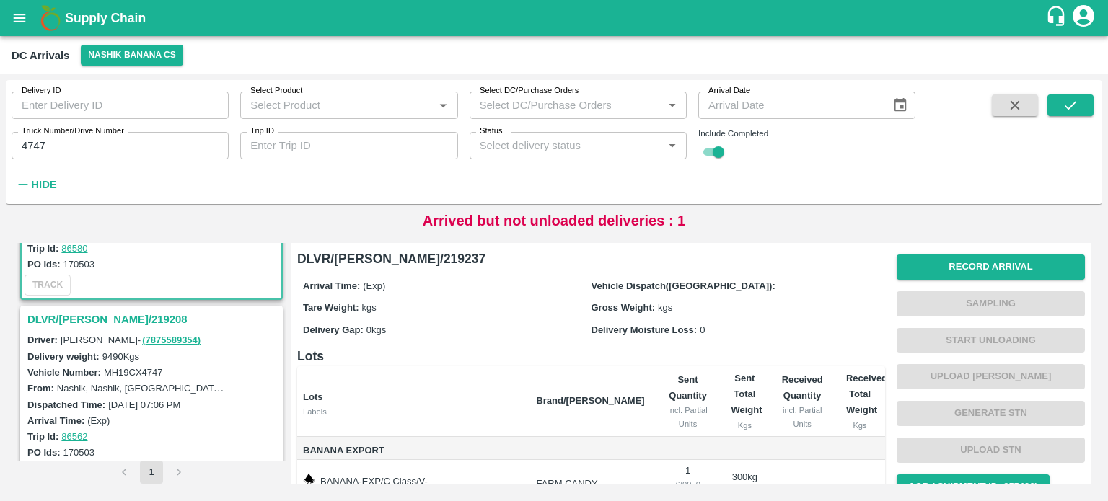
scroll to position [138, 0]
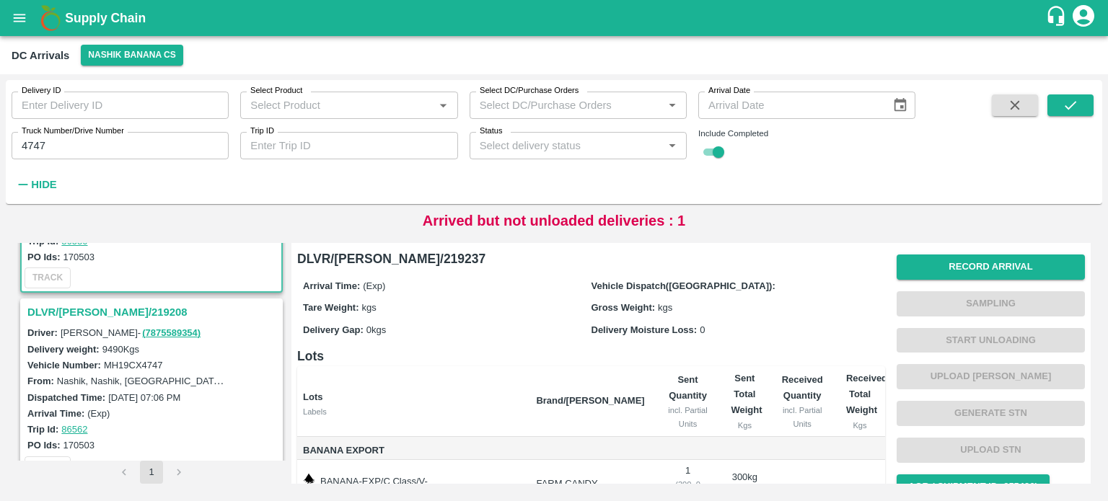
click at [86, 309] on h3 "DLVR/[PERSON_NAME]/219208" at bounding box center [153, 312] width 252 height 19
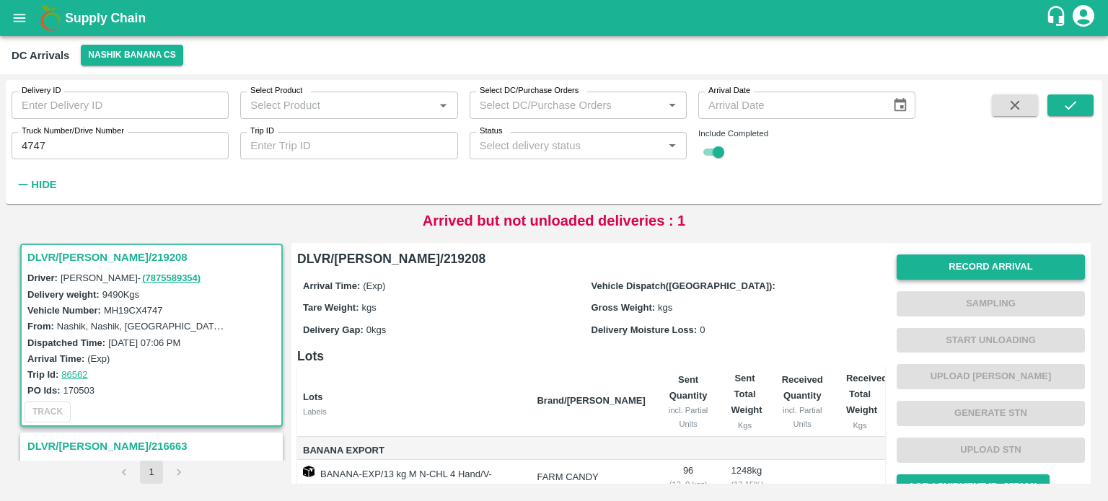
click at [962, 268] on button "Record Arrival" at bounding box center [991, 267] width 188 height 25
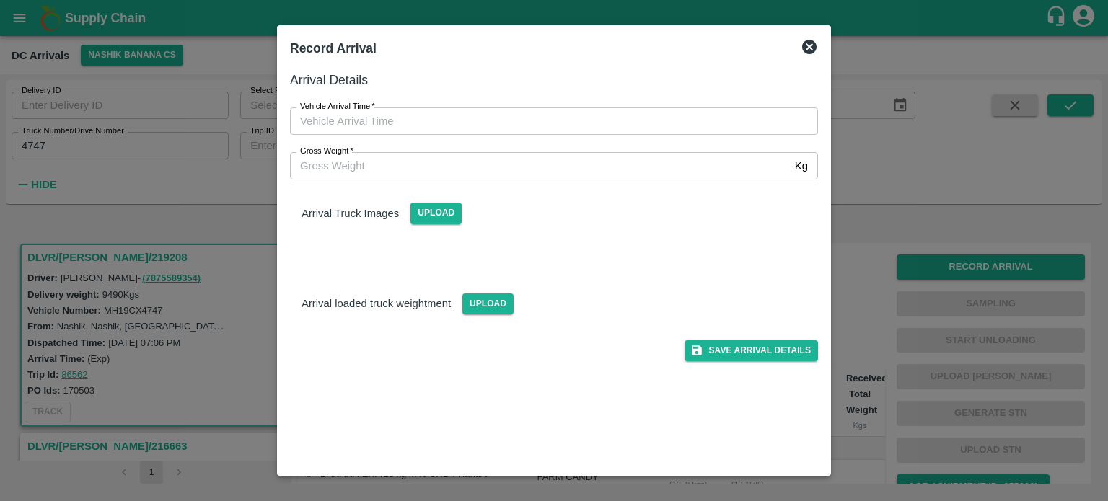
type input "DD/MM/YYYY hh:mm aa"
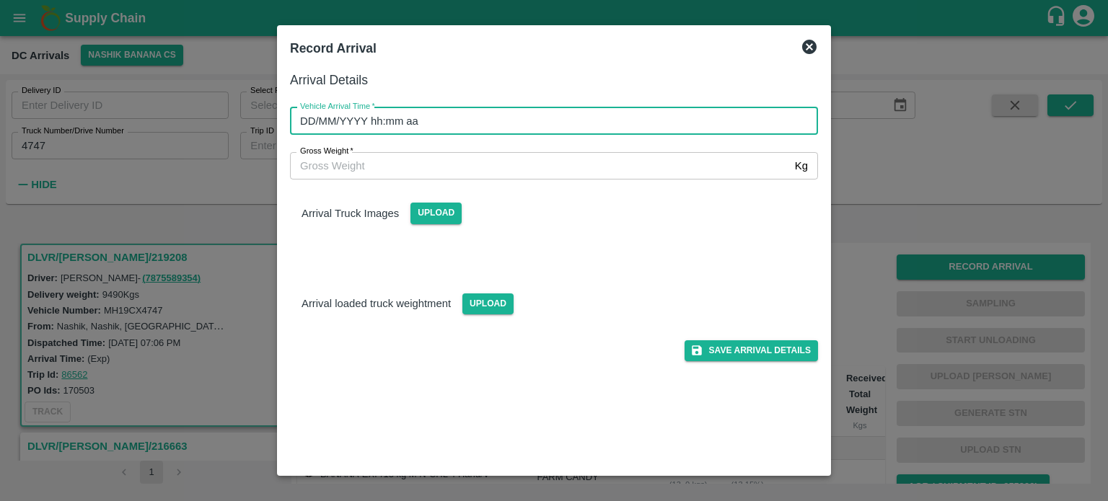
click at [597, 128] on input "DD/MM/YYYY hh:mm aa" at bounding box center [549, 120] width 518 height 27
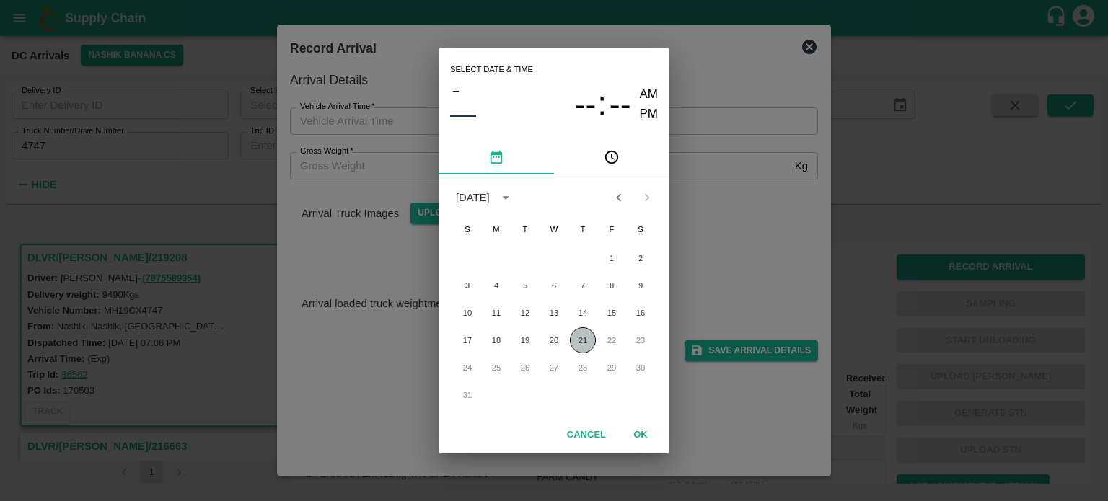
click at [581, 340] on button "21" at bounding box center [583, 340] width 26 height 26
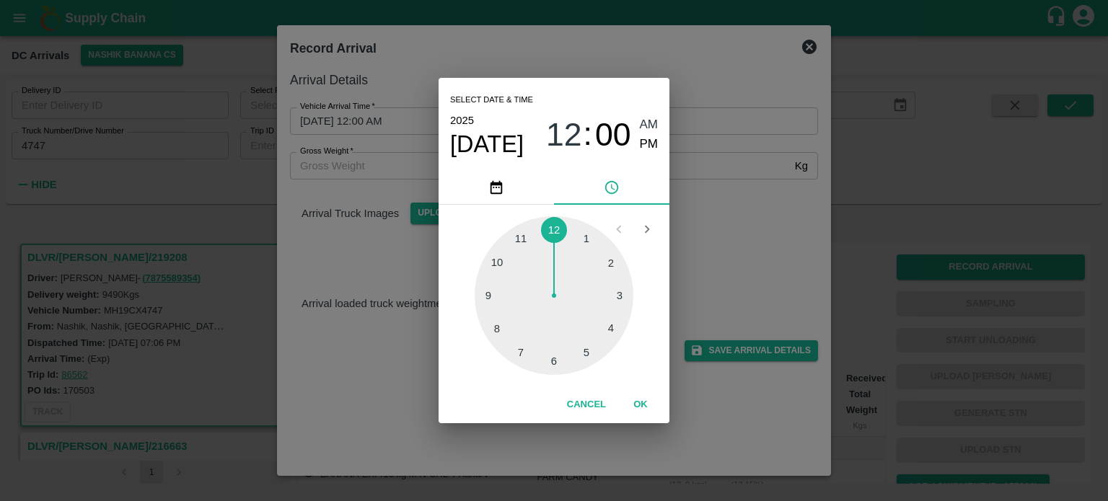
click at [496, 328] on div at bounding box center [554, 295] width 159 height 159
type input "[DATE] 08:00 AM"
click at [716, 258] on div "Select date & time [DATE] 08 : 00 AM PM 05 10 15 20 25 30 35 40 45 50 55 00 Can…" at bounding box center [554, 250] width 1108 height 501
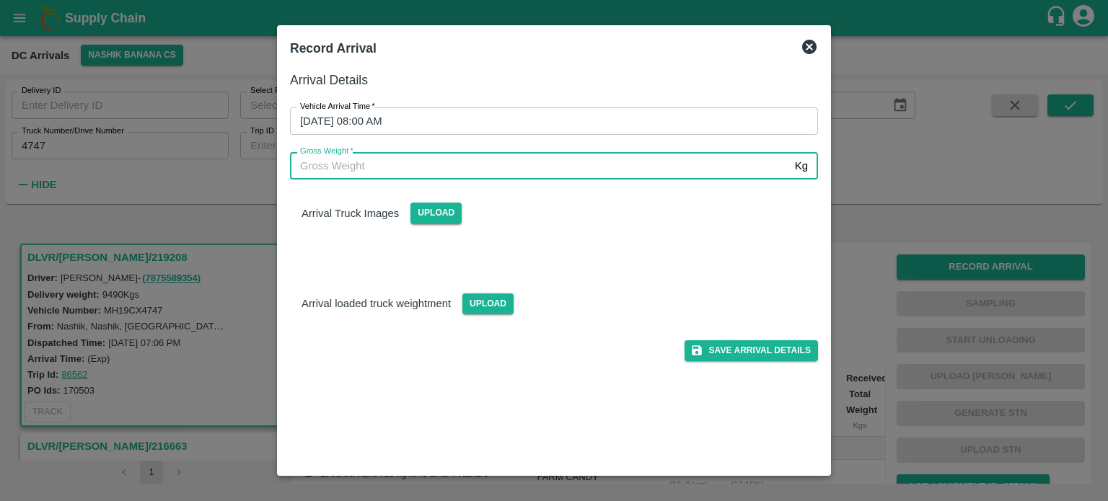
click at [349, 170] on input "Gross Weight   *" at bounding box center [539, 165] width 499 height 27
type input "16155"
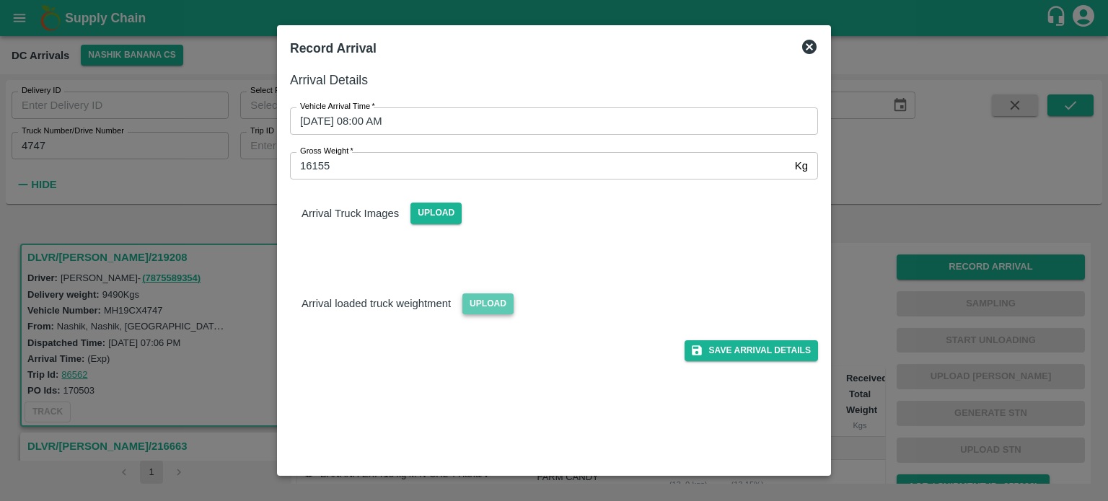
click at [479, 296] on span "Upload" at bounding box center [487, 304] width 51 height 21
click at [0, 0] on input "Upload" at bounding box center [0, 0] width 0 height 0
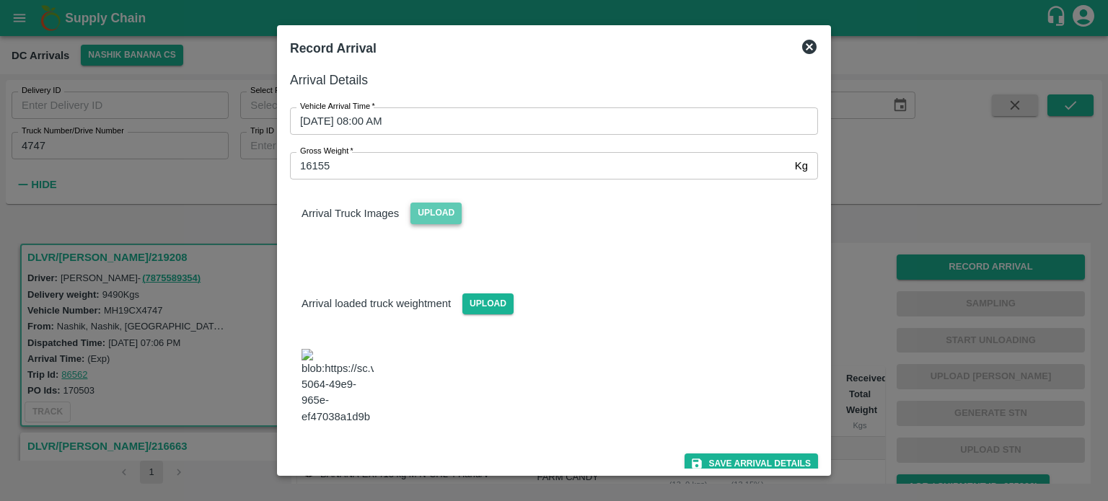
click at [445, 213] on span "Upload" at bounding box center [435, 213] width 51 height 21
click at [0, 0] on input "Upload" at bounding box center [0, 0] width 0 height 0
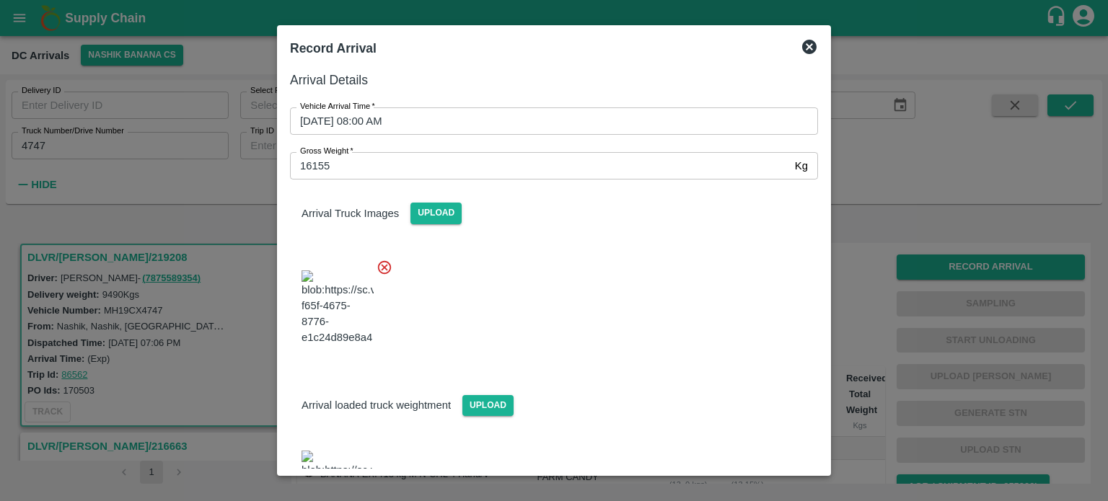
scroll to position [185, 0]
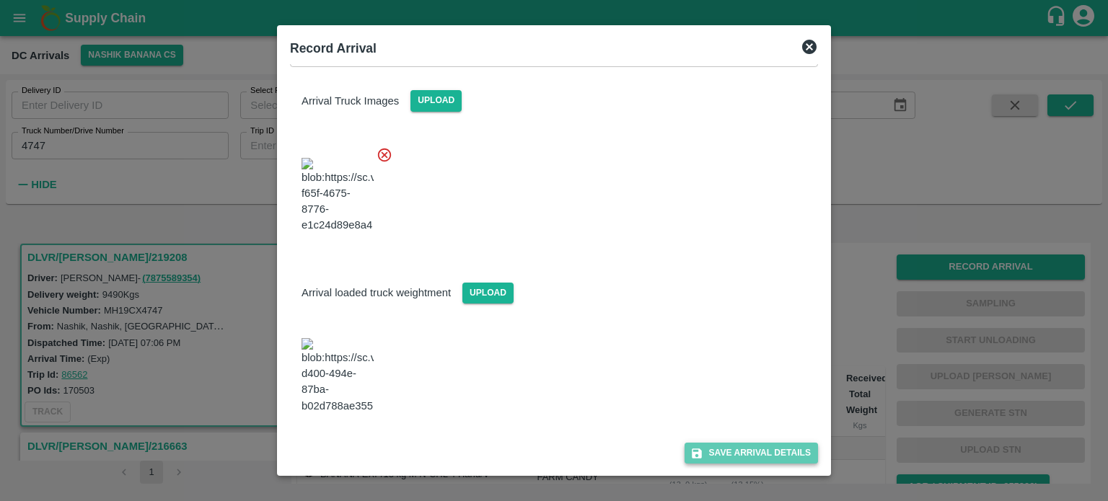
click at [740, 457] on button "Save Arrival Details" at bounding box center [751, 453] width 133 height 21
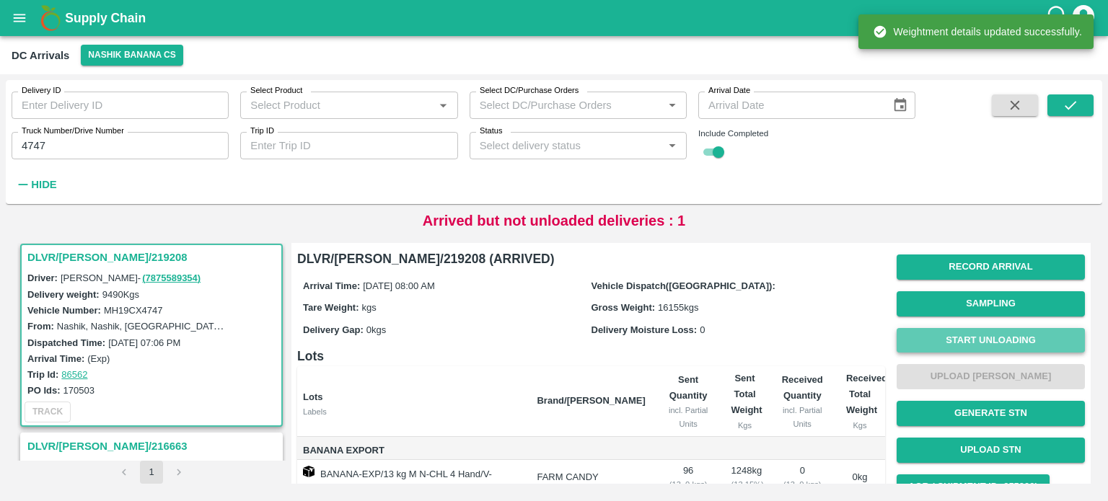
click at [973, 345] on button "Start Unloading" at bounding box center [991, 340] width 188 height 25
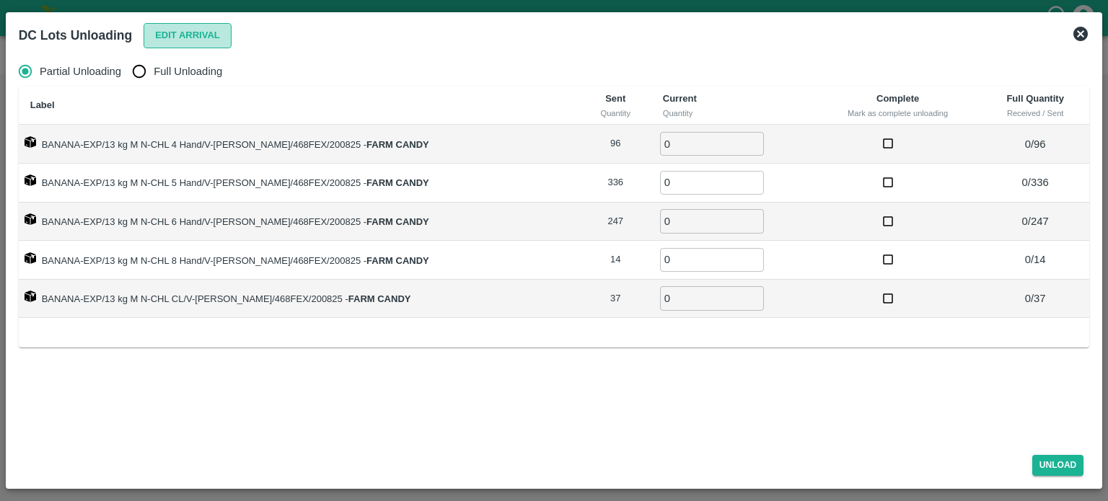
click at [175, 39] on button "Edit Arrival" at bounding box center [188, 35] width 88 height 25
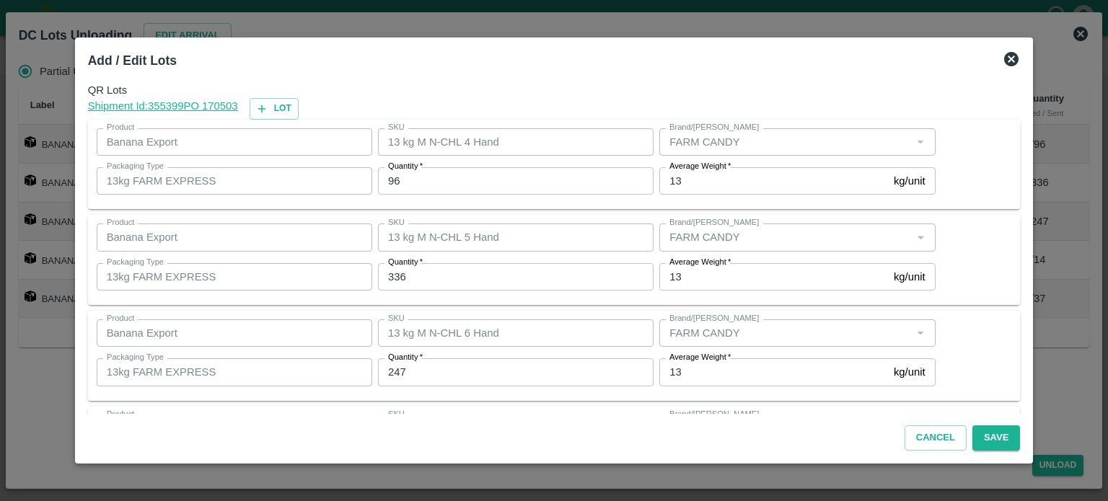
click at [398, 181] on input "96" at bounding box center [516, 180] width 276 height 27
type input "95"
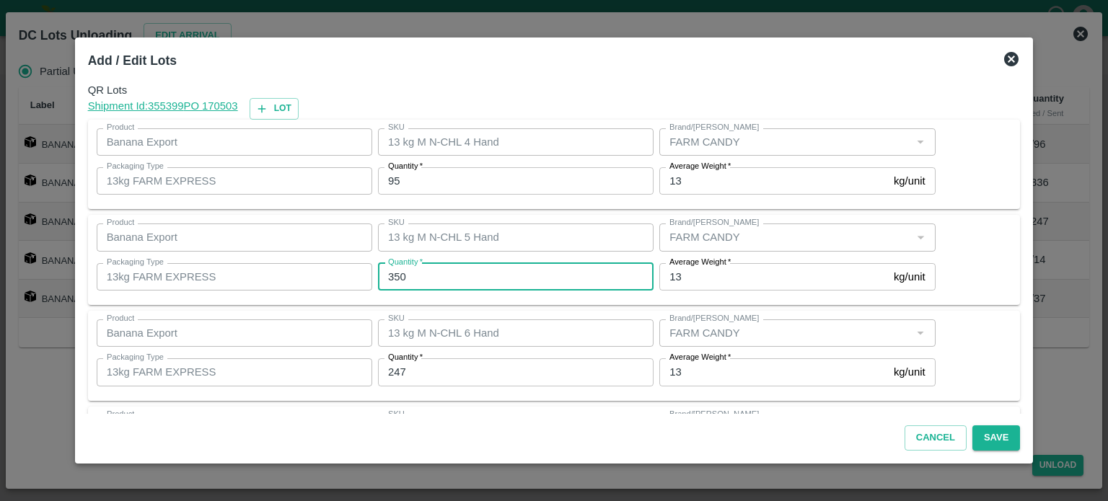
type input "350"
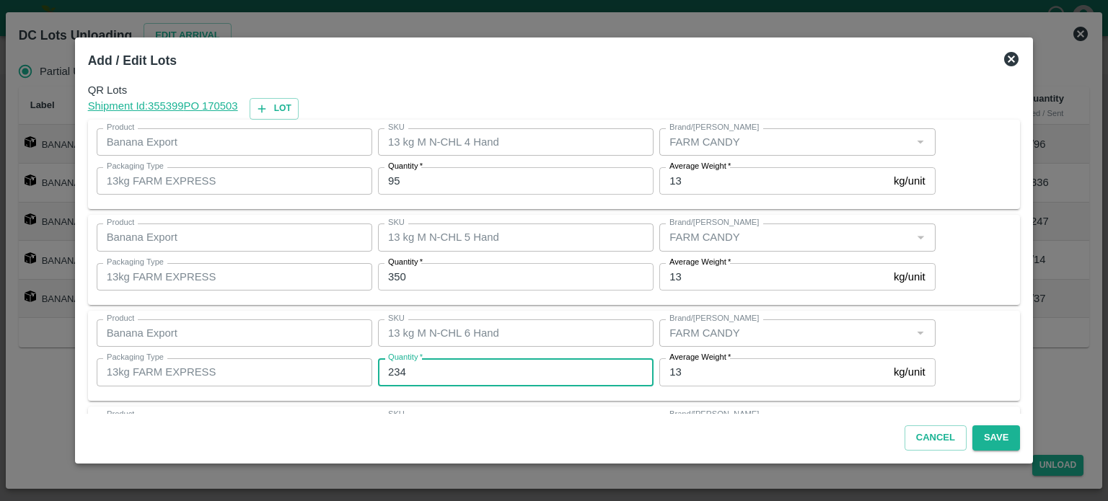
type input "234"
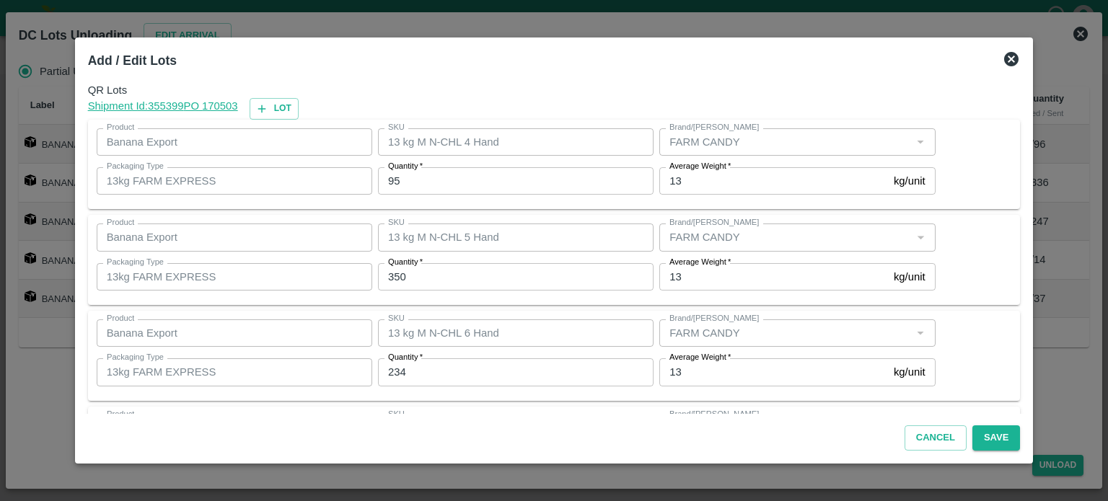
scroll to position [189, 0]
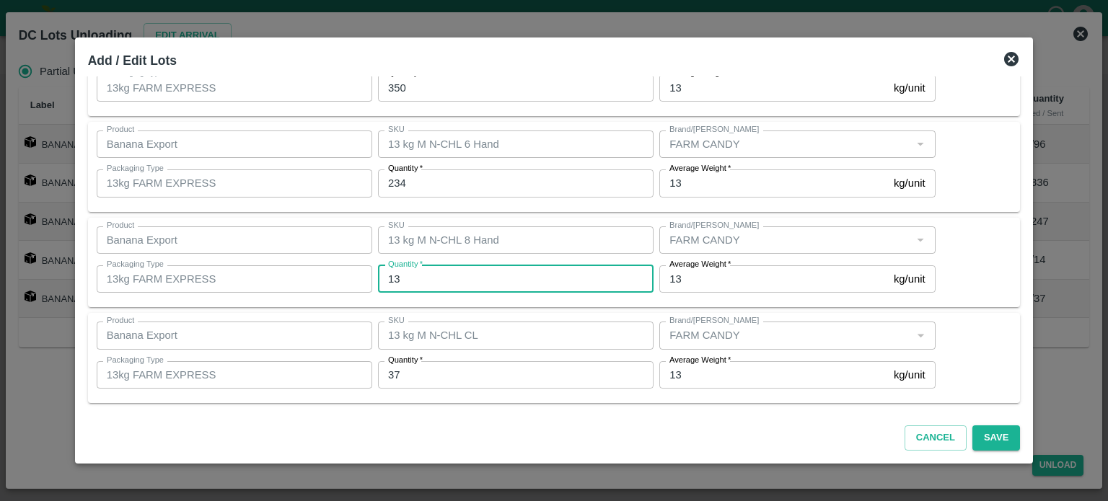
type input "13"
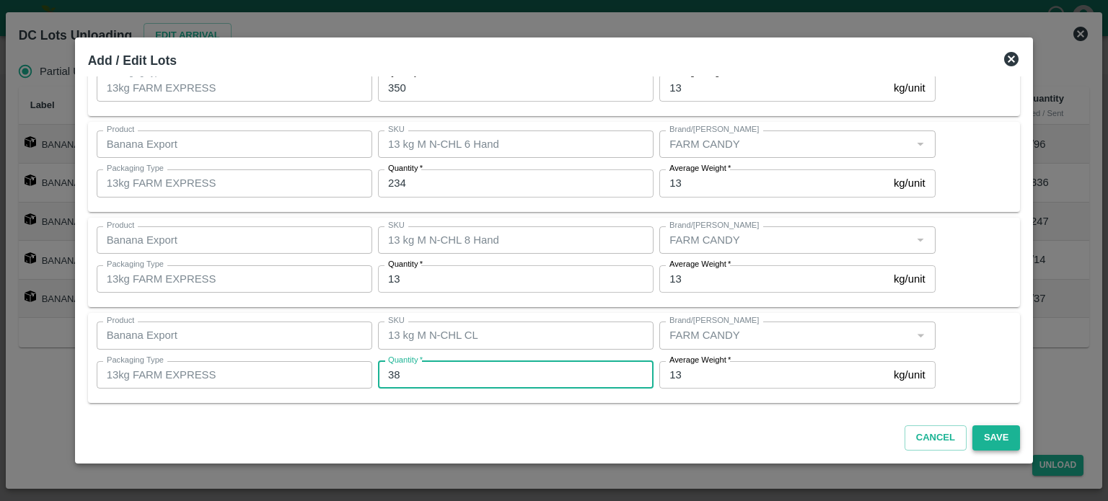
type input "38"
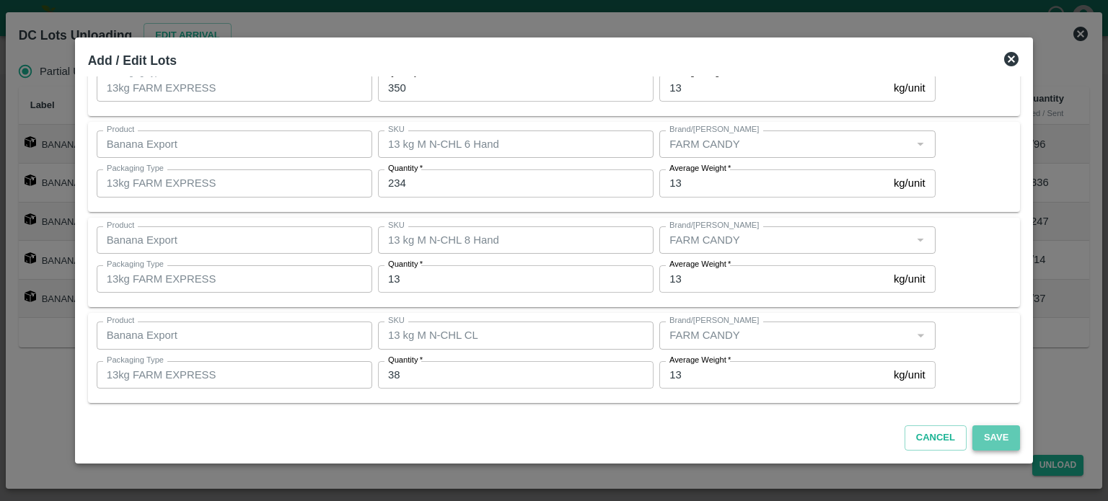
click at [975, 436] on button "Save" at bounding box center [996, 438] width 48 height 25
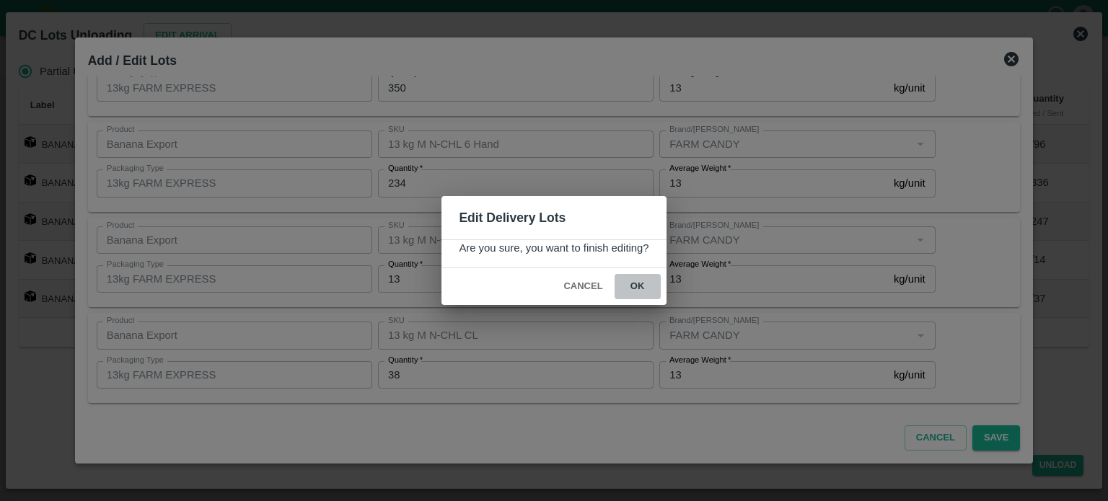
click at [631, 289] on button "ok" at bounding box center [638, 286] width 46 height 25
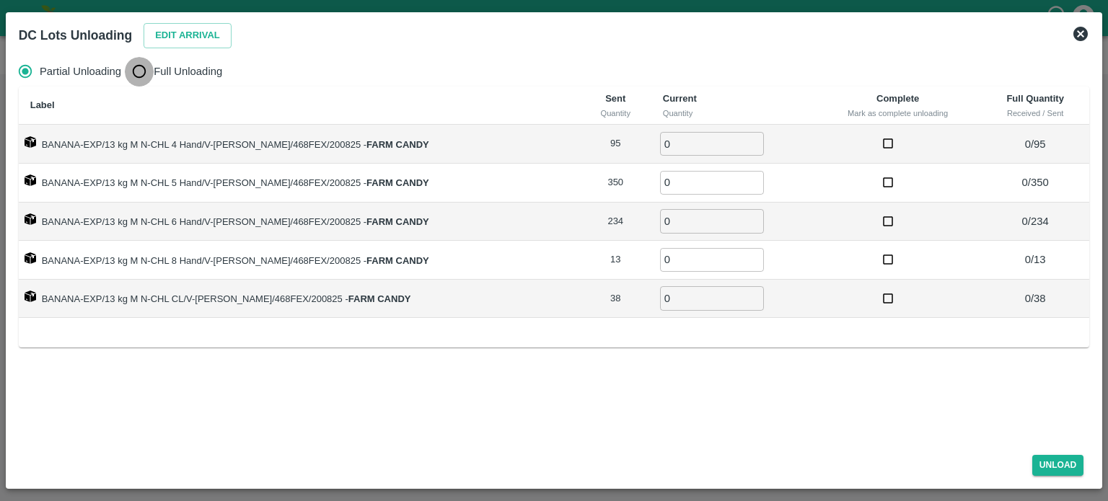
click at [146, 78] on input "Full Unloading" at bounding box center [139, 71] width 29 height 29
radio input "true"
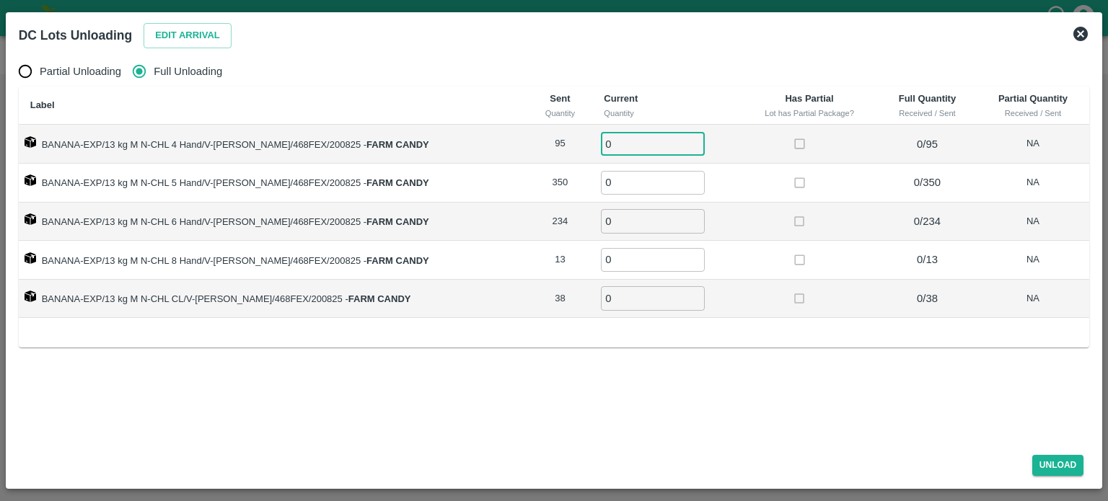
click at [601, 142] on input "0" at bounding box center [653, 144] width 104 height 24
type input "95"
type input "2"
type input "350"
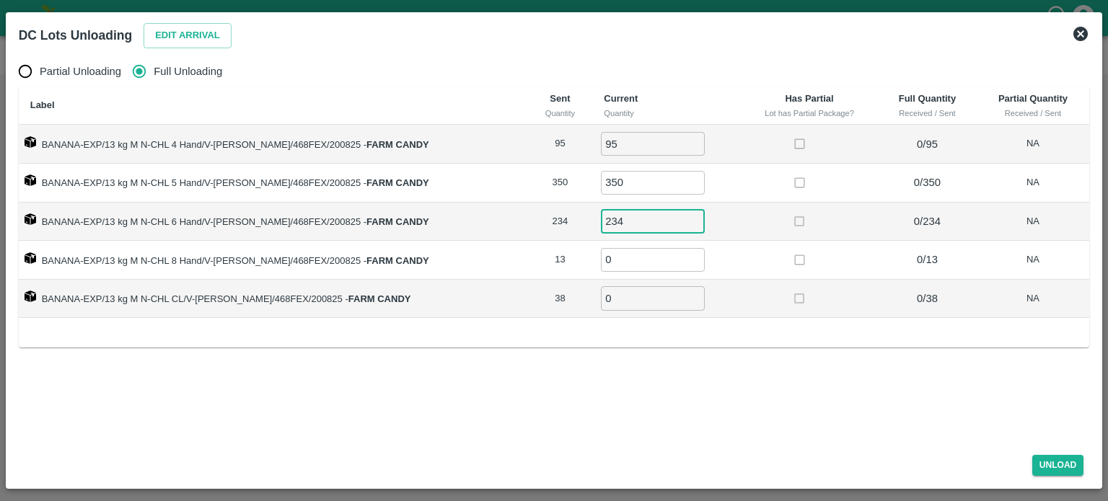
type input "234"
type input "13"
type input "38"
click at [1062, 467] on button "Unload" at bounding box center [1058, 465] width 52 height 21
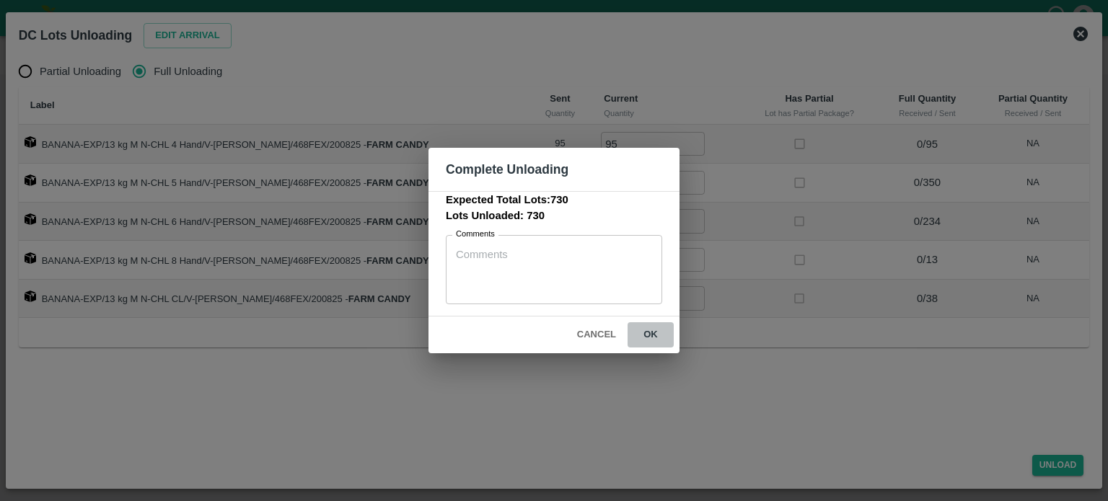
click at [652, 328] on button "ok" at bounding box center [651, 334] width 46 height 25
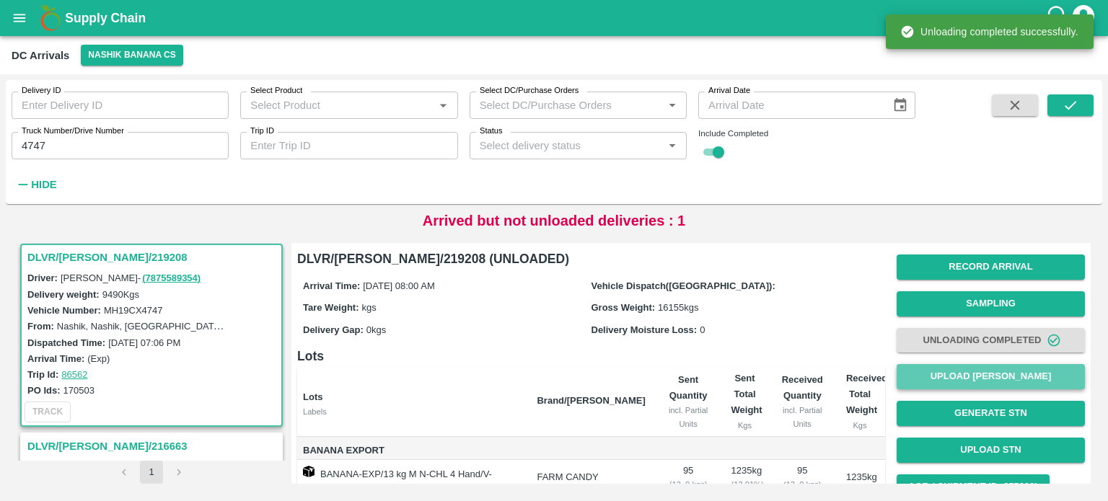
click at [977, 386] on button "Upload [PERSON_NAME]" at bounding box center [991, 376] width 188 height 25
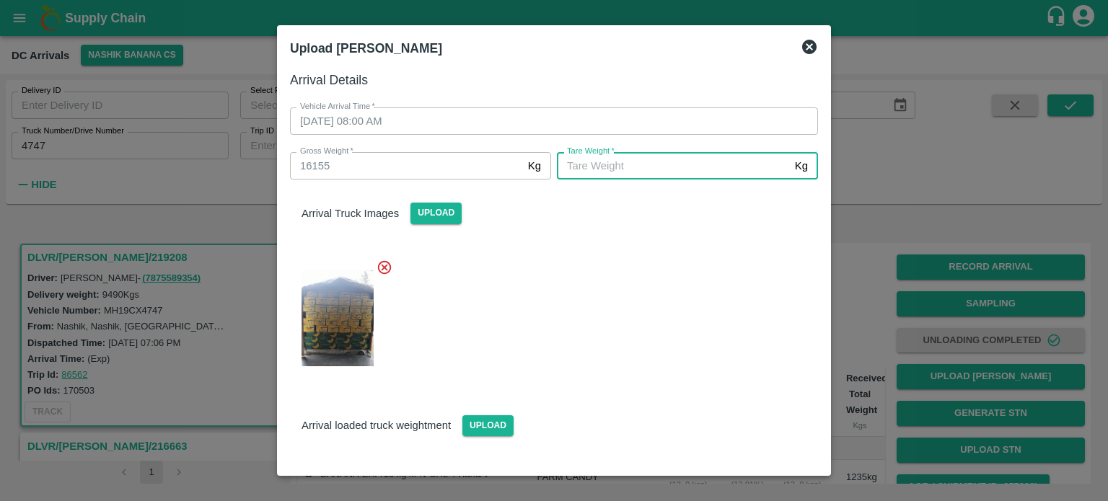
click at [667, 168] on input "[PERSON_NAME]   *" at bounding box center [673, 165] width 232 height 27
type input "5765"
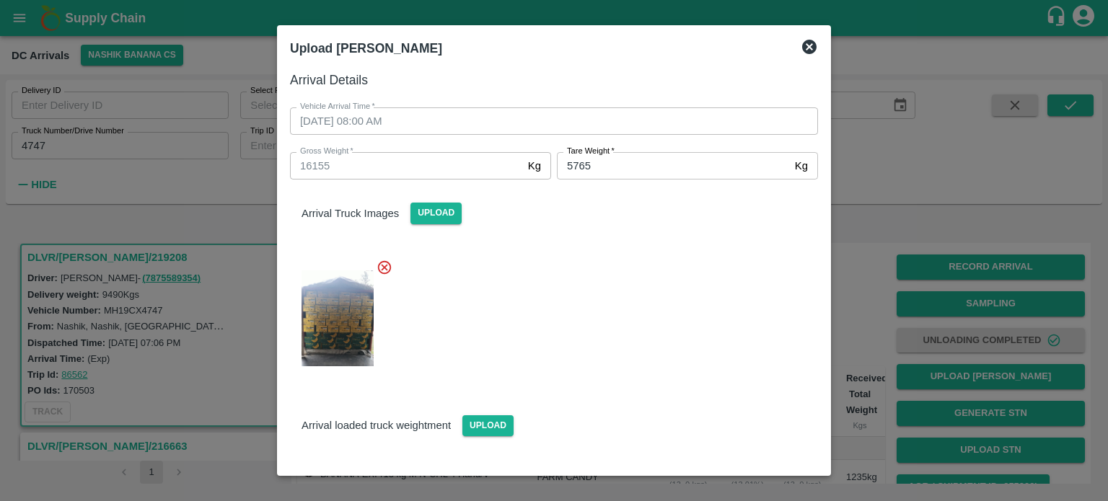
click at [687, 286] on div at bounding box center [548, 313] width 540 height 133
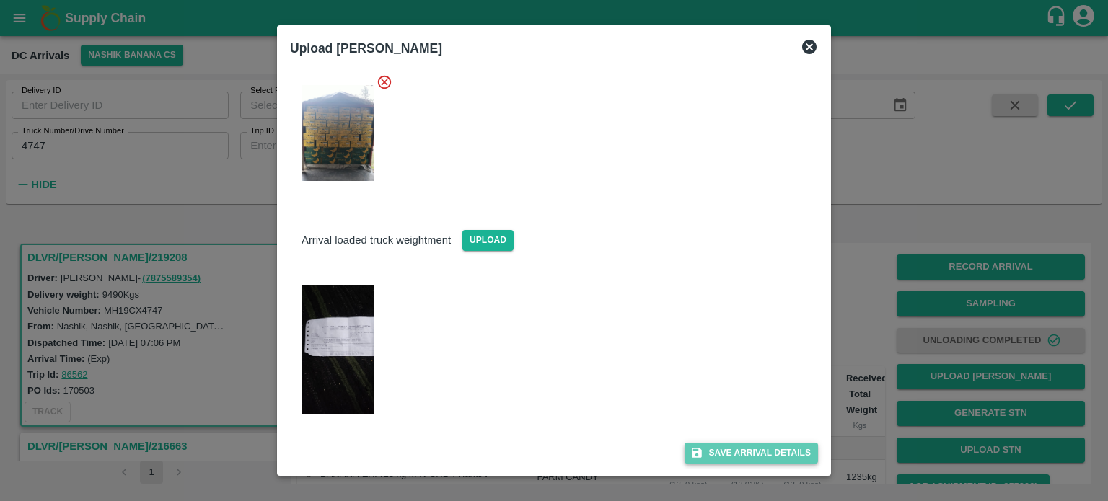
click at [733, 451] on button "Save Arrival Details" at bounding box center [751, 453] width 133 height 21
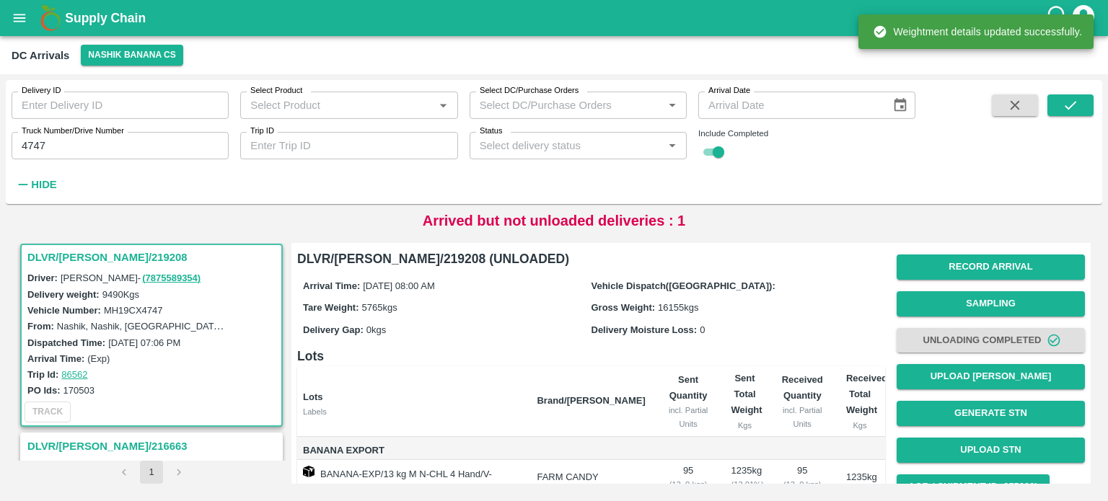
scroll to position [164, 0]
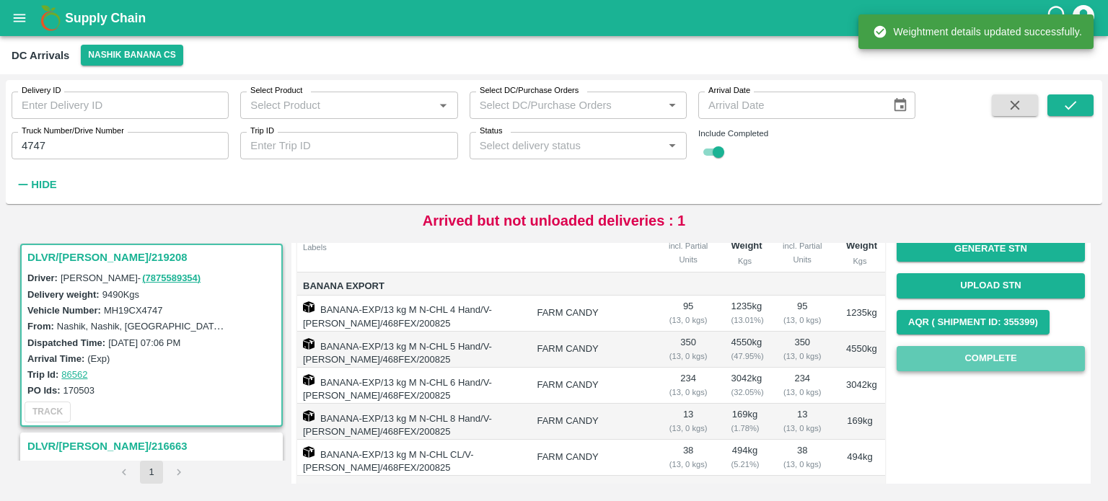
click at [975, 360] on button "Complete" at bounding box center [991, 358] width 188 height 25
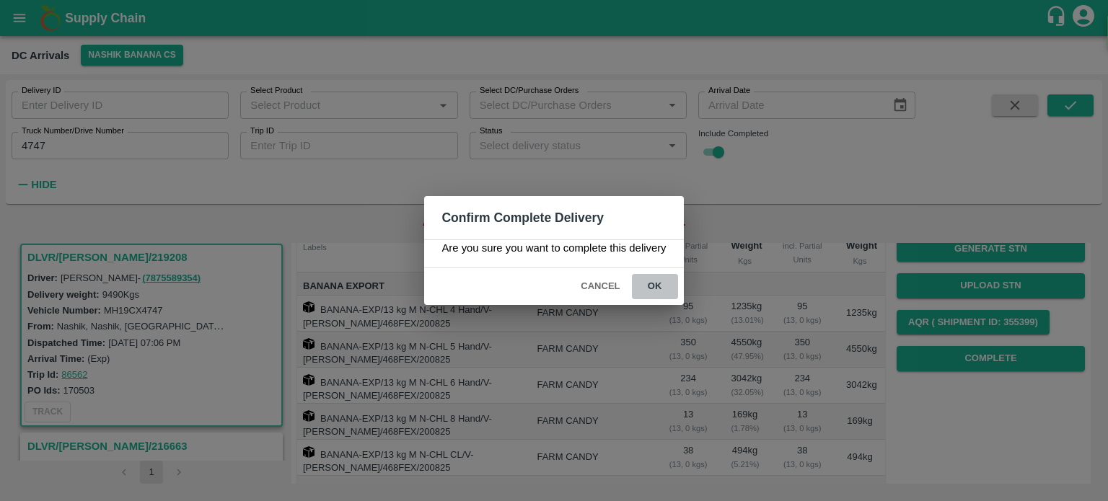
click at [648, 279] on button "ok" at bounding box center [655, 286] width 46 height 25
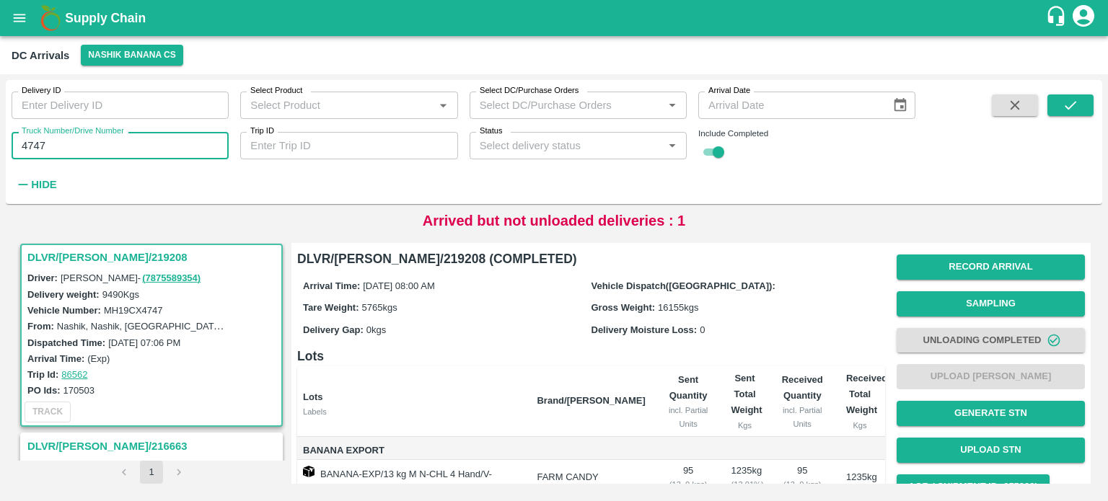
click at [35, 144] on input "4747" at bounding box center [120, 145] width 217 height 27
type input "5356"
click at [1068, 103] on icon "submit" at bounding box center [1071, 105] width 16 height 16
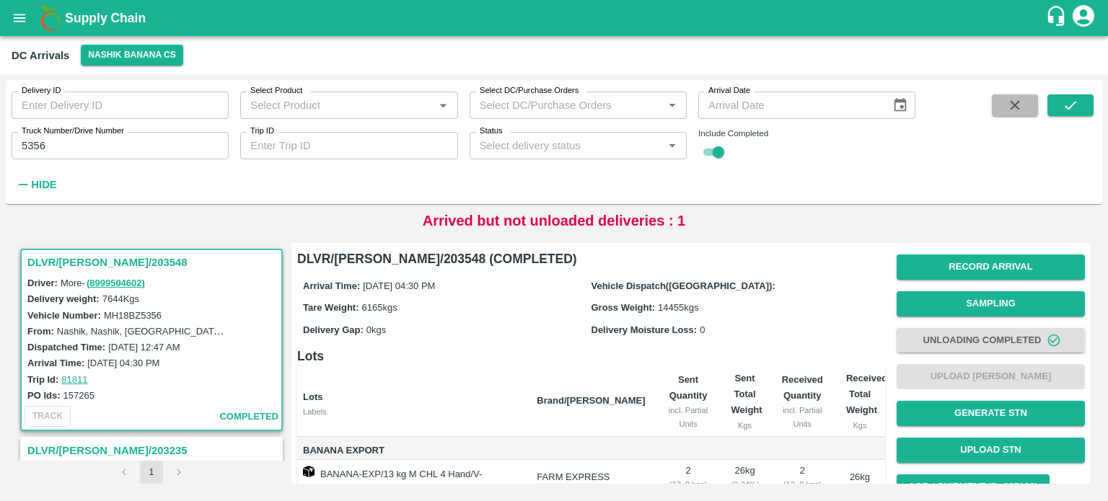
click at [1017, 114] on button "button" at bounding box center [1015, 105] width 46 height 22
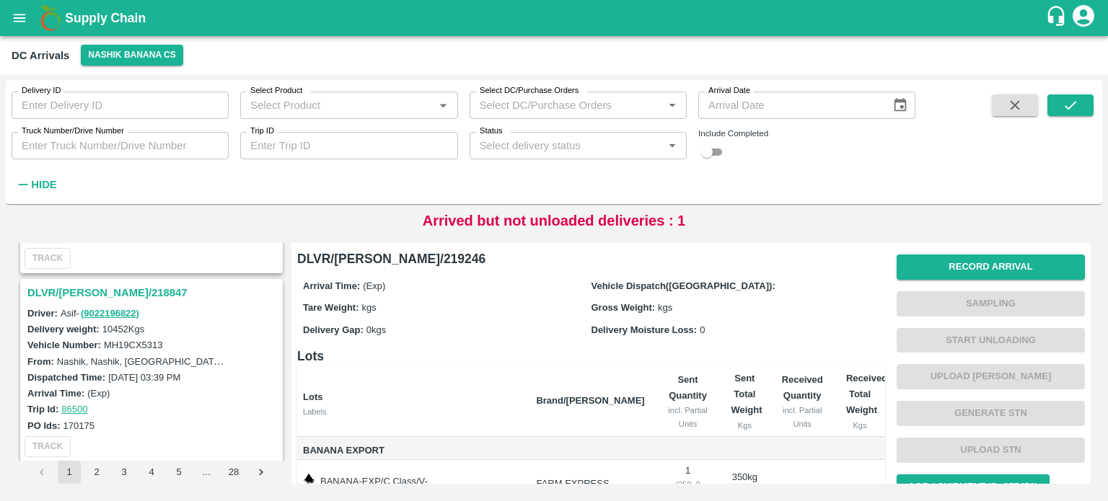
scroll to position [1286, 0]
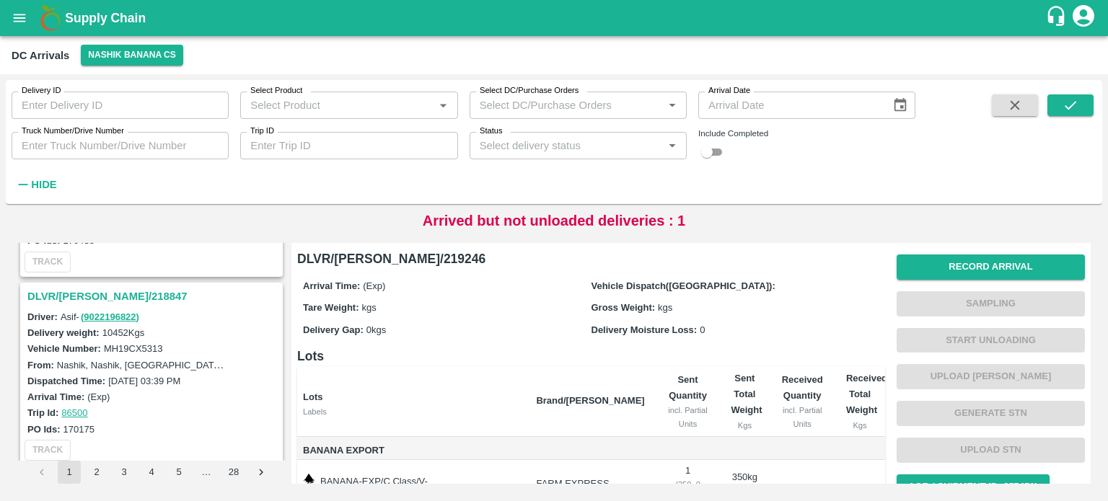
click at [98, 287] on h3 "DLVR/[PERSON_NAME]/218847" at bounding box center [153, 296] width 252 height 19
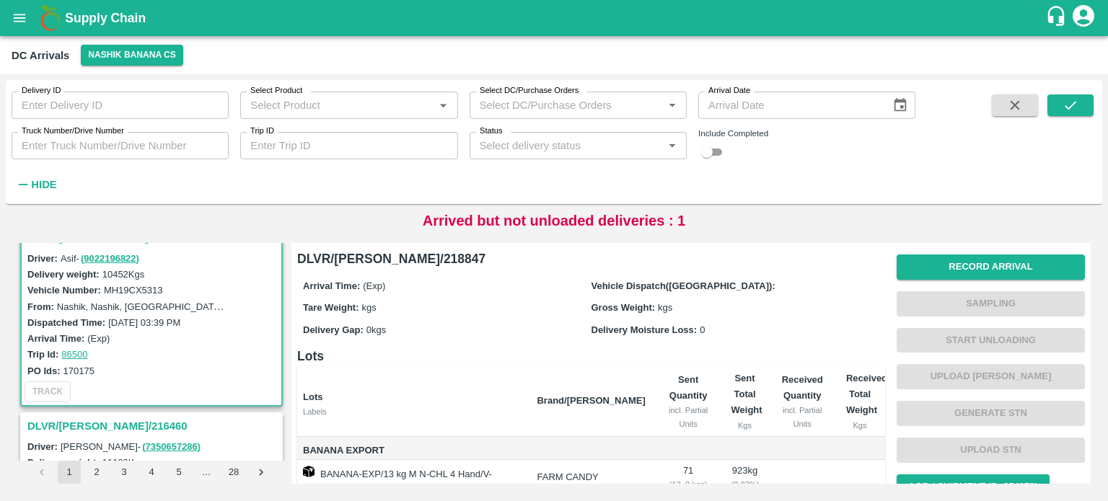
scroll to position [1339, 0]
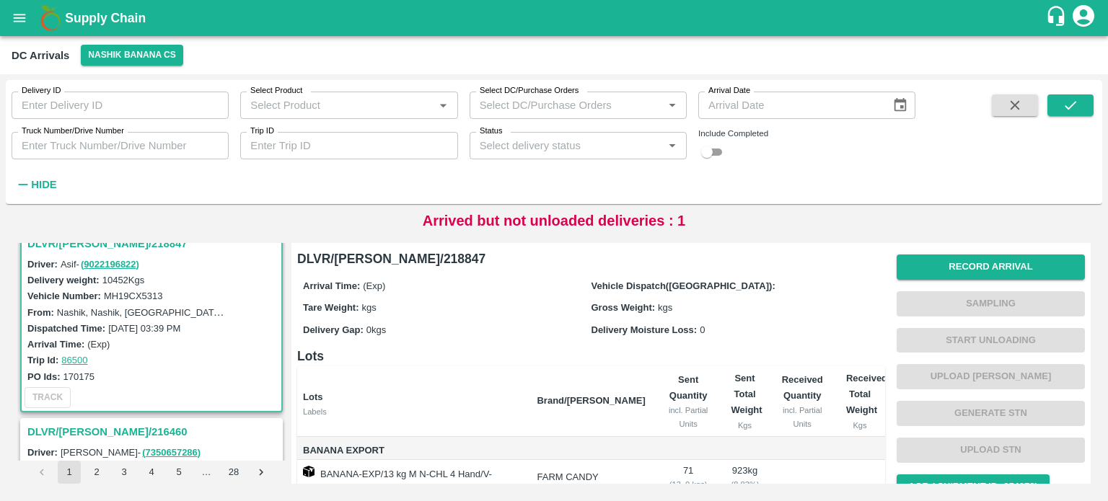
click at [148, 291] on label "MH19CX5313" at bounding box center [133, 296] width 59 height 11
copy label "MH19CX5313"
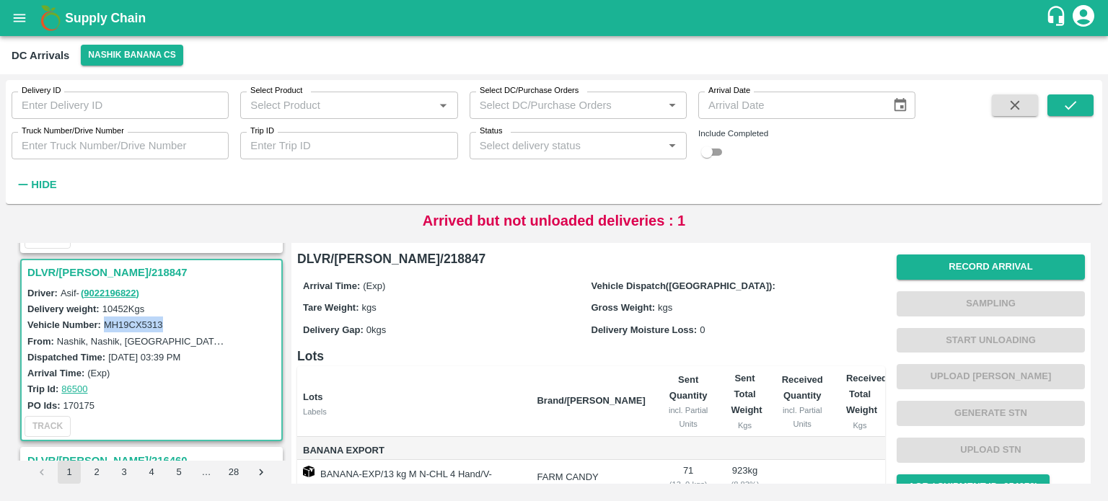
scroll to position [1316, 0]
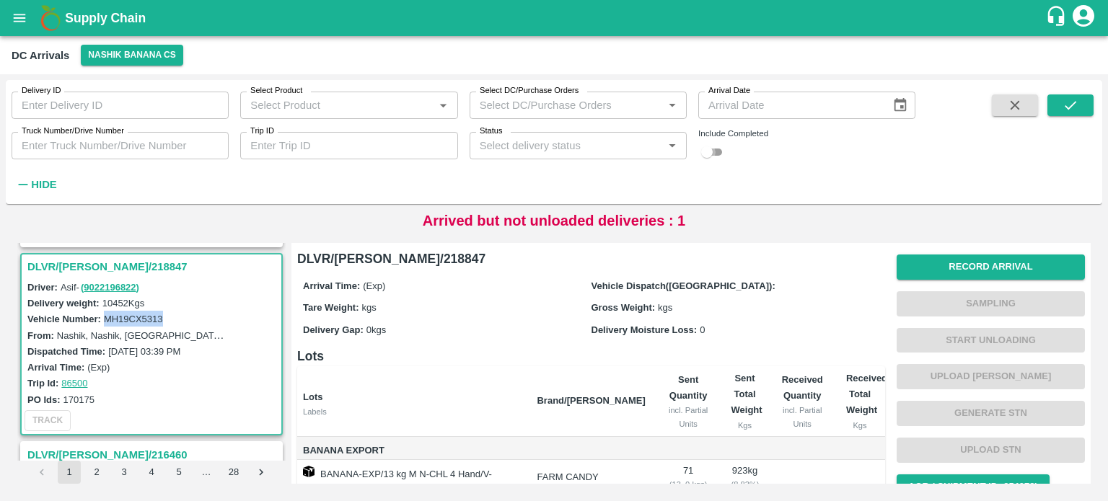
click at [721, 156] on input "checkbox" at bounding box center [707, 152] width 52 height 17
checkbox input "true"
click at [119, 149] on input "Truck Number/Drive Number" at bounding box center [120, 145] width 217 height 27
paste input "text"
click at [1068, 99] on icon "submit" at bounding box center [1071, 105] width 16 height 16
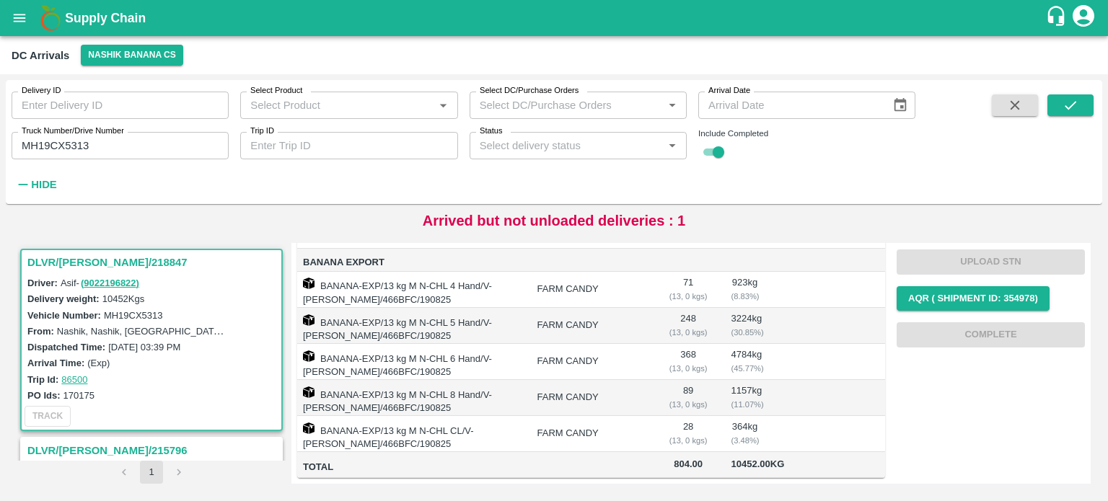
click at [64, 144] on input "MH19CX5313" at bounding box center [120, 145] width 217 height 27
type input "5313"
click at [1066, 102] on icon "submit" at bounding box center [1071, 105] width 16 height 16
click at [242, 340] on div "Dispatched Time: [DATE] 03:39 PM" at bounding box center [153, 347] width 252 height 16
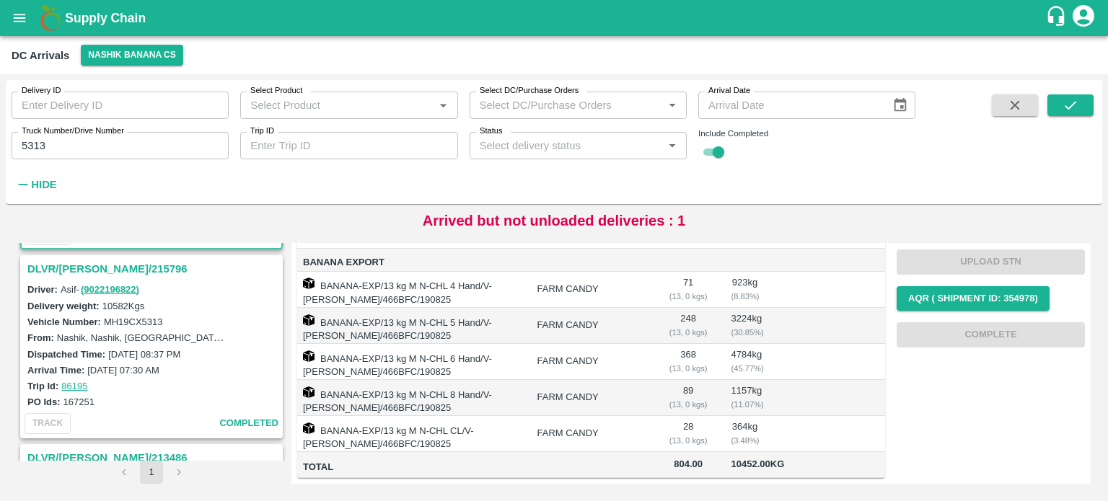
scroll to position [167, 0]
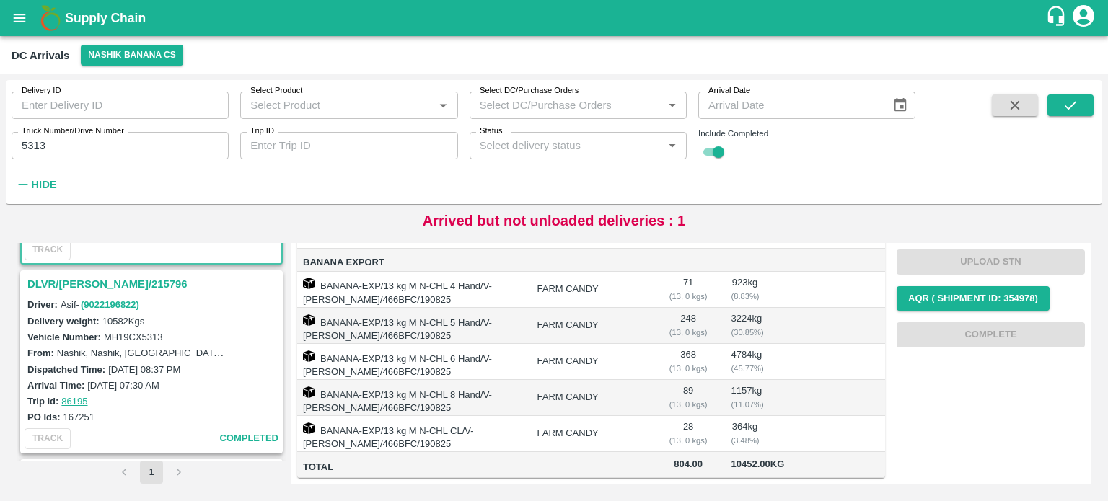
click at [105, 281] on h3 "DLVR/[PERSON_NAME]/215796" at bounding box center [153, 284] width 252 height 19
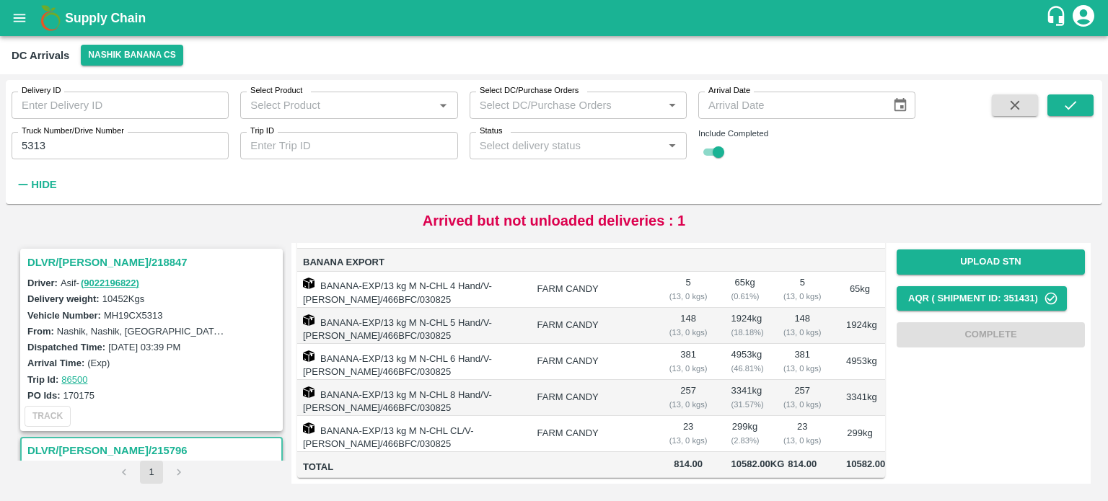
click at [102, 261] on h3 "DLVR/[PERSON_NAME]/218847" at bounding box center [153, 262] width 252 height 19
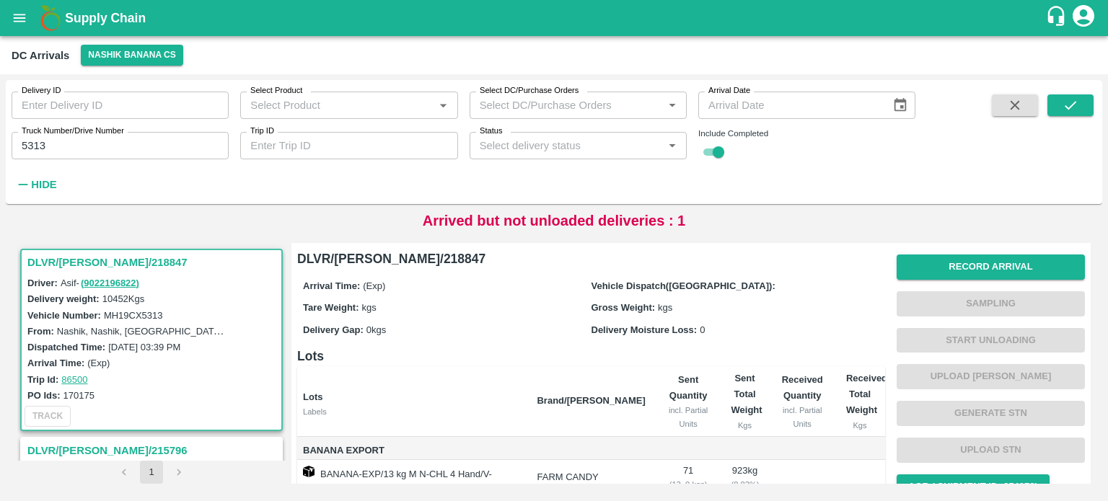
click at [1017, 107] on icon "button" at bounding box center [1015, 105] width 9 height 9
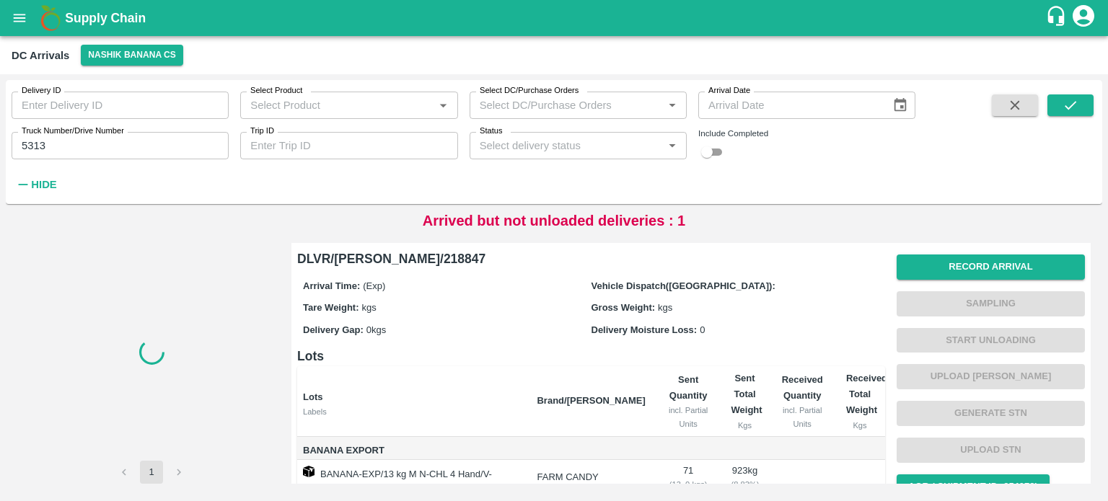
checkbox input "false"
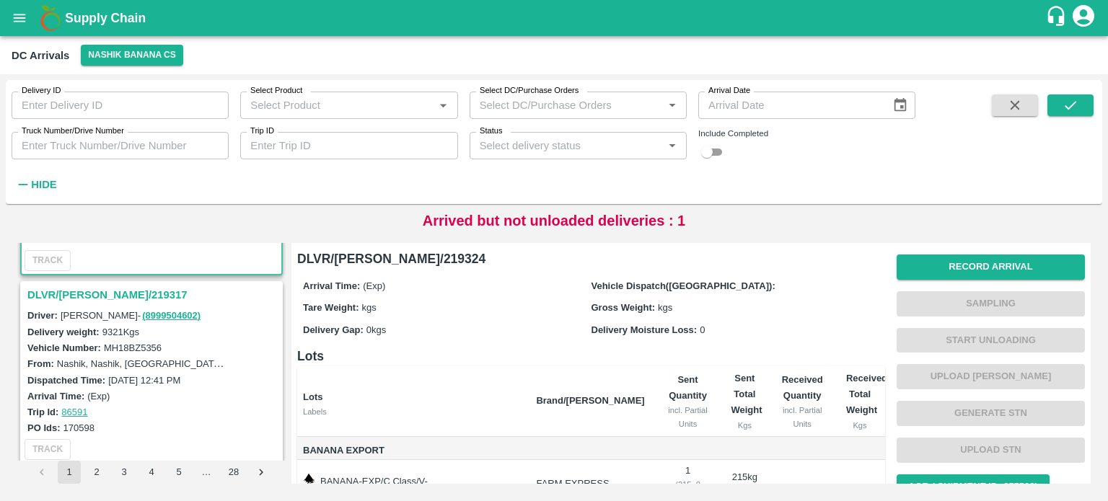
scroll to position [159, 0]
click at [107, 291] on h3 "DLVR/[PERSON_NAME]/219317" at bounding box center [153, 292] width 252 height 19
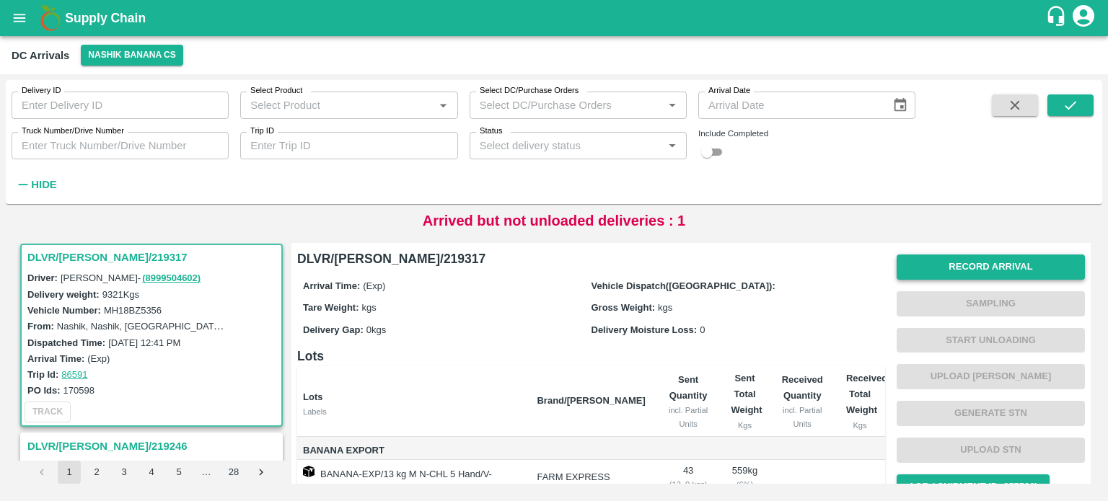
click at [995, 275] on button "Record Arrival" at bounding box center [991, 267] width 188 height 25
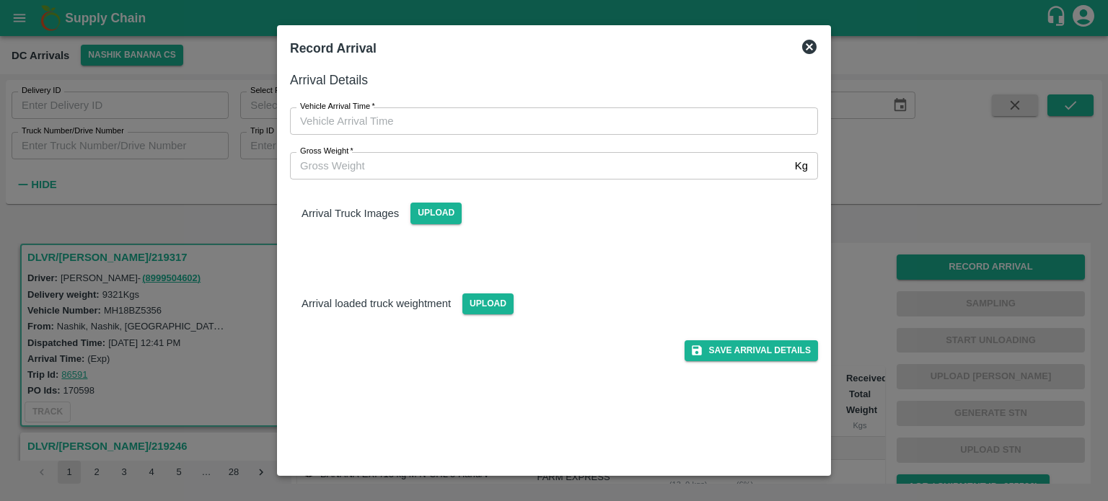
type input "DD/MM/YYYY hh:mm aa"
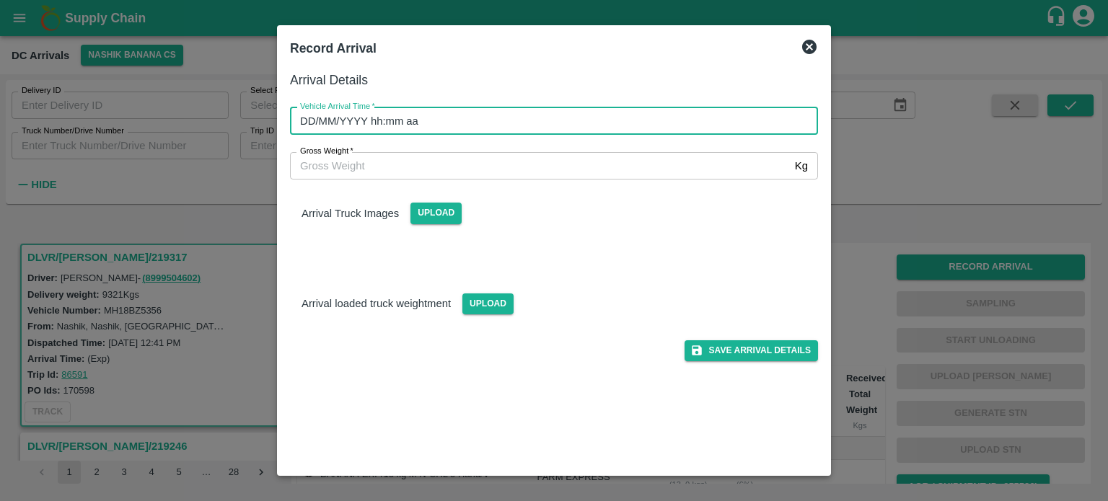
click at [662, 127] on input "DD/MM/YYYY hh:mm aa" at bounding box center [549, 120] width 518 height 27
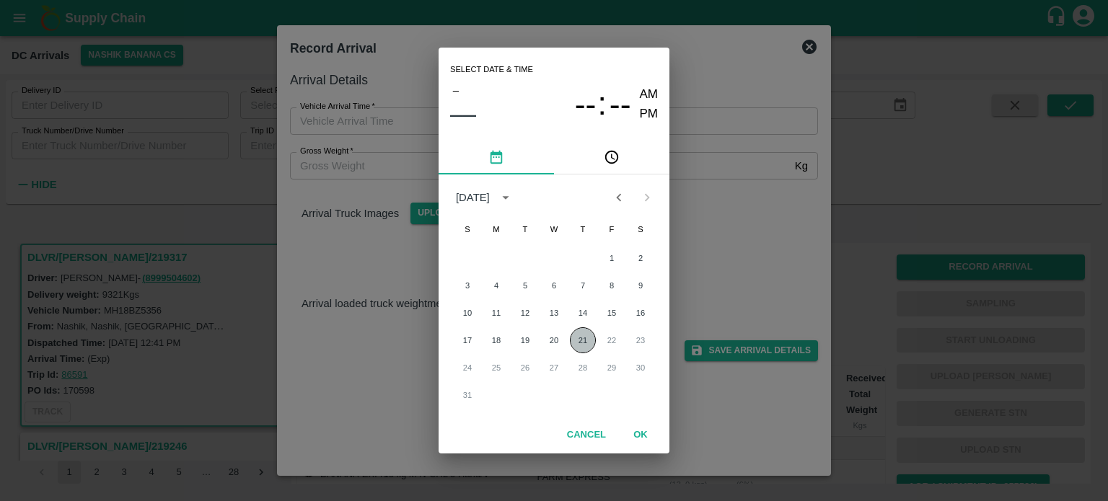
click at [584, 344] on button "21" at bounding box center [583, 340] width 26 height 26
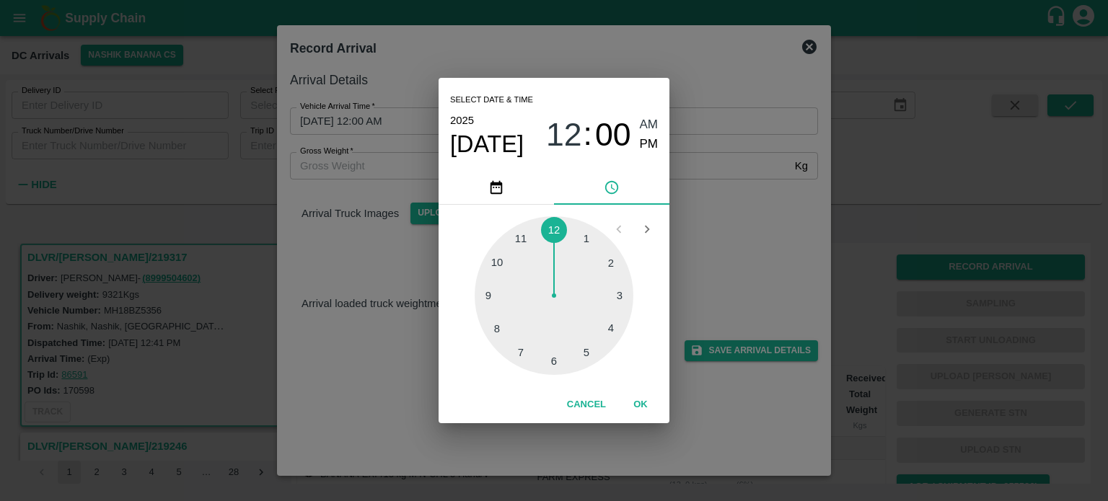
click at [499, 260] on div at bounding box center [554, 295] width 159 height 159
type input "[DATE] 10:00 AM"
click at [742, 237] on div "Select date & time [DATE] 10 : 00 AM PM 05 10 15 20 25 30 35 40 45 50 55 00 Can…" at bounding box center [554, 250] width 1108 height 501
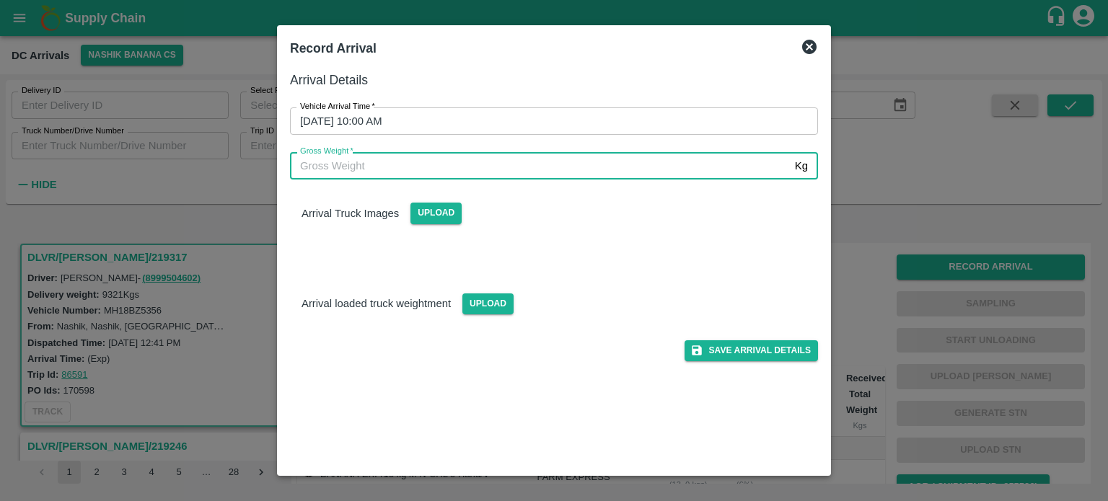
click at [353, 167] on input "Gross Weight   *" at bounding box center [539, 165] width 499 height 27
type input "16365"
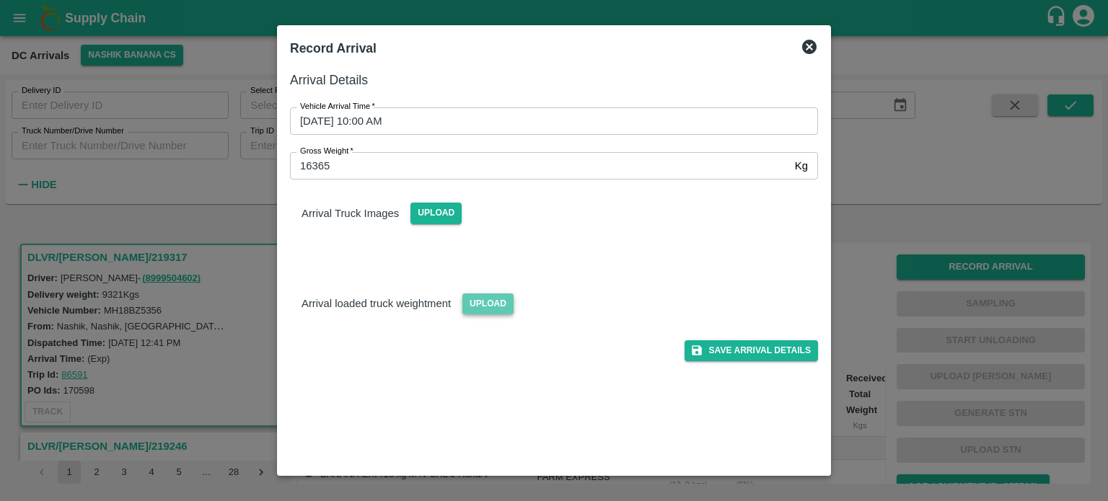
click at [488, 304] on span "Upload" at bounding box center [487, 304] width 51 height 21
click at [0, 0] on input "Upload" at bounding box center [0, 0] width 0 height 0
click at [433, 210] on span "Upload" at bounding box center [435, 213] width 51 height 21
click at [0, 0] on input "Upload" at bounding box center [0, 0] width 0 height 0
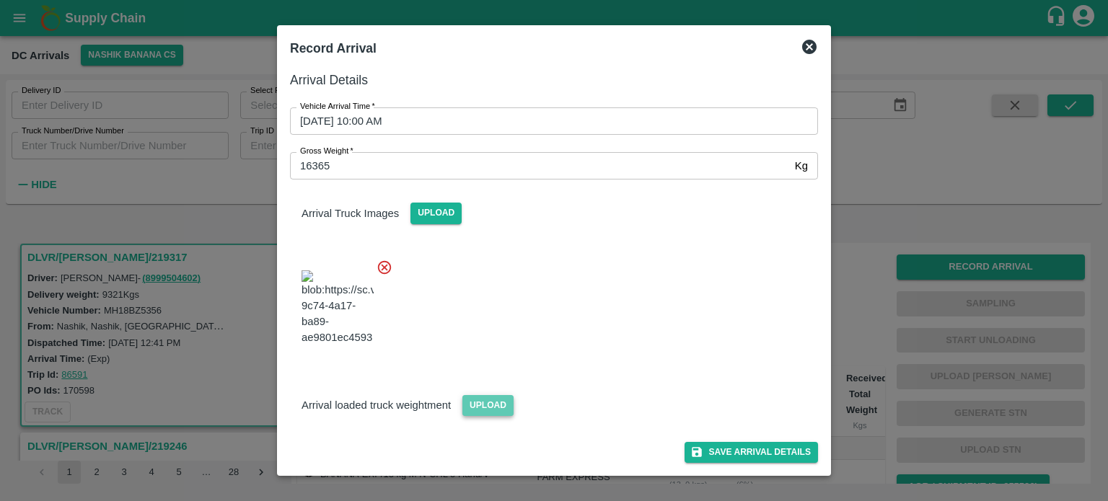
click at [481, 416] on span "Upload" at bounding box center [487, 405] width 51 height 21
click at [0, 0] on input "Upload" at bounding box center [0, 0] width 0 height 0
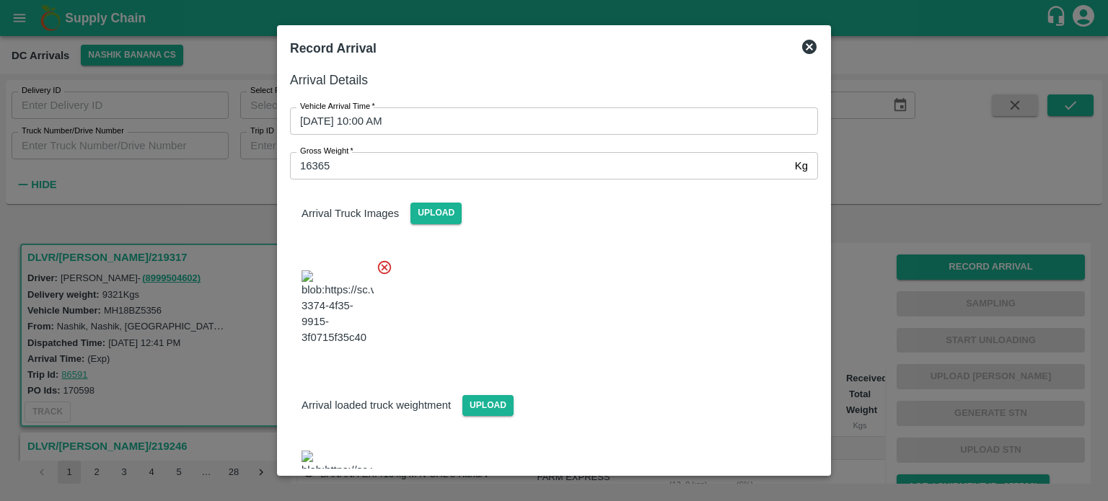
click at [629, 337] on div at bounding box center [548, 303] width 540 height 113
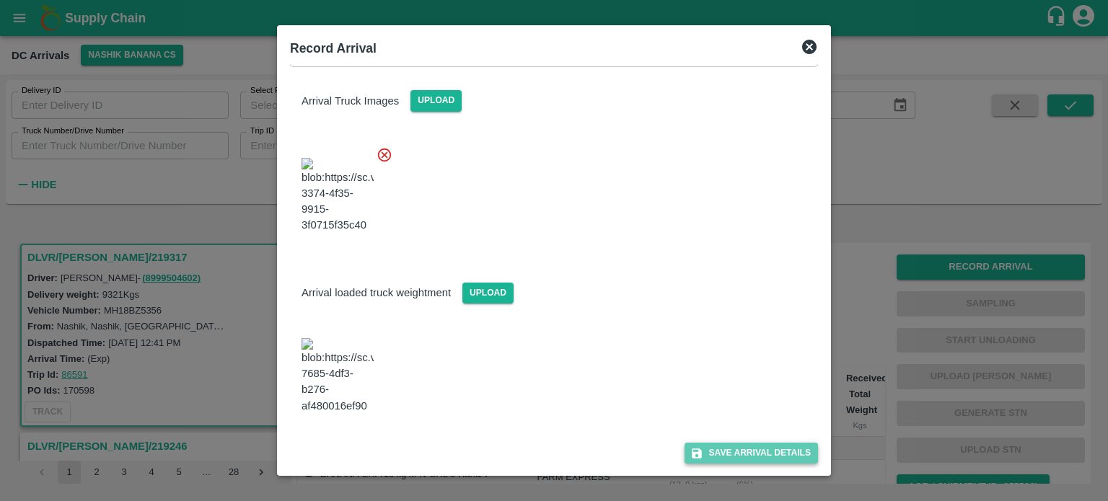
click at [742, 456] on button "Save Arrival Details" at bounding box center [751, 453] width 133 height 21
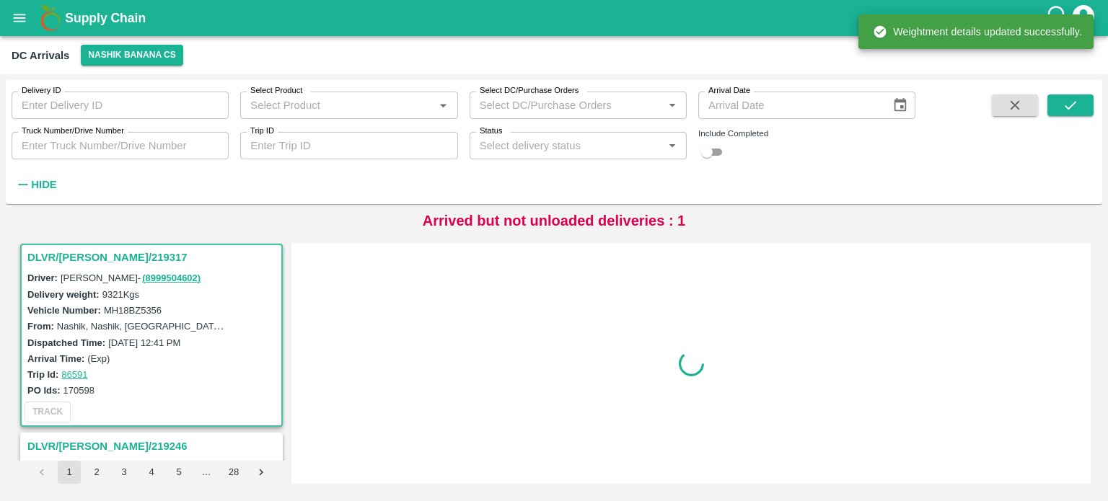
scroll to position [0, 0]
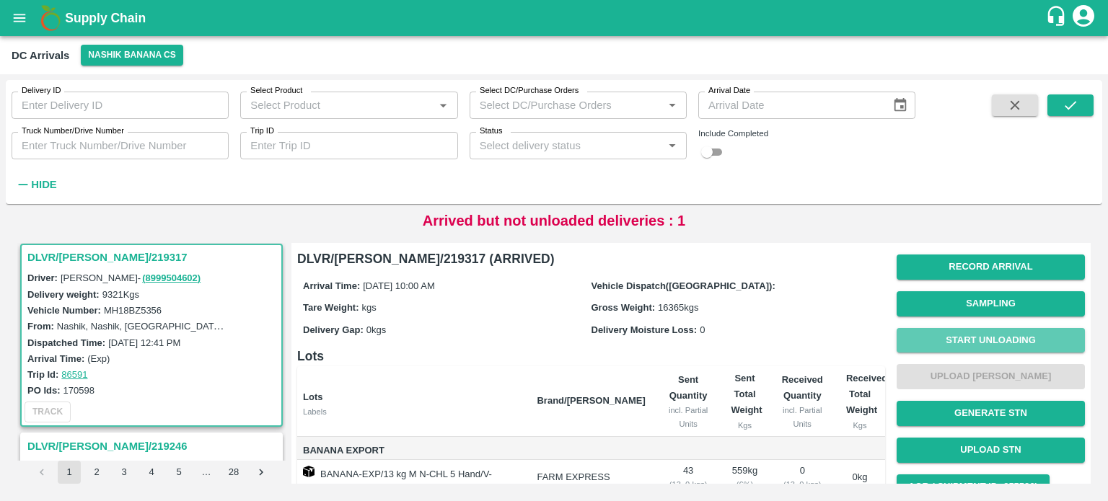
click at [974, 335] on button "Start Unloading" at bounding box center [991, 340] width 188 height 25
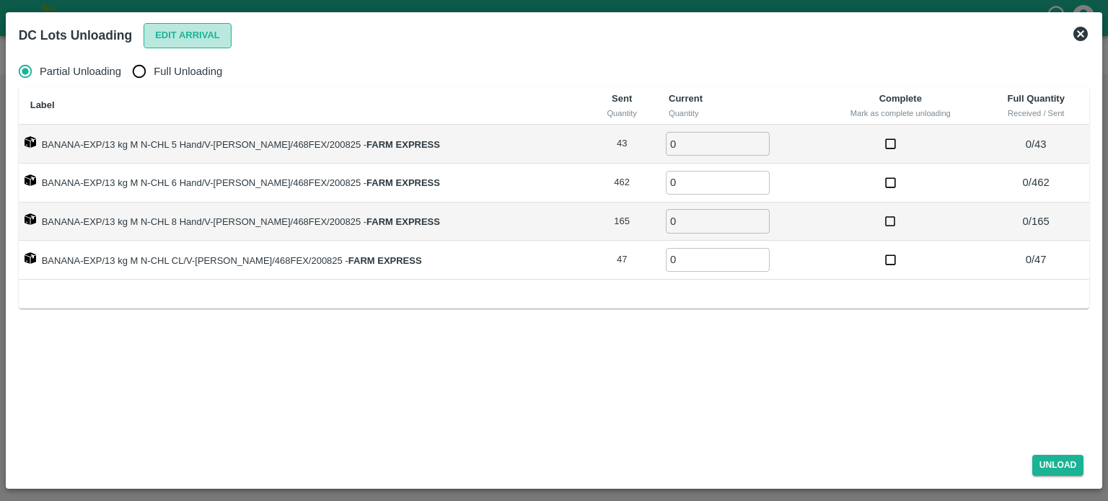
click at [175, 33] on button "Edit Arrival" at bounding box center [188, 35] width 88 height 25
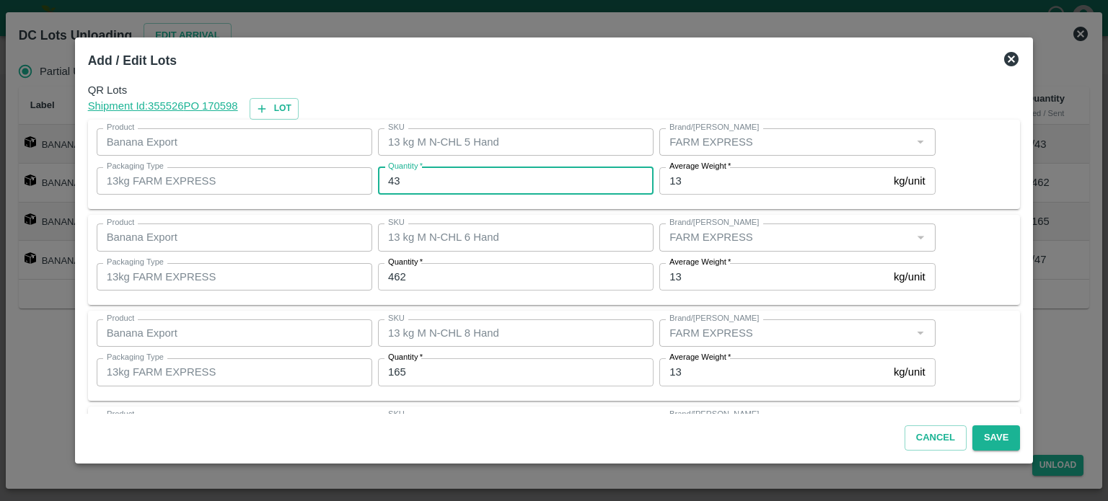
click at [401, 183] on input "43" at bounding box center [516, 180] width 276 height 27
click at [509, 354] on div "Quantity   * 165 Quantity" at bounding box center [512, 372] width 281 height 39
click at [400, 181] on input "43" at bounding box center [516, 180] width 276 height 27
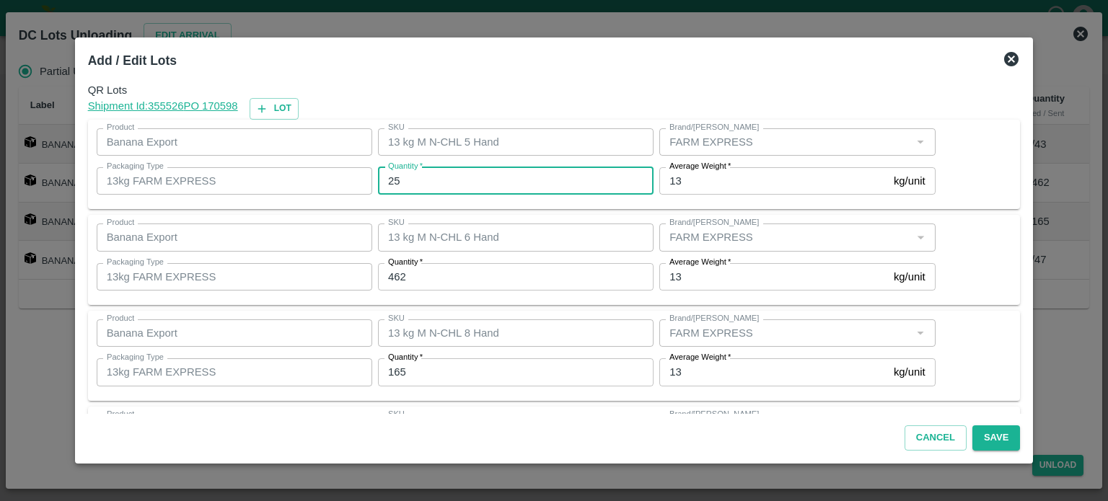
type input "25"
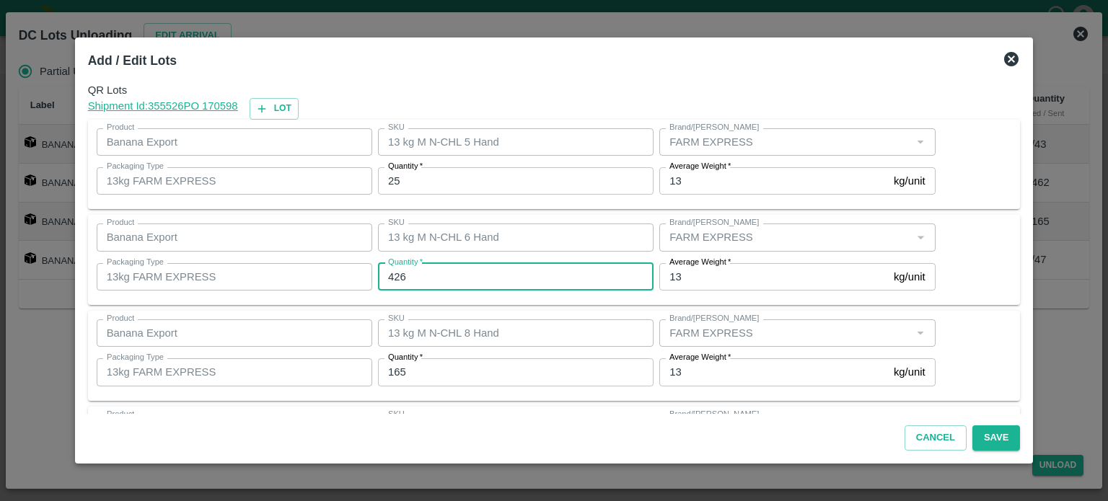
type input "426"
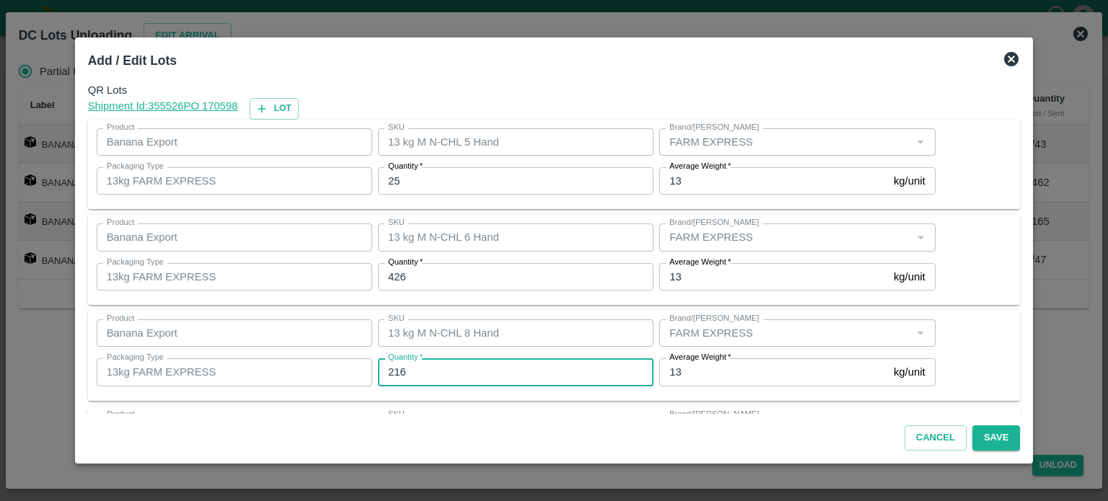
type input "216"
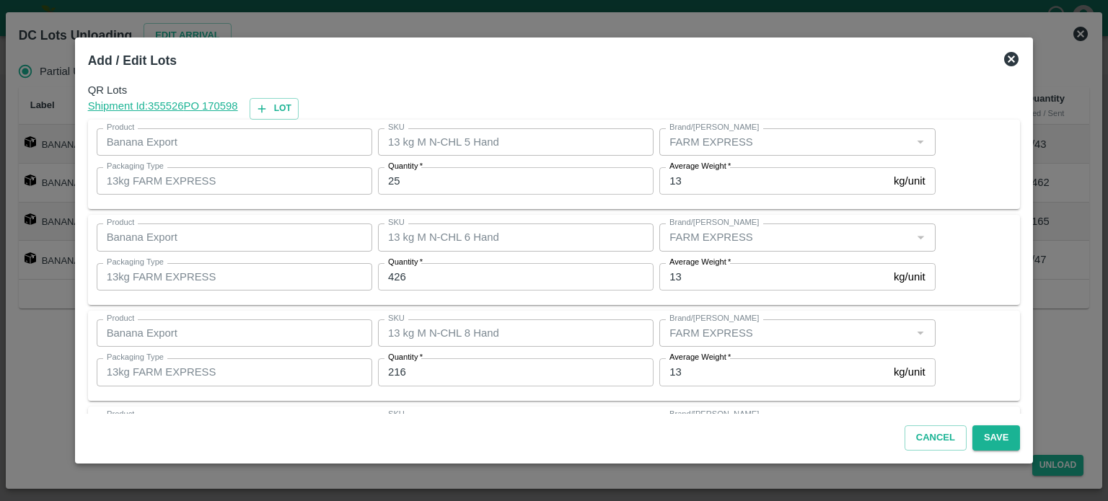
scroll to position [93, 0]
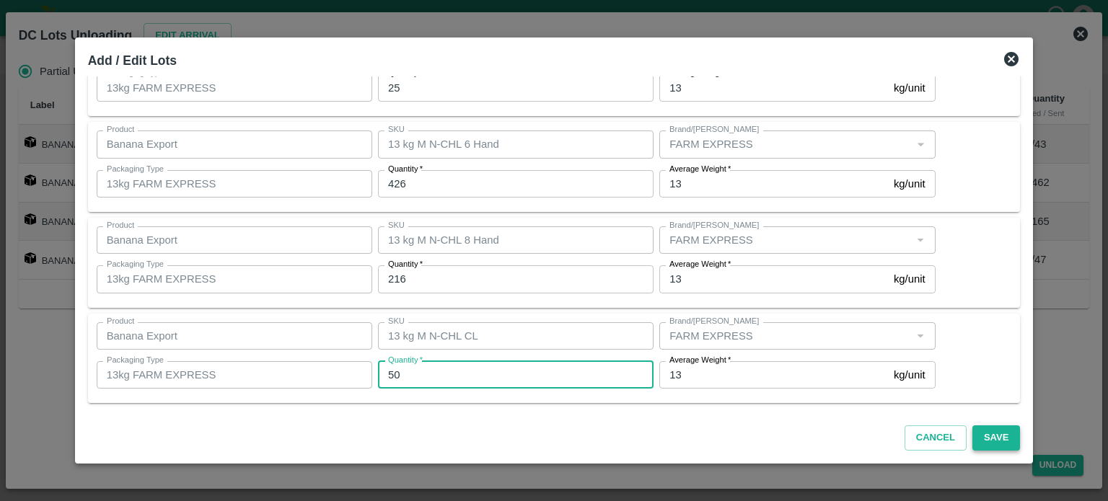
type input "50"
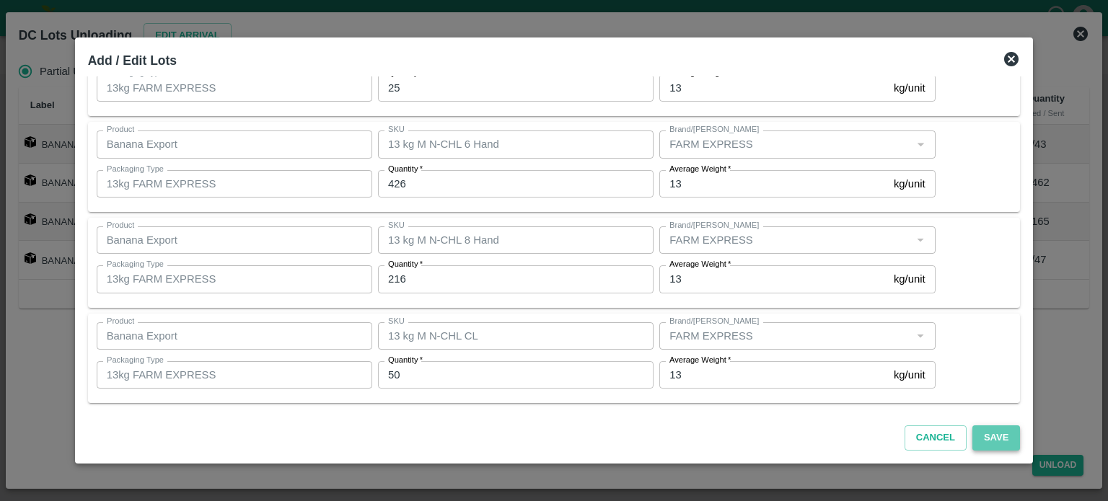
click at [977, 443] on button "Save" at bounding box center [996, 438] width 48 height 25
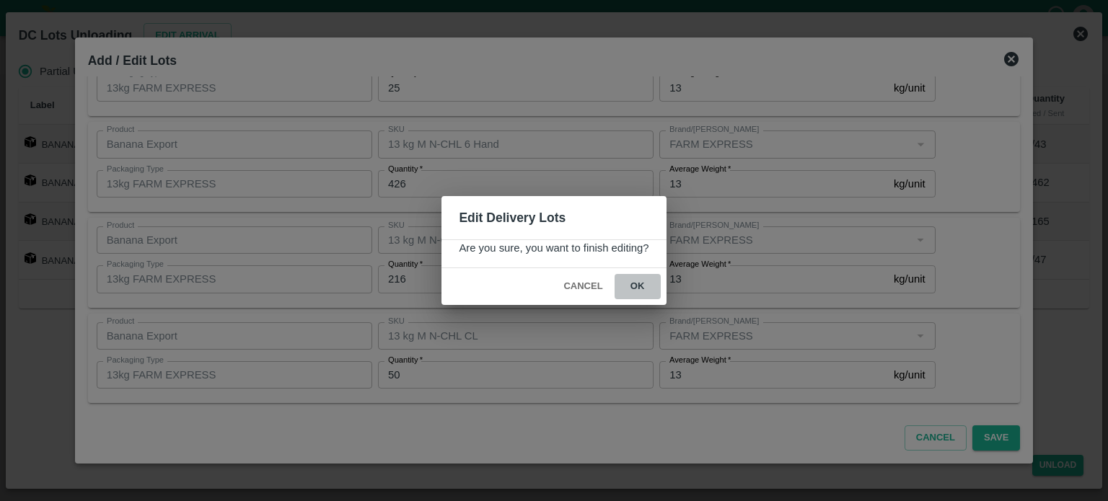
click at [636, 291] on button "ok" at bounding box center [638, 286] width 46 height 25
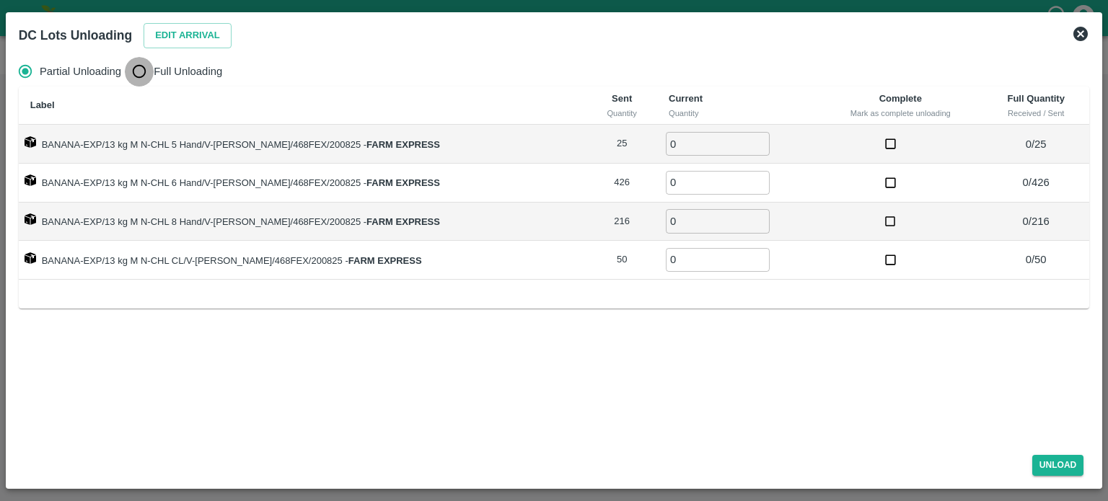
click at [150, 74] on input "Full Unloading" at bounding box center [139, 71] width 29 height 29
radio input "true"
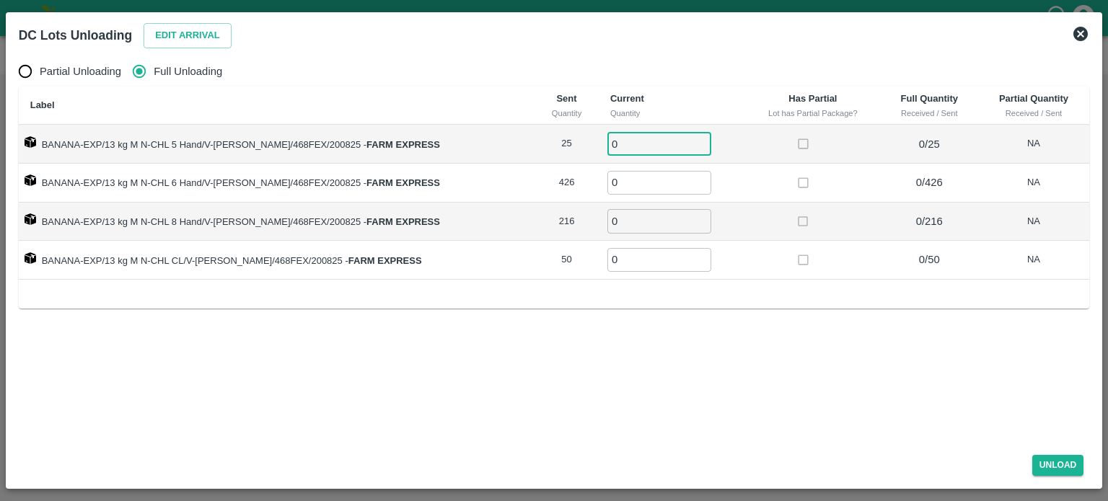
click at [620, 149] on input "0" at bounding box center [659, 144] width 104 height 24
type input "25"
type input "426"
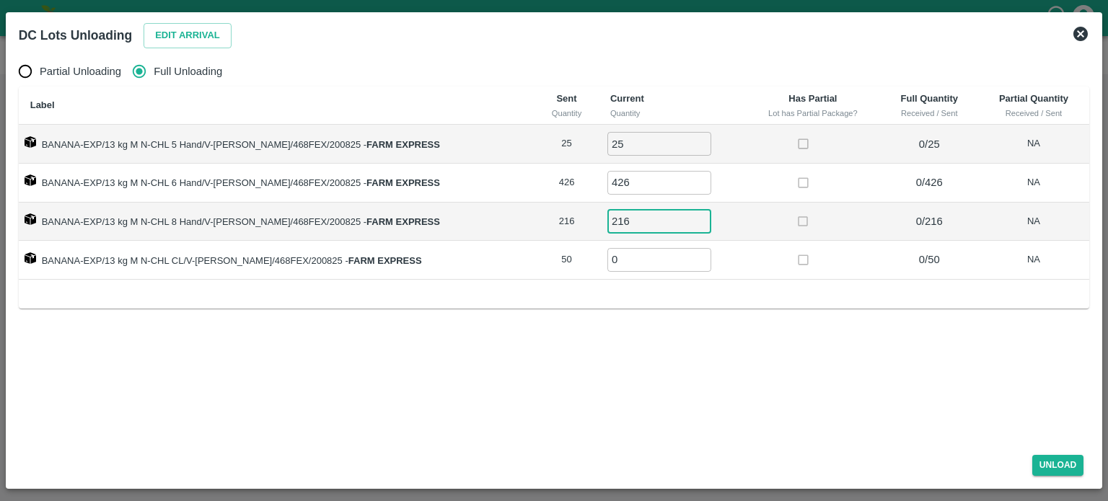
type input "216"
type input "50"
click at [1052, 470] on button "Unload" at bounding box center [1058, 465] width 52 height 21
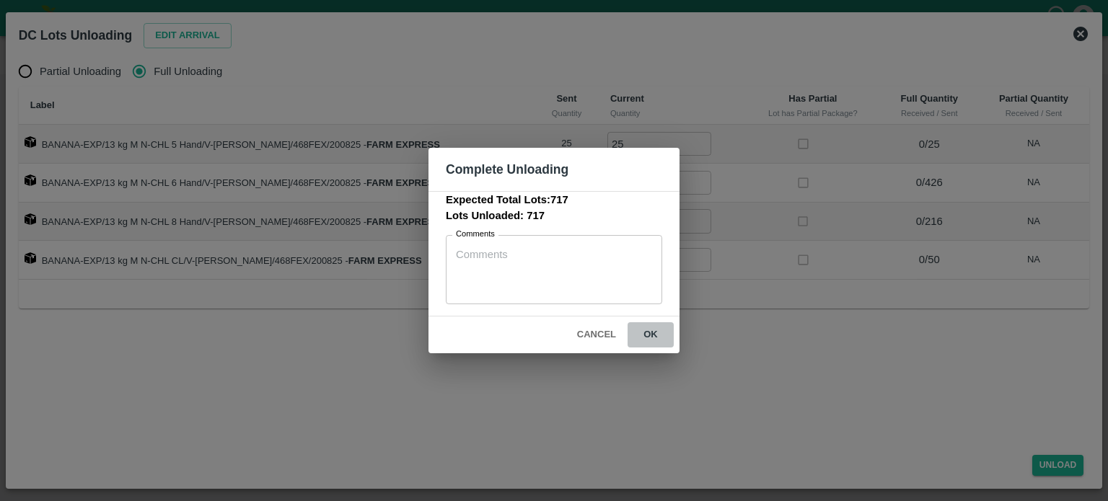
click at [649, 337] on button "ok" at bounding box center [651, 334] width 46 height 25
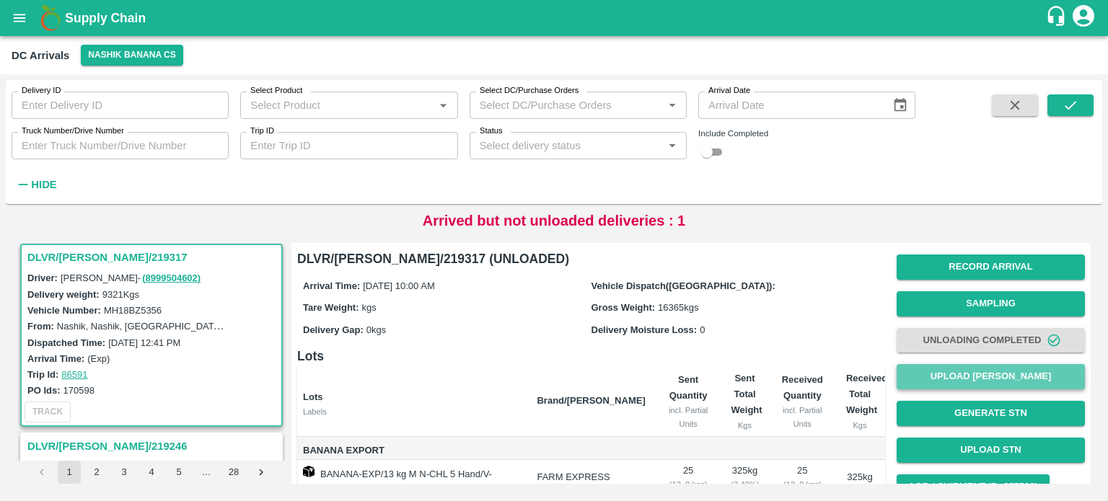
click at [973, 376] on button "Upload [PERSON_NAME]" at bounding box center [991, 376] width 188 height 25
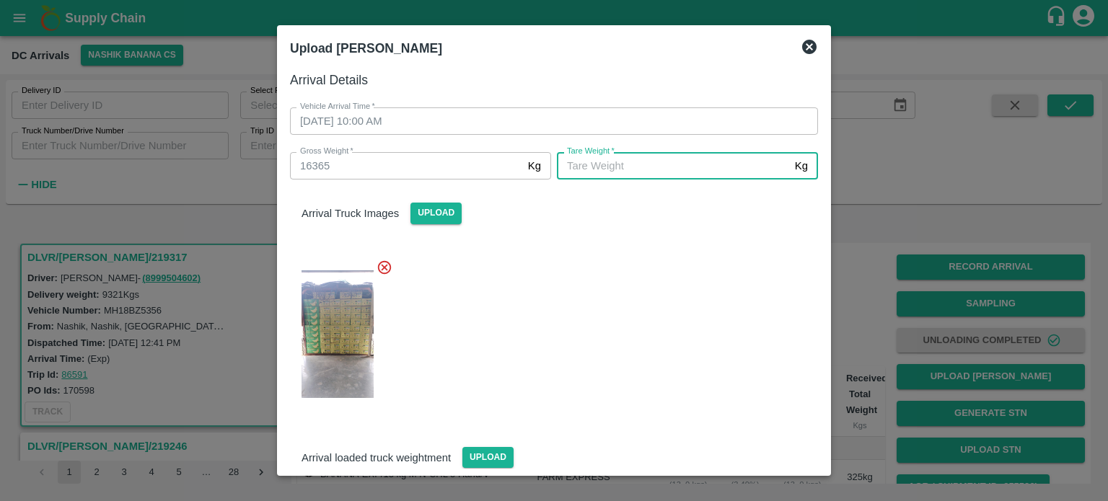
click at [709, 177] on input "[PERSON_NAME]   *" at bounding box center [673, 165] width 232 height 27
type input "6150"
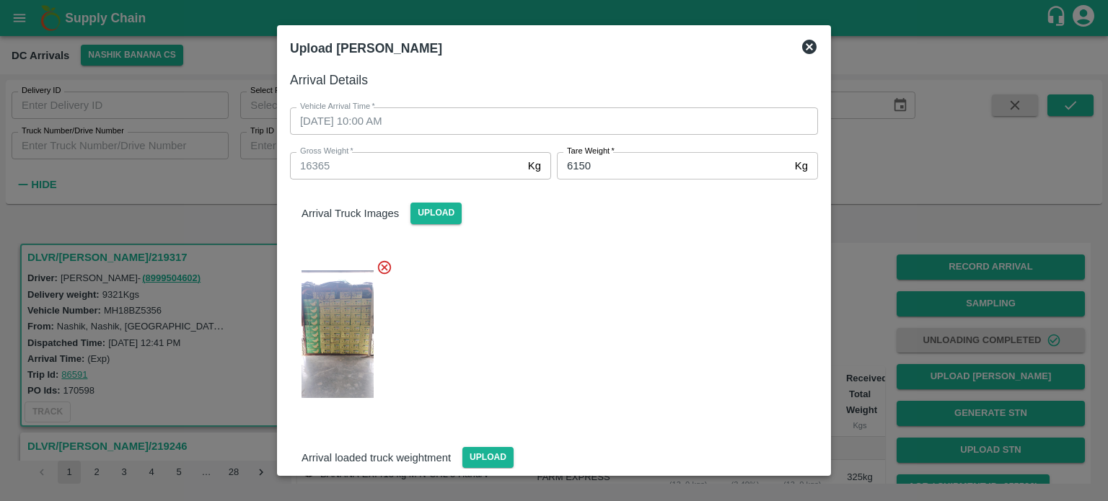
click at [681, 304] on div at bounding box center [548, 330] width 540 height 166
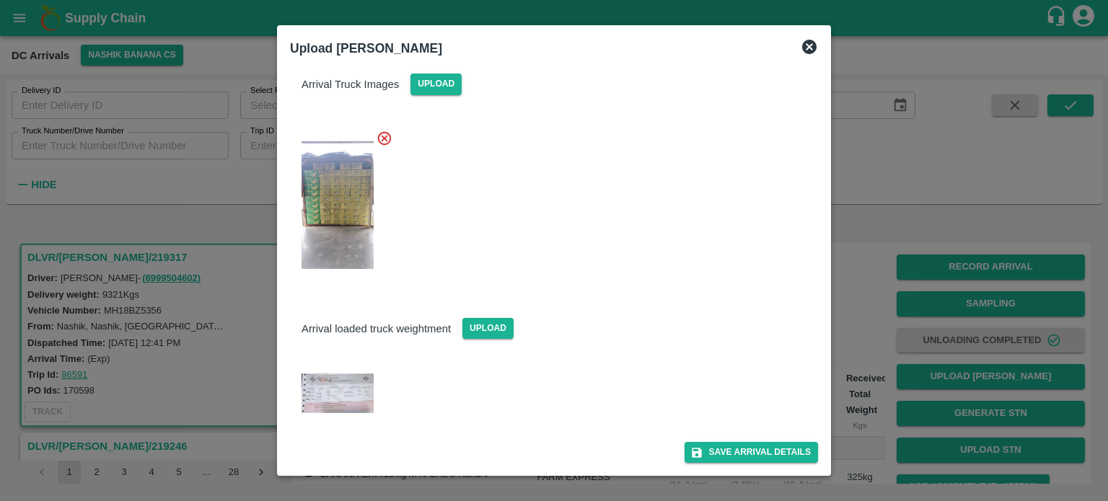
scroll to position [128, 0]
click at [731, 456] on button "Save Arrival Details" at bounding box center [751, 453] width 133 height 21
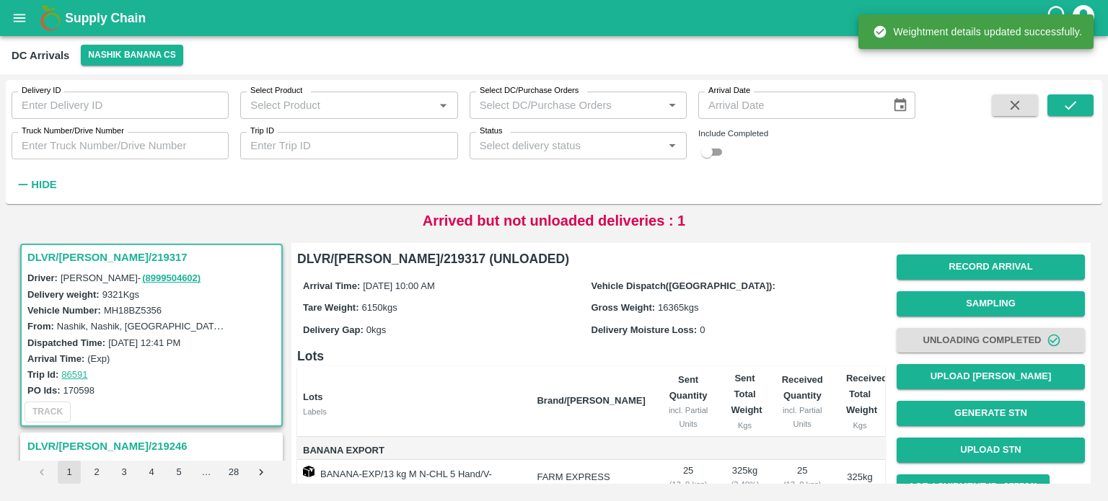
scroll to position [227, 0]
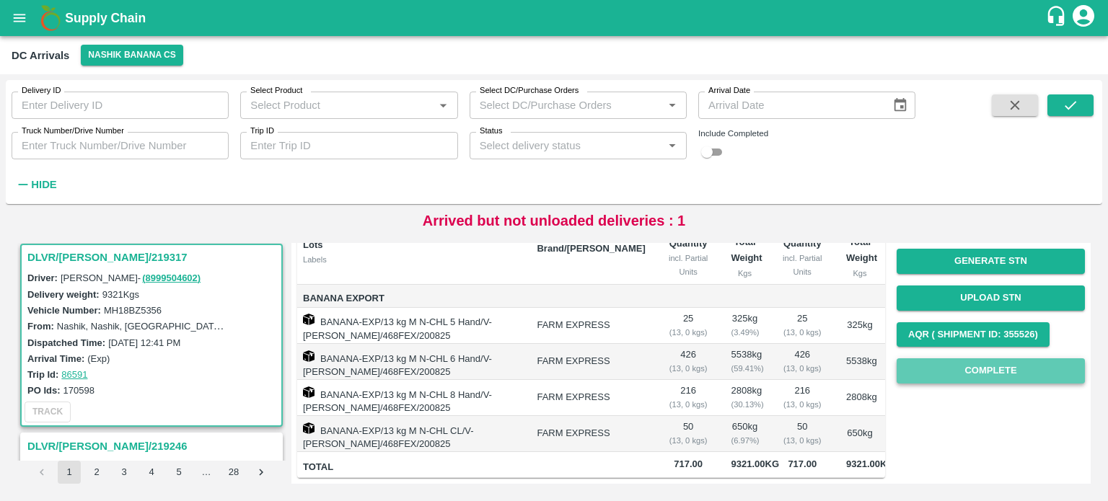
click at [987, 359] on button "Complete" at bounding box center [991, 371] width 188 height 25
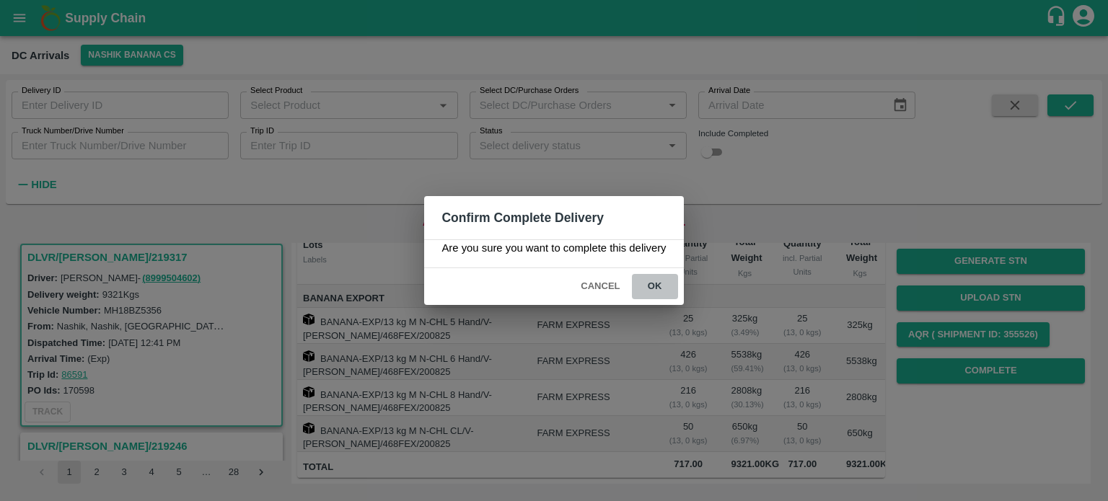
click at [654, 289] on button "ok" at bounding box center [655, 286] width 46 height 25
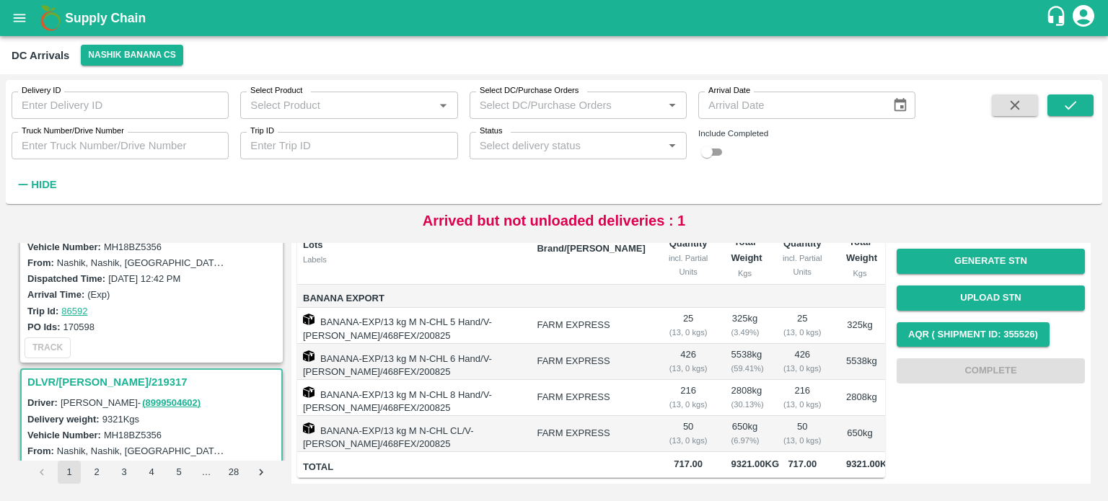
scroll to position [0, 0]
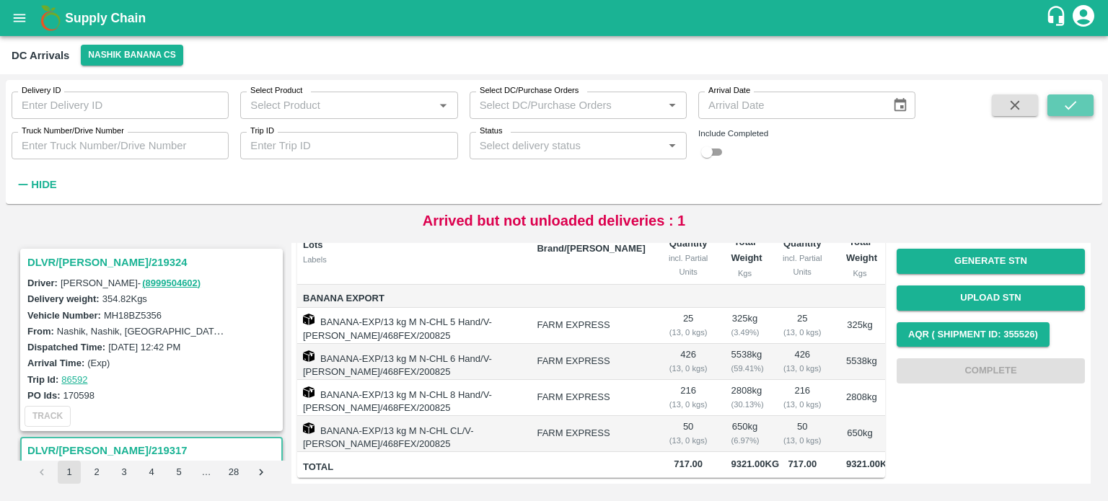
click at [1070, 106] on icon "submit" at bounding box center [1071, 105] width 12 height 9
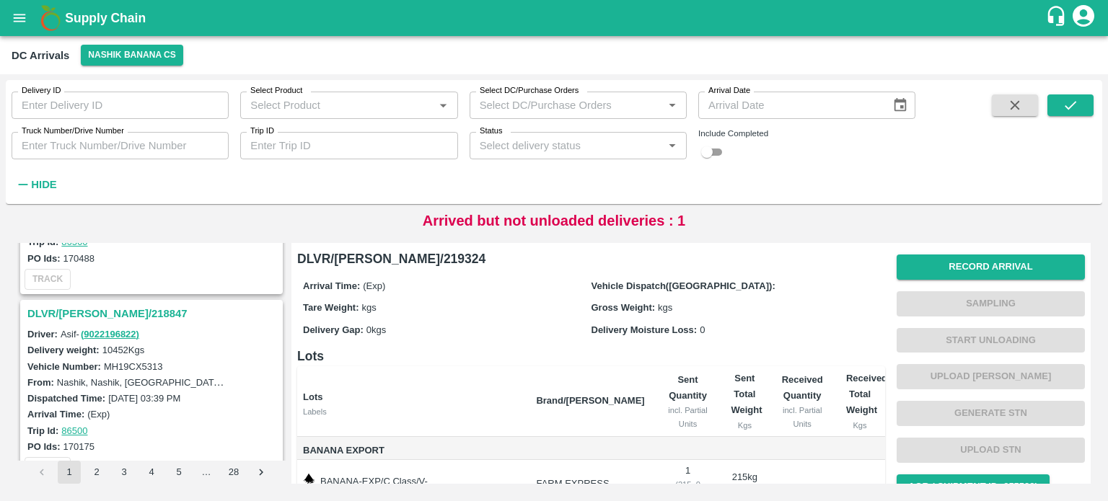
scroll to position [1447, 0]
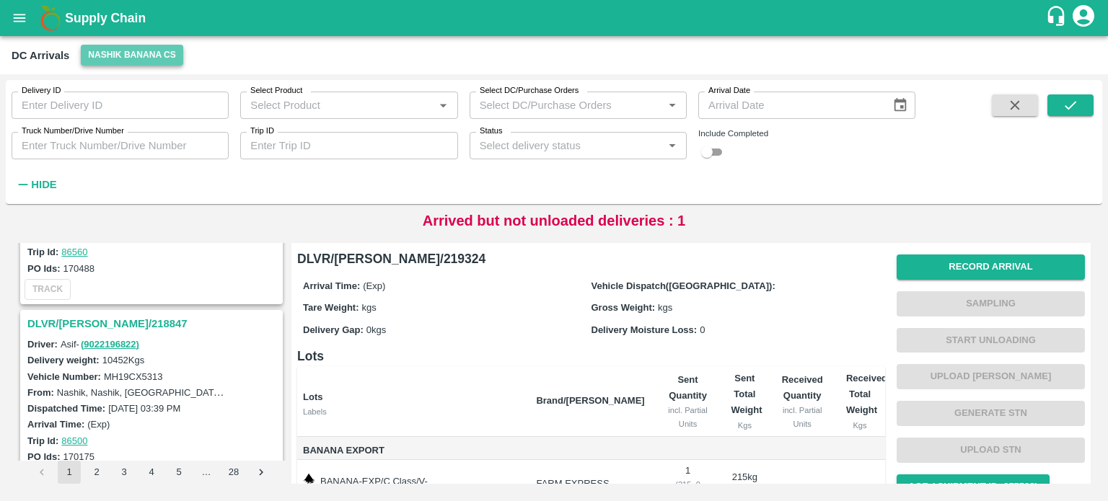
click at [129, 60] on button "Nashik Banana CS" at bounding box center [132, 55] width 102 height 21
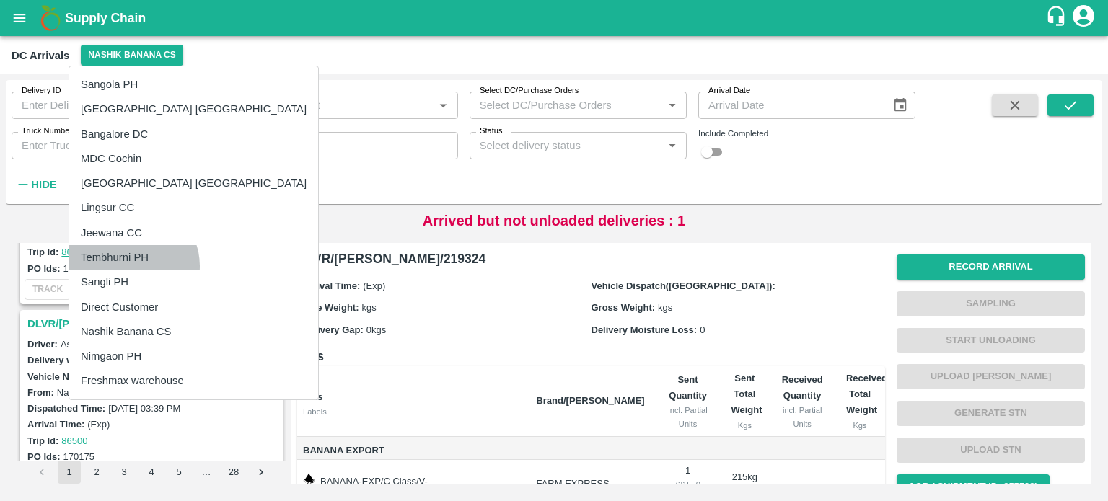
click at [131, 266] on li "Tembhurni PH" at bounding box center [193, 257] width 249 height 25
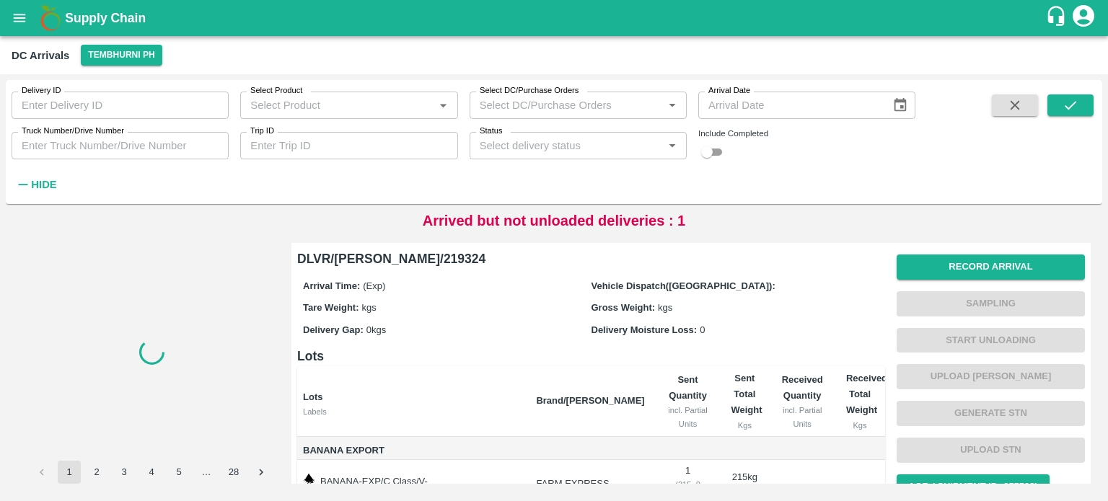
scroll to position [0, 0]
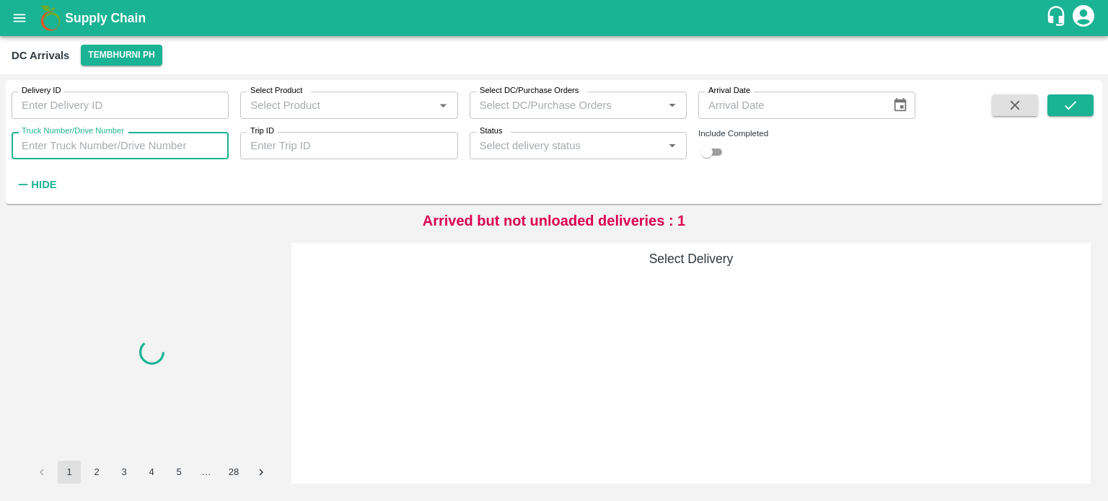
click at [94, 149] on input "Truck Number/Drive Number" at bounding box center [120, 145] width 217 height 27
click at [721, 157] on input "checkbox" at bounding box center [707, 152] width 52 height 17
checkbox input "true"
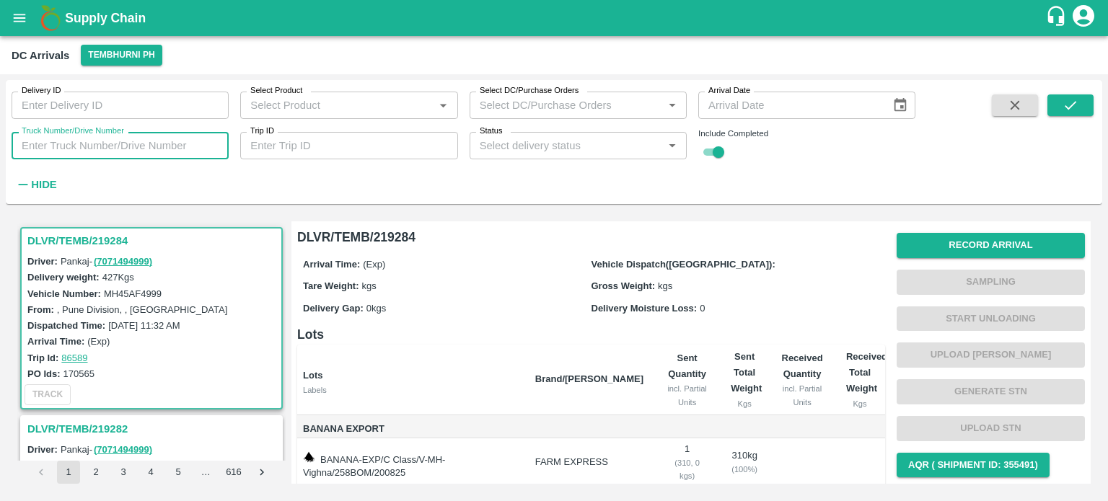
click at [138, 152] on input "Truck Number/Drive Number" at bounding box center [120, 145] width 217 height 27
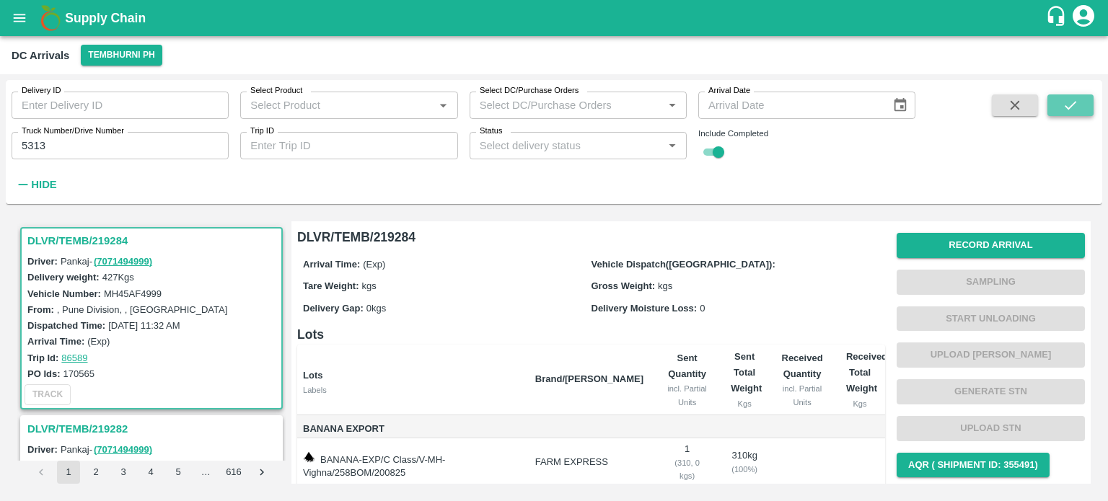
click at [1061, 111] on button "submit" at bounding box center [1070, 105] width 46 height 22
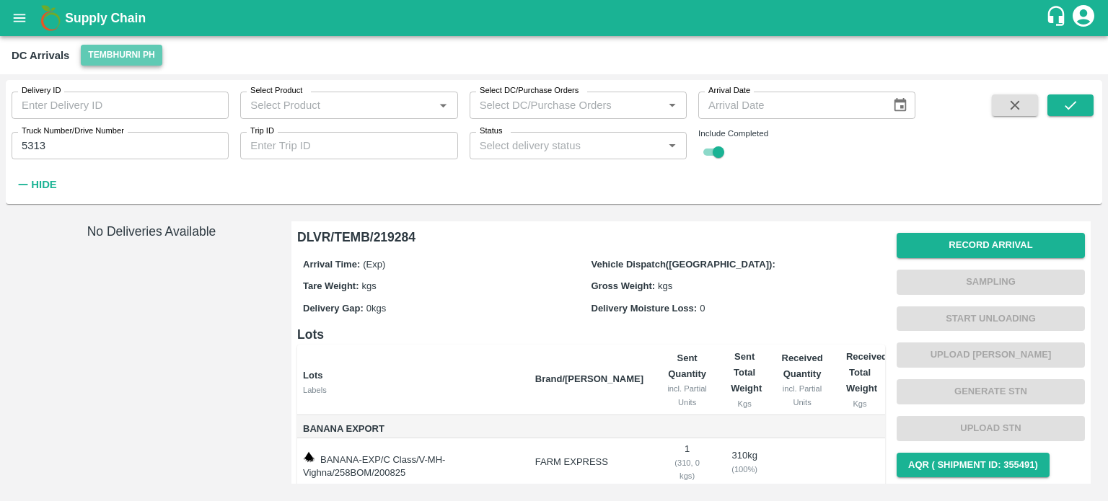
click at [129, 47] on button "Tembhurni PH" at bounding box center [121, 55] width 81 height 21
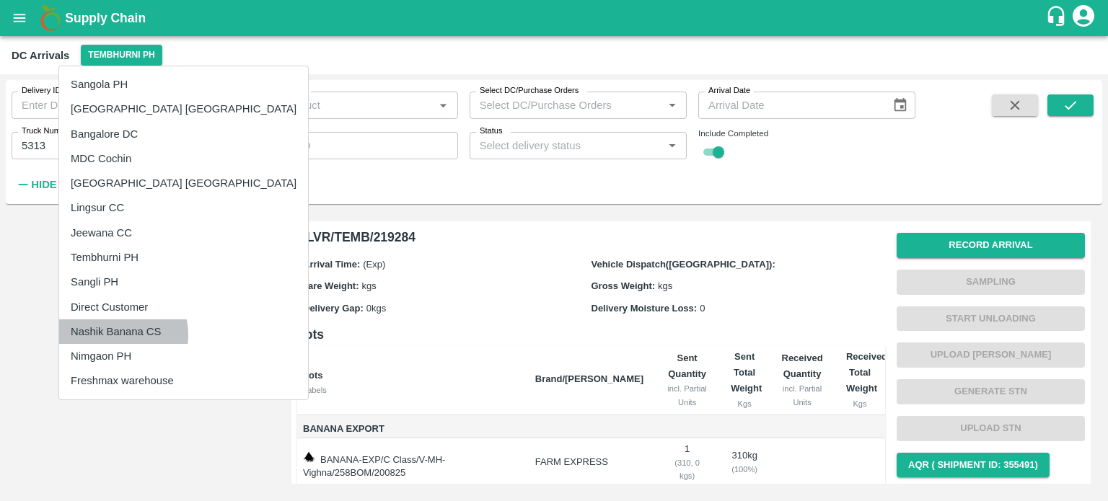
click at [113, 335] on li "Nashik Banana CS" at bounding box center [183, 332] width 249 height 25
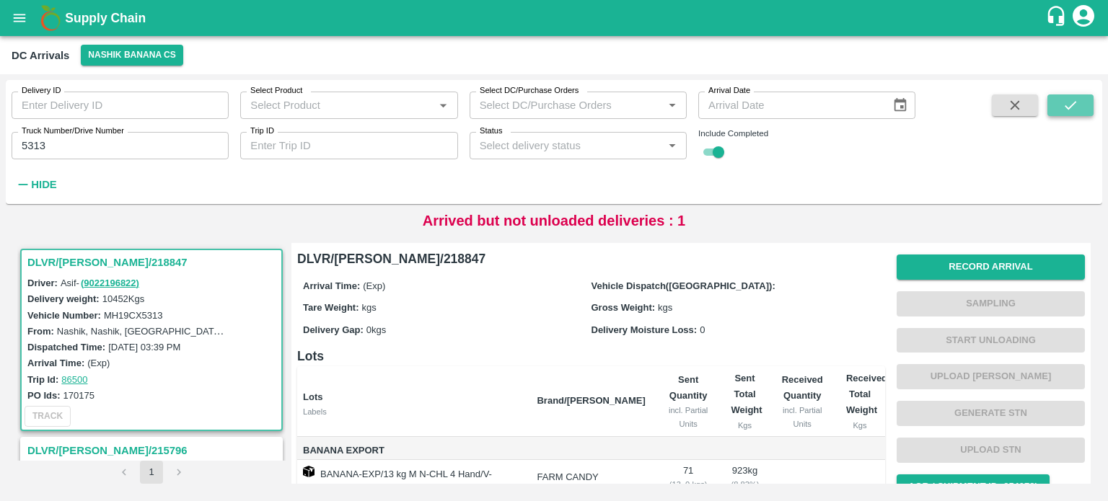
click at [1076, 110] on icon "submit" at bounding box center [1071, 105] width 16 height 16
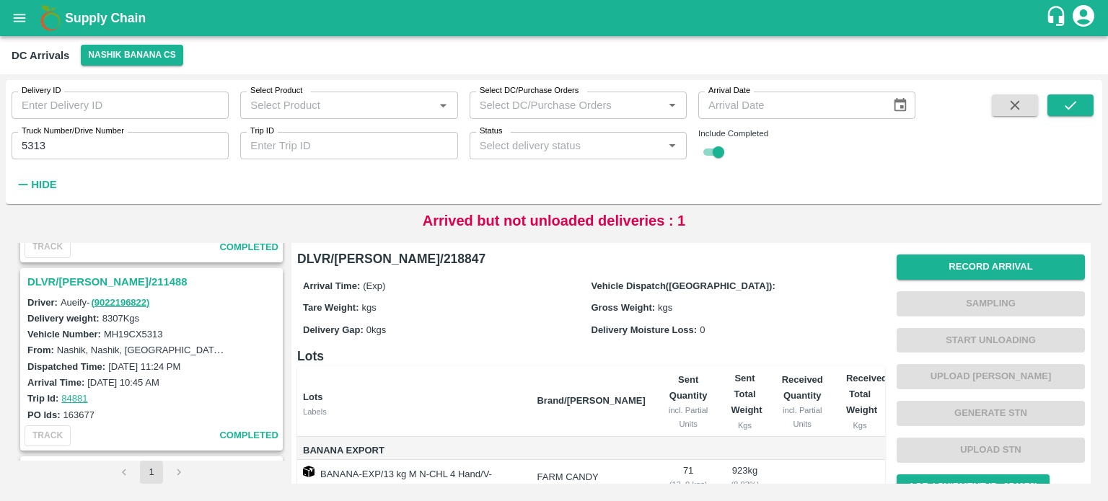
scroll to position [734, 0]
click at [100, 275] on h3 "DLVR/[PERSON_NAME]/211488" at bounding box center [153, 282] width 252 height 19
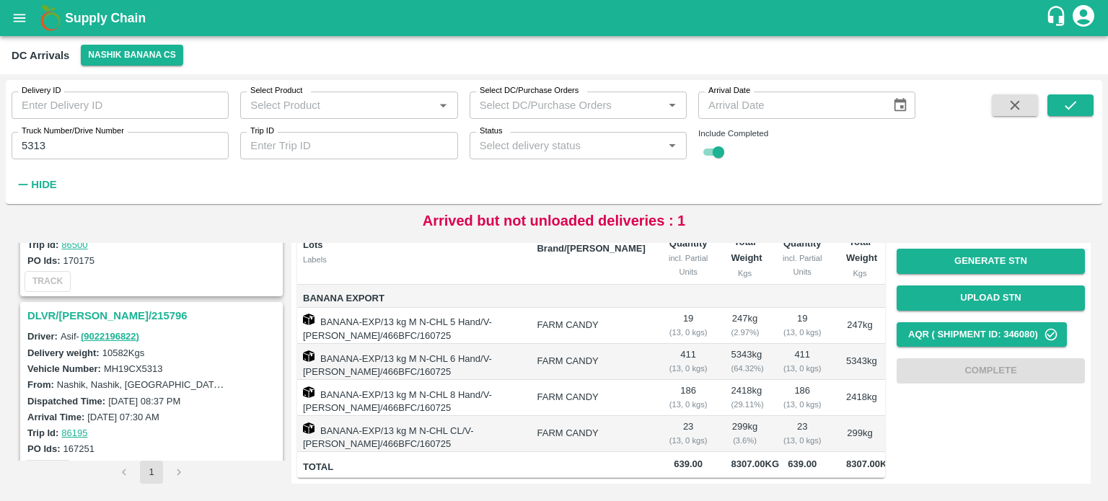
scroll to position [163, 0]
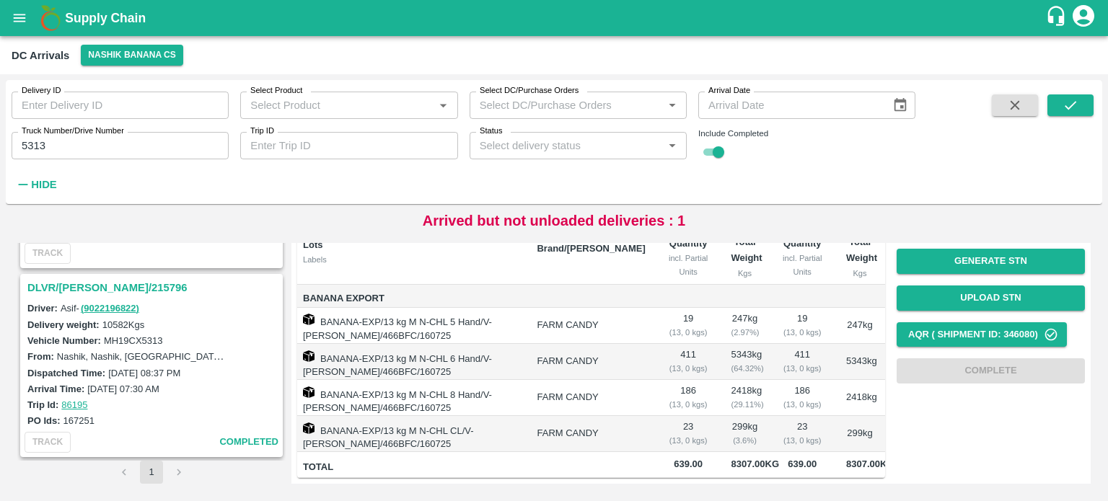
click at [98, 276] on div "DLVR/[PERSON_NAME]/215796" at bounding box center [152, 288] width 260 height 25
click at [100, 289] on h3 "DLVR/[PERSON_NAME]/215796" at bounding box center [153, 287] width 252 height 19
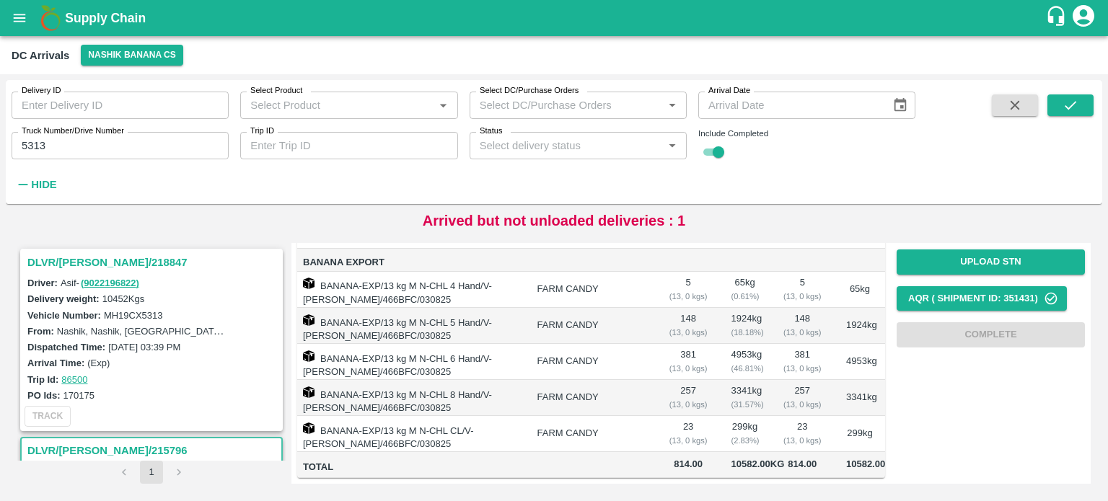
click at [117, 260] on h3 "DLVR/[PERSON_NAME]/218847" at bounding box center [153, 262] width 252 height 19
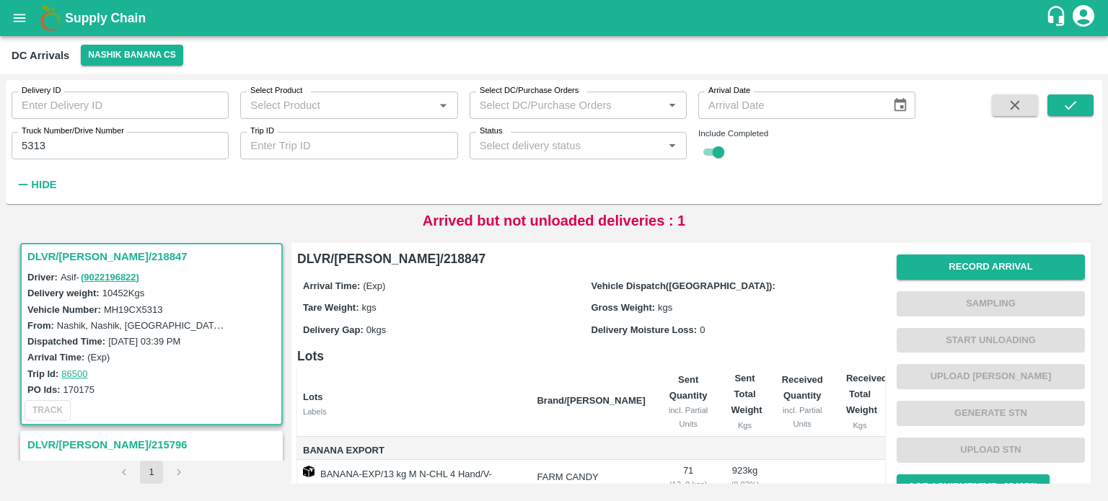
scroll to position [276, 0]
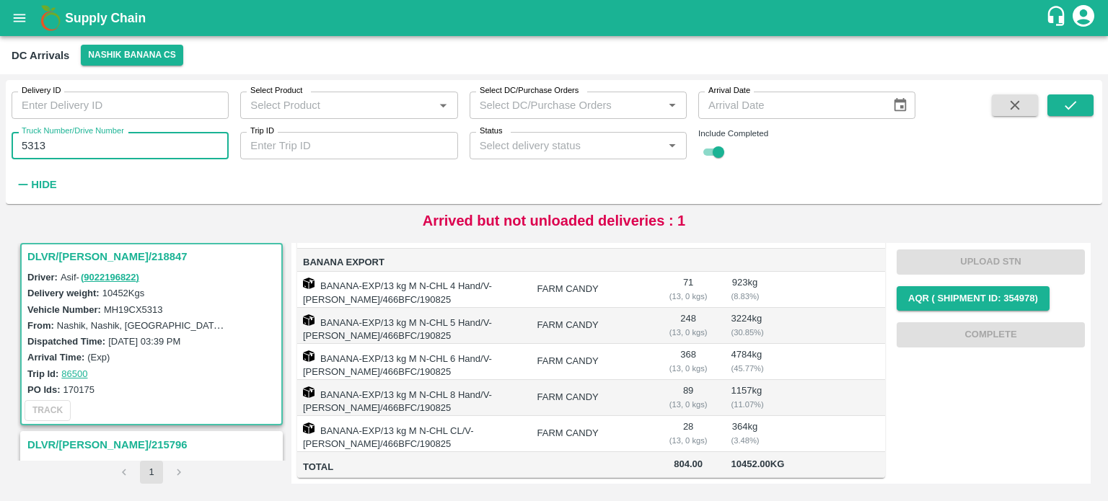
click at [29, 145] on input "5313" at bounding box center [120, 145] width 217 height 27
type input "2490"
click at [1057, 109] on button "submit" at bounding box center [1070, 105] width 46 height 22
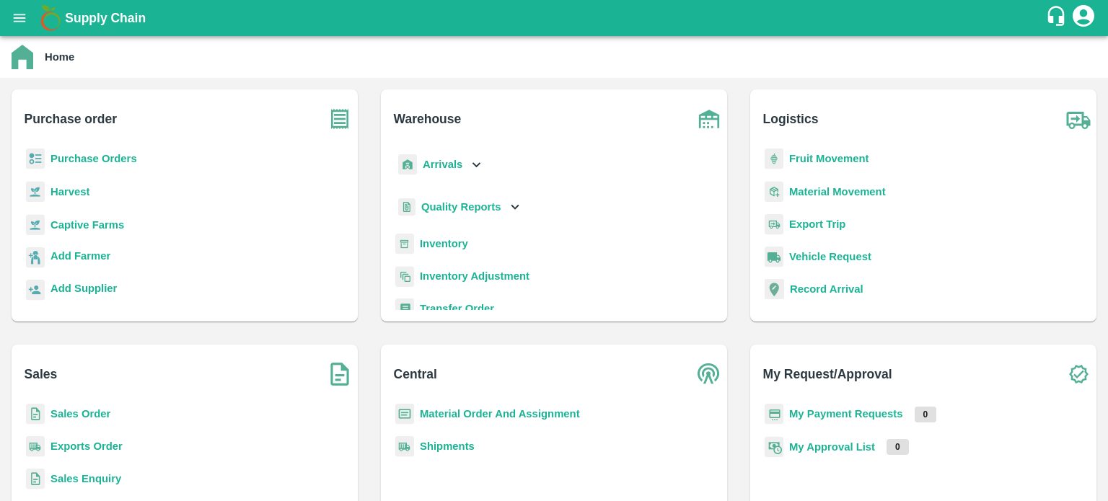
click at [81, 410] on b "Sales Order" at bounding box center [80, 414] width 60 height 12
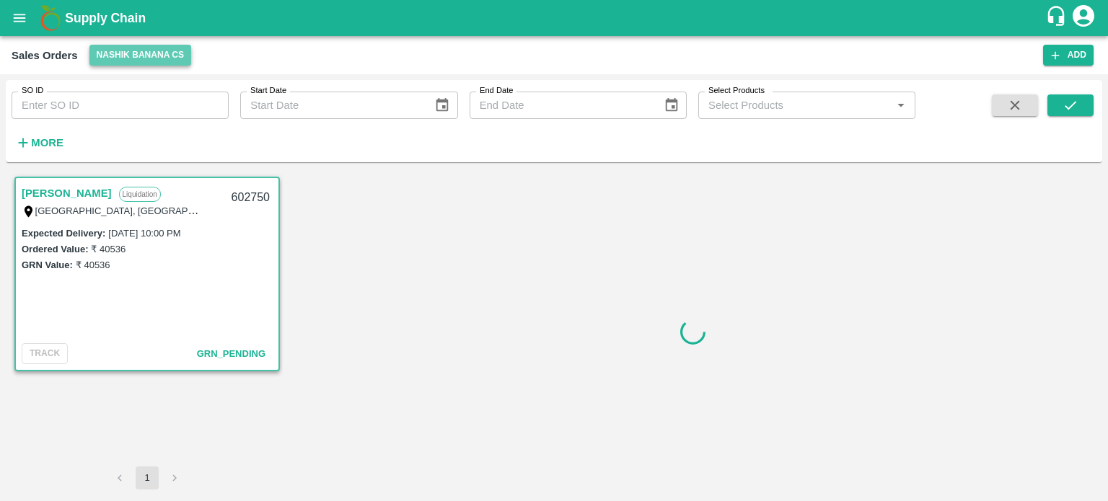
click at [152, 56] on button "Nashik Banana CS" at bounding box center [140, 55] width 102 height 21
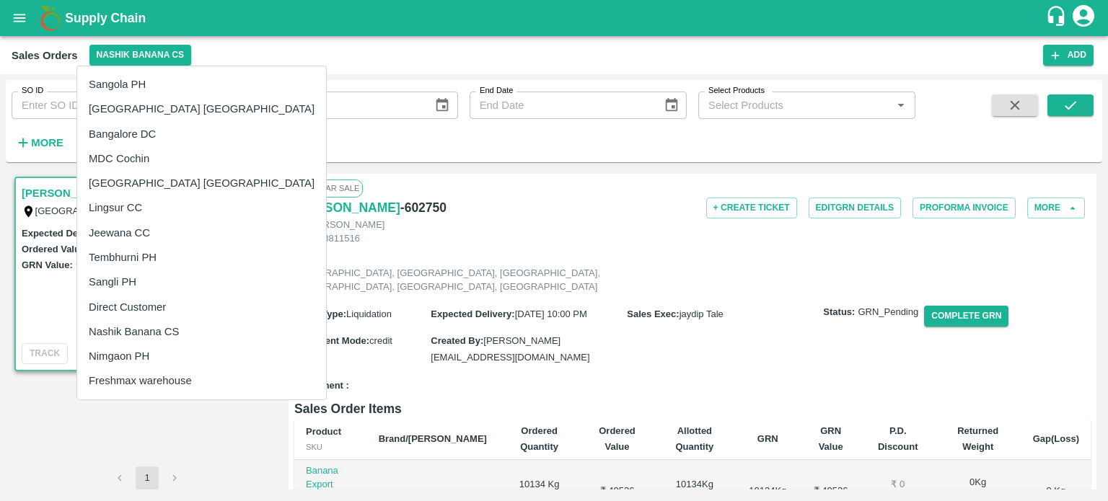
click at [149, 305] on li "Direct Customer" at bounding box center [201, 307] width 249 height 25
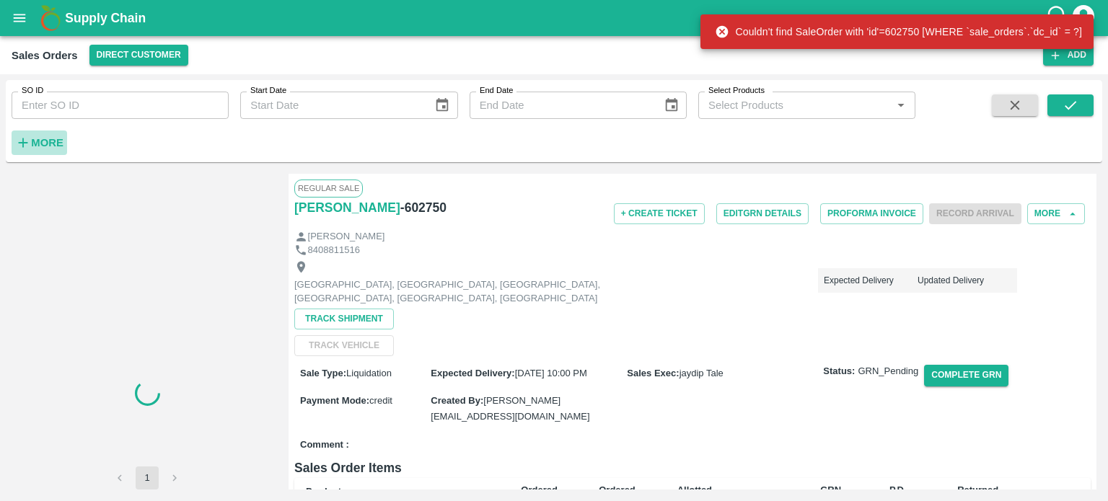
click at [38, 142] on strong "More" at bounding box center [47, 143] width 32 height 12
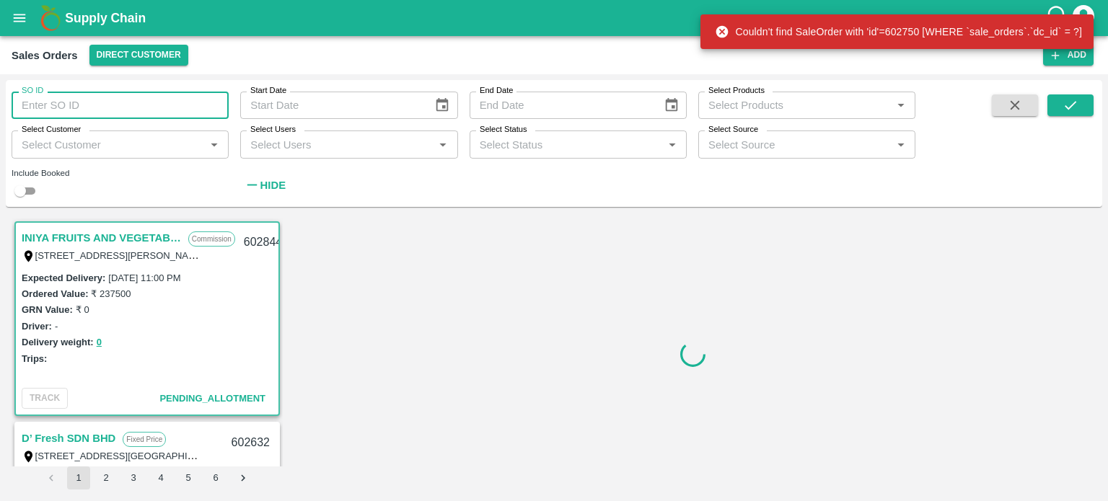
click at [78, 102] on input "SO ID" at bounding box center [120, 105] width 217 height 27
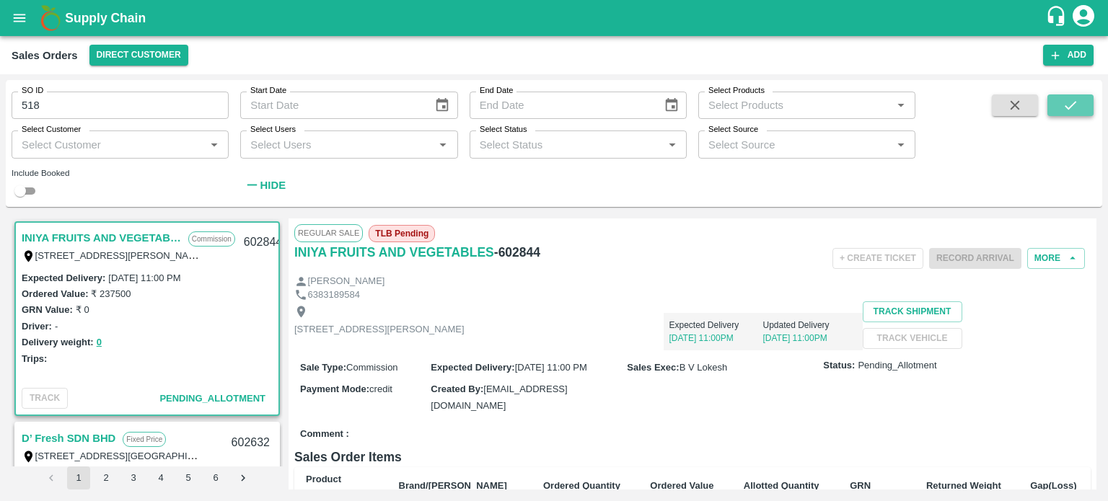
click at [1079, 97] on button "submit" at bounding box center [1070, 105] width 46 height 22
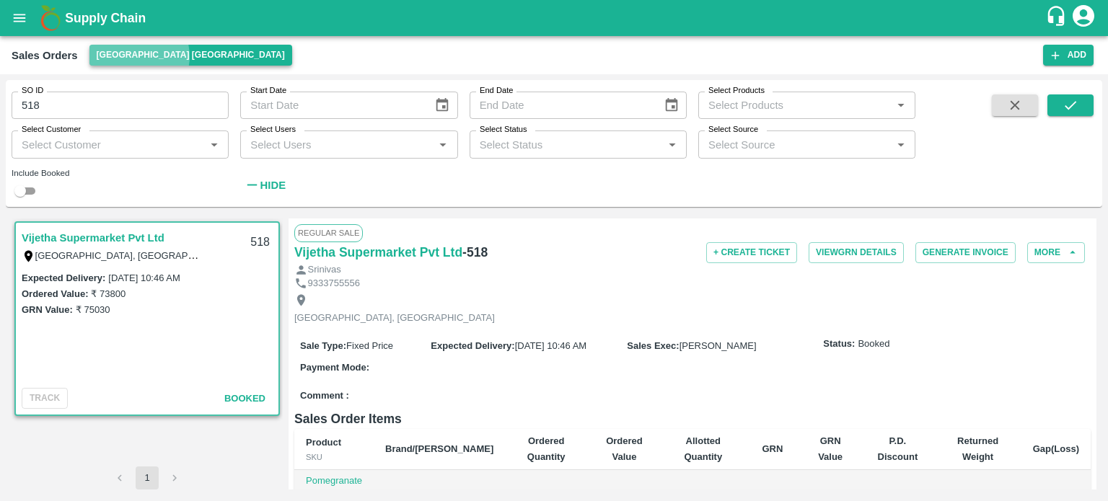
click at [138, 56] on button "[GEOGRAPHIC_DATA] [GEOGRAPHIC_DATA]" at bounding box center [190, 55] width 203 height 21
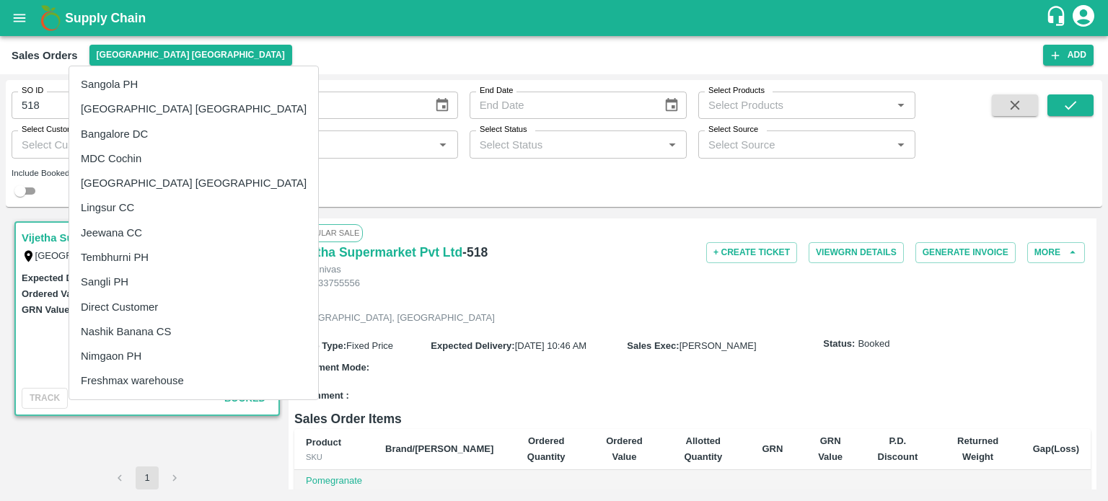
click at [127, 307] on li "Direct Customer" at bounding box center [193, 307] width 249 height 25
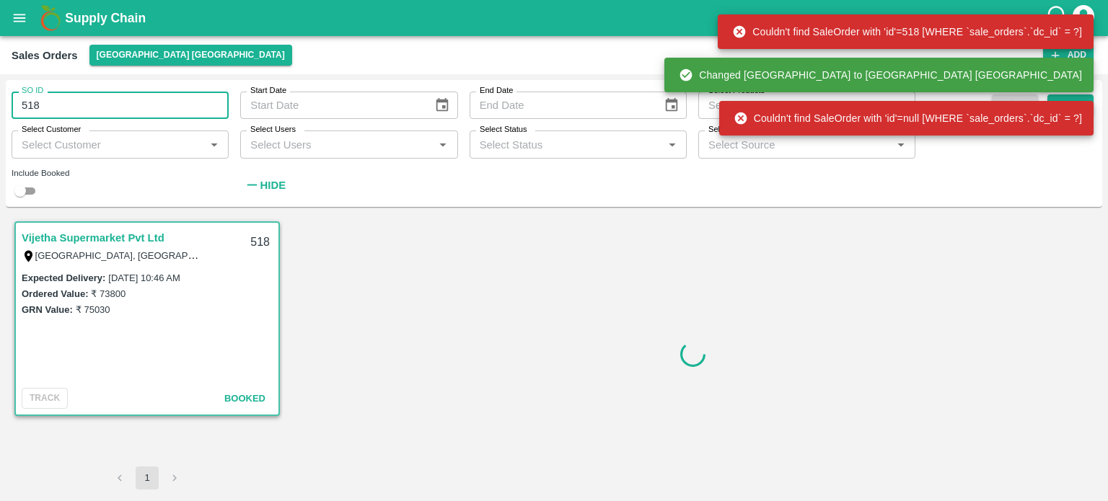
click at [63, 108] on input "518" at bounding box center [120, 105] width 217 height 27
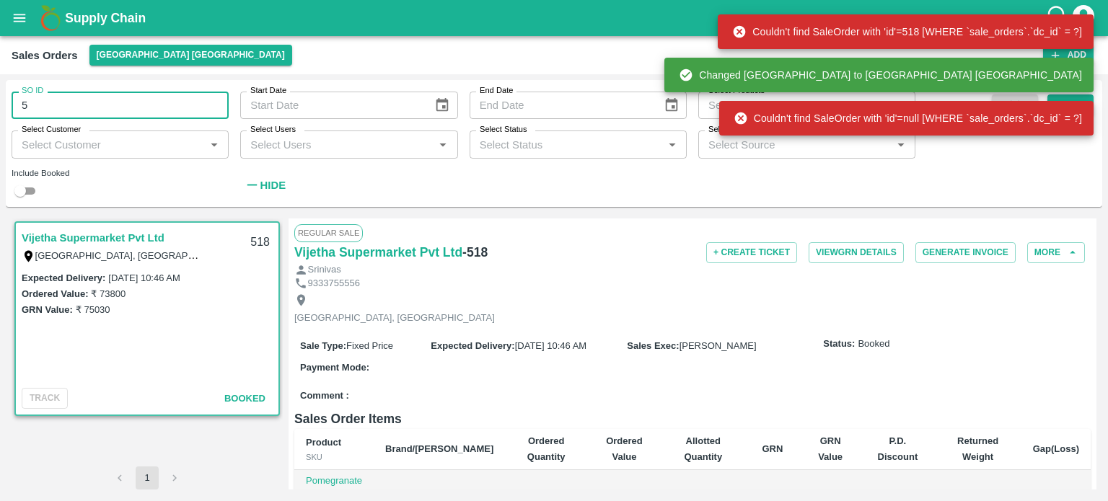
type input "5"
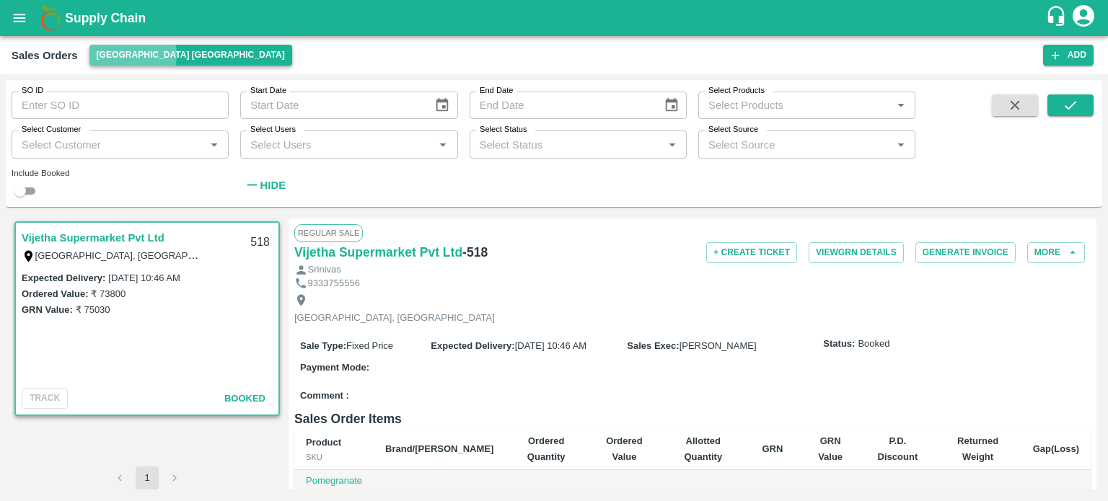
click at [130, 55] on button "[GEOGRAPHIC_DATA] [GEOGRAPHIC_DATA]" at bounding box center [190, 55] width 203 height 21
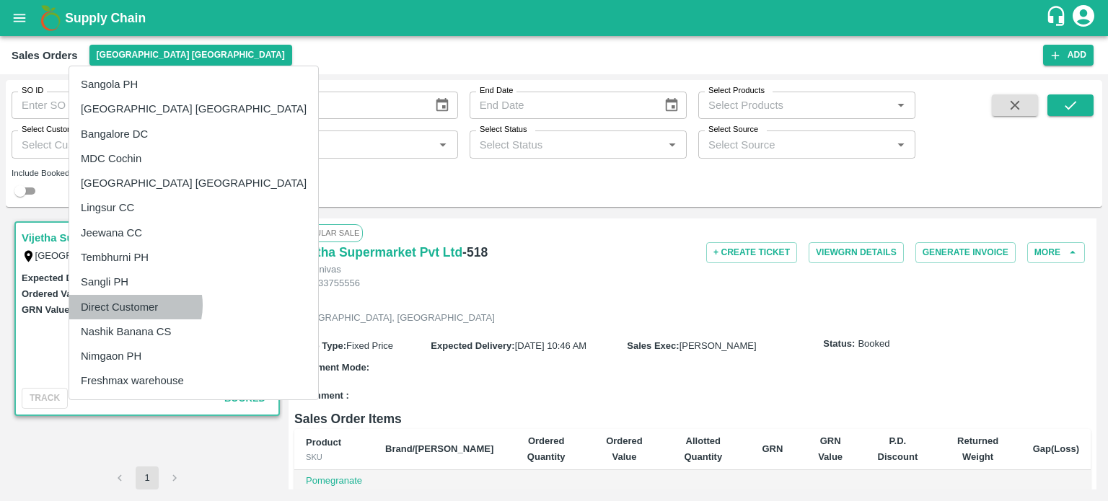
click at [135, 305] on li "Direct Customer" at bounding box center [193, 307] width 249 height 25
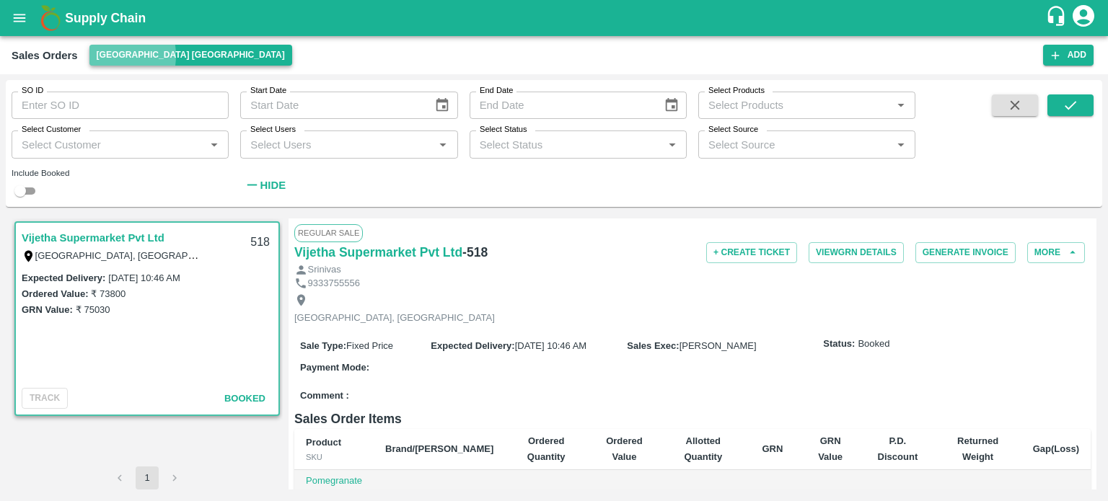
click at [105, 56] on button "[GEOGRAPHIC_DATA] [GEOGRAPHIC_DATA]" at bounding box center [190, 55] width 203 height 21
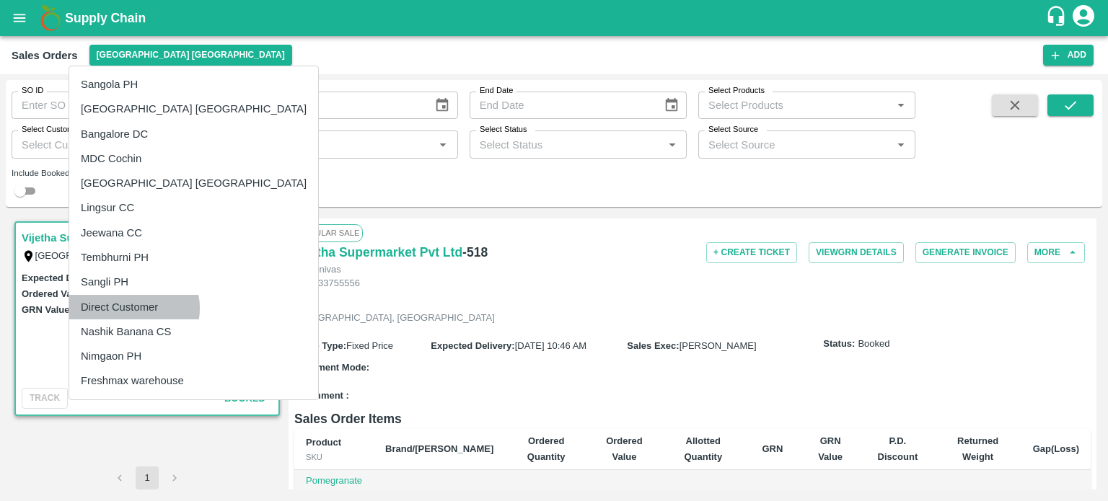
click at [133, 308] on li "Direct Customer" at bounding box center [193, 307] width 249 height 25
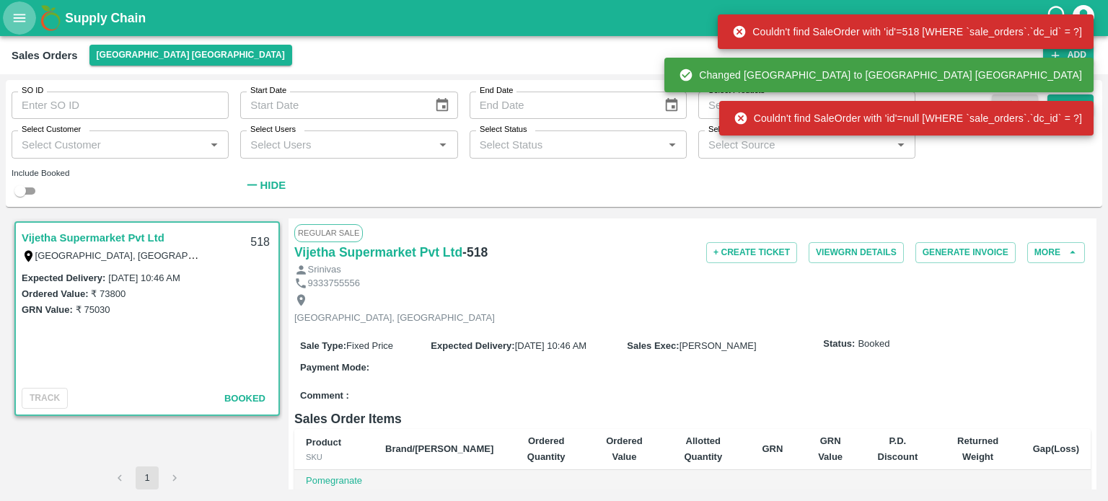
click at [12, 17] on icon "open drawer" at bounding box center [20, 18] width 16 height 16
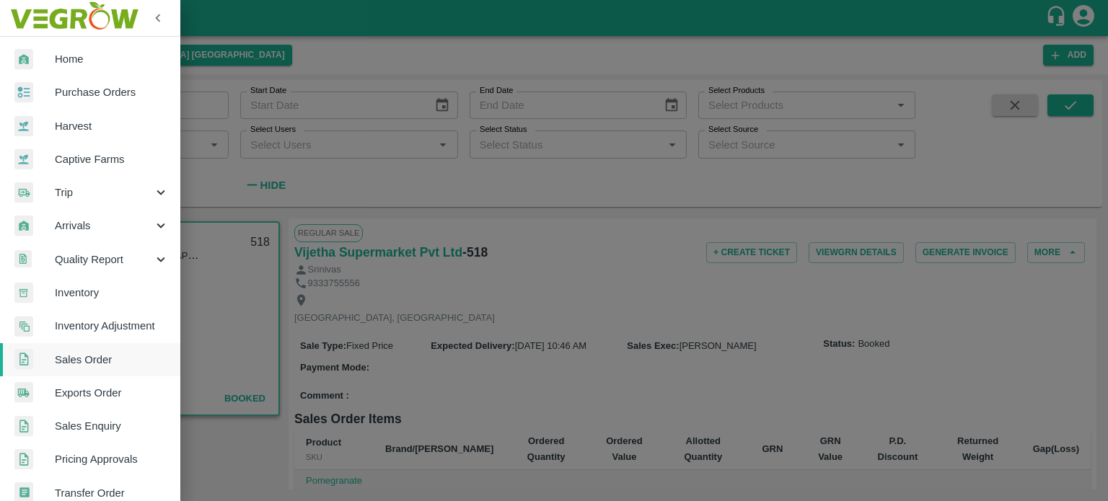
click at [89, 359] on span "Sales Order" at bounding box center [112, 360] width 114 height 16
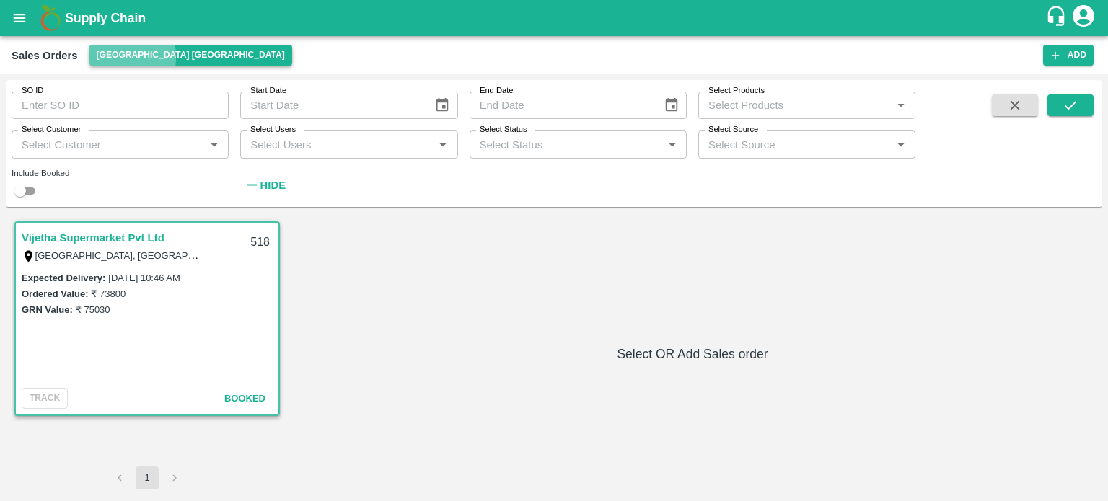
click at [102, 57] on button "[GEOGRAPHIC_DATA] [GEOGRAPHIC_DATA]" at bounding box center [190, 55] width 203 height 21
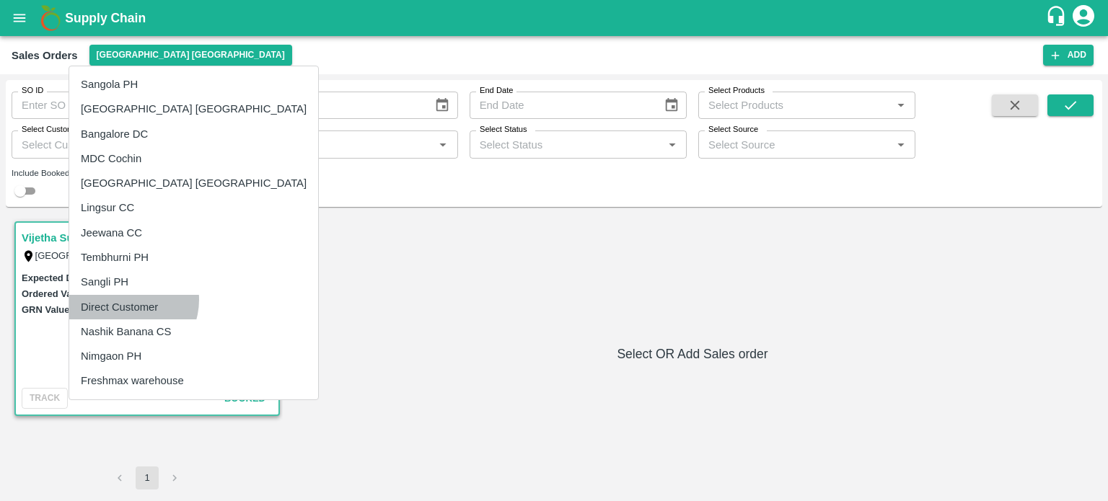
click at [123, 299] on li "Direct Customer" at bounding box center [193, 307] width 249 height 25
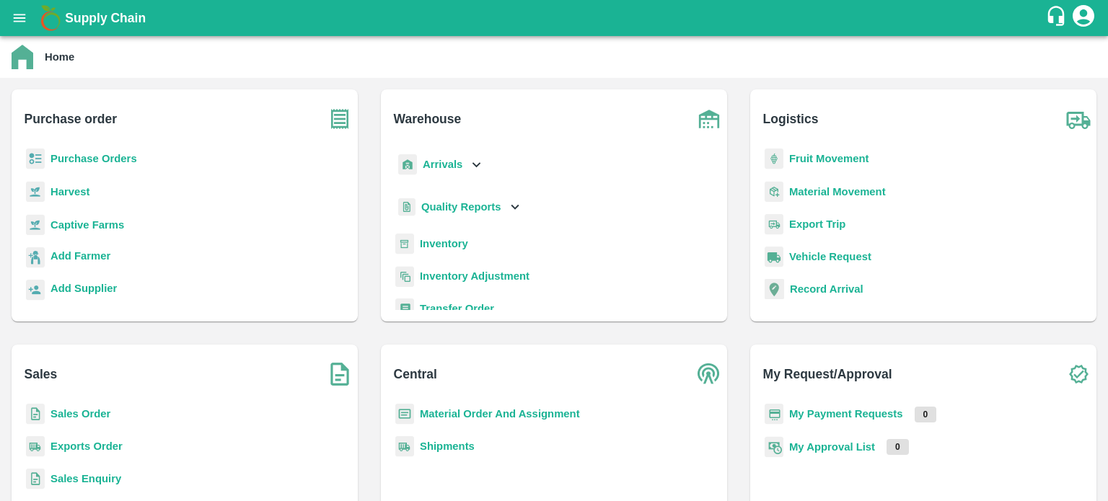
click at [446, 305] on b "Transfer Order" at bounding box center [457, 309] width 74 height 12
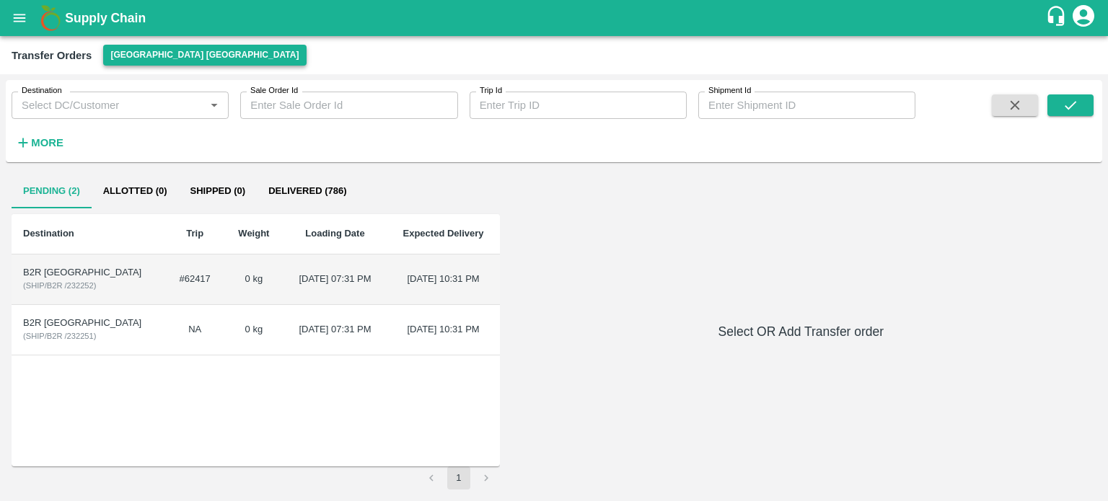
click at [147, 59] on button "[GEOGRAPHIC_DATA] [GEOGRAPHIC_DATA]" at bounding box center [204, 55] width 203 height 21
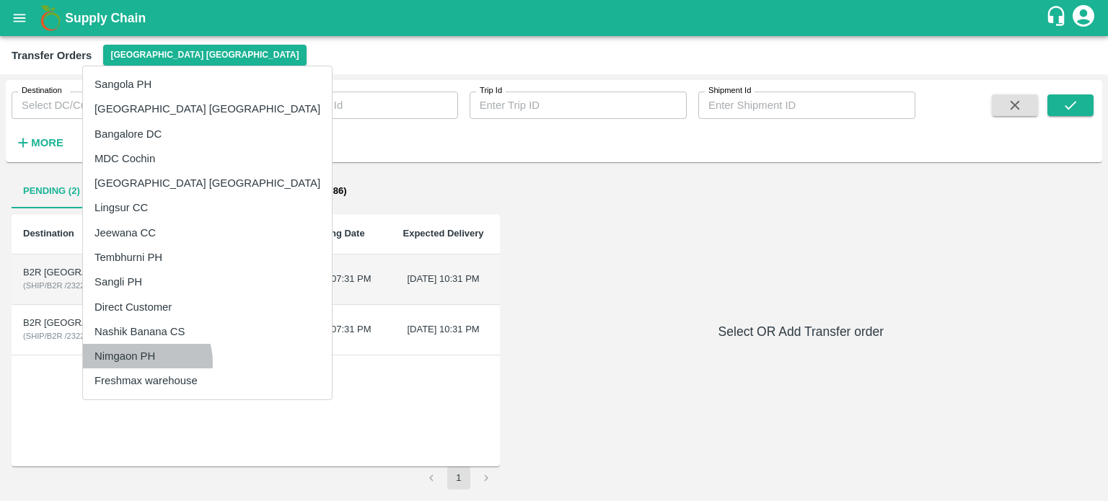
click at [142, 362] on li "Nimgaon PH" at bounding box center [207, 356] width 249 height 25
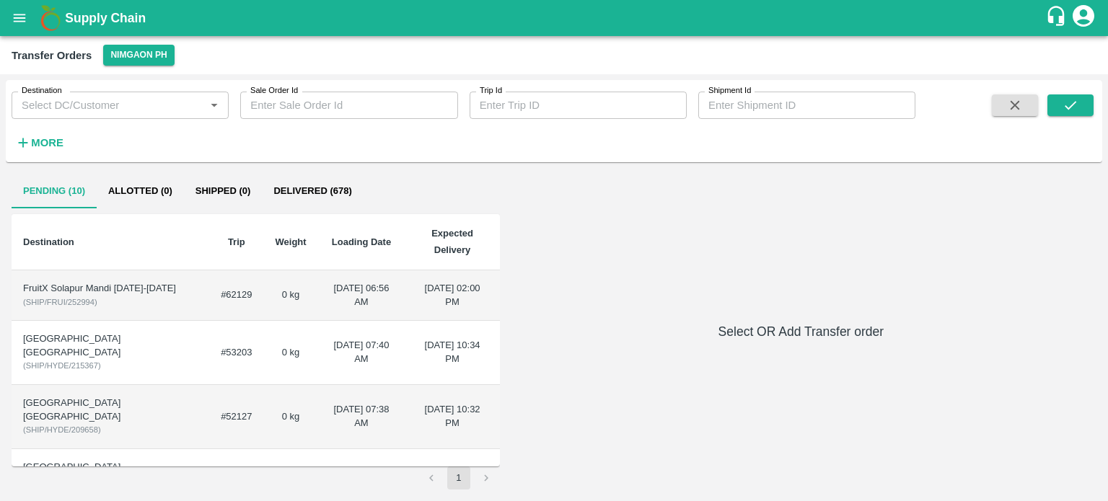
click at [291, 190] on button "Delivered (678)" at bounding box center [312, 191] width 101 height 35
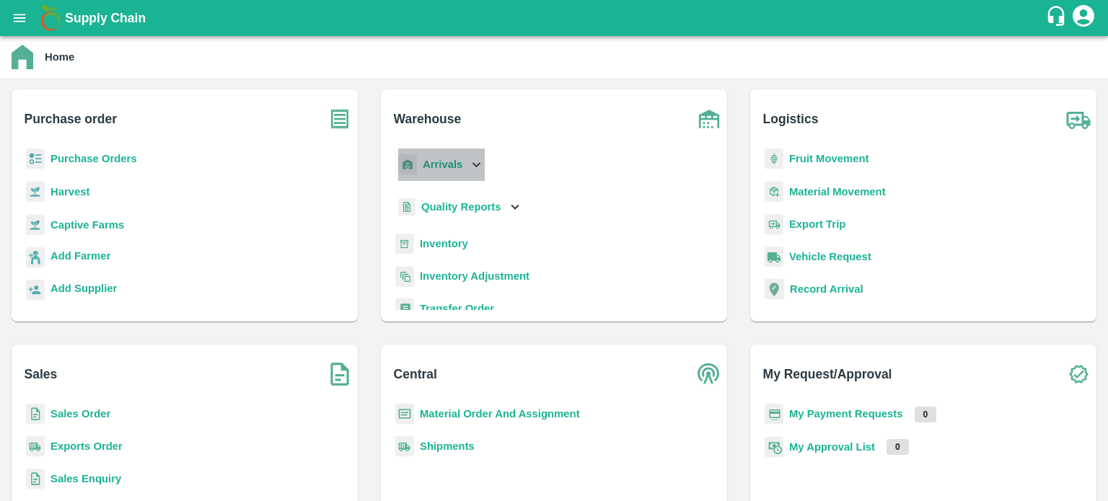
click at [465, 159] on div "Arrivals" at bounding box center [439, 165] width 89 height 32
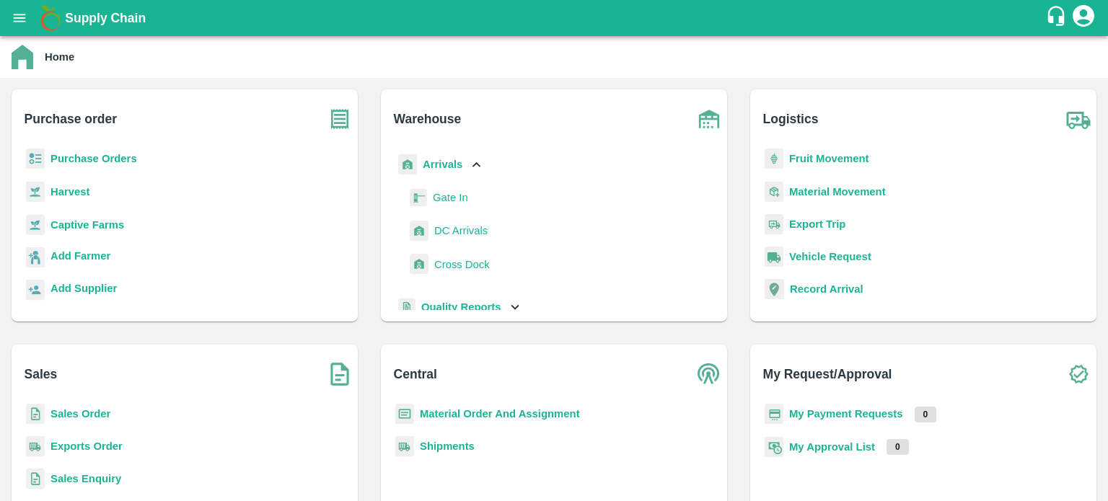
click at [465, 231] on span "DC Arrivals" at bounding box center [460, 231] width 53 height 16
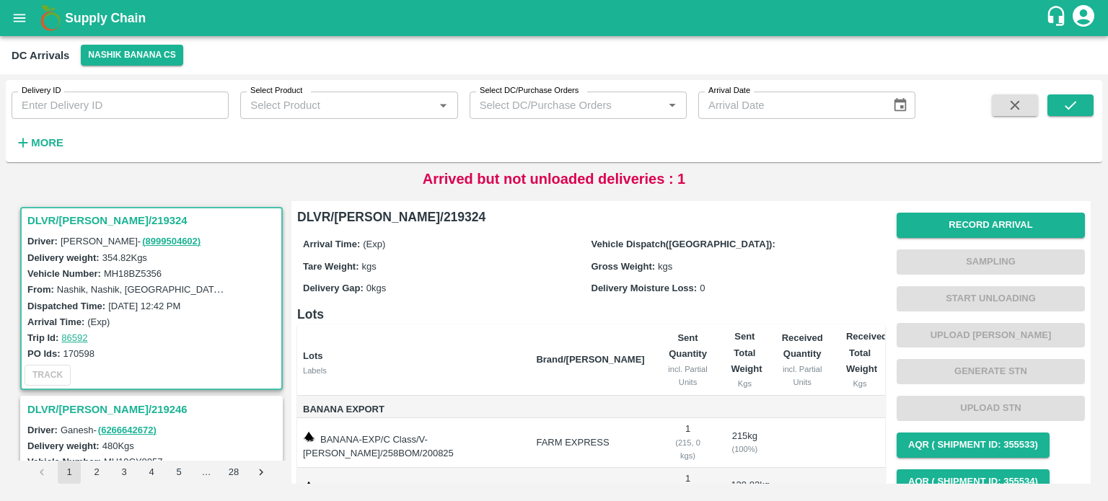
click at [38, 149] on h6 "More" at bounding box center [47, 142] width 32 height 19
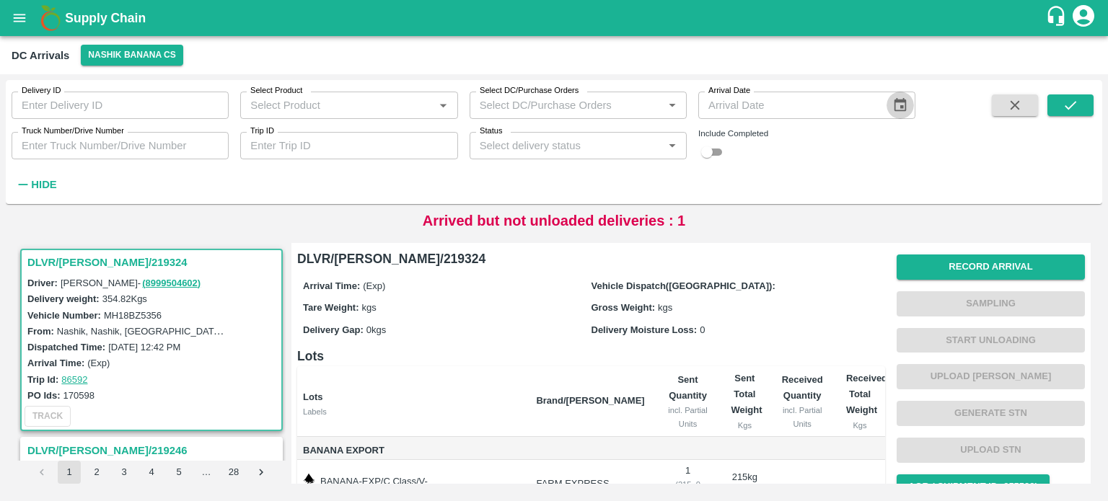
click at [902, 104] on icon "Choose date" at bounding box center [900, 105] width 16 height 16
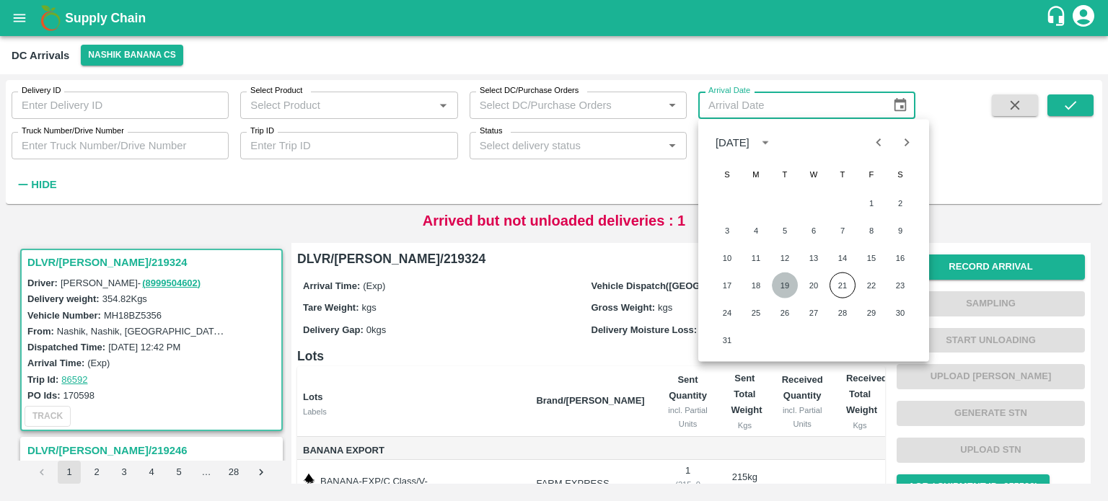
click at [784, 284] on button "19" at bounding box center [785, 286] width 26 height 26
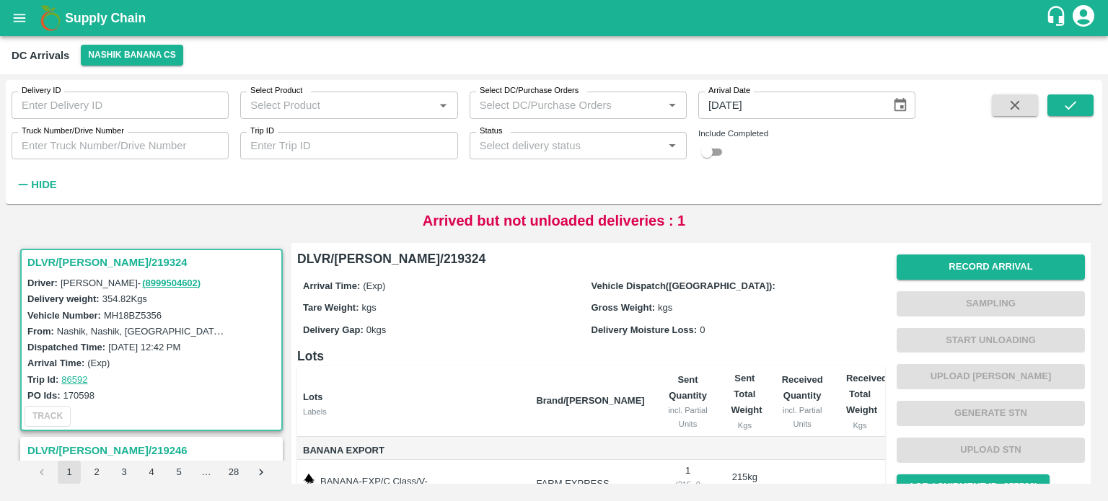
type input "19/08/2025"
click at [718, 151] on input "checkbox" at bounding box center [707, 152] width 52 height 17
checkbox input "true"
click at [1072, 106] on icon "submit" at bounding box center [1071, 105] width 12 height 9
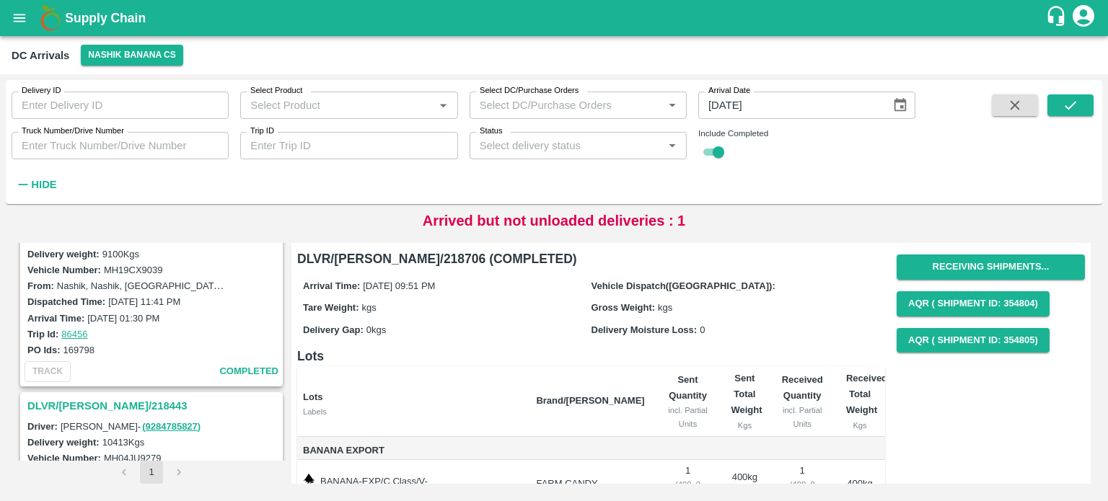
scroll to position [1477, 0]
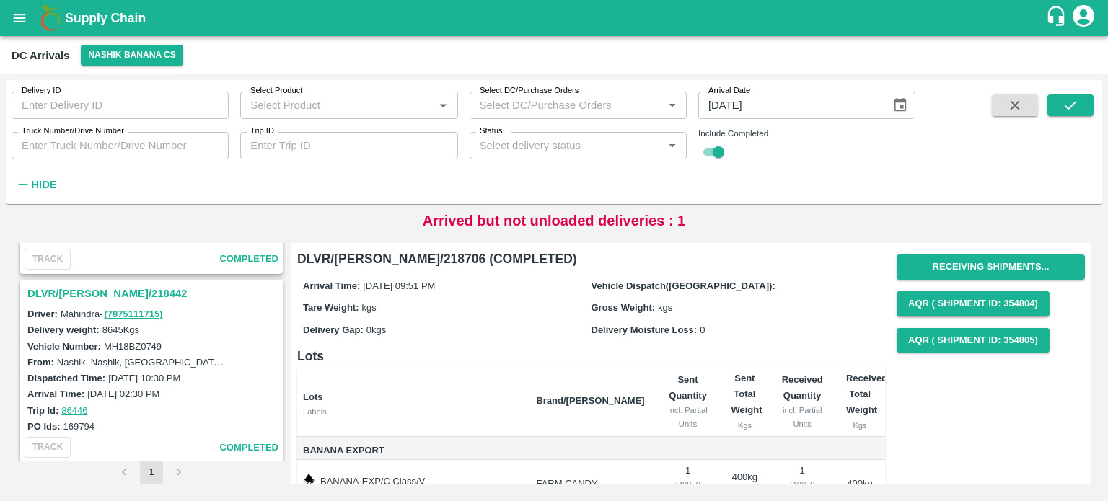
click at [89, 286] on h3 "DLVR/NASH/218442" at bounding box center [153, 293] width 252 height 19
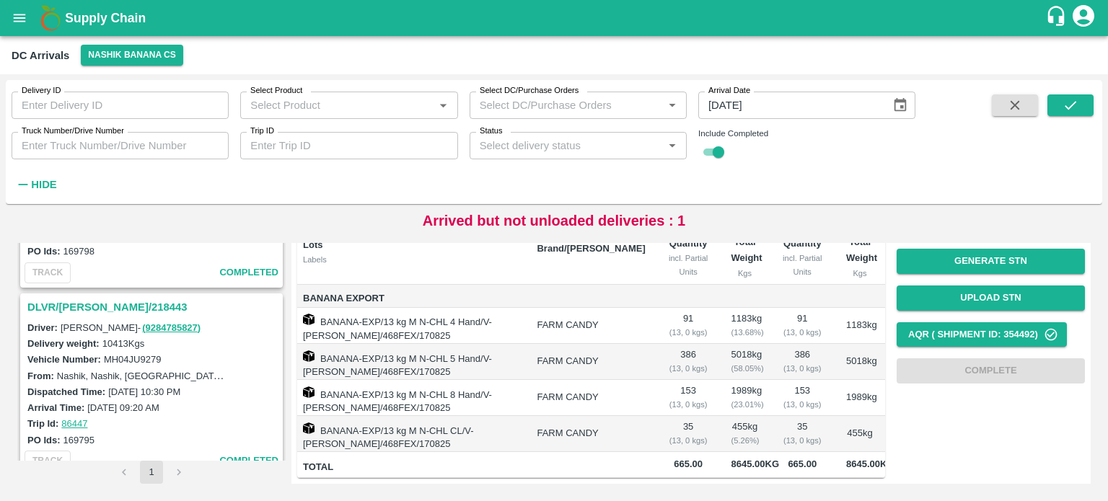
scroll to position [1269, 0]
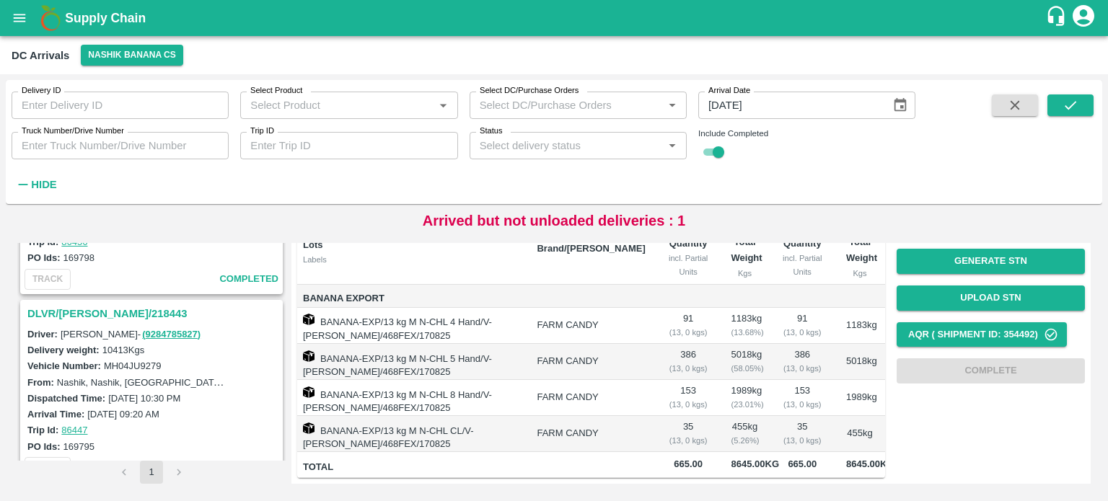
click at [80, 306] on h3 "DLVR/NASH/218443" at bounding box center [153, 313] width 252 height 19
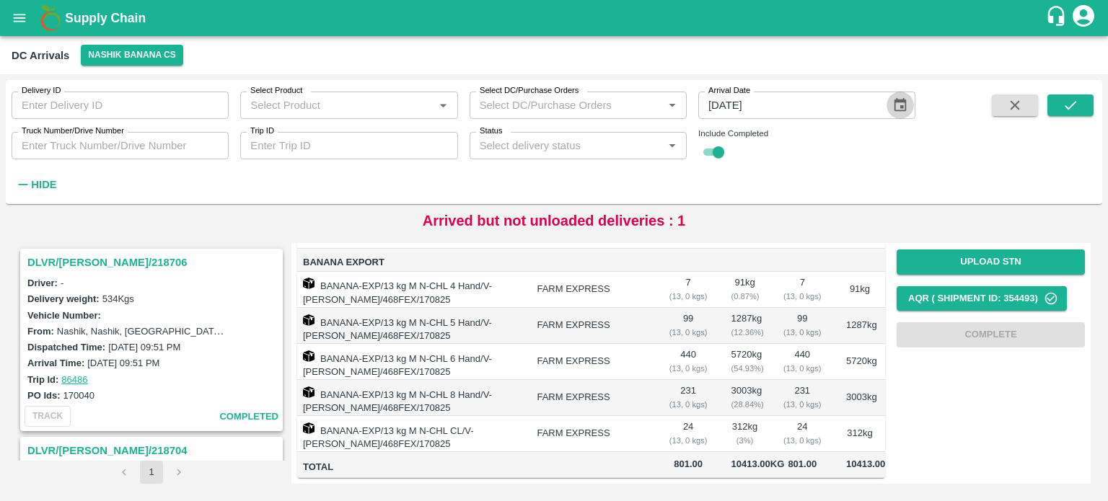
click at [904, 103] on icon "Choose date, selected date is Aug 19, 2025" at bounding box center [900, 105] width 16 height 16
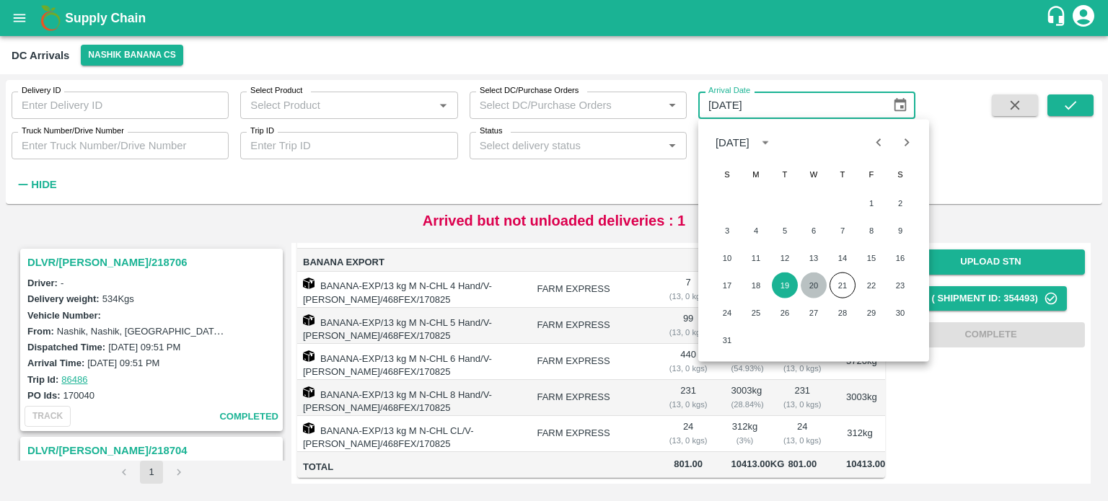
click at [809, 288] on button "20" at bounding box center [814, 286] width 26 height 26
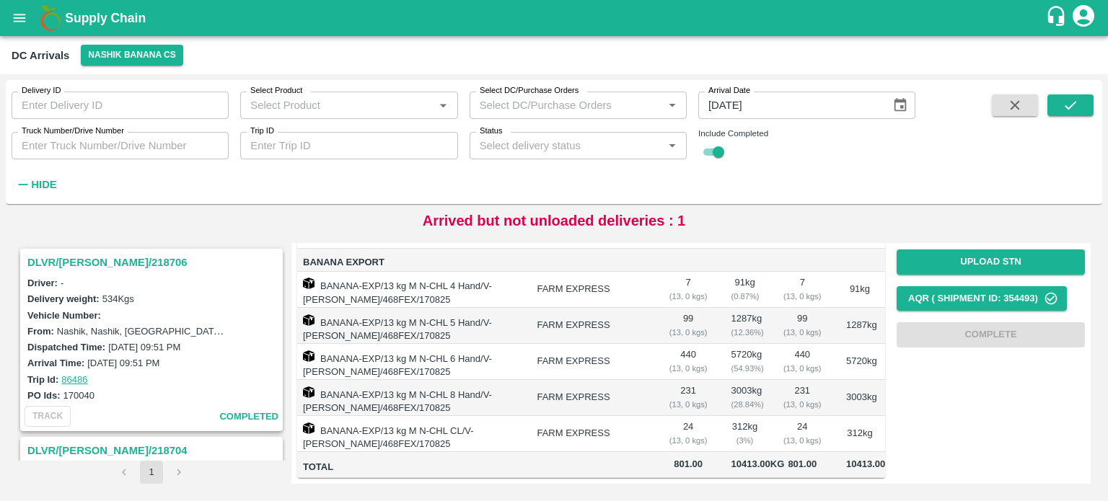
type input "20/08/2025"
click at [1074, 106] on icon "submit" at bounding box center [1071, 105] width 16 height 16
